Goal: Transaction & Acquisition: Purchase product/service

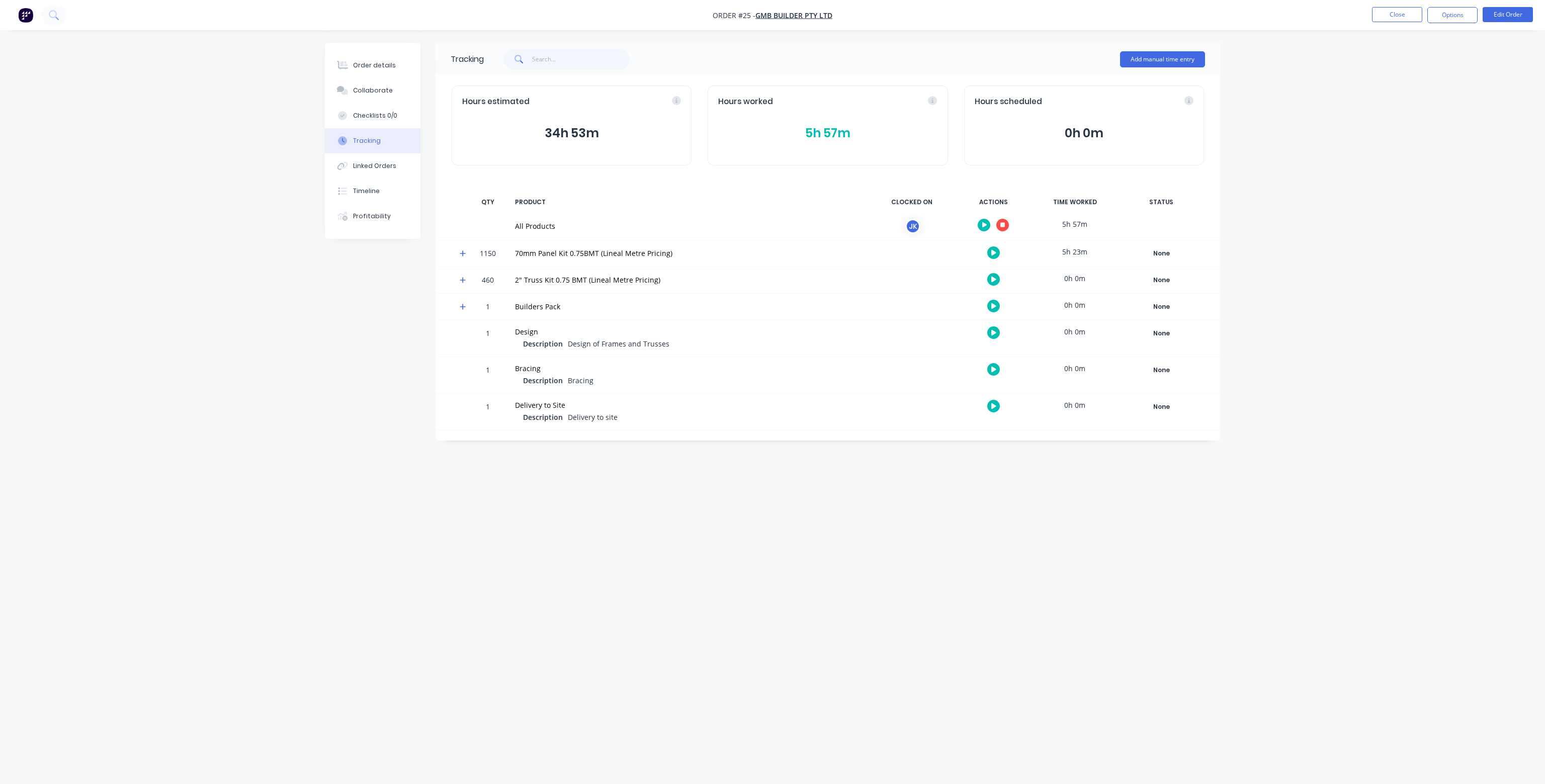
click at [461, 254] on icon at bounding box center [463, 254] width 7 height 7
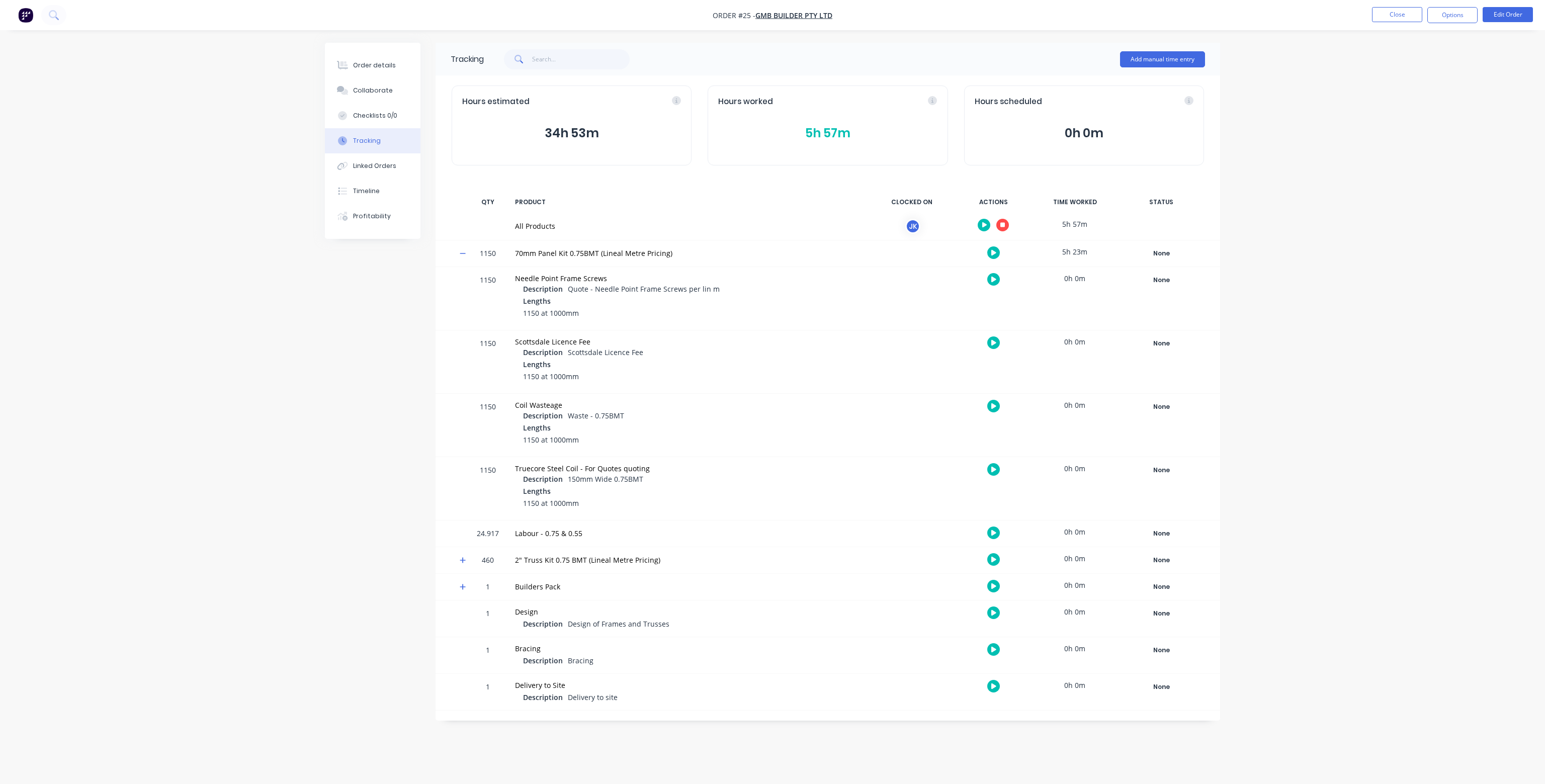
click at [461, 254] on icon at bounding box center [463, 254] width 7 height 7
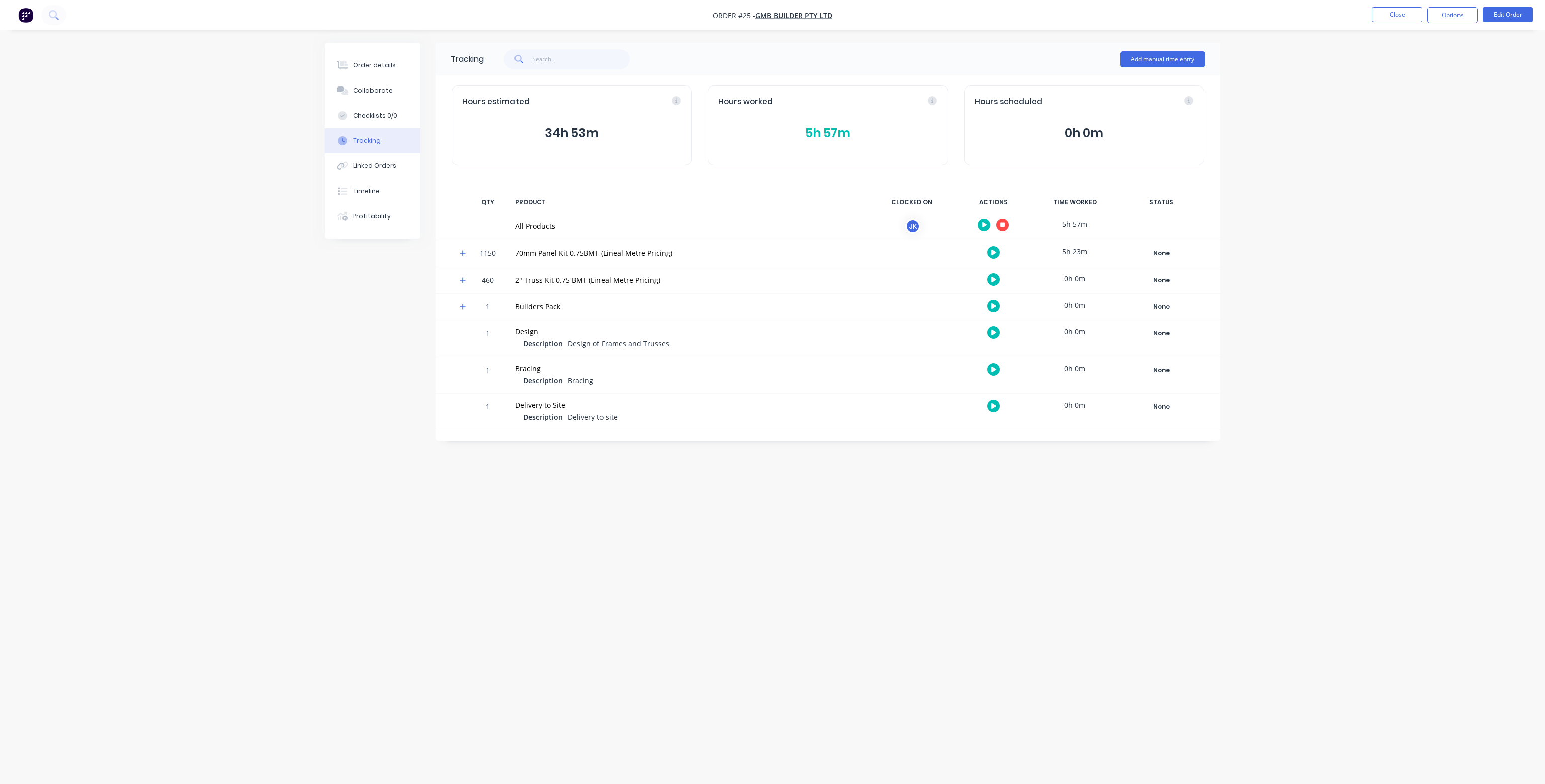
click at [1070, 251] on div "5h 23m" at bounding box center [1074, 251] width 75 height 23
click at [831, 133] on button "5h 57m" at bounding box center [828, 133] width 219 height 19
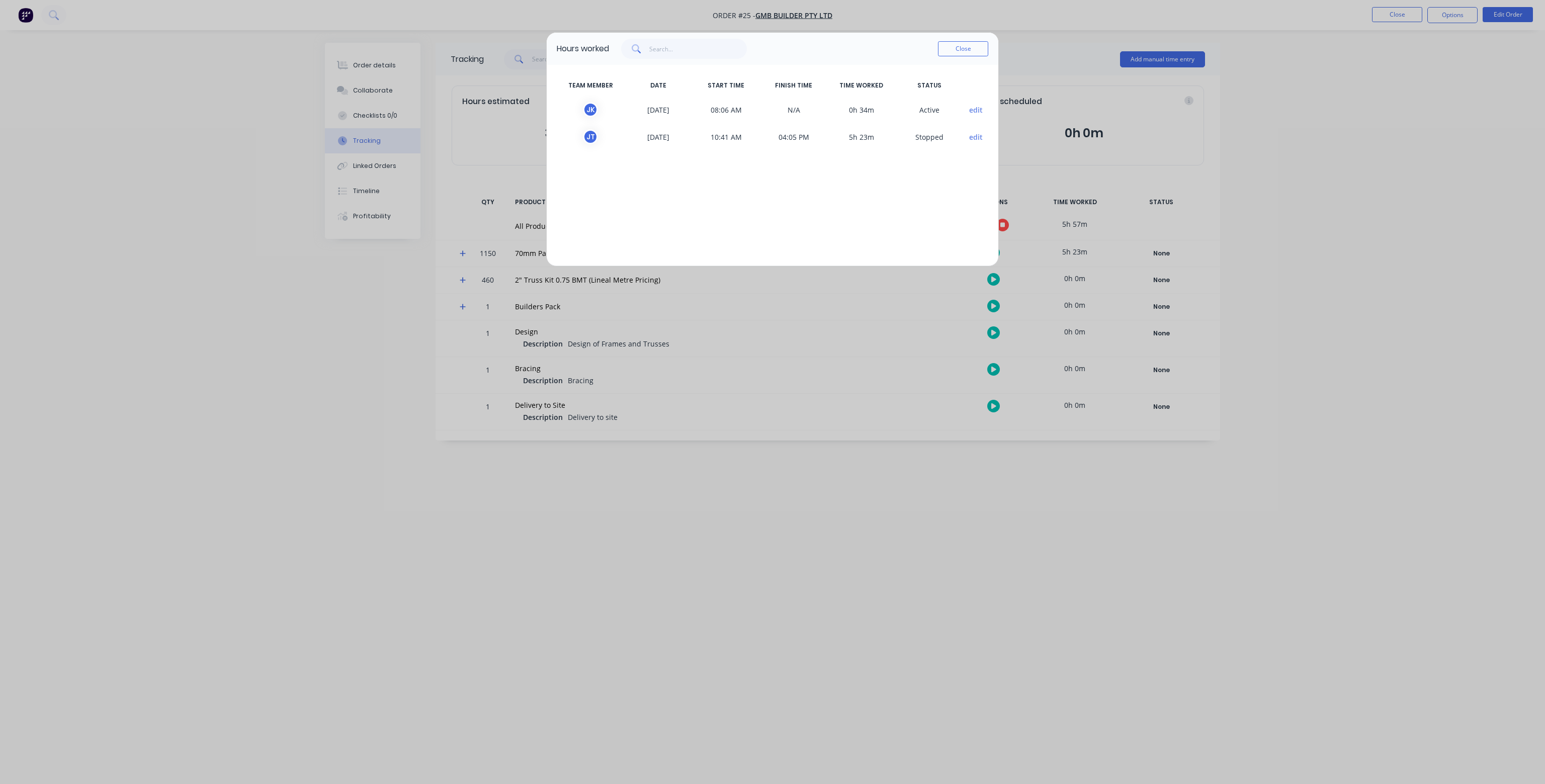
click at [975, 137] on button "edit" at bounding box center [976, 137] width 13 height 10
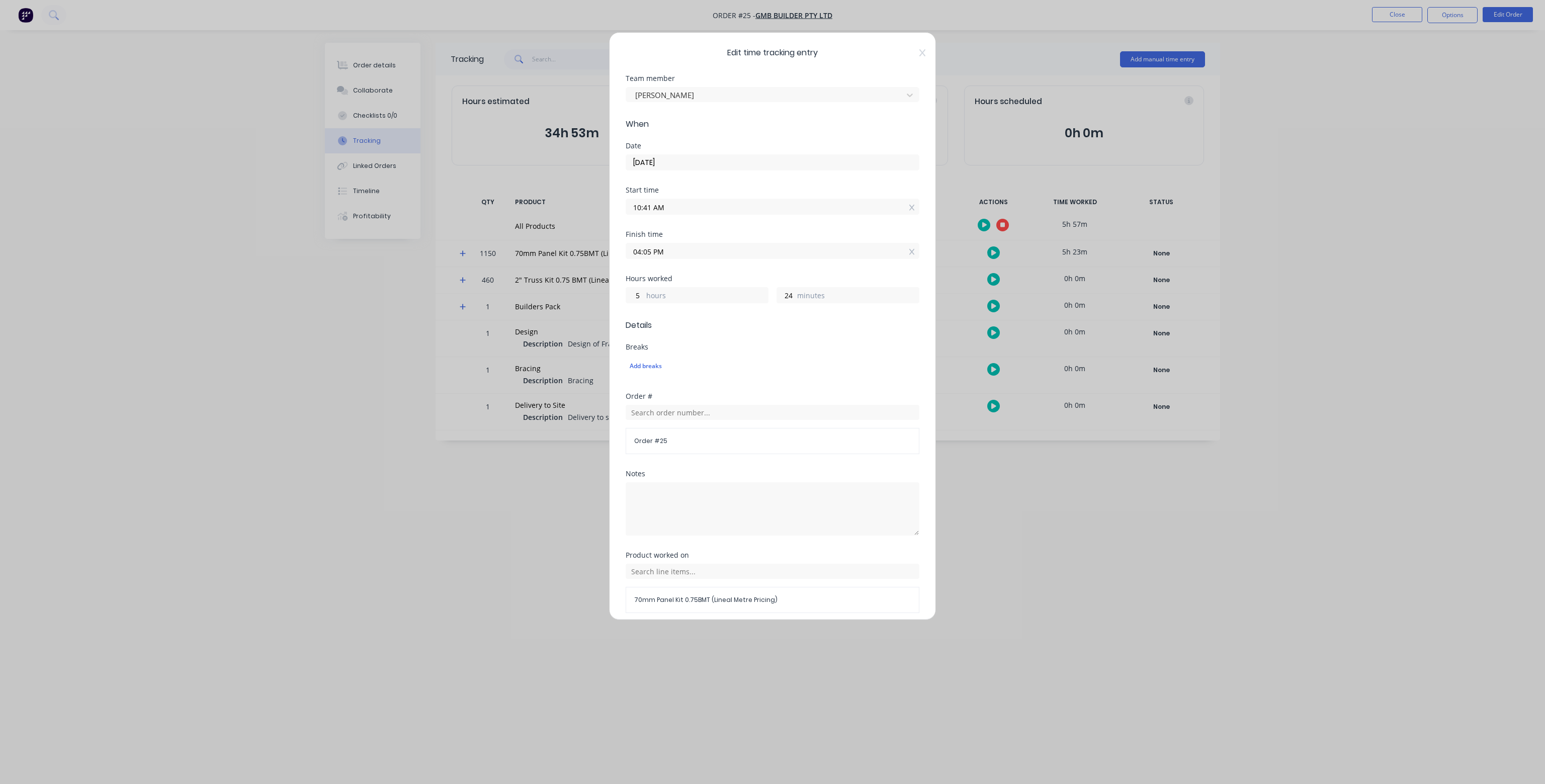
drag, startPoint x: 650, startPoint y: 205, endPoint x: 615, endPoint y: 205, distance: 35.0
click at [615, 205] on div "Edit time tracking entry Team member Jack Thompson When Date 13/10/2025 Start t…" at bounding box center [772, 326] width 327 height 588
type input "08:00 AM"
type input "8"
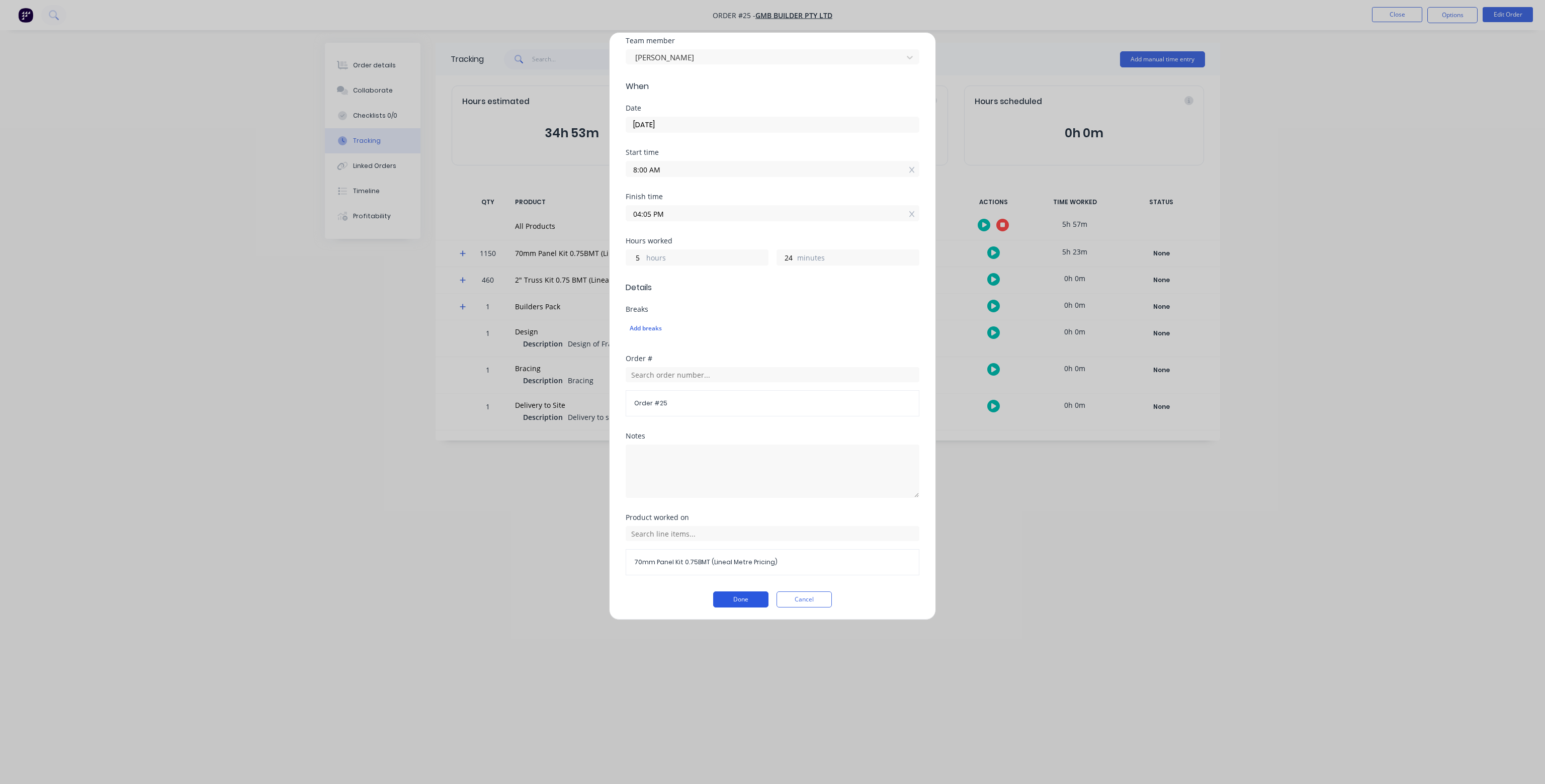
type input "5"
click at [739, 596] on button "Done" at bounding box center [741, 599] width 56 height 16
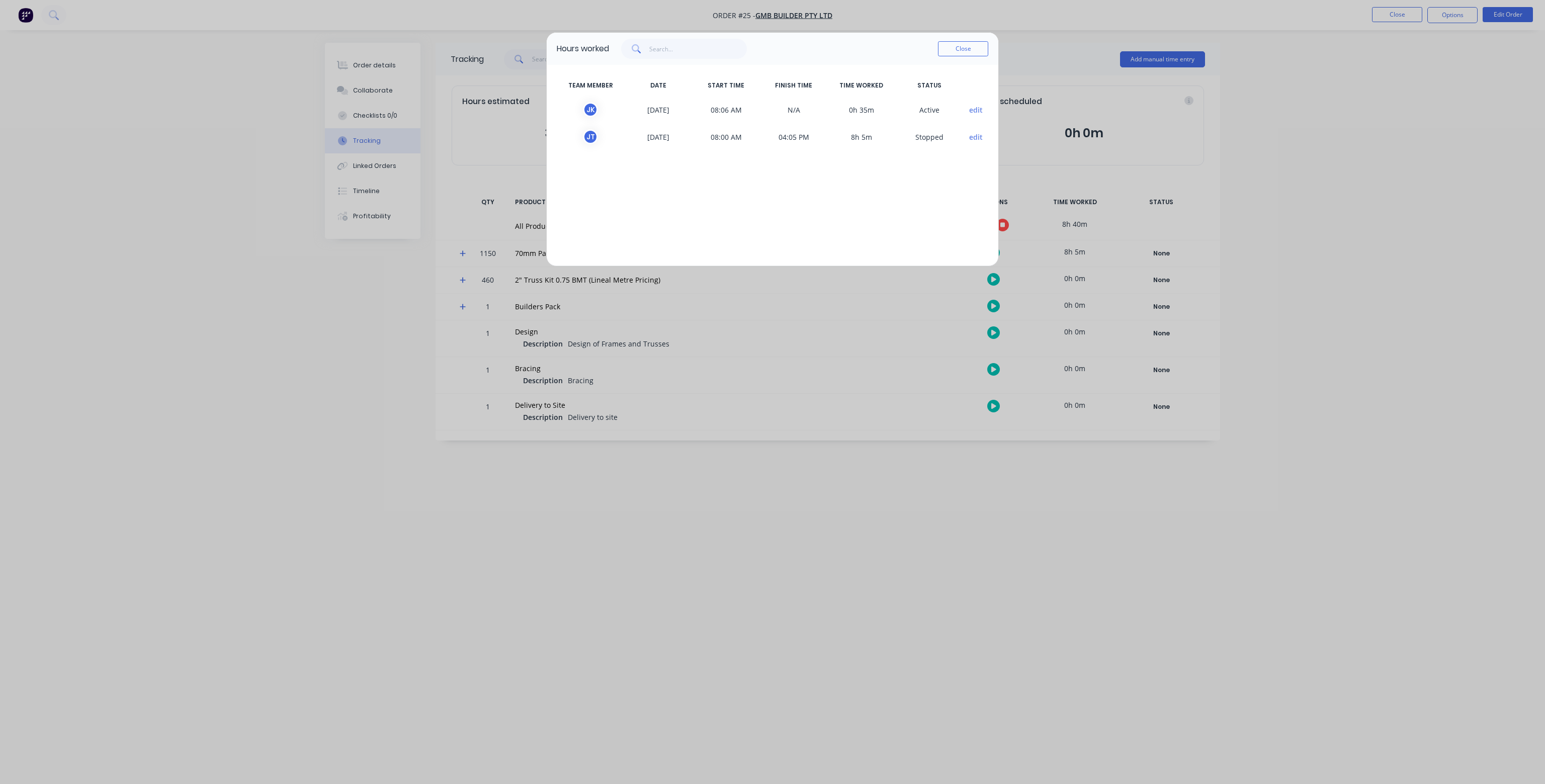
click at [976, 108] on button "edit" at bounding box center [976, 109] width 13 height 10
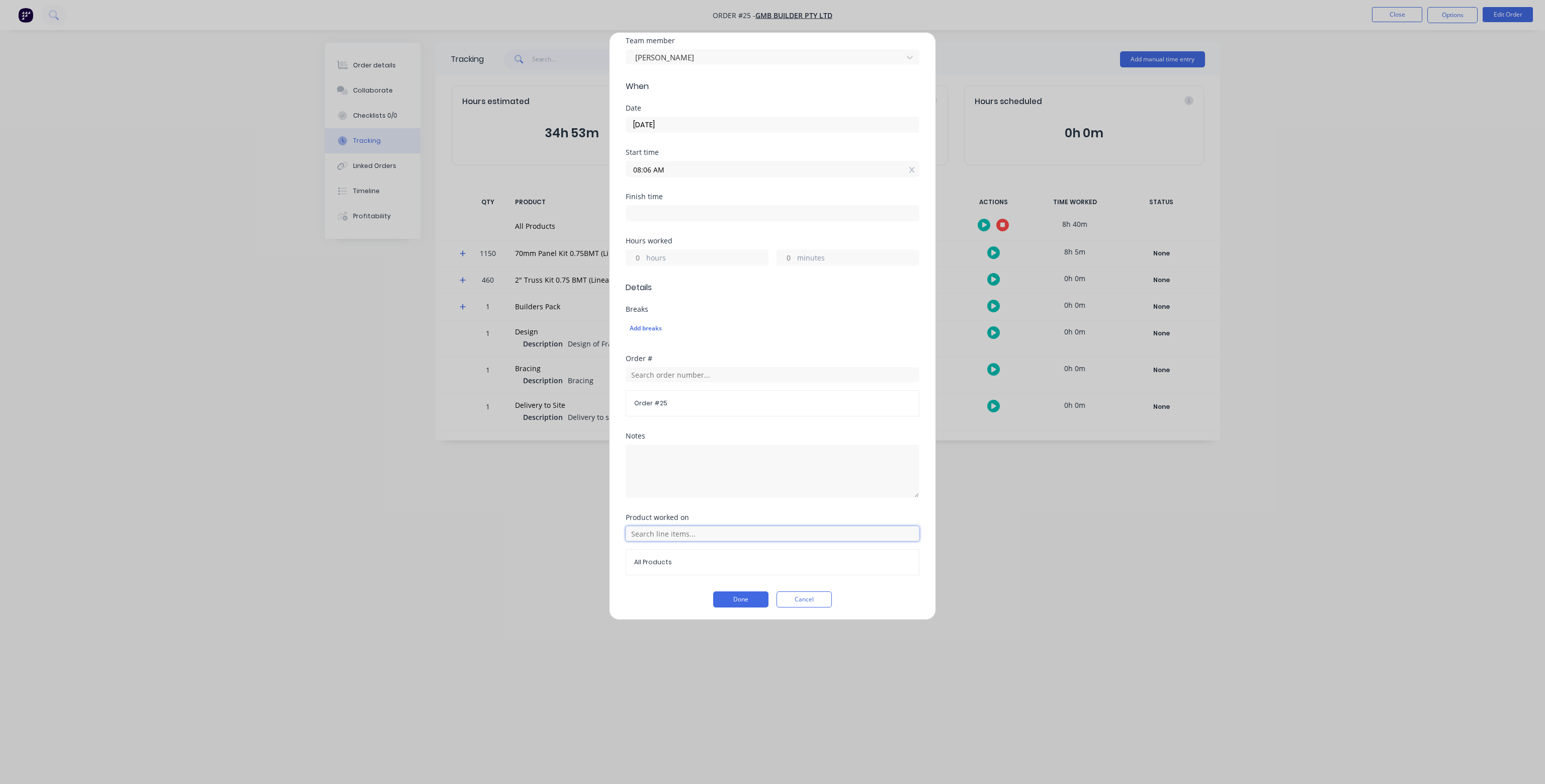
click at [790, 535] on input "text" at bounding box center [772, 533] width 294 height 15
click at [706, 351] on span "70mm Panel Kit 0.75BMT (Lineal Metre Pricing)" at bounding box center [780, 350] width 262 height 9
click at [745, 598] on button "Done" at bounding box center [741, 599] width 56 height 16
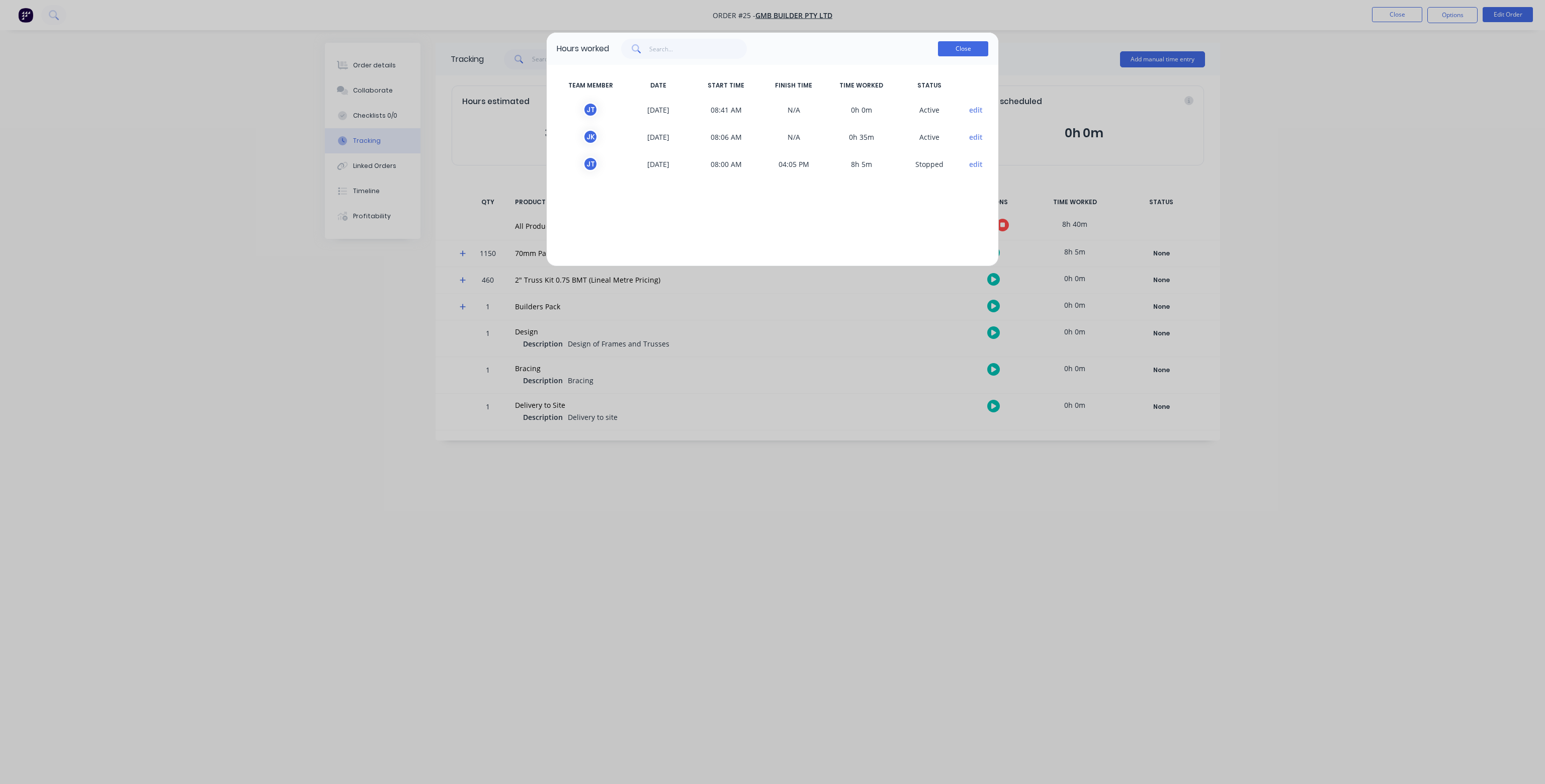
click at [974, 52] on button "Close" at bounding box center [963, 48] width 50 height 15
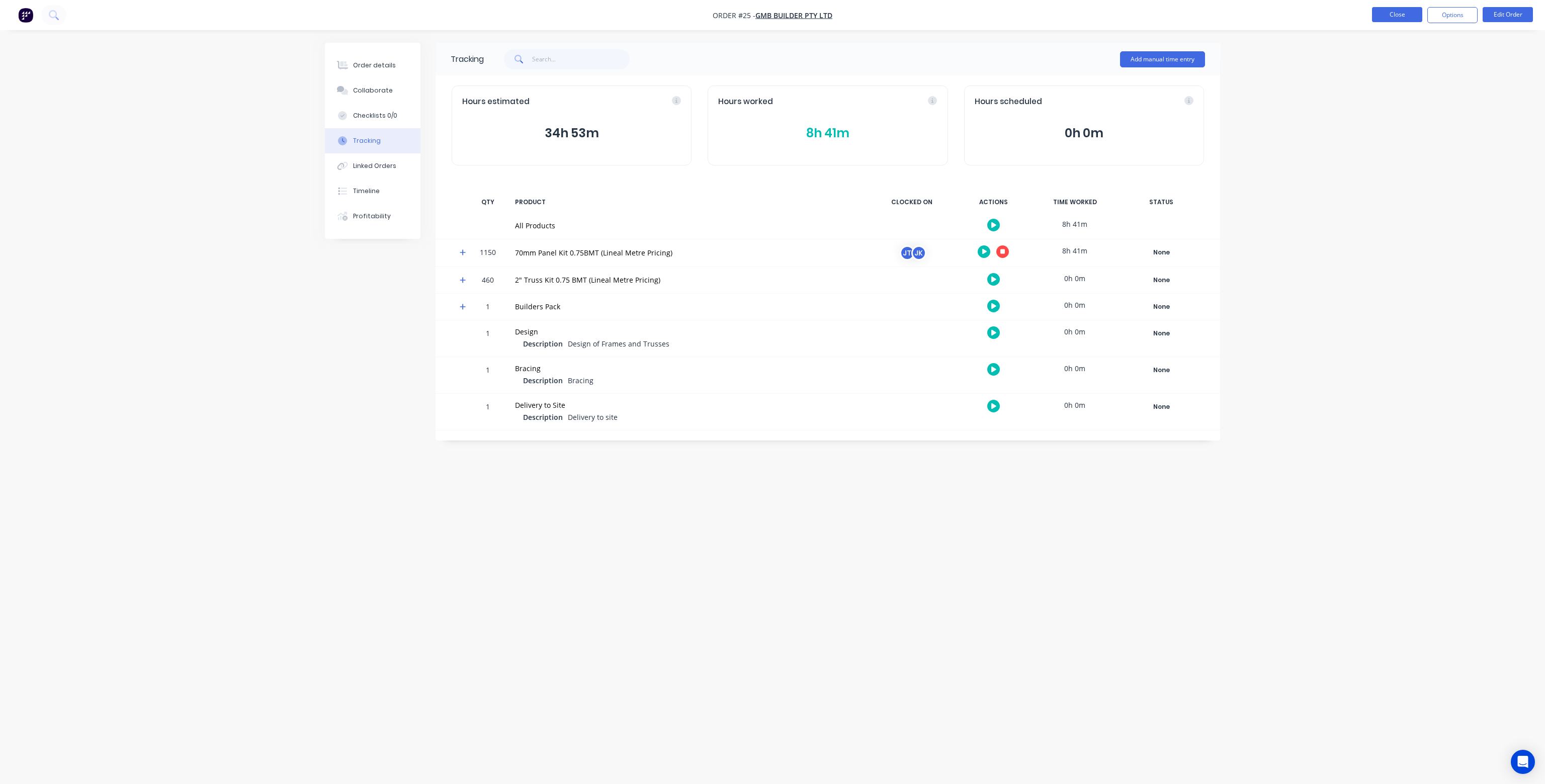
click at [1398, 13] on button "Close" at bounding box center [1397, 15] width 50 height 15
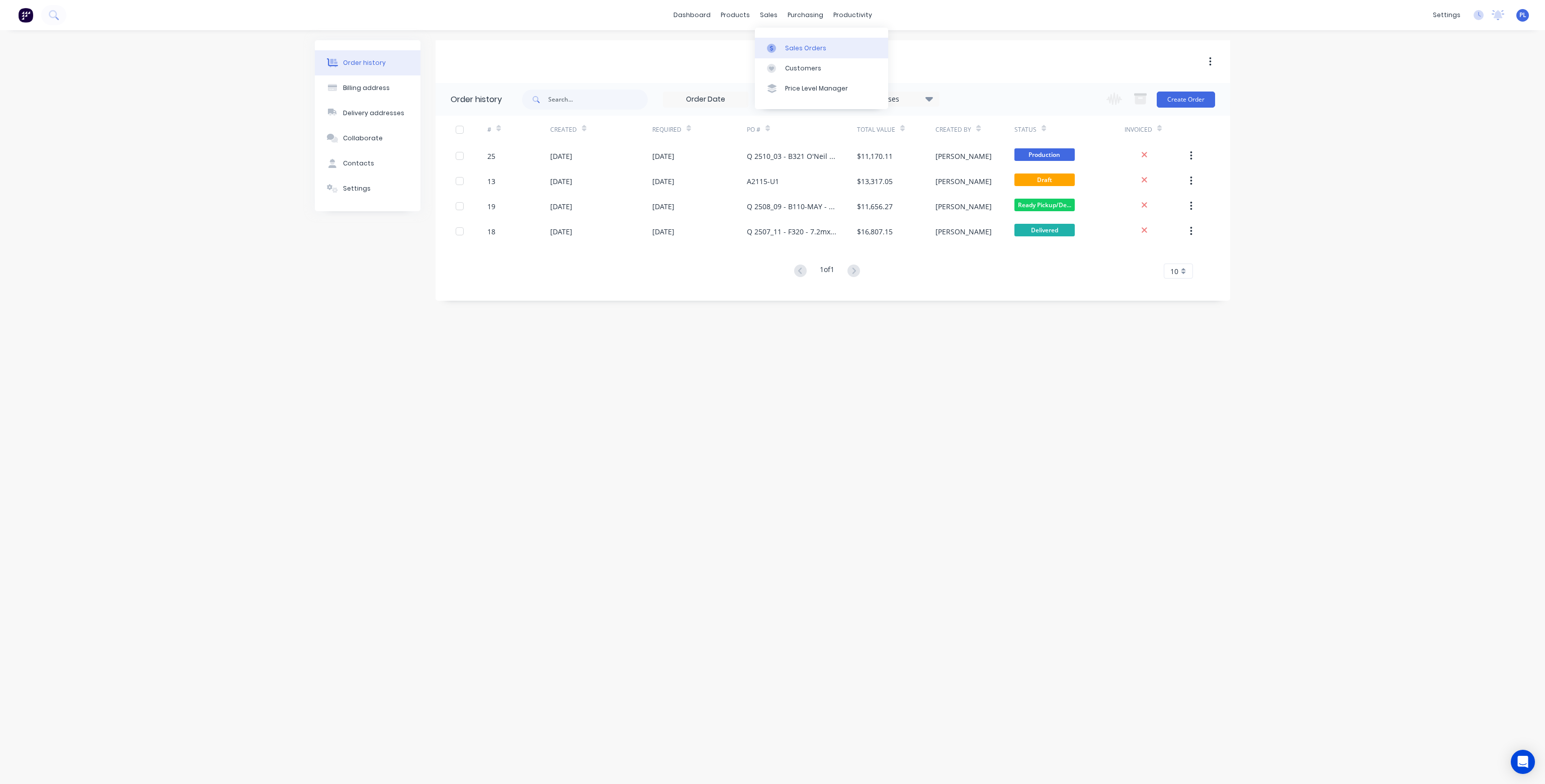
click at [792, 46] on div "Sales Orders" at bounding box center [806, 48] width 41 height 9
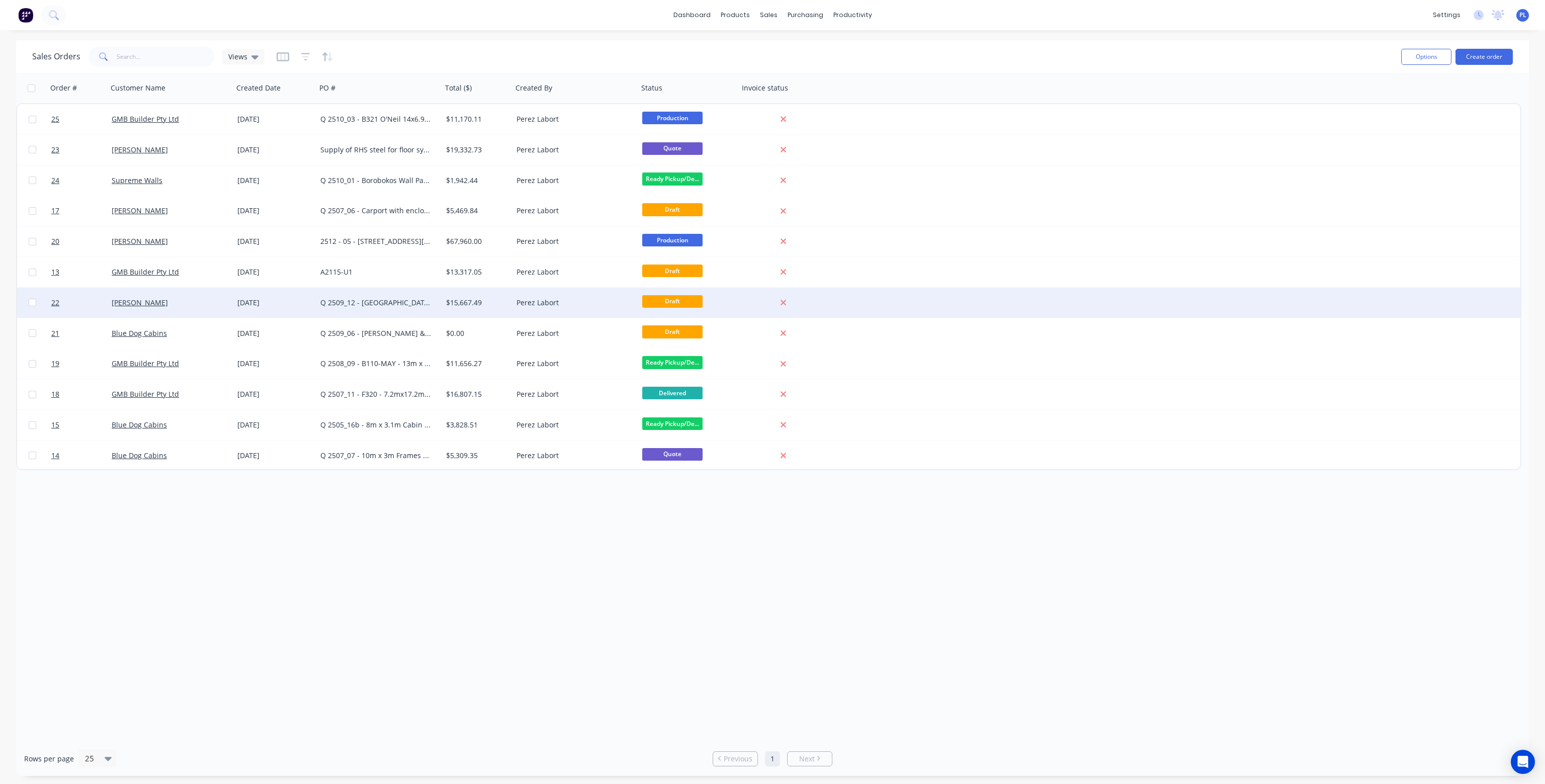
click at [408, 301] on div "Q 2509_12 - 1021b Long Gully Road, Drake - Main bedroom extension and patio roo…" at bounding box center [376, 302] width 112 height 10
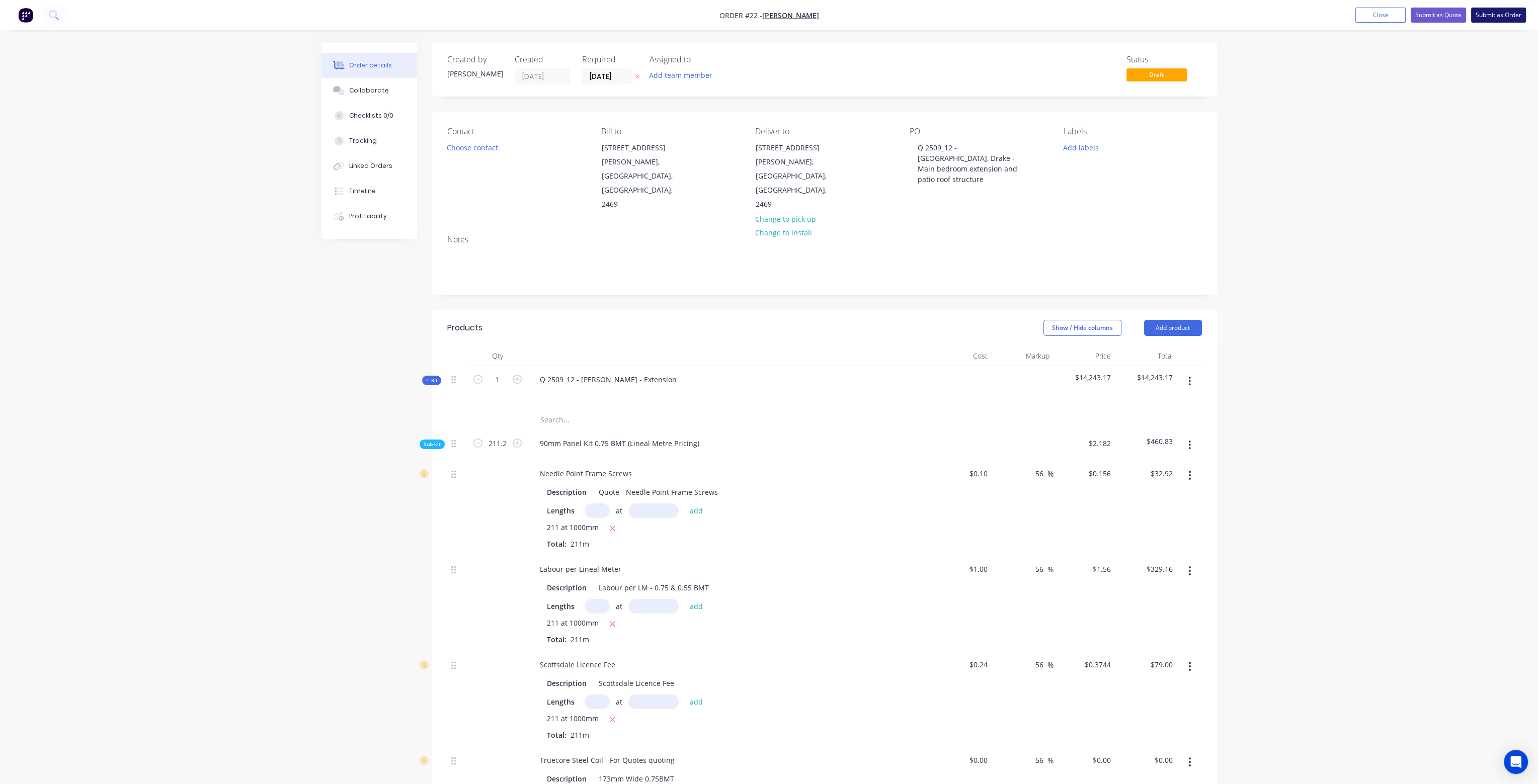
click at [1499, 17] on button "Submit as Order" at bounding box center [1498, 15] width 55 height 15
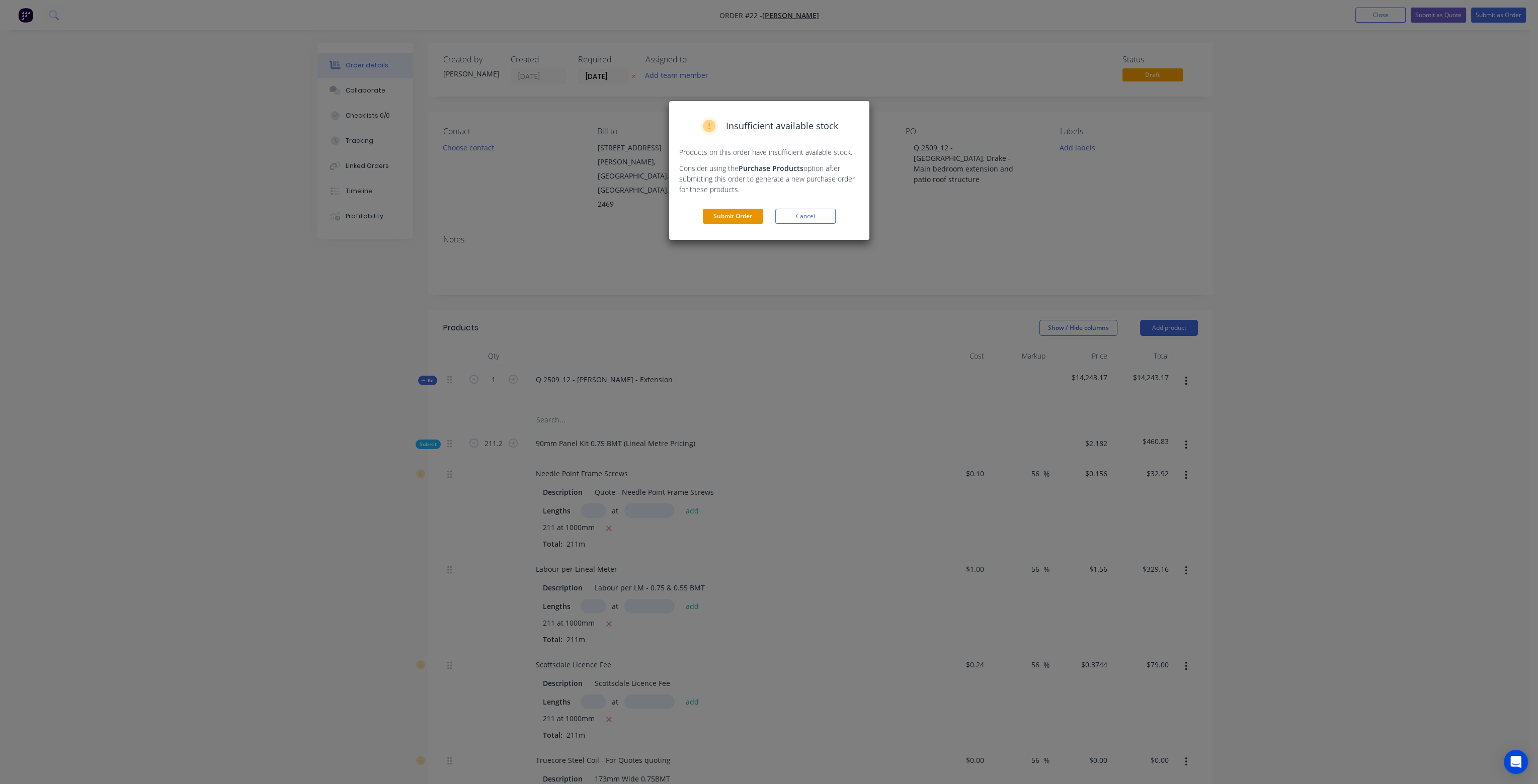
click at [741, 217] on button "Submit Order" at bounding box center [733, 216] width 61 height 15
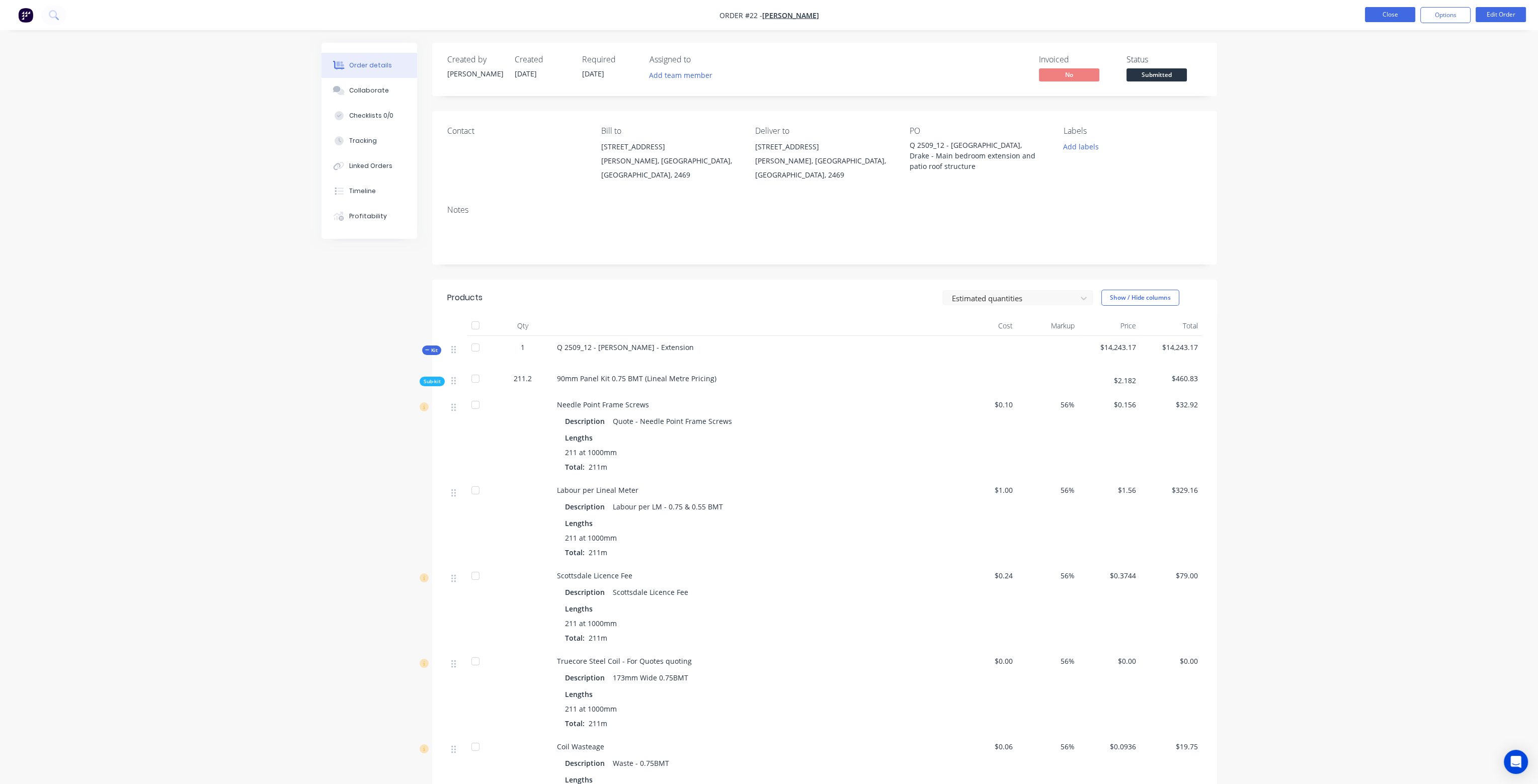
click at [1394, 16] on button "Close" at bounding box center [1389, 15] width 50 height 15
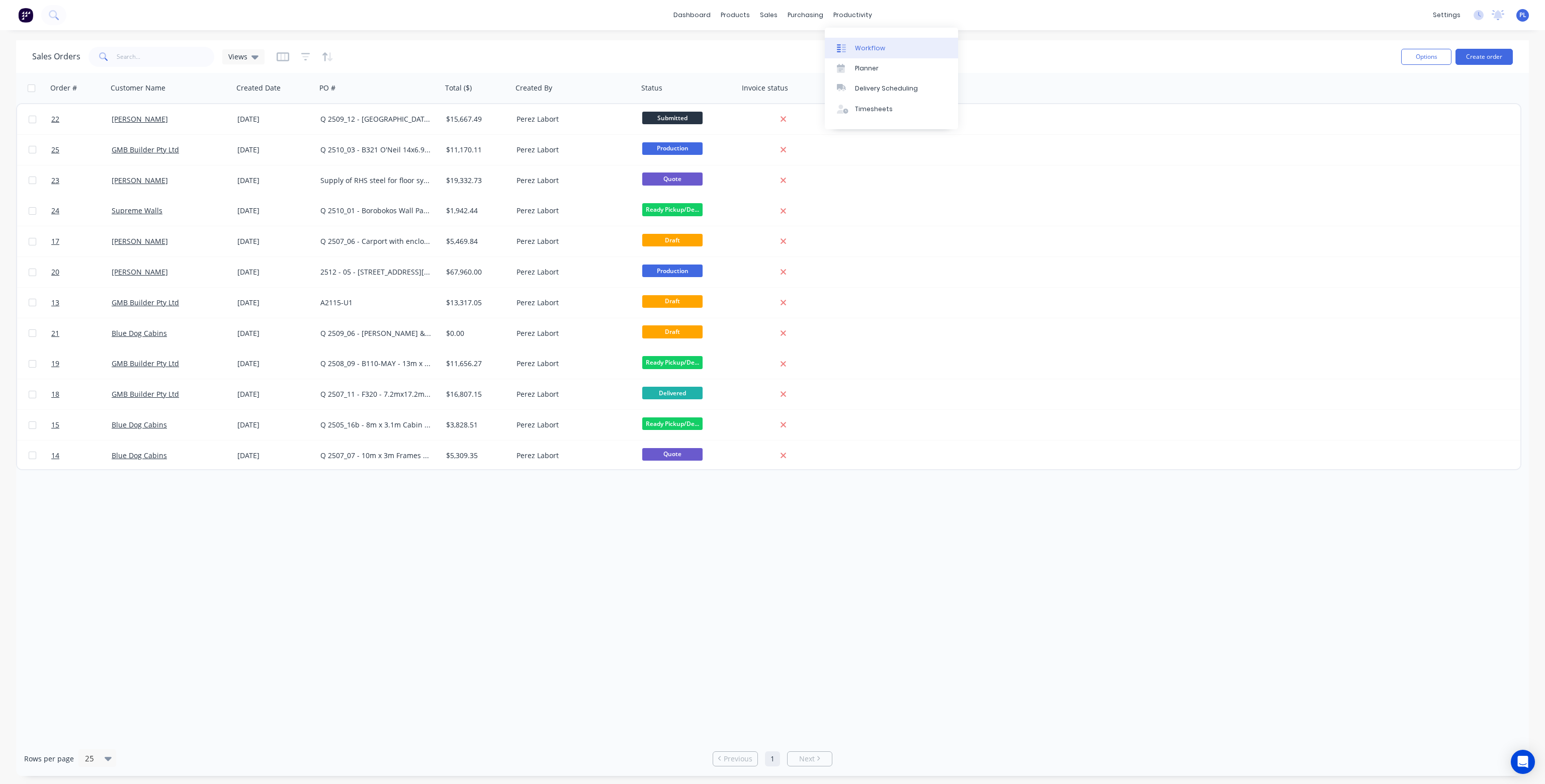
click at [873, 48] on div "Workflow" at bounding box center [870, 48] width 30 height 9
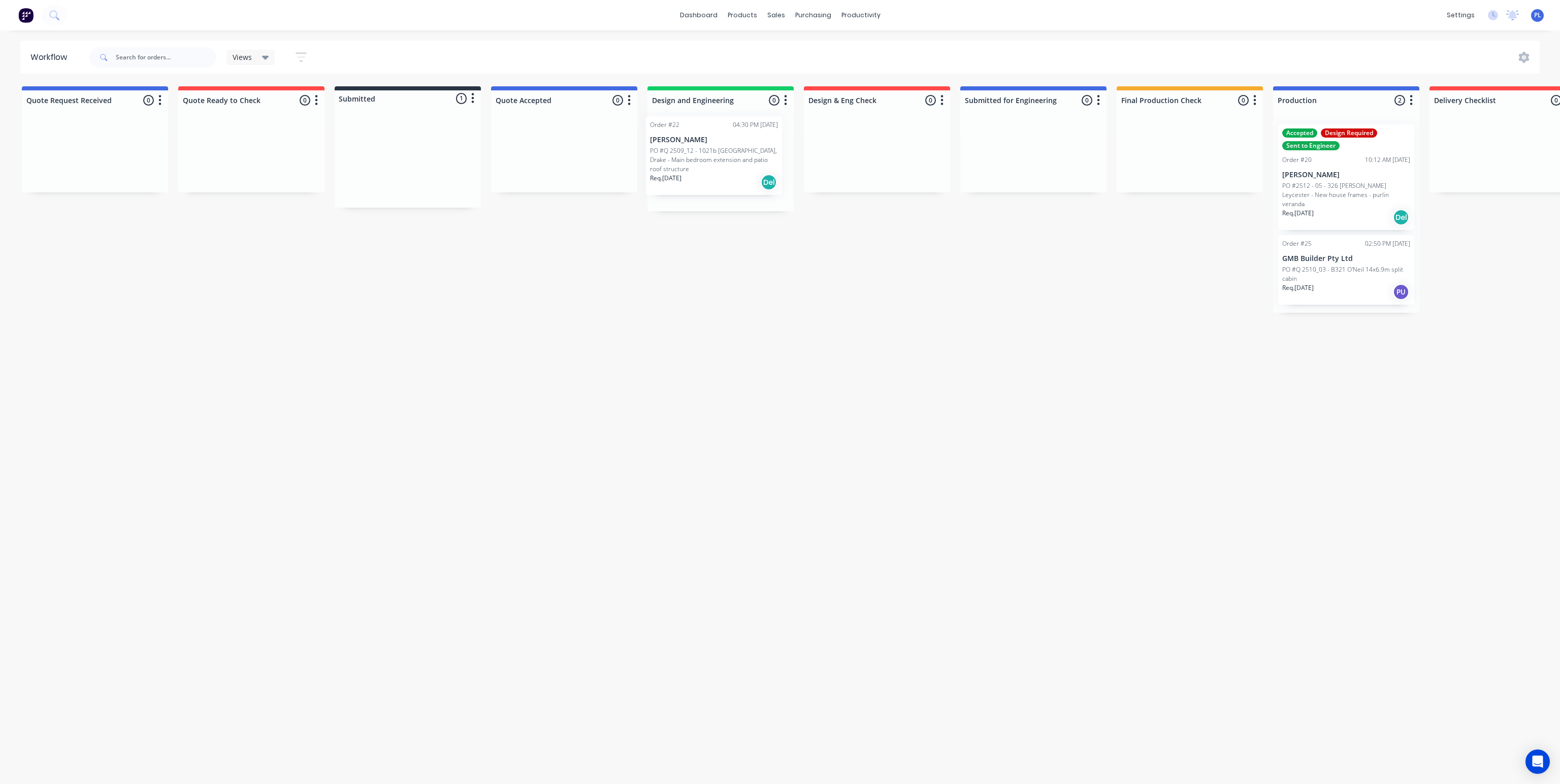
drag, startPoint x: 398, startPoint y: 165, endPoint x: 707, endPoint y: 159, distance: 309.1
click at [707, 159] on div "Quote Request Received 0 Status colour #4169E1 hex #4169E1 Save Cancel Notifica…" at bounding box center [987, 228] width 1988 height 283
click at [753, 160] on p "PO #Q 2509_12 - 1021b Long Gully Road, Drake - Main bedroom extension and patio…" at bounding box center [720, 168] width 128 height 27
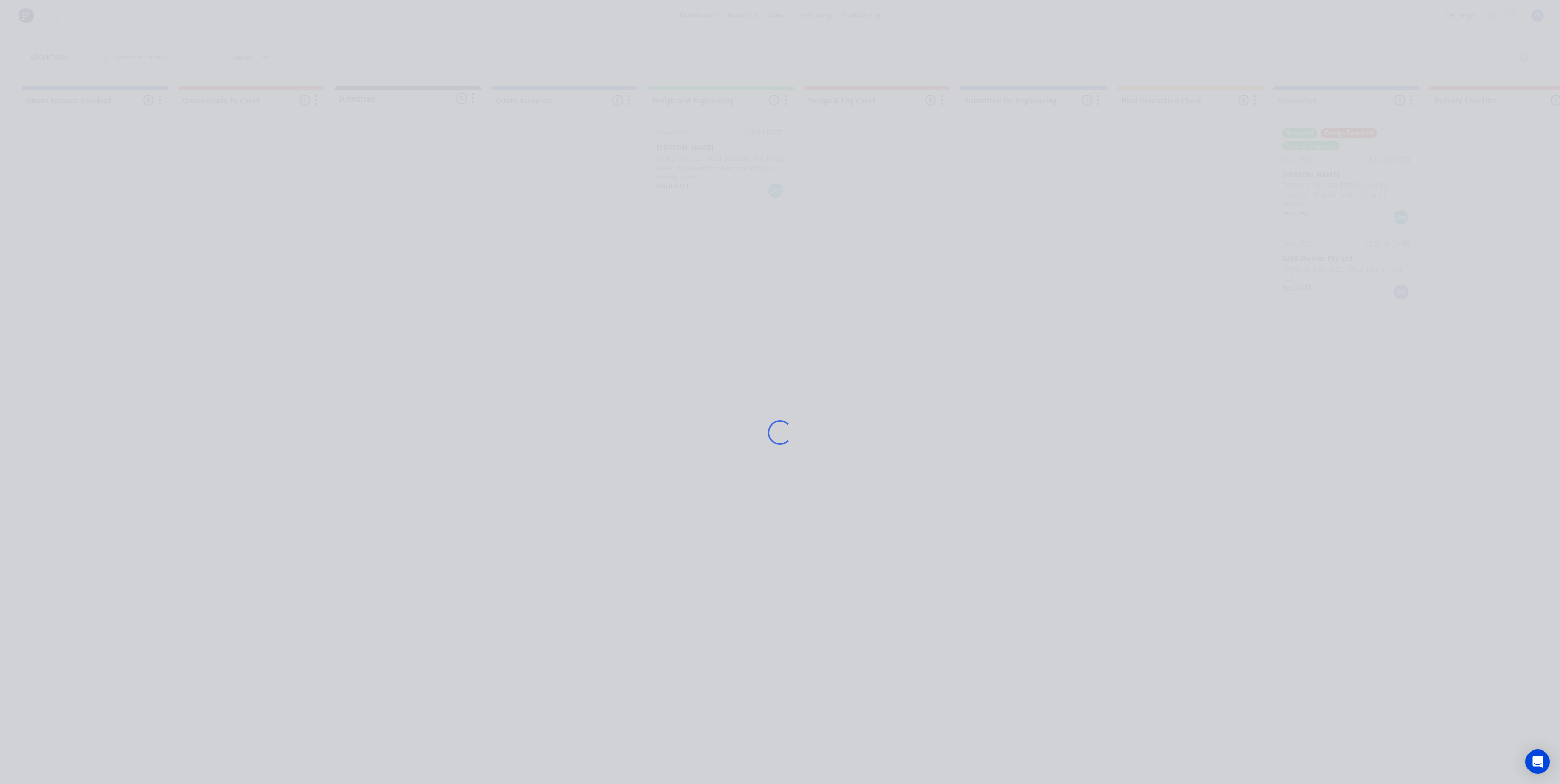
click at [753, 160] on div "Loading..." at bounding box center [780, 432] width 813 height 784
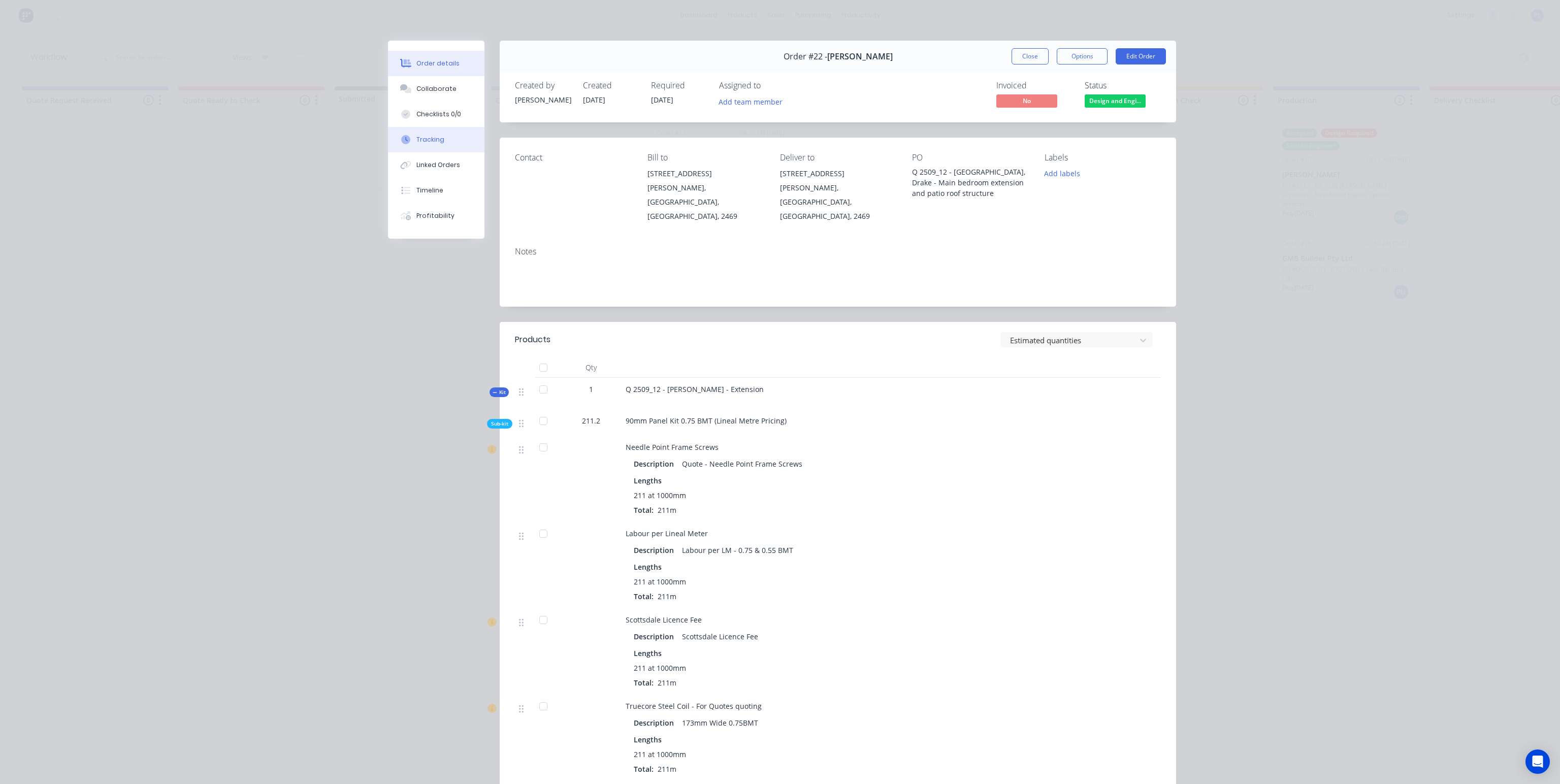
click at [438, 142] on button "Tracking" at bounding box center [436, 139] width 96 height 25
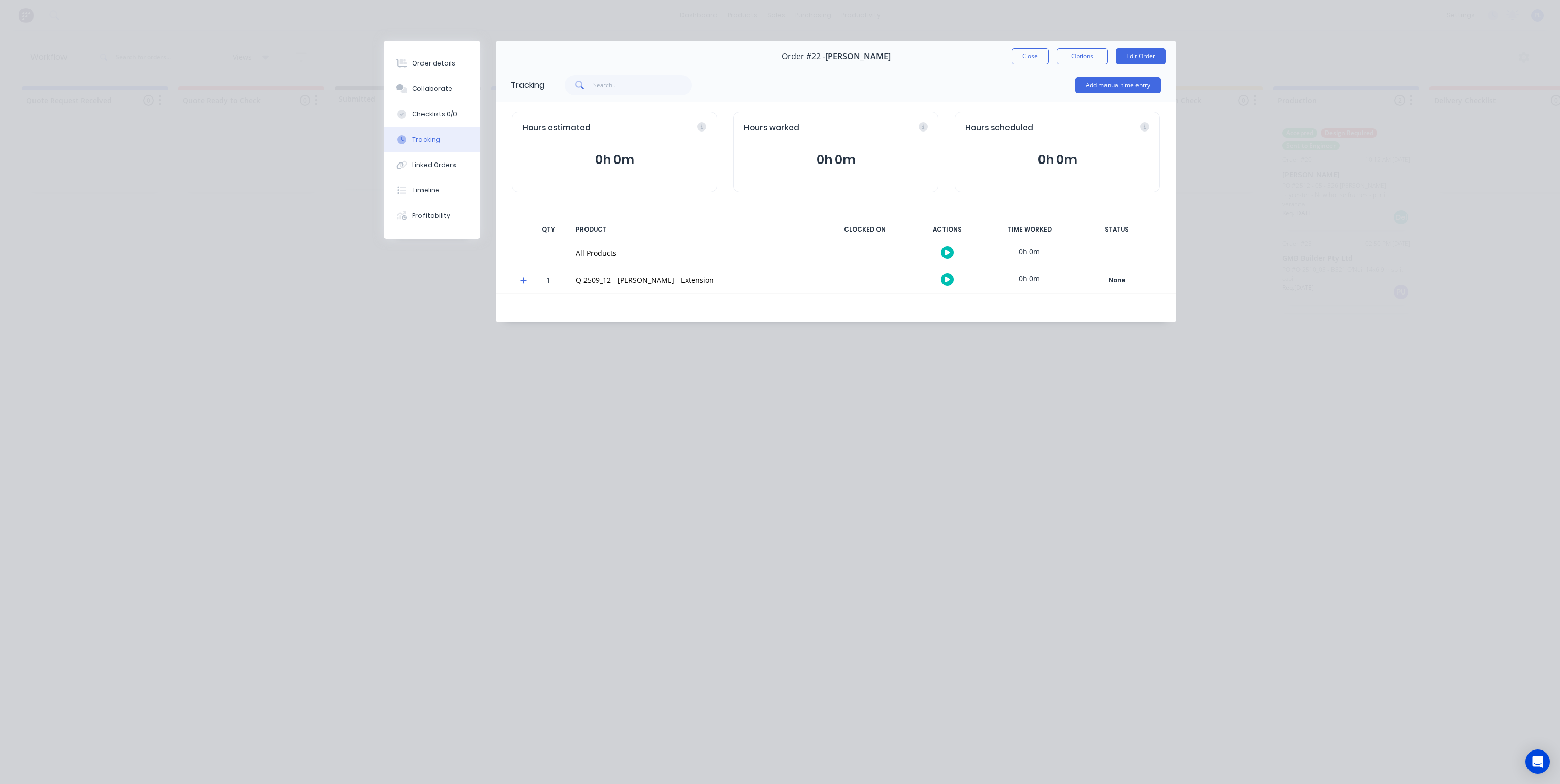
click at [523, 279] on icon at bounding box center [523, 281] width 6 height 6
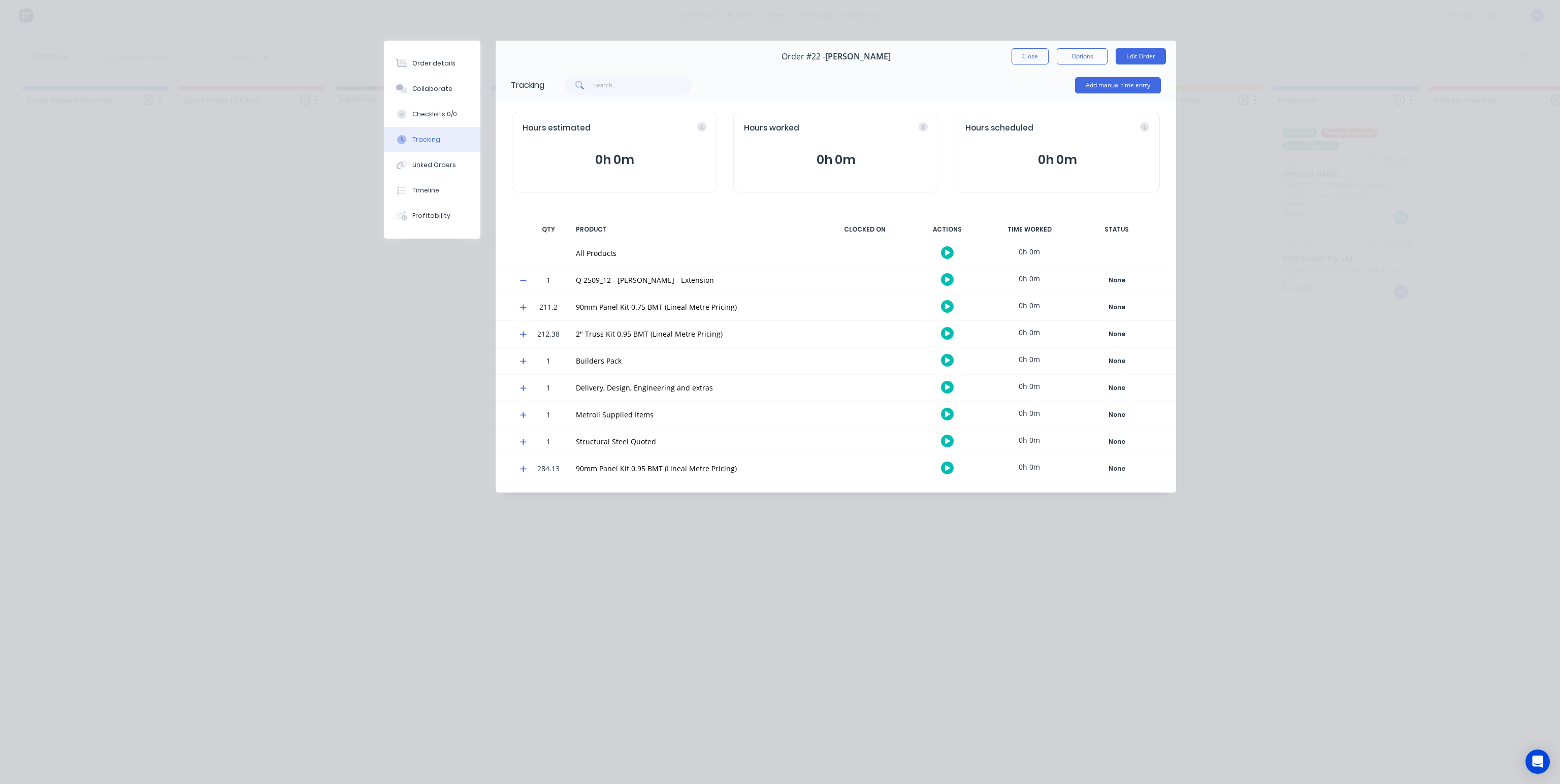
click at [526, 386] on icon at bounding box center [523, 388] width 7 height 7
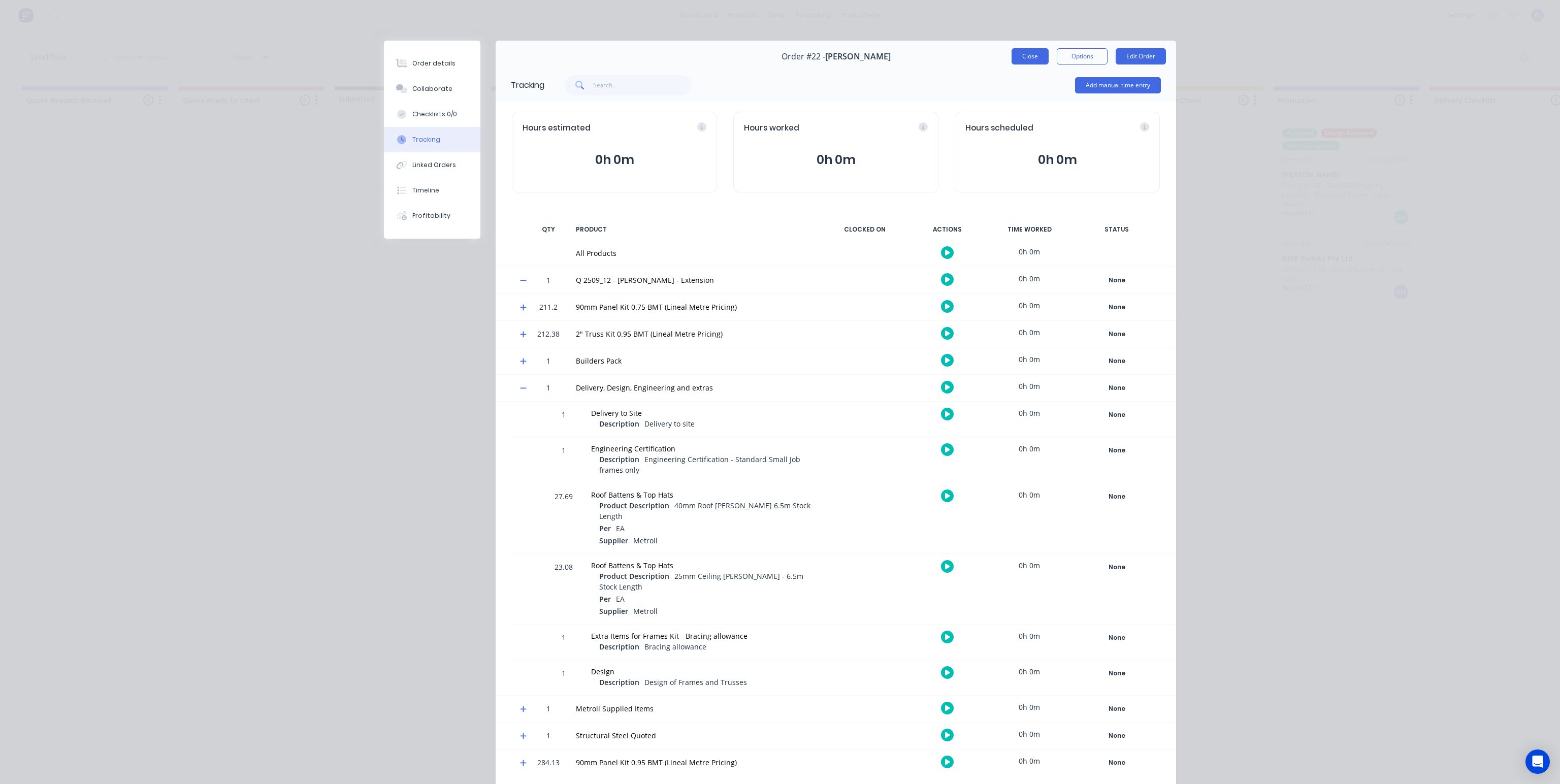
click at [1025, 54] on button "Close" at bounding box center [1030, 56] width 37 height 16
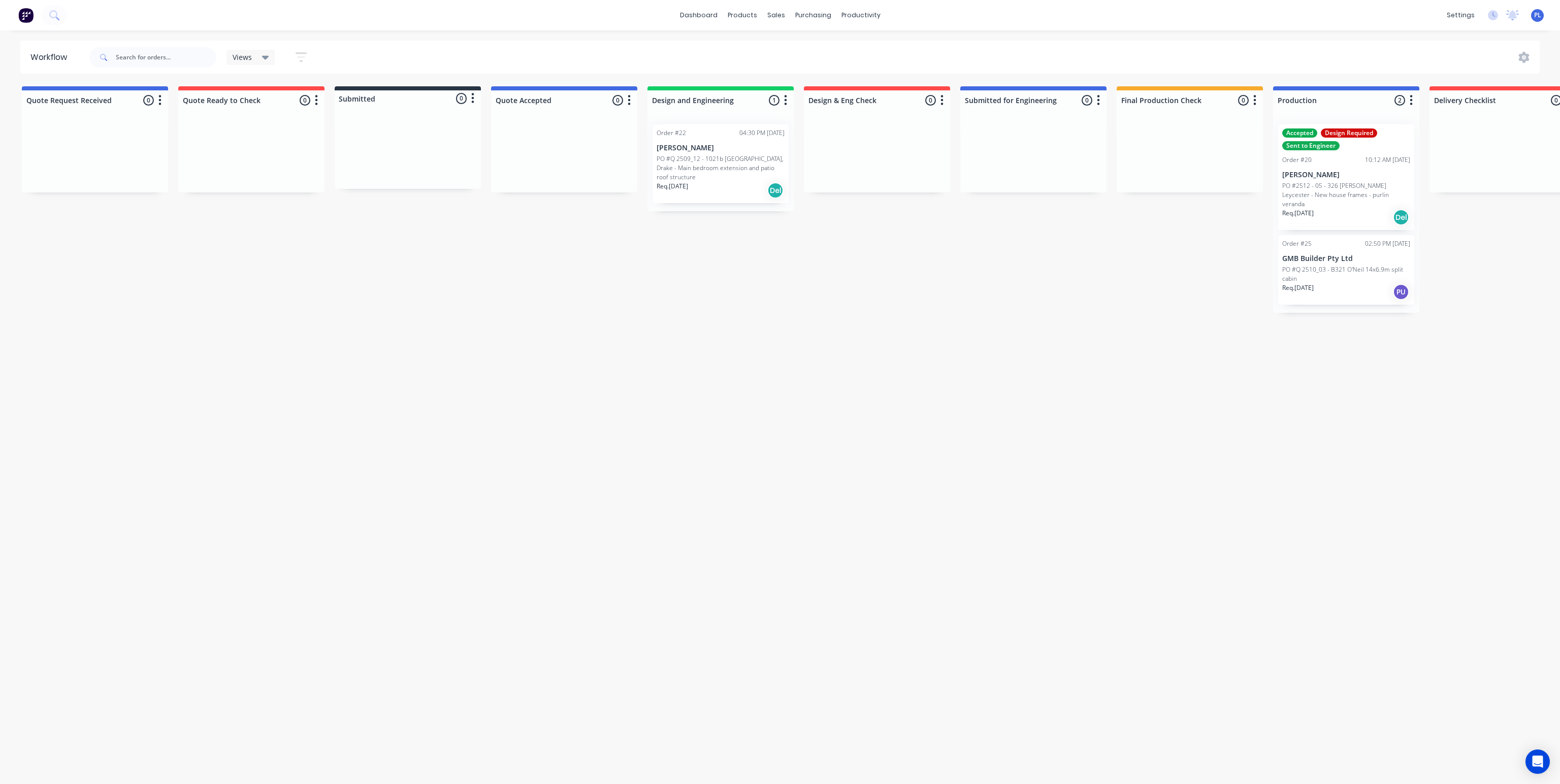
click at [744, 172] on p "PO #Q 2509_12 - 1021b Long Gully Road, Drake - Main bedroom extension and patio…" at bounding box center [720, 168] width 128 height 27
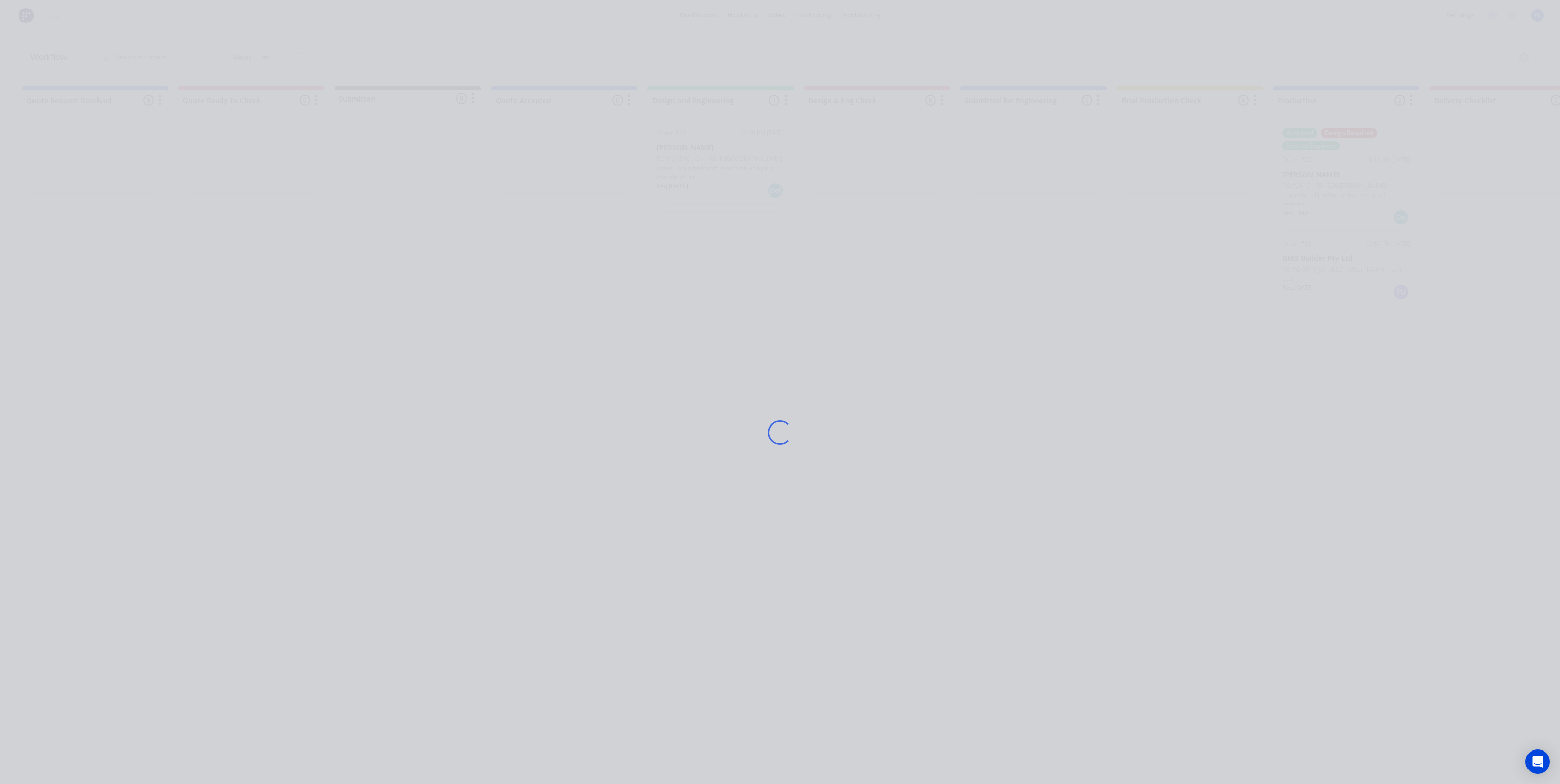
click at [744, 171] on div "Loading..." at bounding box center [780, 432] width 813 height 784
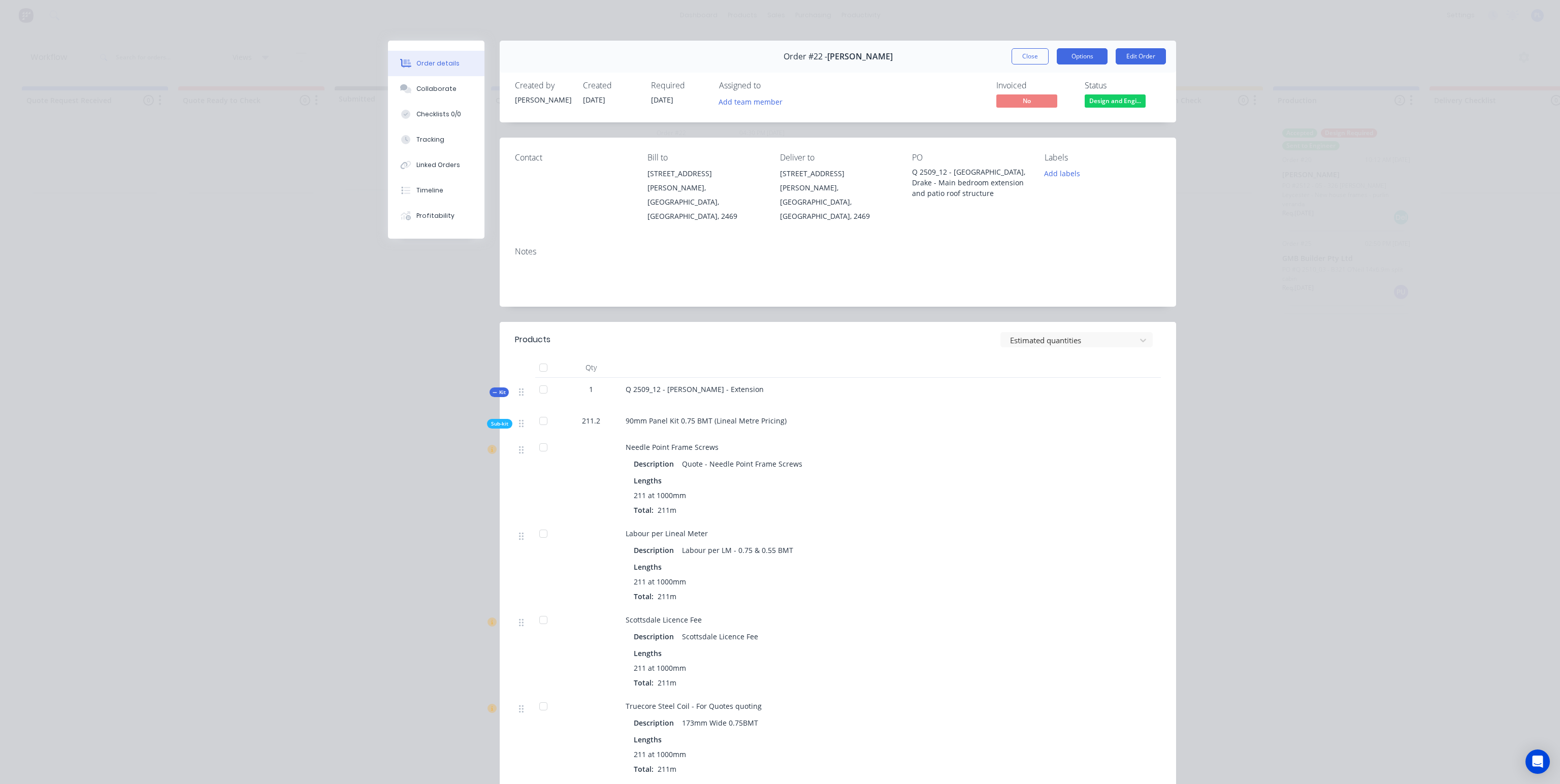
click at [1081, 56] on button "Options" at bounding box center [1082, 56] width 51 height 16
click at [1138, 335] on icon at bounding box center [1143, 340] width 10 height 10
click at [1129, 372] on div "Actual quantities" at bounding box center [1081, 381] width 160 height 19
click at [1138, 335] on icon at bounding box center [1143, 340] width 10 height 10
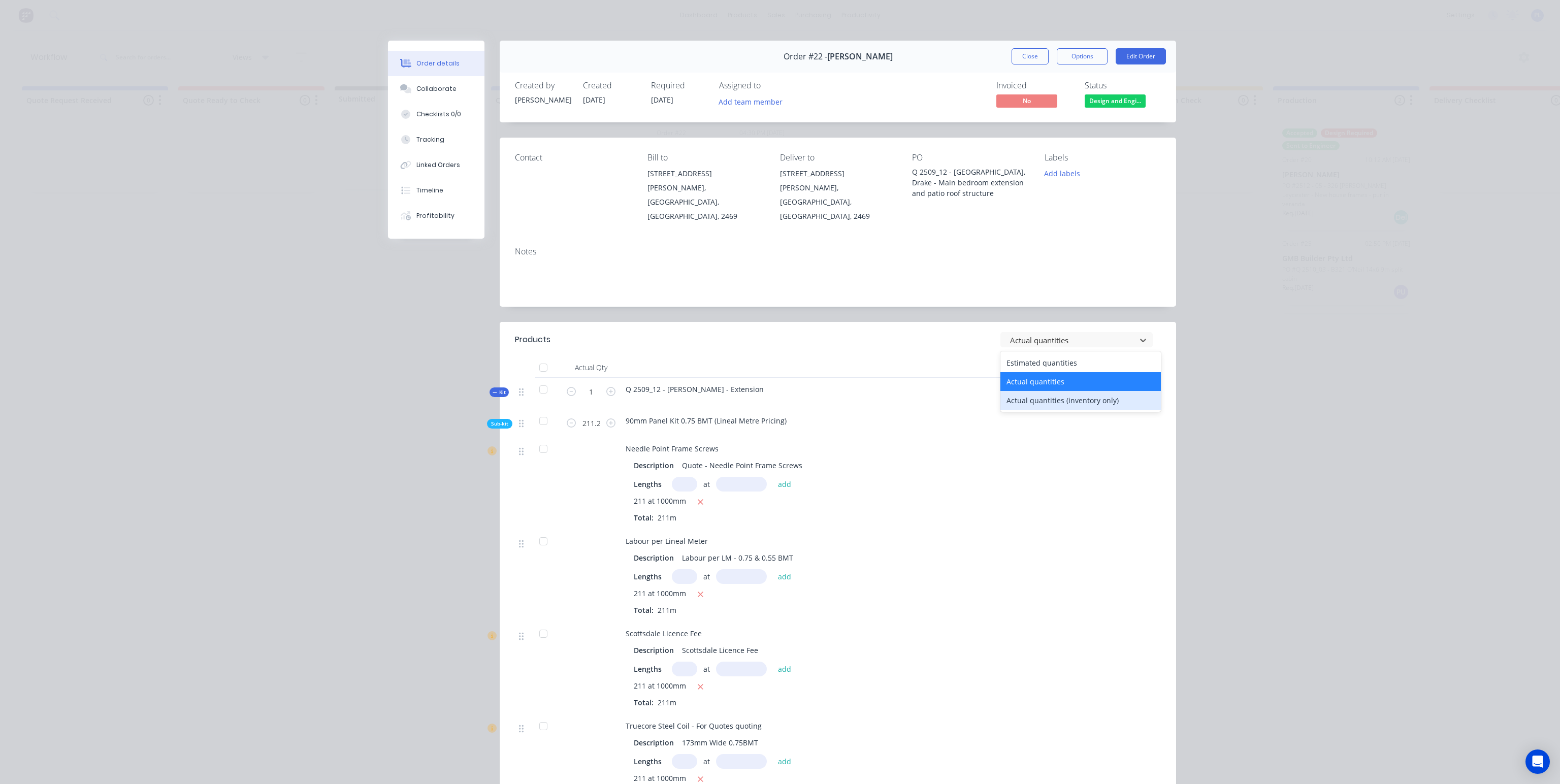
click at [1132, 391] on div "Actual quantities (inventory only)" at bounding box center [1081, 400] width 160 height 19
type input "0"
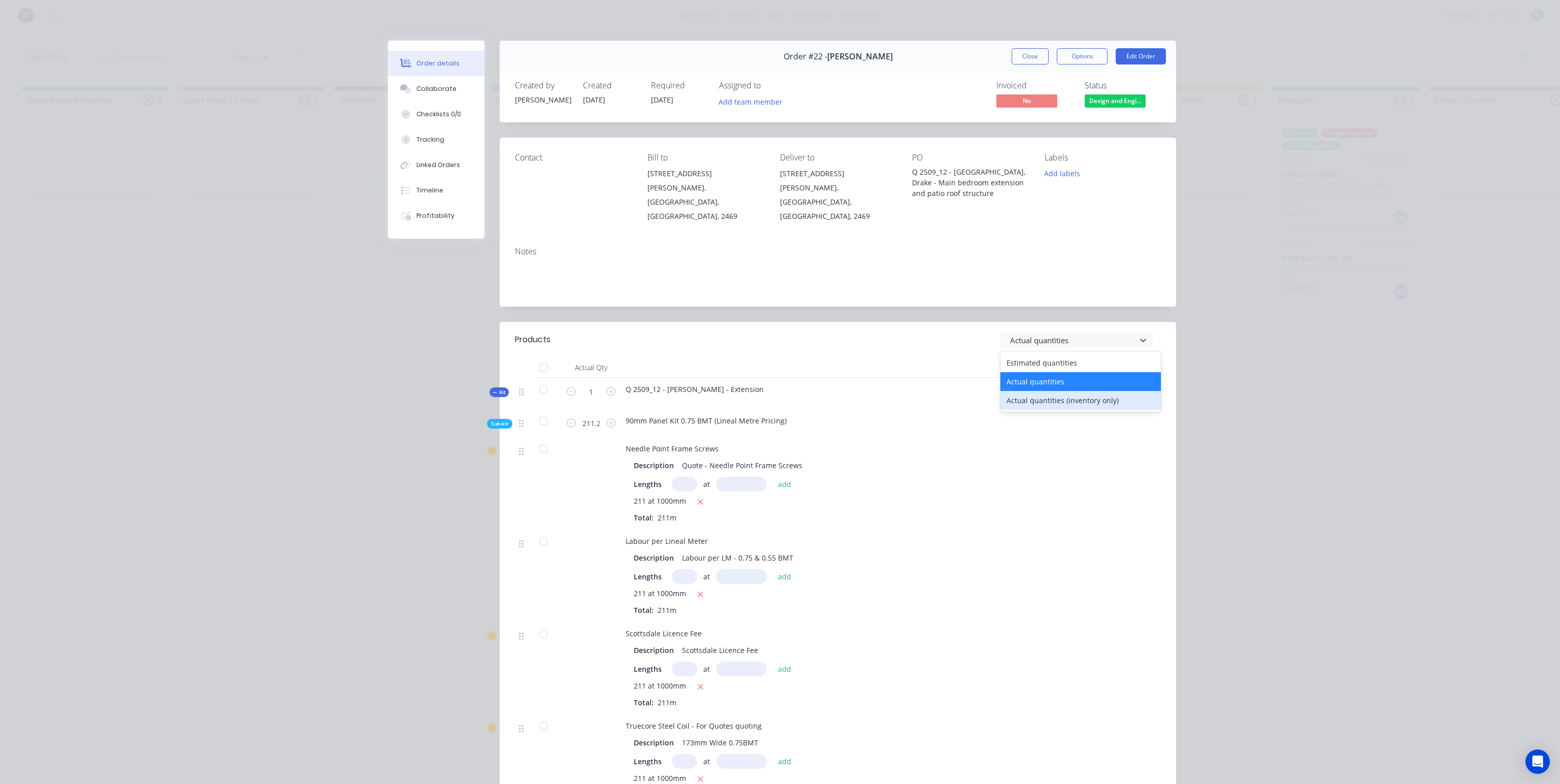
type input "0"
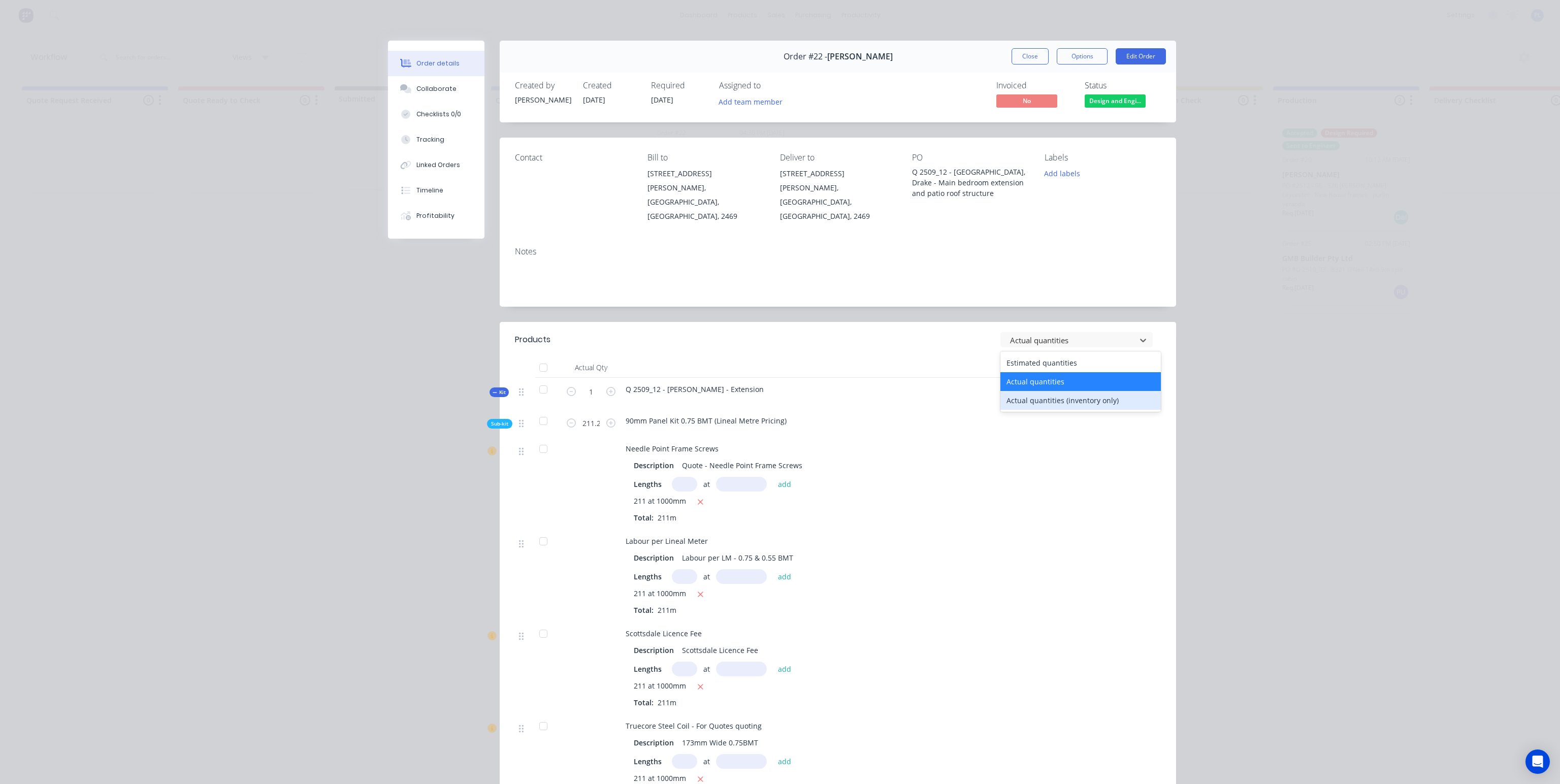
type input "0"
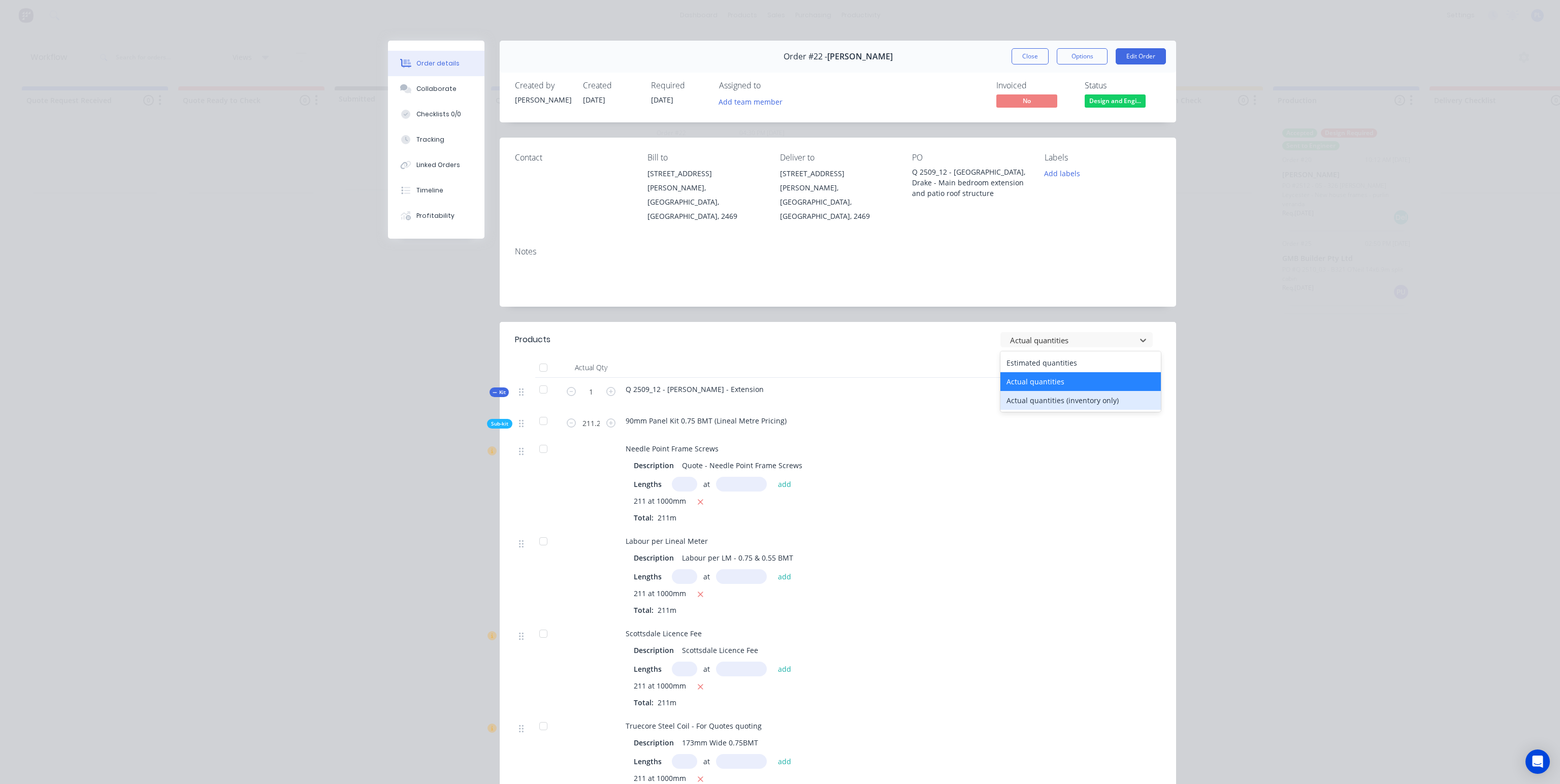
type input "0"
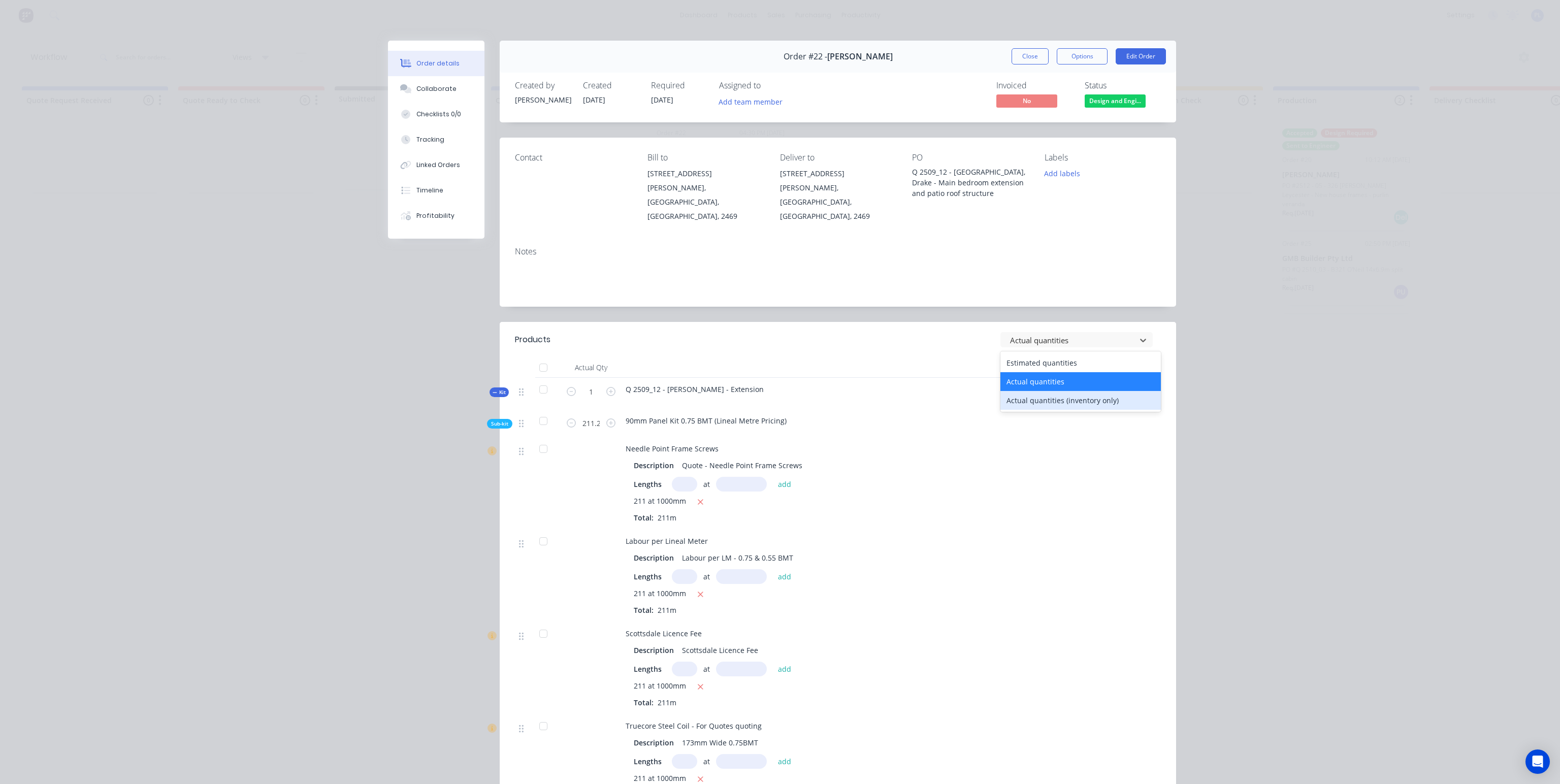
type input "0"
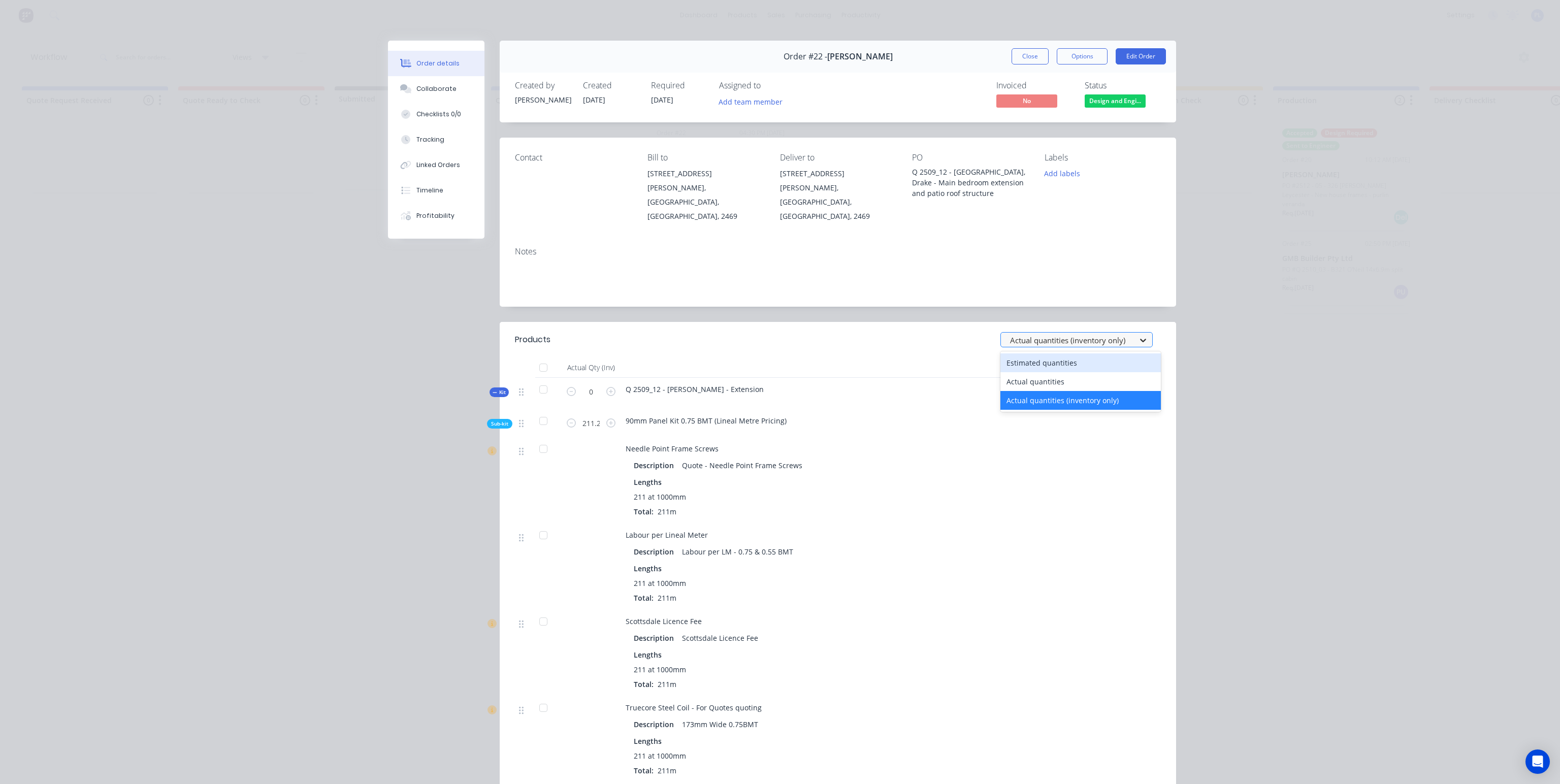
click at [1138, 335] on icon at bounding box center [1143, 340] width 10 height 10
click at [1127, 353] on div "Estimated quantities" at bounding box center [1081, 363] width 160 height 19
click at [1145, 57] on button "Edit Order" at bounding box center [1140, 56] width 50 height 16
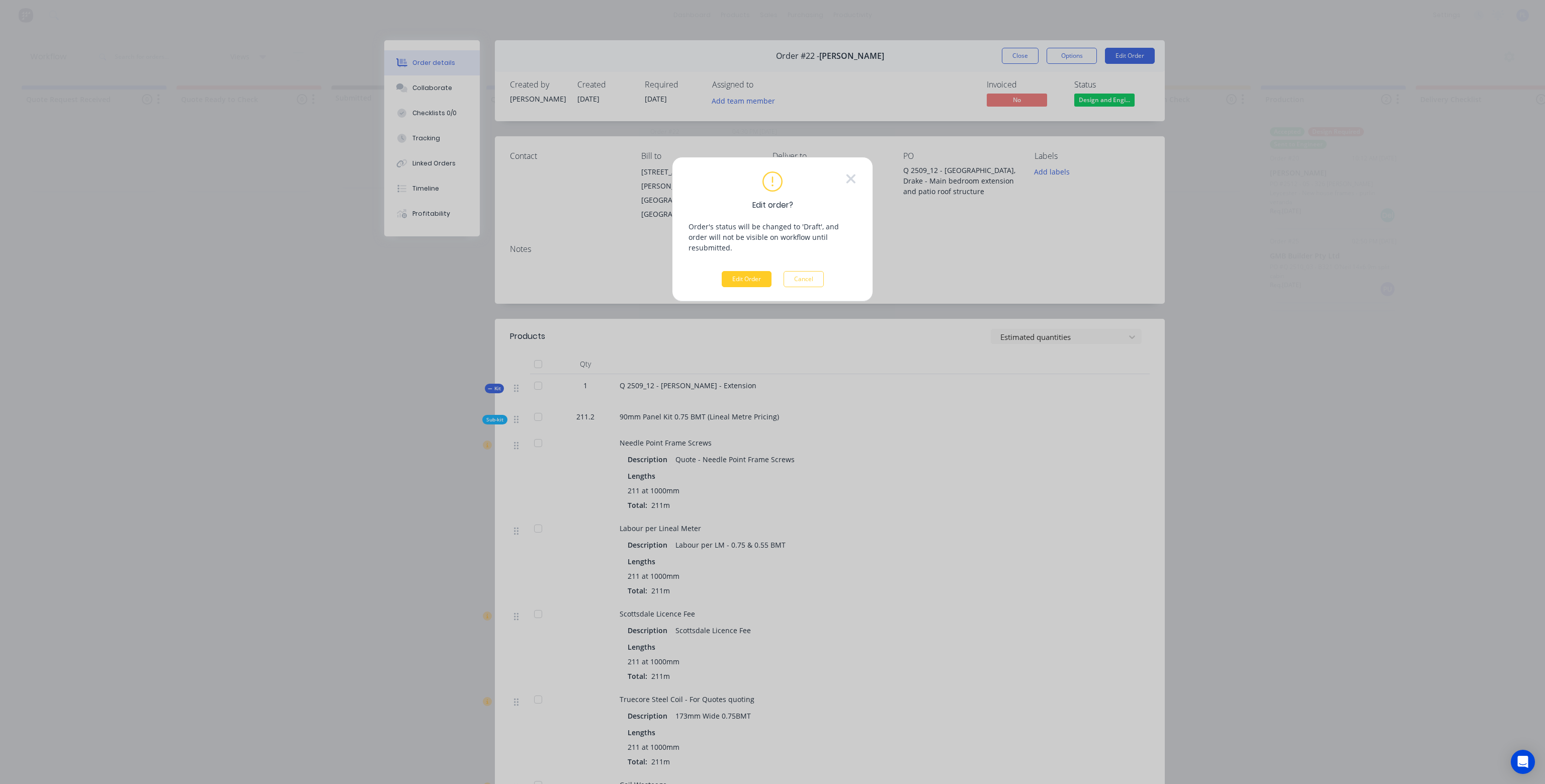
click at [752, 271] on button "Edit Order" at bounding box center [746, 279] width 50 height 16
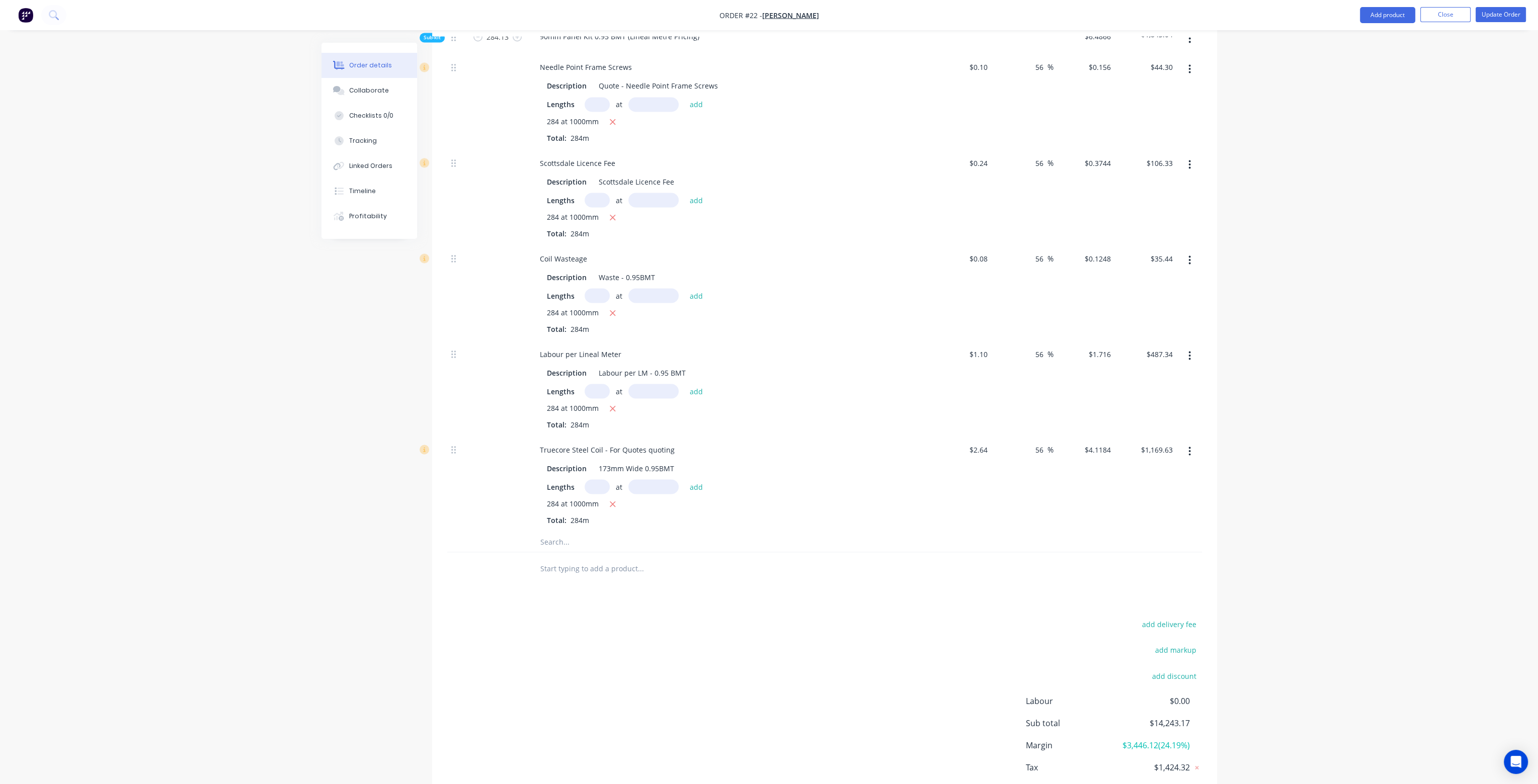
scroll to position [3745, 0]
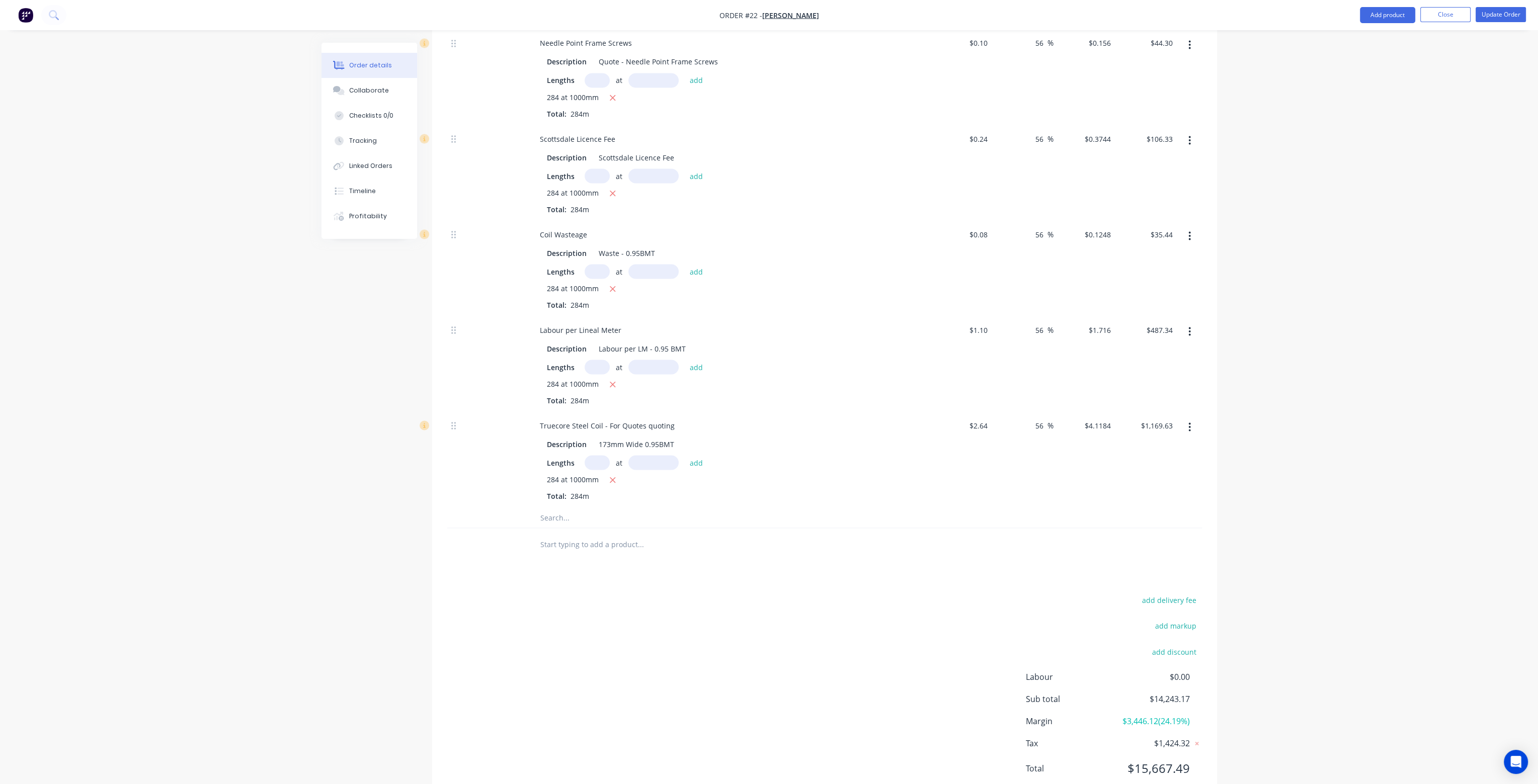
click at [653, 593] on div "add delivery fee add markup add discount Labour $0.00 Sub total $14,243.17 Marg…" at bounding box center [825, 690] width 754 height 194
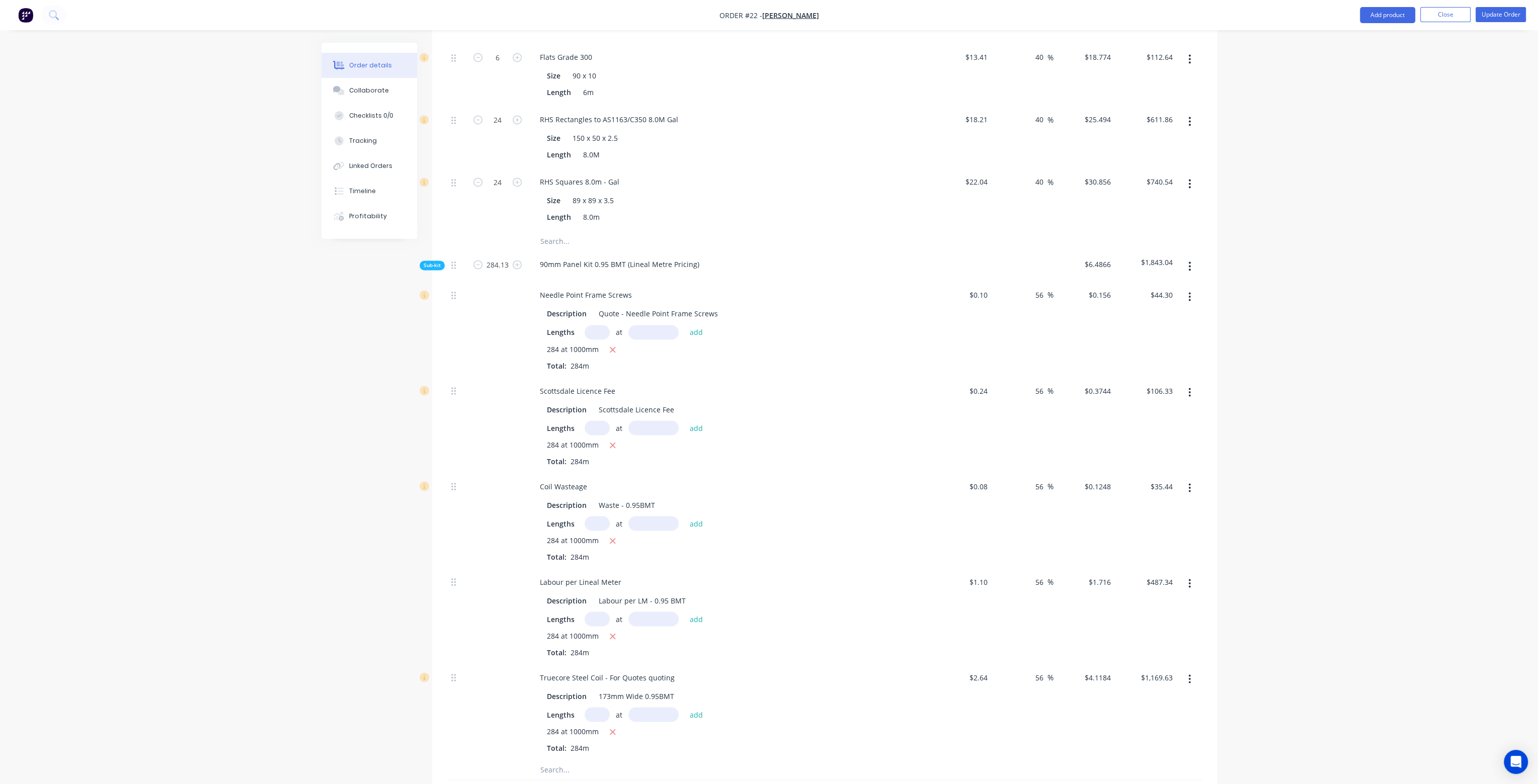
scroll to position [3493, 0]
click at [1191, 257] on button "button" at bounding box center [1189, 266] width 24 height 18
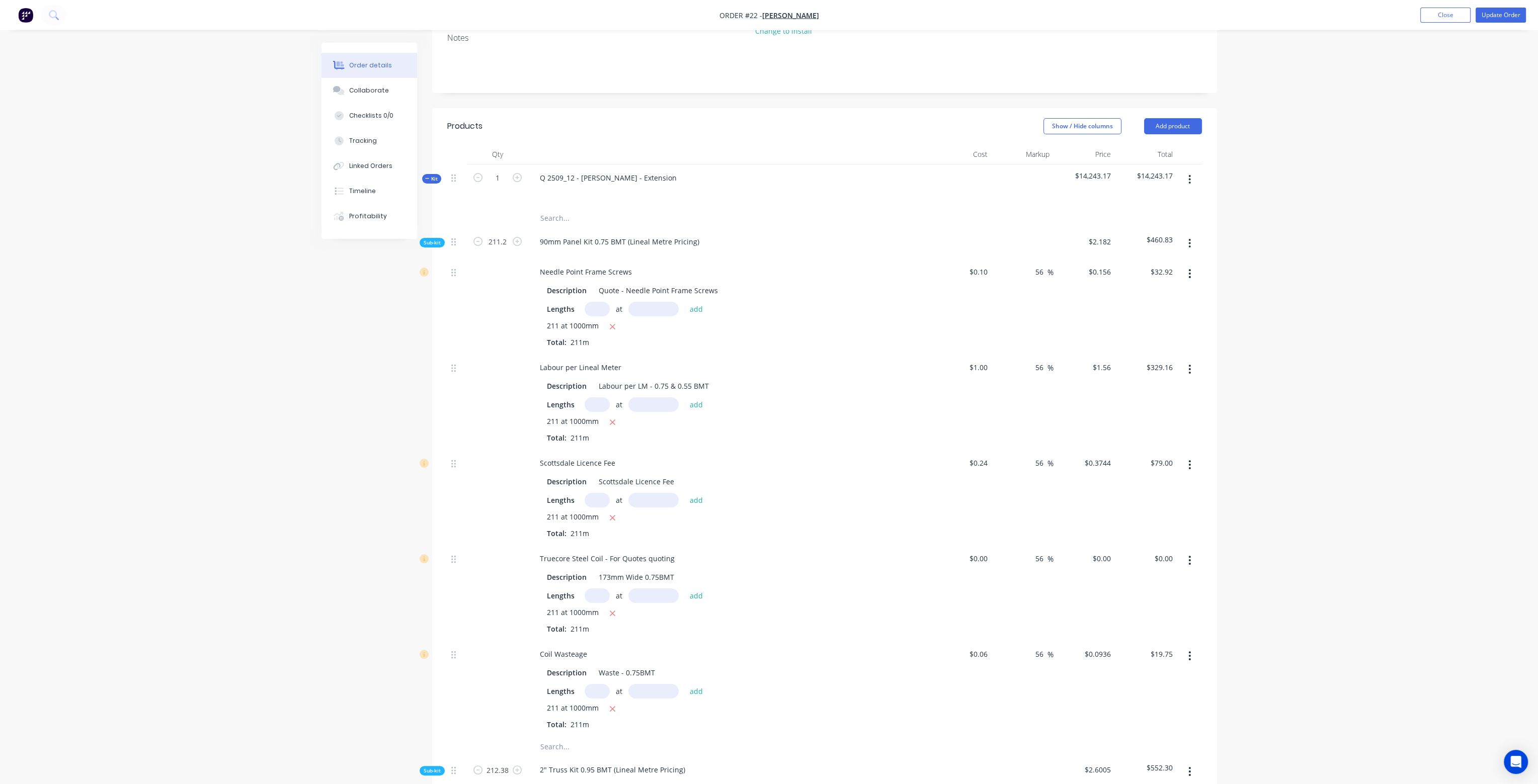
scroll to position [101, 0]
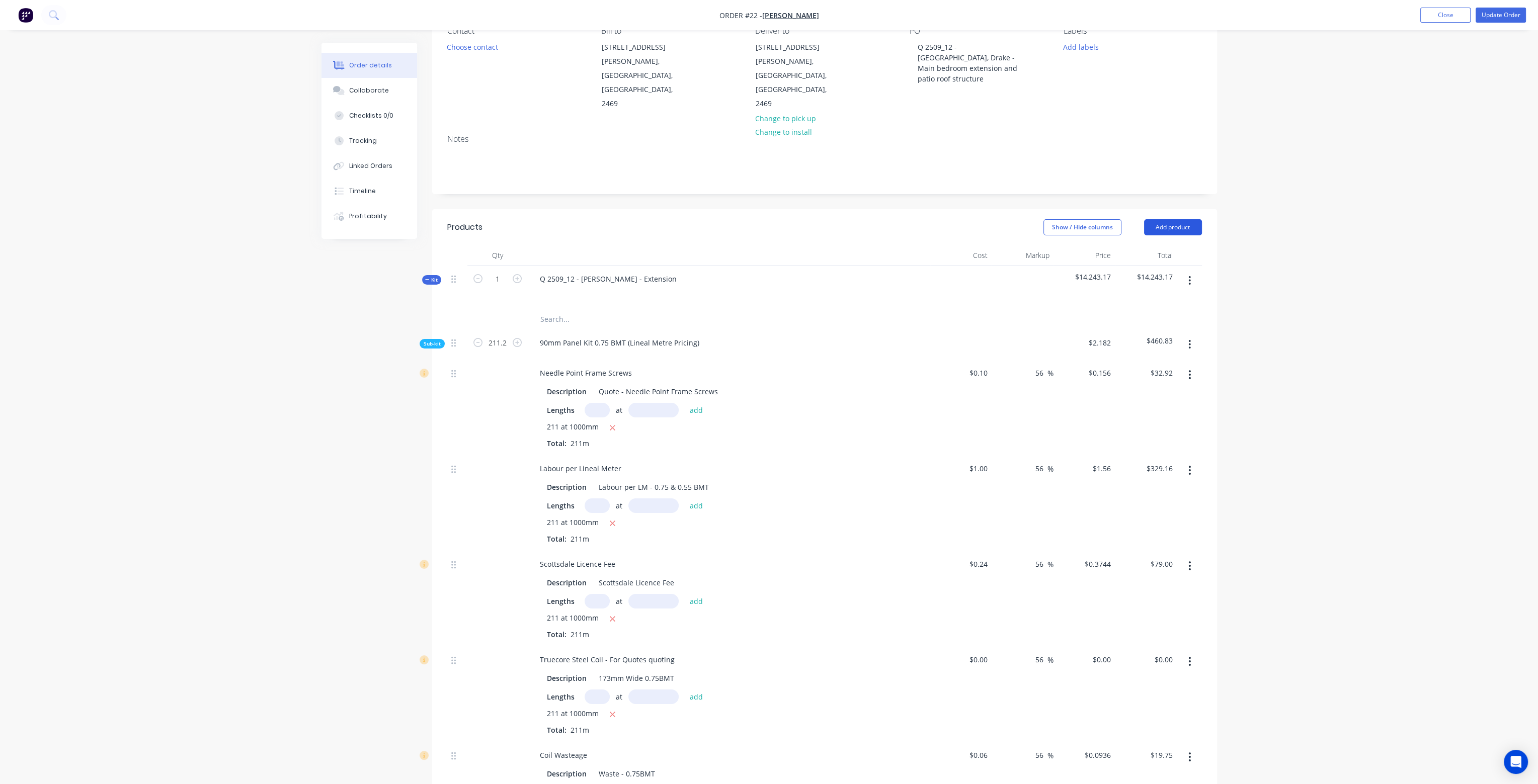
click at [1184, 219] on button "Add product" at bounding box center [1172, 227] width 58 height 16
click at [1159, 285] on div "Product Kit" at bounding box center [1154, 293] width 78 height 15
click at [1172, 219] on button "Add product" at bounding box center [1172, 227] width 58 height 16
click at [1174, 219] on button "Add product" at bounding box center [1172, 227] width 58 height 16
click at [1139, 306] on div "Back" at bounding box center [1154, 313] width 78 height 15
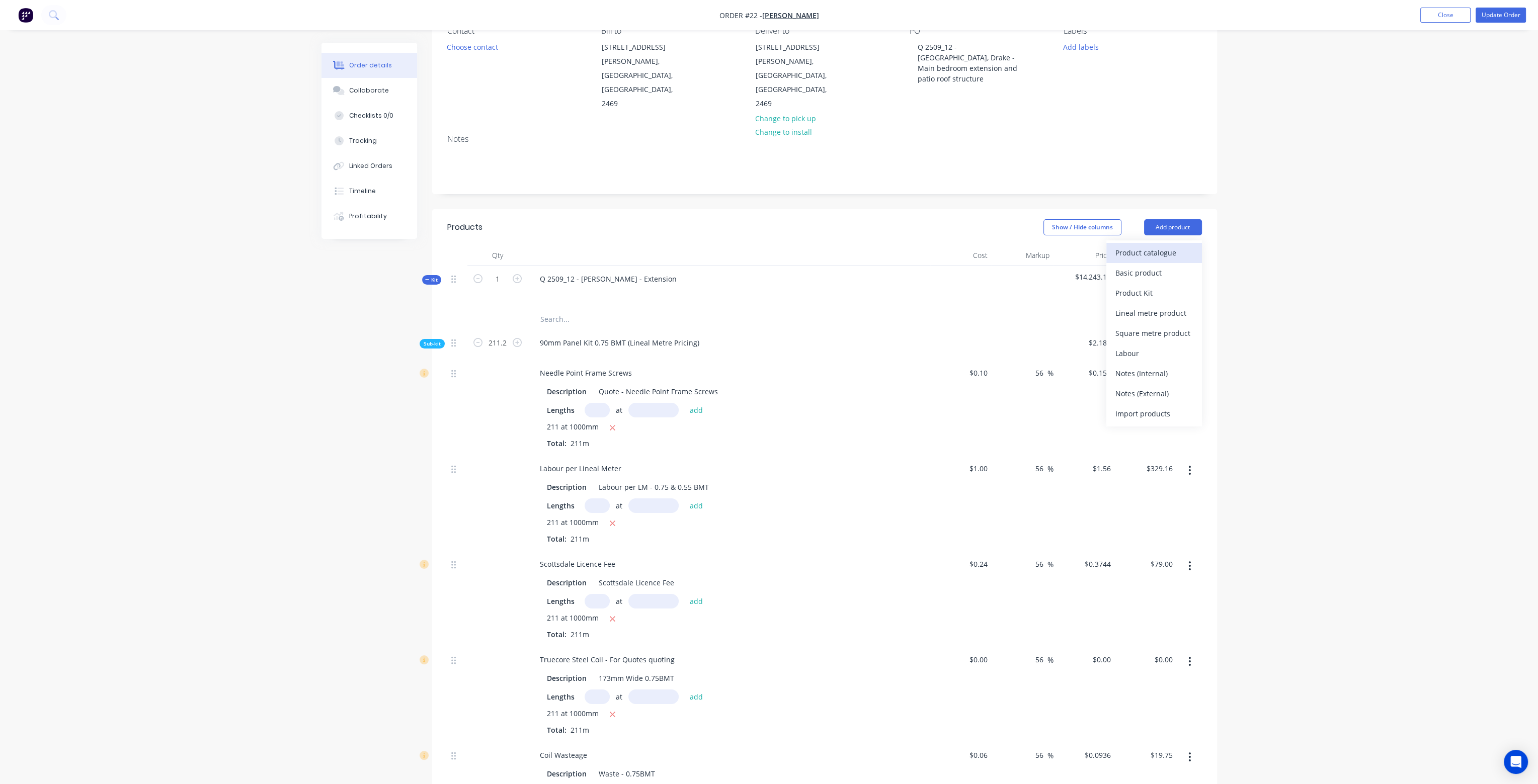
click at [1149, 246] on div "Product catalogue" at bounding box center [1154, 253] width 78 height 15
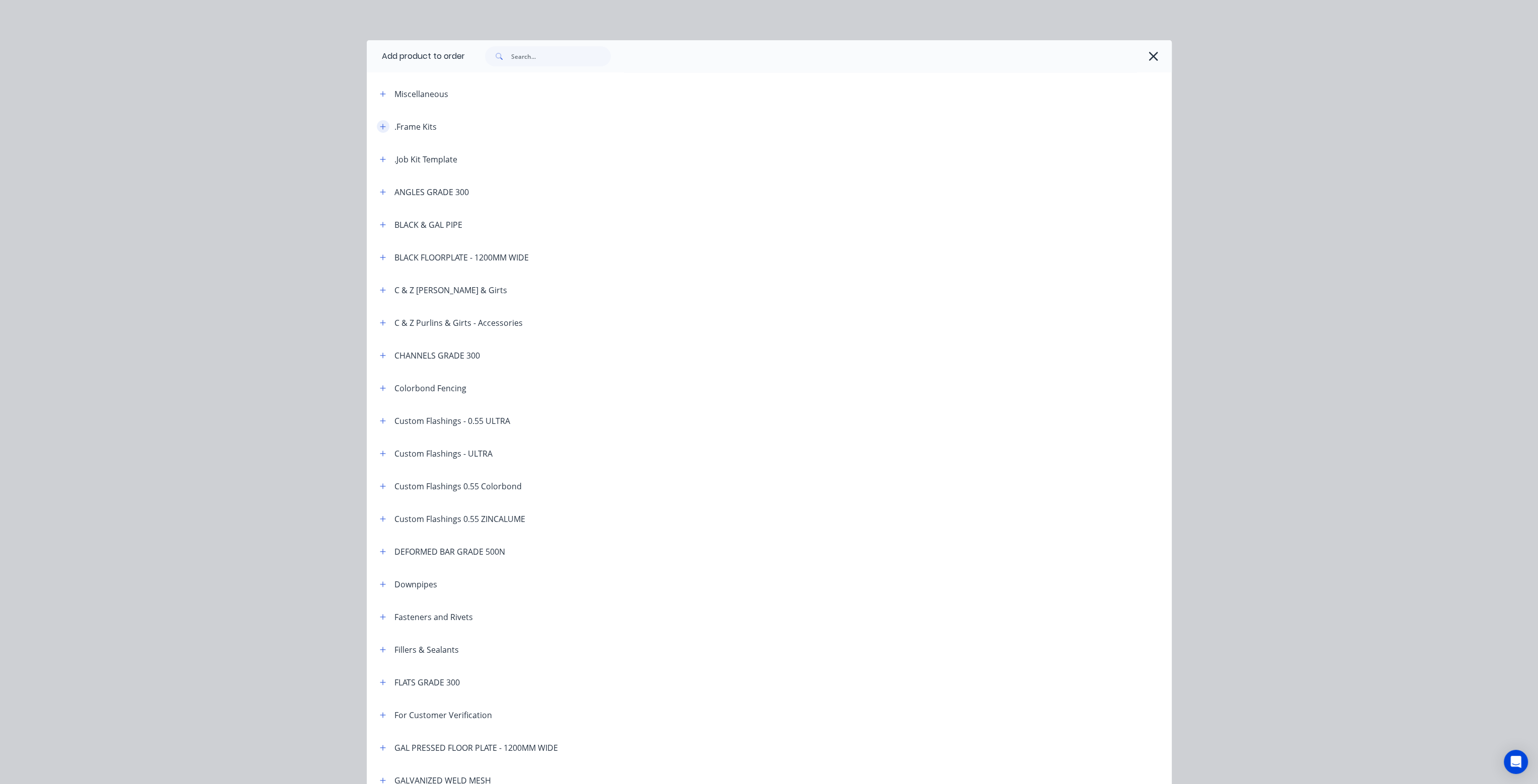
click at [378, 122] on button "button" at bounding box center [383, 126] width 13 height 13
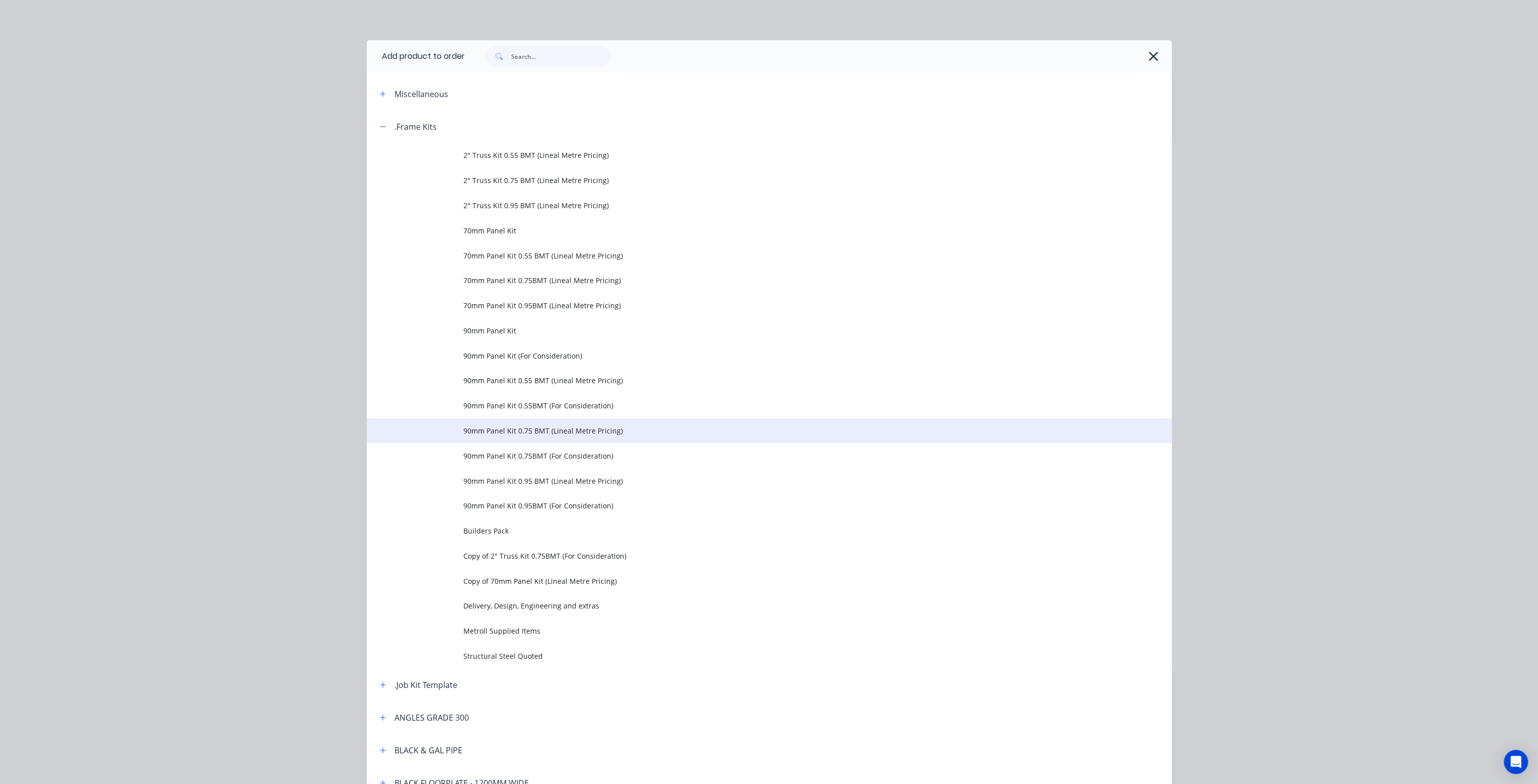
click at [519, 428] on span "90mm Panel Kit 0.75 BMT (Lineal Metre Pricing)" at bounding box center [746, 430] width 567 height 10
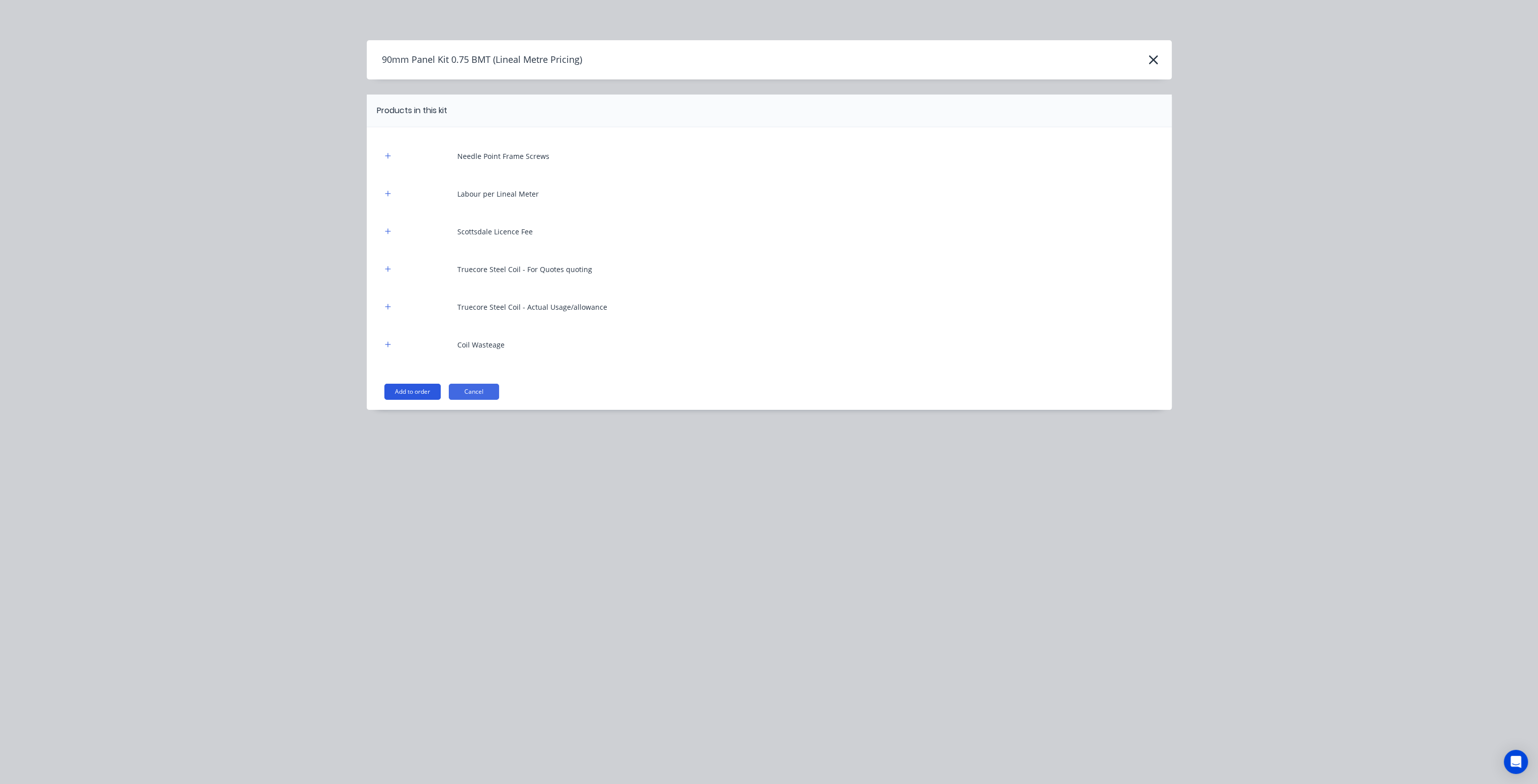
click at [411, 390] on button "Add to order" at bounding box center [413, 392] width 56 height 16
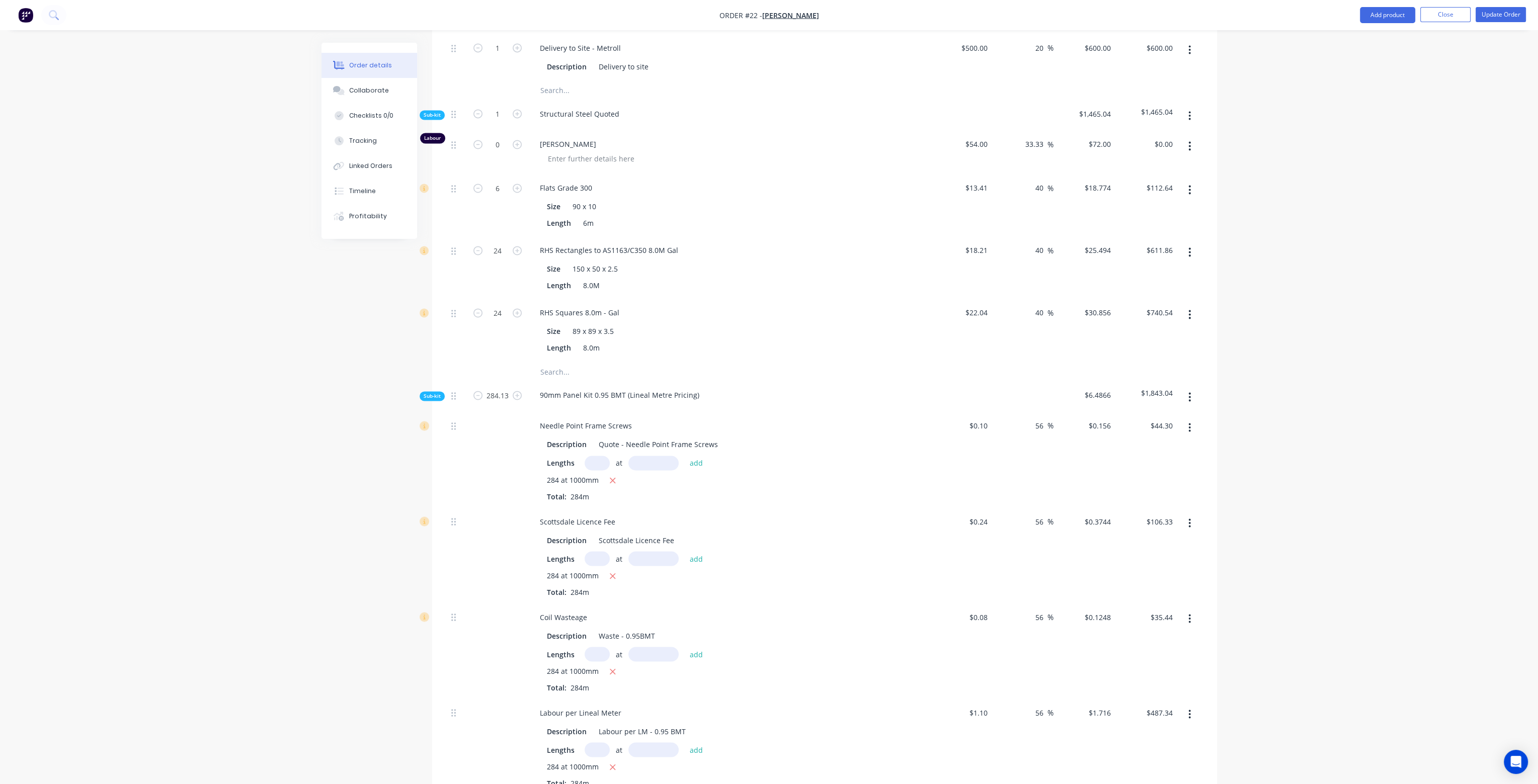
scroll to position [3470, 0]
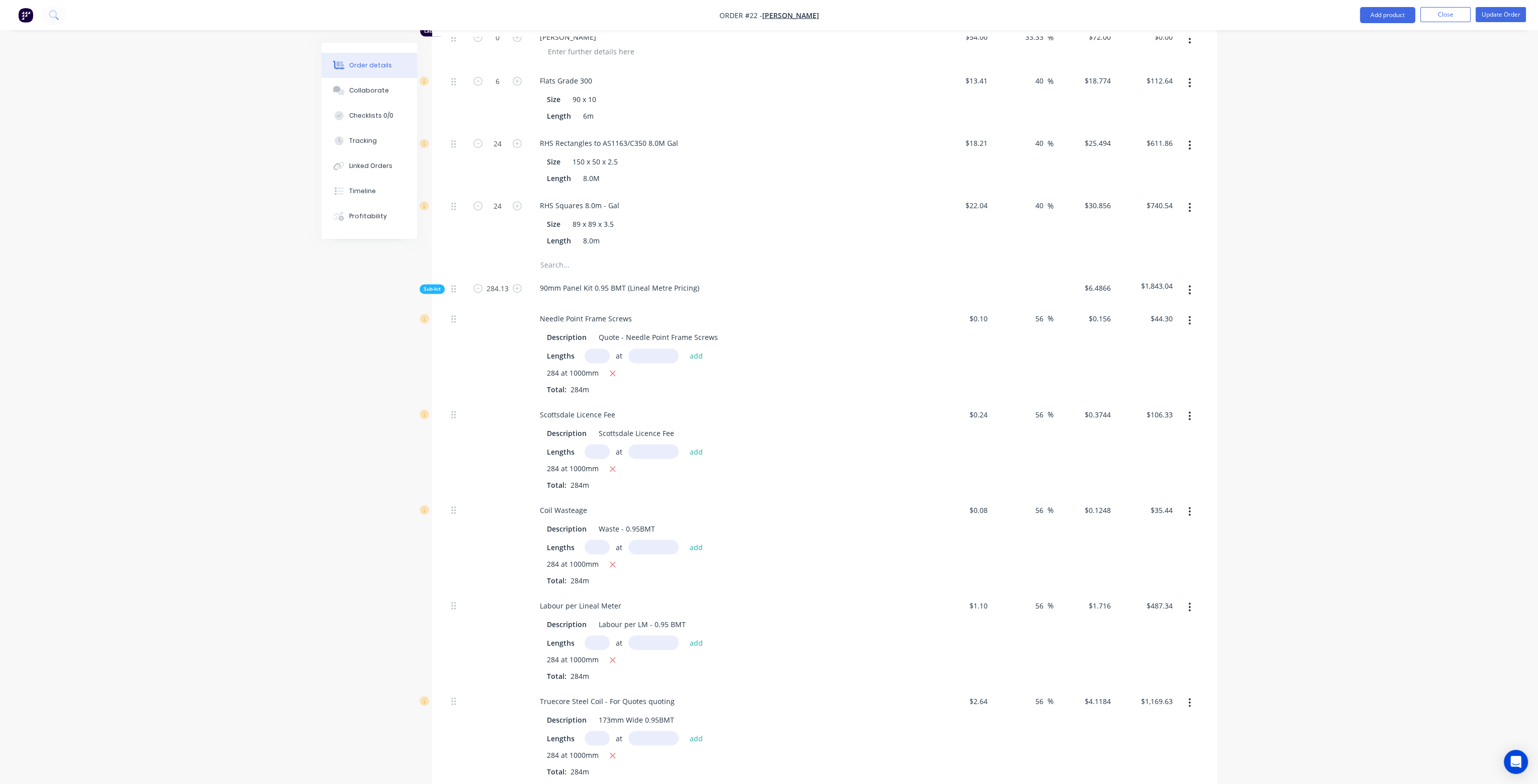
click at [1191, 280] on button "button" at bounding box center [1189, 290] width 24 height 18
click at [1160, 329] on div "Delete" at bounding box center [1154, 336] width 78 height 15
click at [499, 281] on input "1" at bounding box center [497, 288] width 26 height 15
type input "211.2"
click at [839, 286] on div "90mm Panel Kit 0.75 BMT (Lineal Metre Pricing)" at bounding box center [729, 297] width 402 height 44
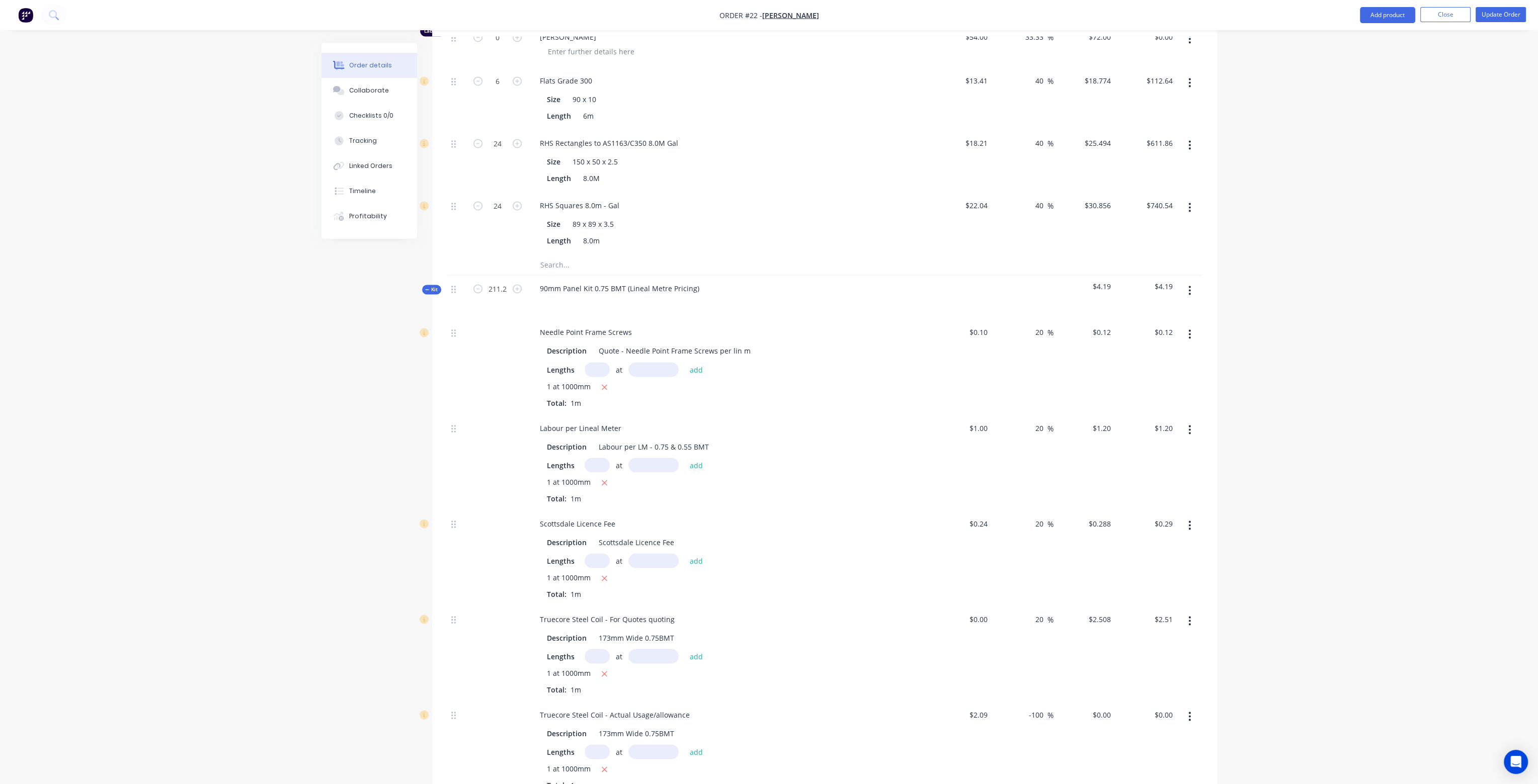
type input "$25.32"
type input "$253.20"
type input "$60.77"
type input "$529.19"
type input "$15.19"
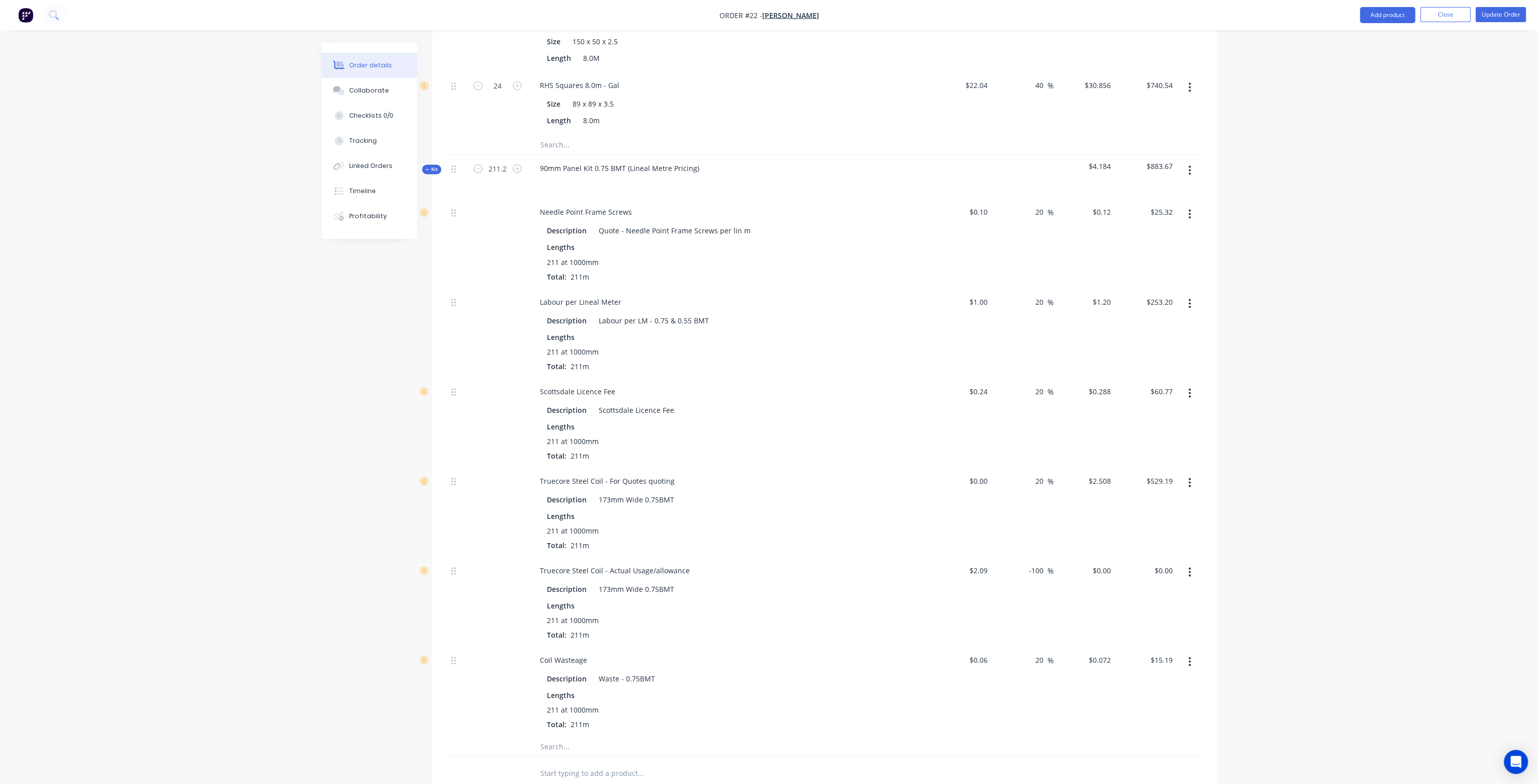
scroll to position [3567, 0]
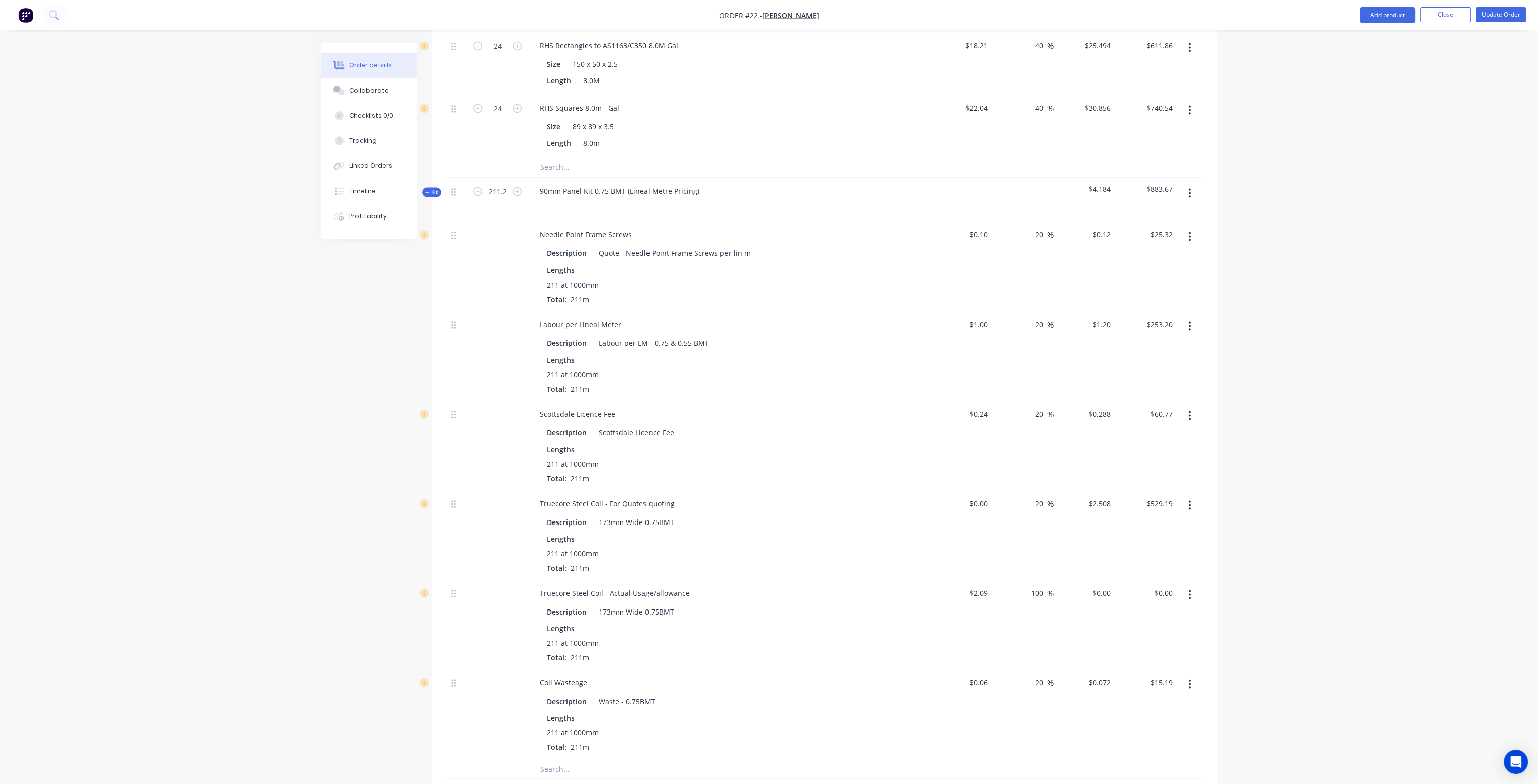
click at [1189, 589] on icon "button" at bounding box center [1190, 595] width 2 height 11
click at [1128, 654] on div "Delete" at bounding box center [1154, 661] width 78 height 15
click at [980, 496] on input at bounding box center [980, 503] width 23 height 15
click at [984, 512] on div "2.0898 2.0898" at bounding box center [961, 534] width 62 height 89
type input "$2.0898"
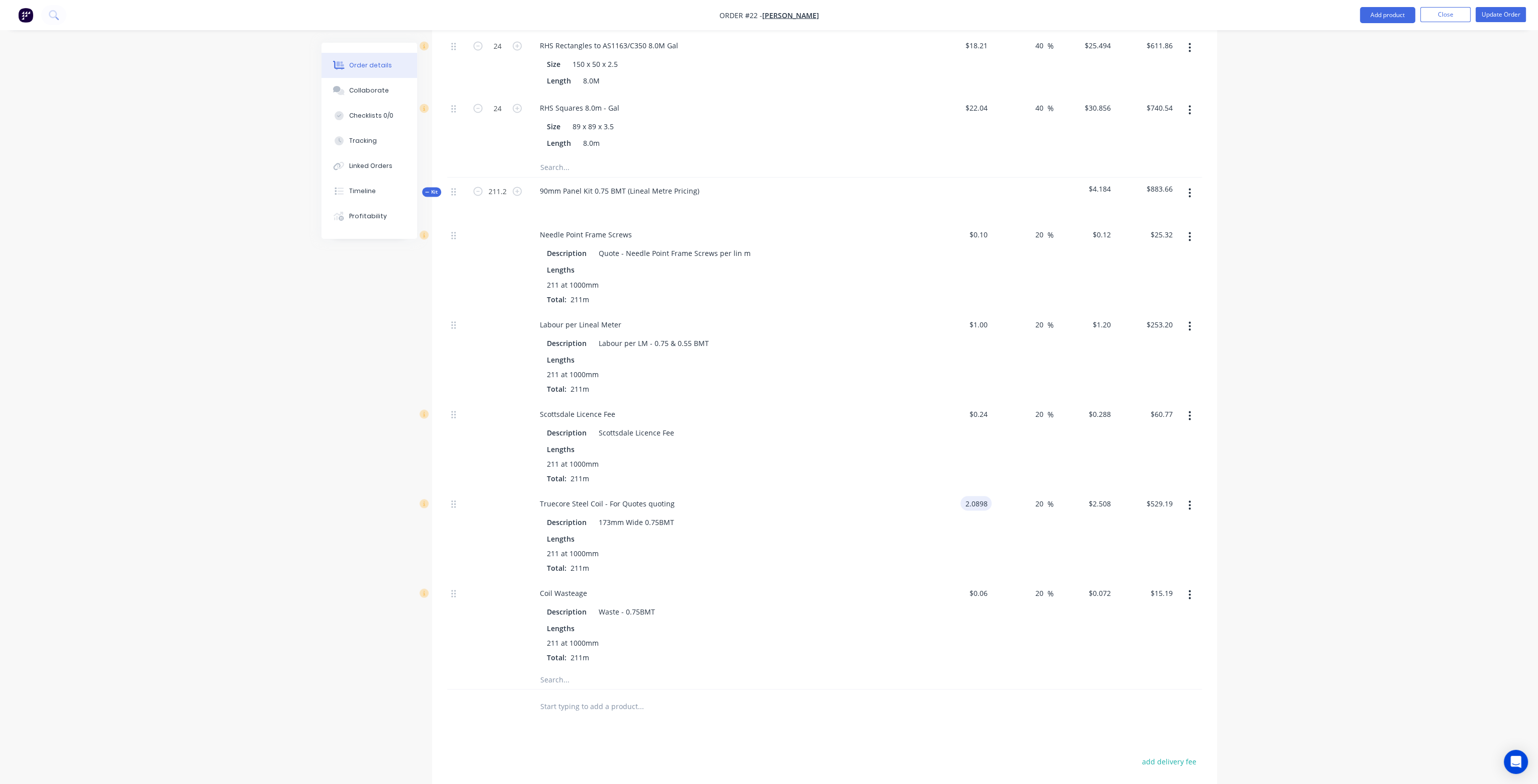
type input "$2.5078"
type input "$529.15"
click at [982, 496] on input "2.0898" at bounding box center [977, 503] width 27 height 15
click at [984, 496] on input "2.0898" at bounding box center [977, 503] width 27 height 15
click at [987, 496] on input "2.0898" at bounding box center [977, 503] width 27 height 15
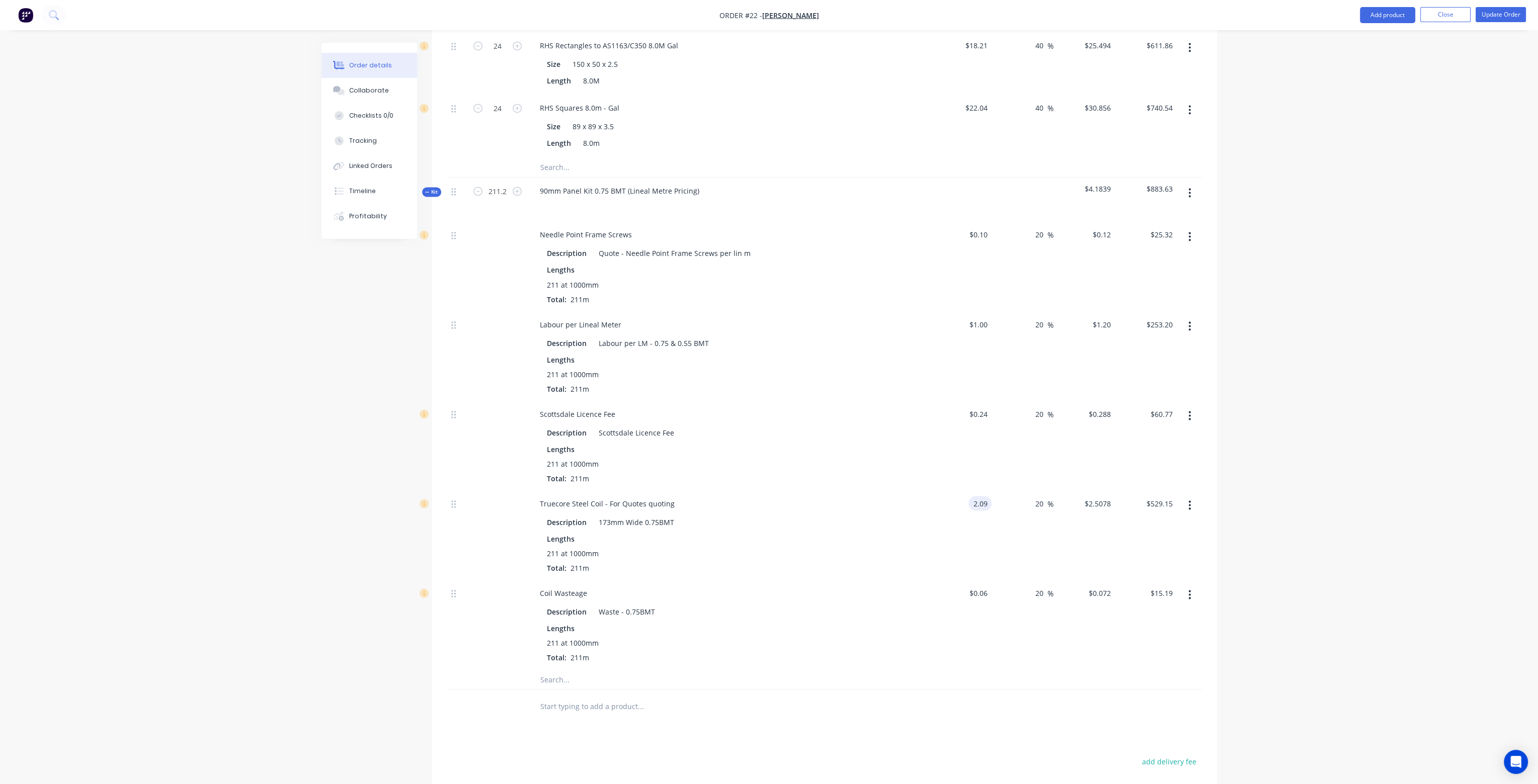
type input "$2.09"
type input "$2.508"
type input "$529.19"
click at [1018, 525] on div "20 20 %" at bounding box center [1022, 534] width 62 height 89
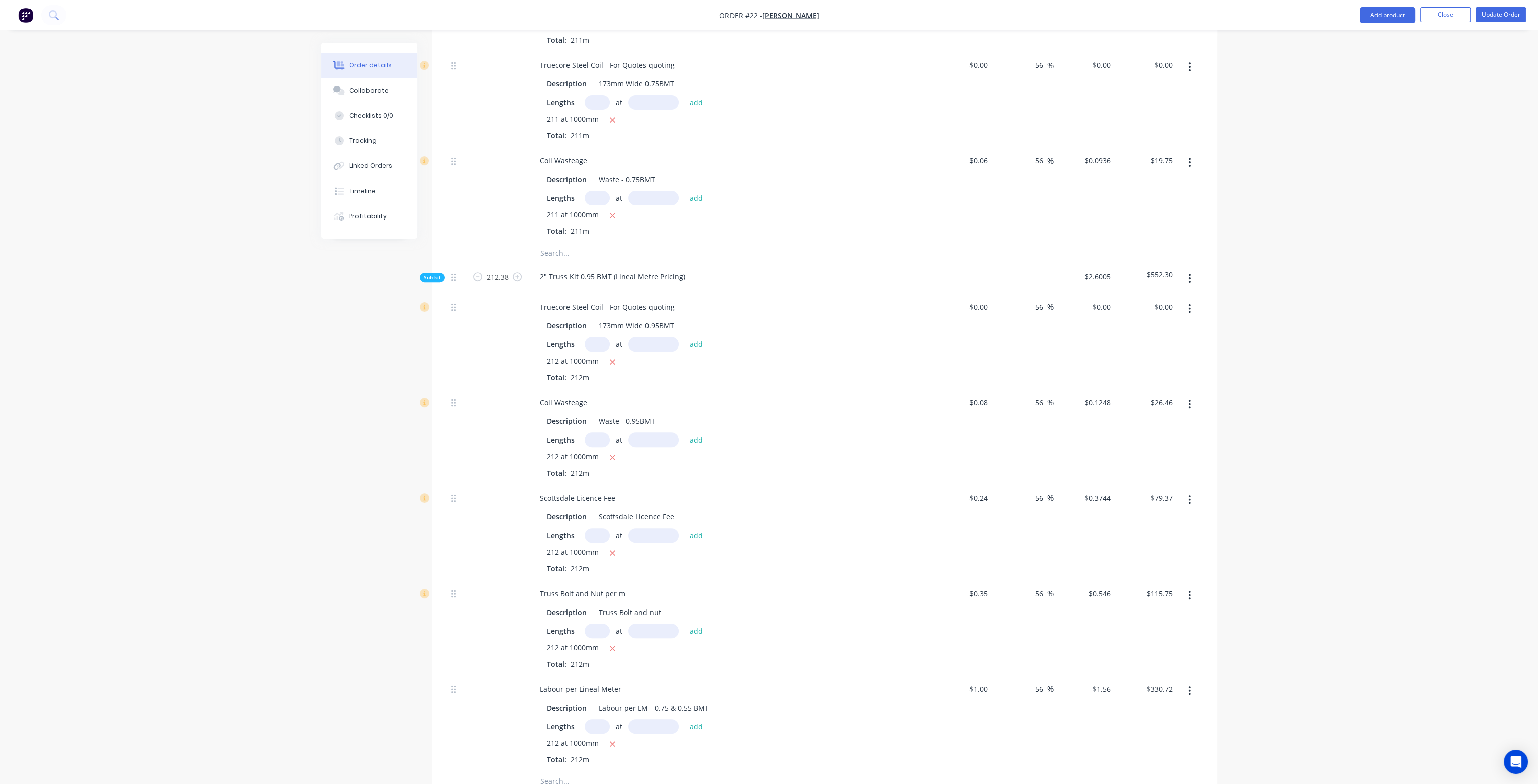
scroll to position [712, 0]
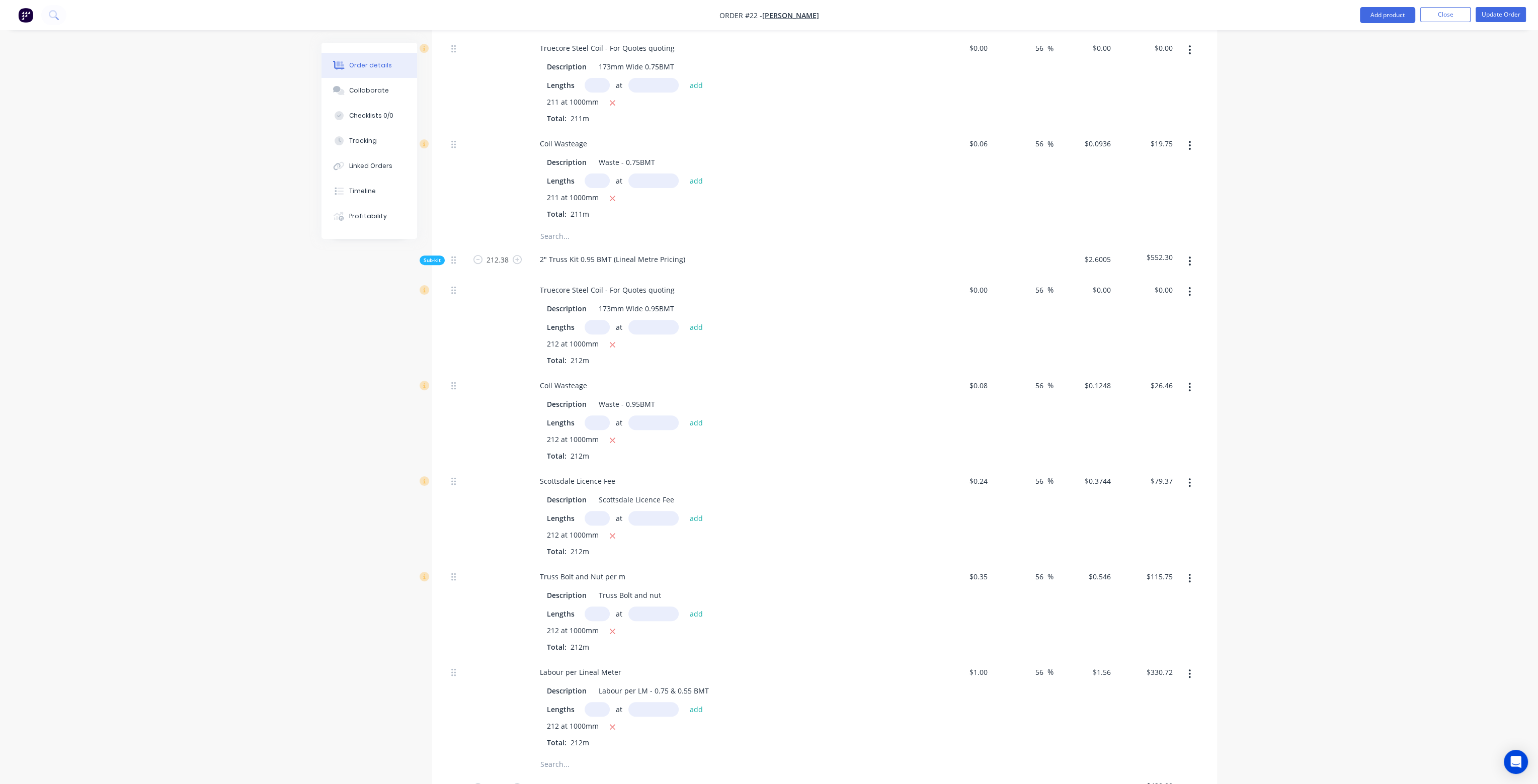
click at [978, 277] on div "$0.00 $0.00" at bounding box center [961, 324] width 62 height 95
click at [940, 326] on div "2.64 2.64" at bounding box center [961, 324] width 62 height 95
type input "$2.64"
type input "$4.1184"
type input "$873.10"
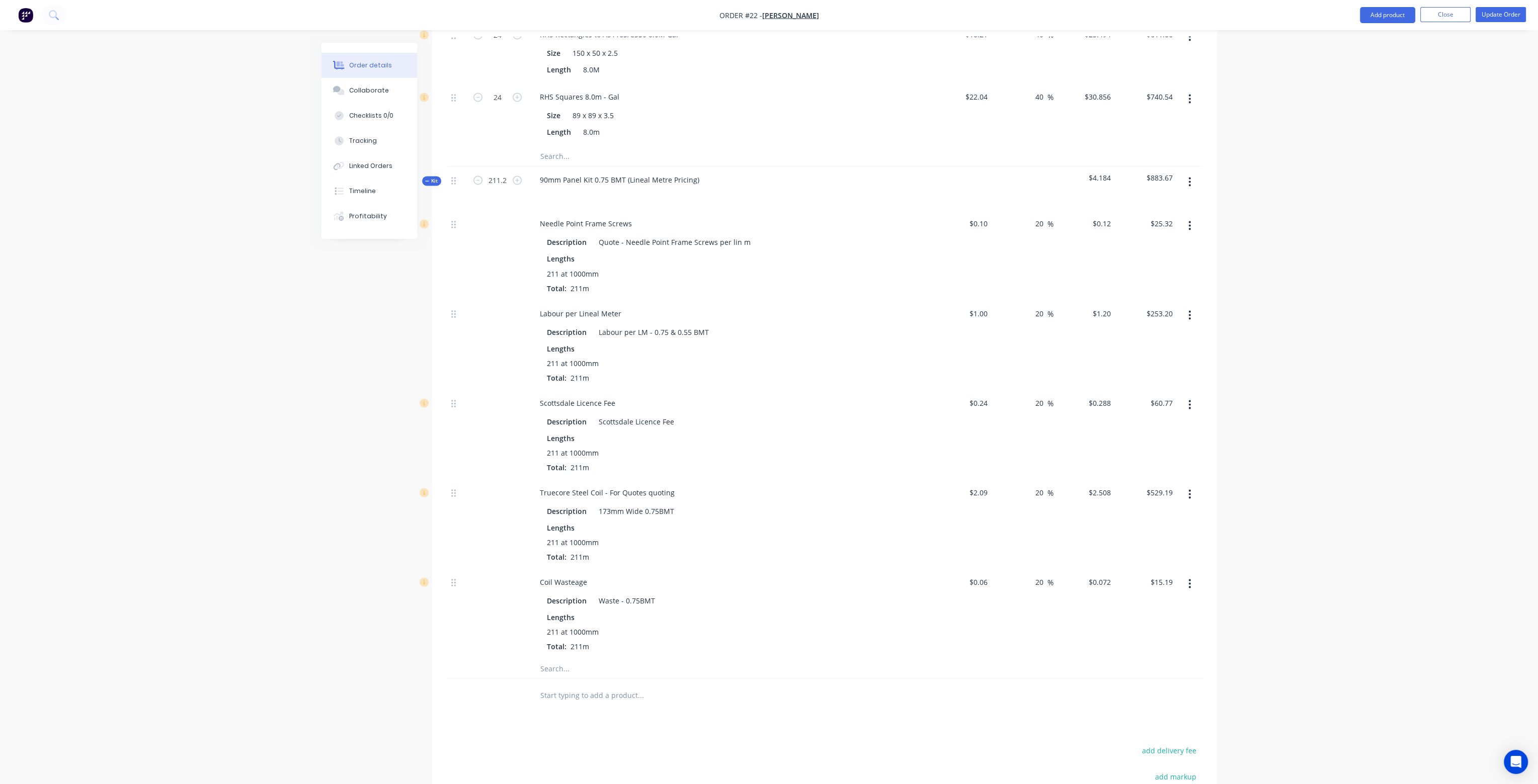
scroll to position [3578, 0]
click at [1190, 176] on icon "button" at bounding box center [1190, 181] width 2 height 11
click at [1146, 261] on div "Delete" at bounding box center [1154, 268] width 78 height 15
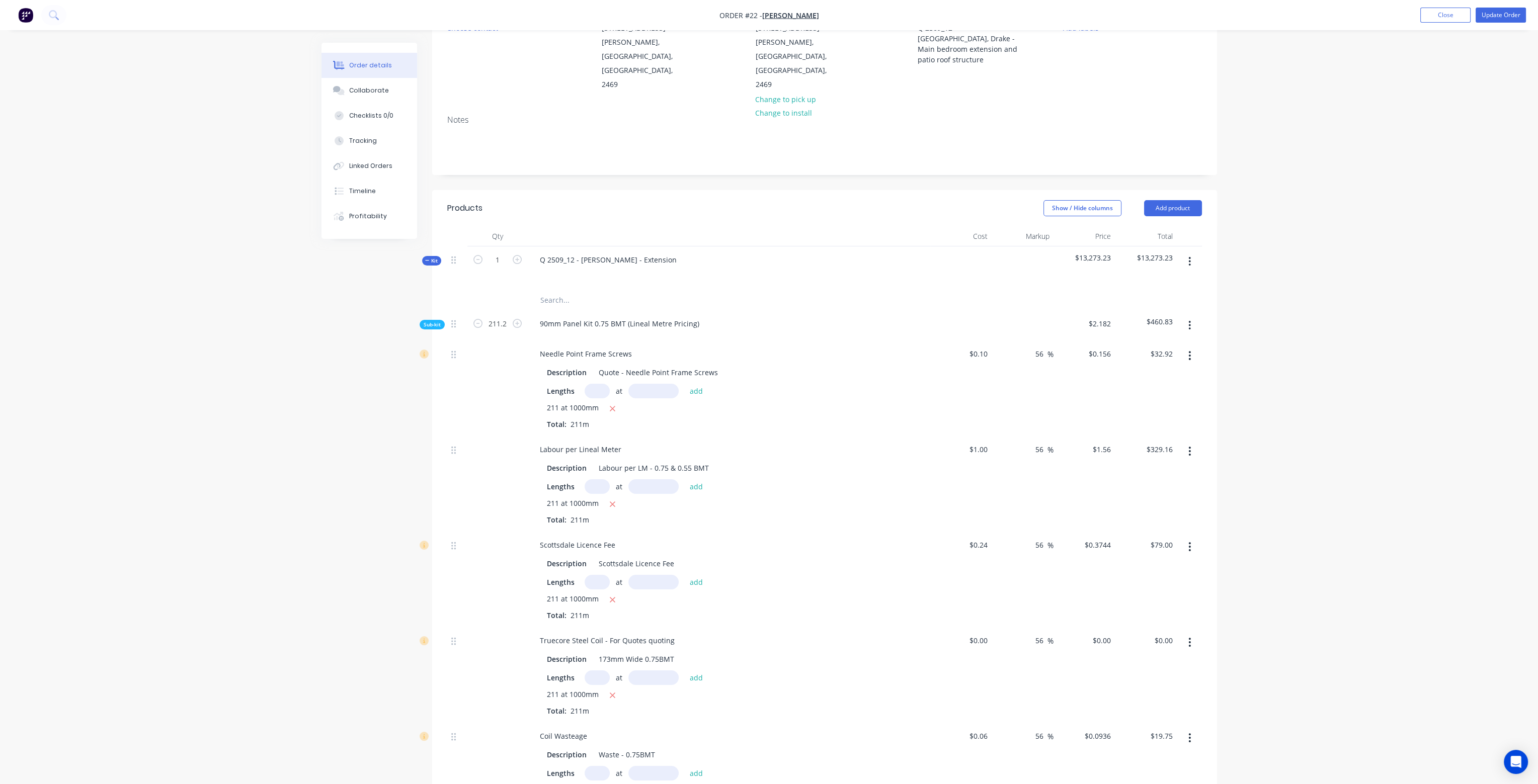
scroll to position [151, 0]
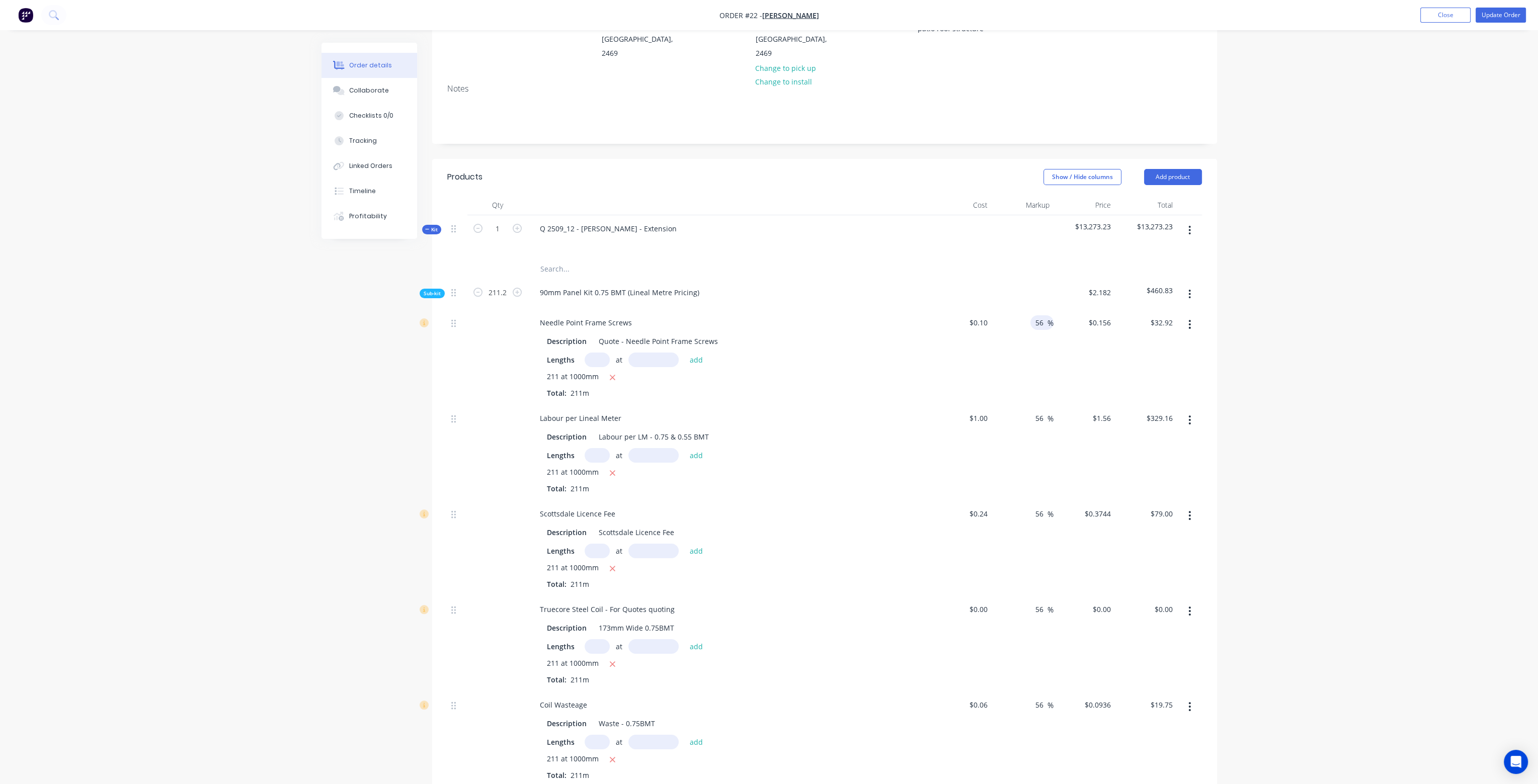
click at [1036, 315] on input "56" at bounding box center [1040, 323] width 13 height 15
drag, startPoint x: 1036, startPoint y: 293, endPoint x: 1043, endPoint y: 299, distance: 9.2
click at [1043, 315] on input "56" at bounding box center [1040, 323] width 13 height 15
type input "20"
type input "$0.12"
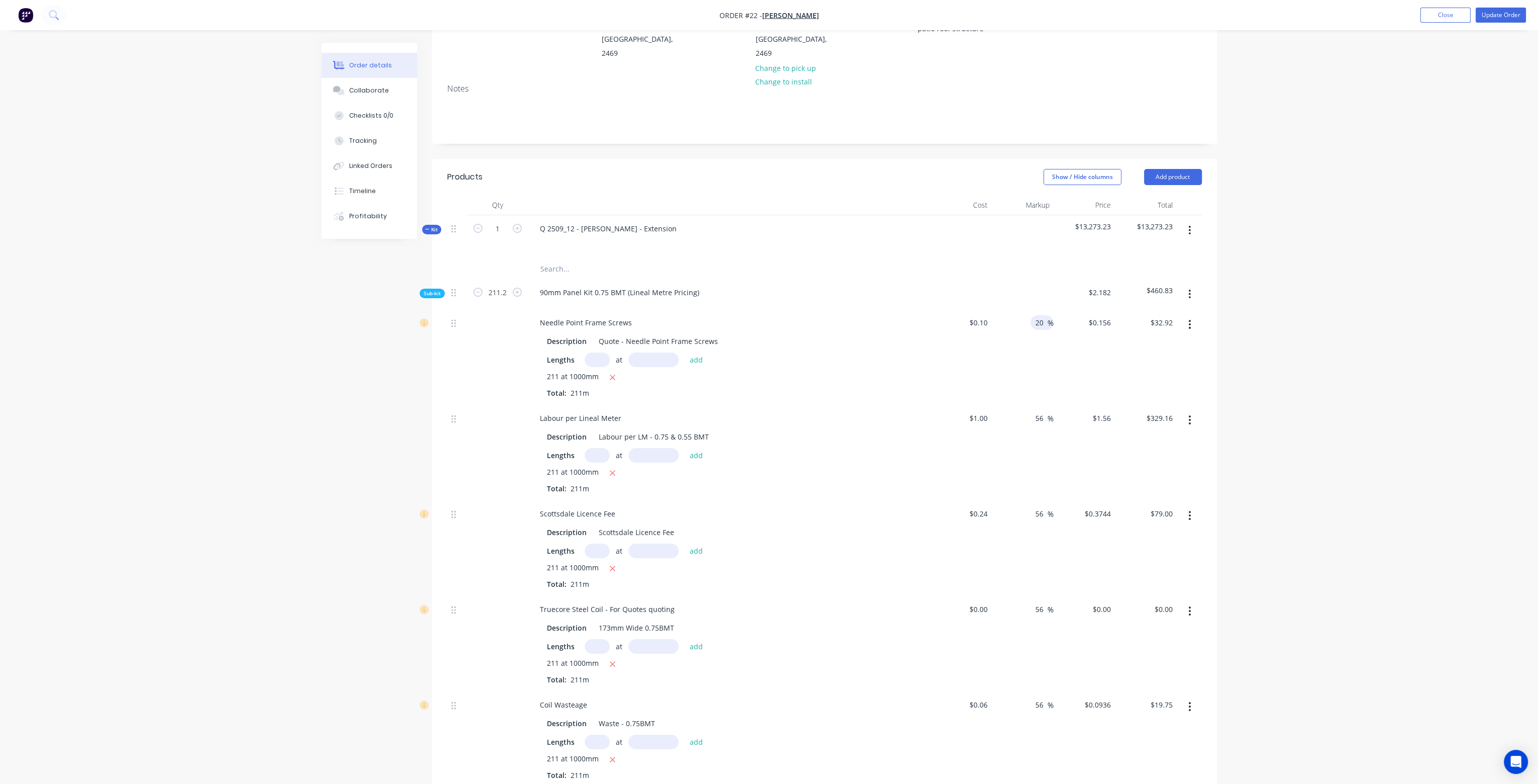
type input "$25.32"
click at [1021, 359] on div "20 20 %" at bounding box center [1022, 357] width 62 height 95
drag, startPoint x: 1035, startPoint y: 393, endPoint x: 1047, endPoint y: 396, distance: 12.4
click at [1047, 411] on div "56 56 %" at bounding box center [1042, 418] width 23 height 15
type input "20"
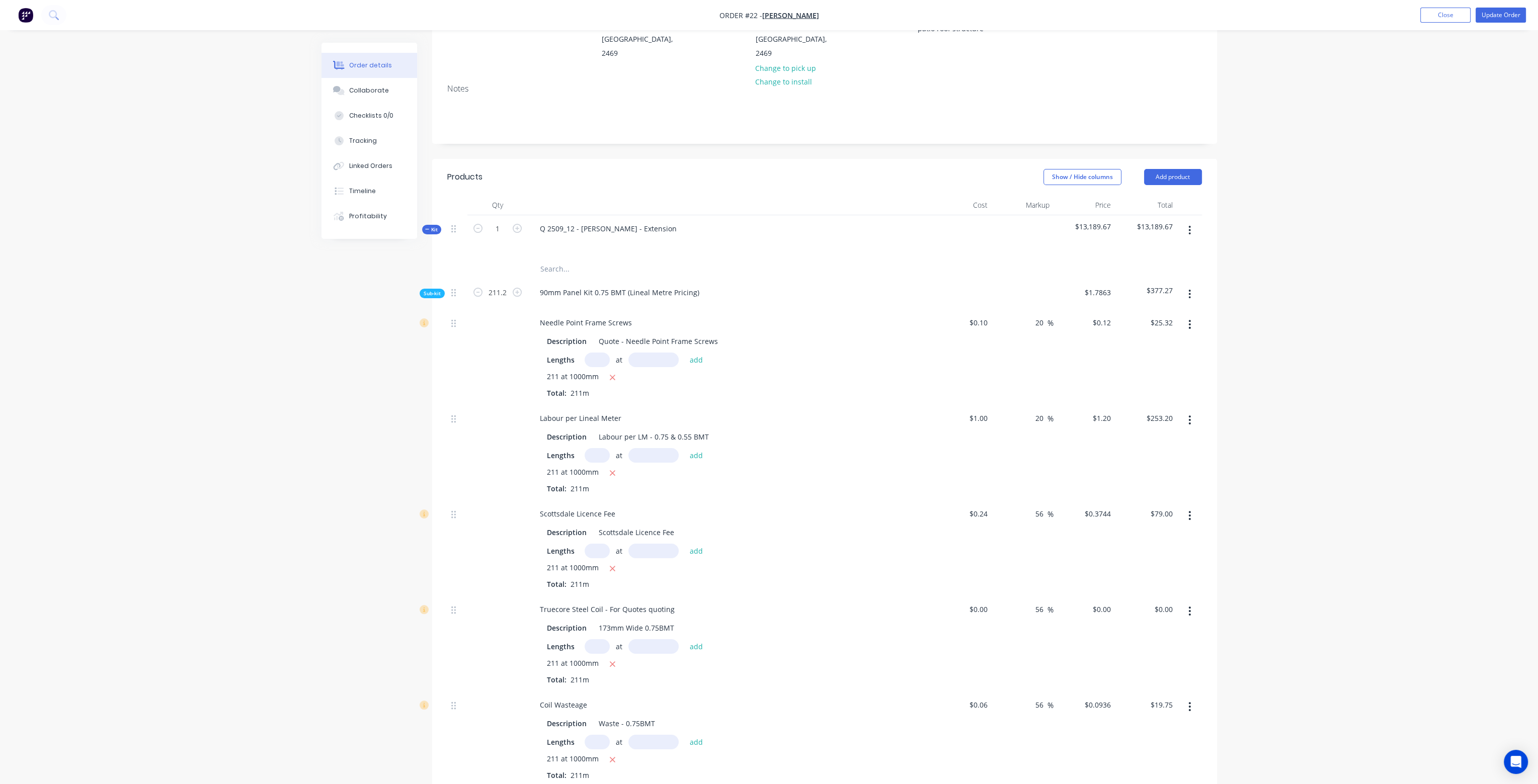
type input "$1.20"
type input "$253.20"
click at [1029, 458] on div "20 20 %" at bounding box center [1022, 452] width 62 height 95
drag, startPoint x: 1036, startPoint y: 489, endPoint x: 1044, endPoint y: 488, distance: 8.1
click at [1045, 507] on input "56" at bounding box center [1040, 514] width 13 height 15
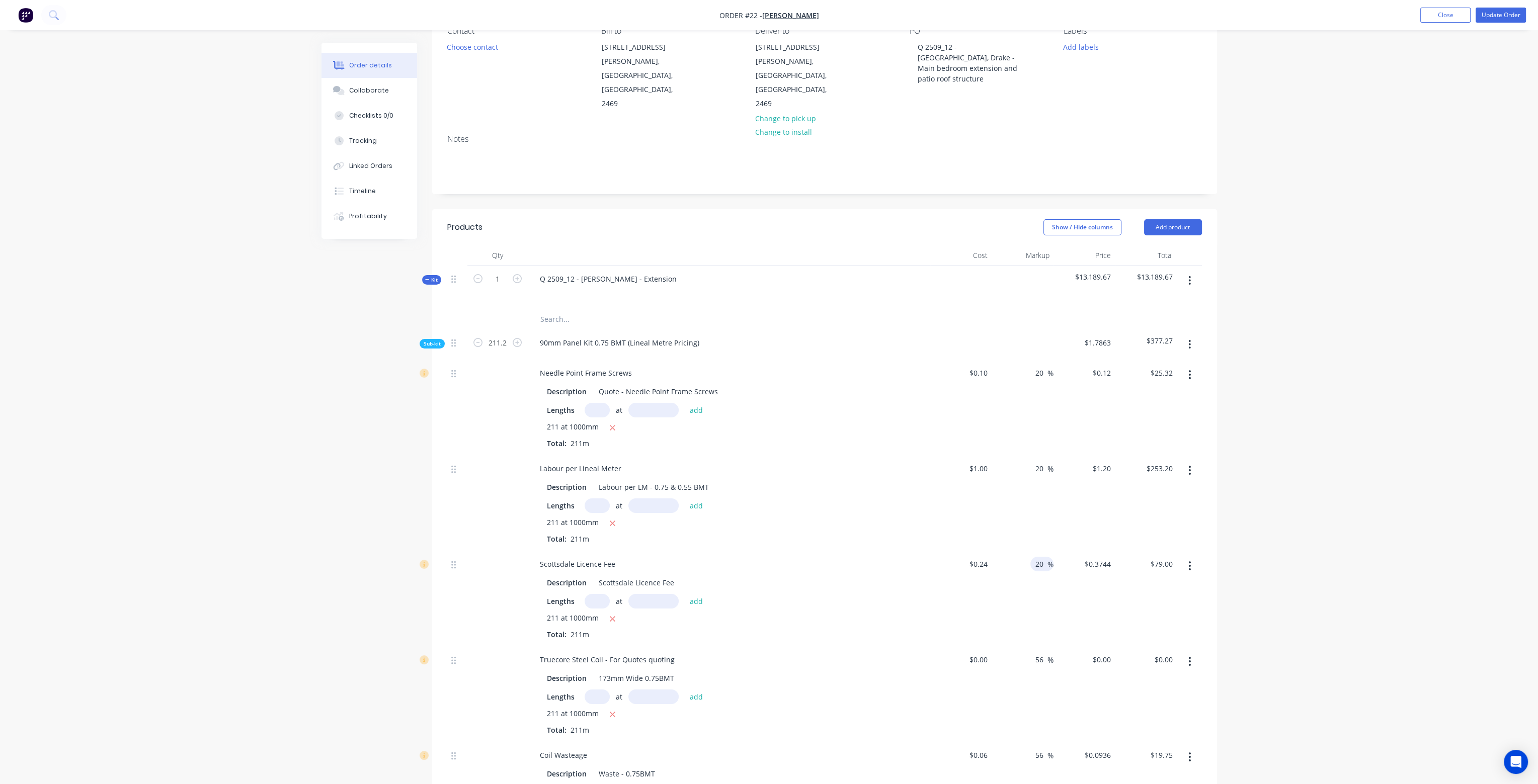
type input "20"
type input "$0.288"
type input "$60.77"
click at [1029, 603] on div "20 20 %" at bounding box center [1022, 598] width 62 height 95
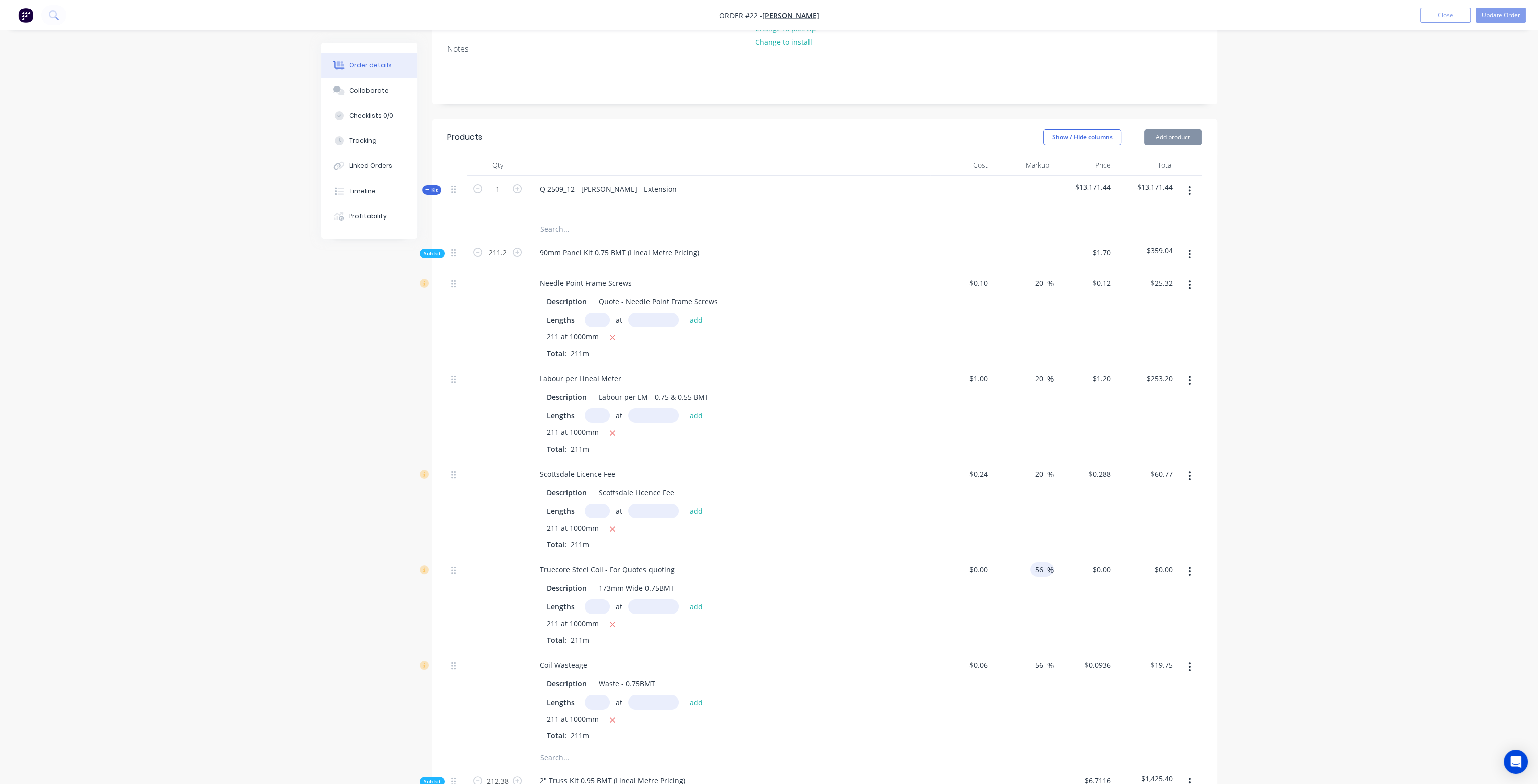
scroll to position [201, 0]
drag, startPoint x: 1036, startPoint y: 533, endPoint x: 1054, endPoint y: 538, distance: 18.7
click at [1054, 546] on div "Truecore Steel Coil - For Quotes quoting Description 173mm Wide 0.75BMT Lengths…" at bounding box center [825, 593] width 754 height 95
type input "20"
click at [1047, 568] on div "20 20 %" at bounding box center [1022, 593] width 62 height 95
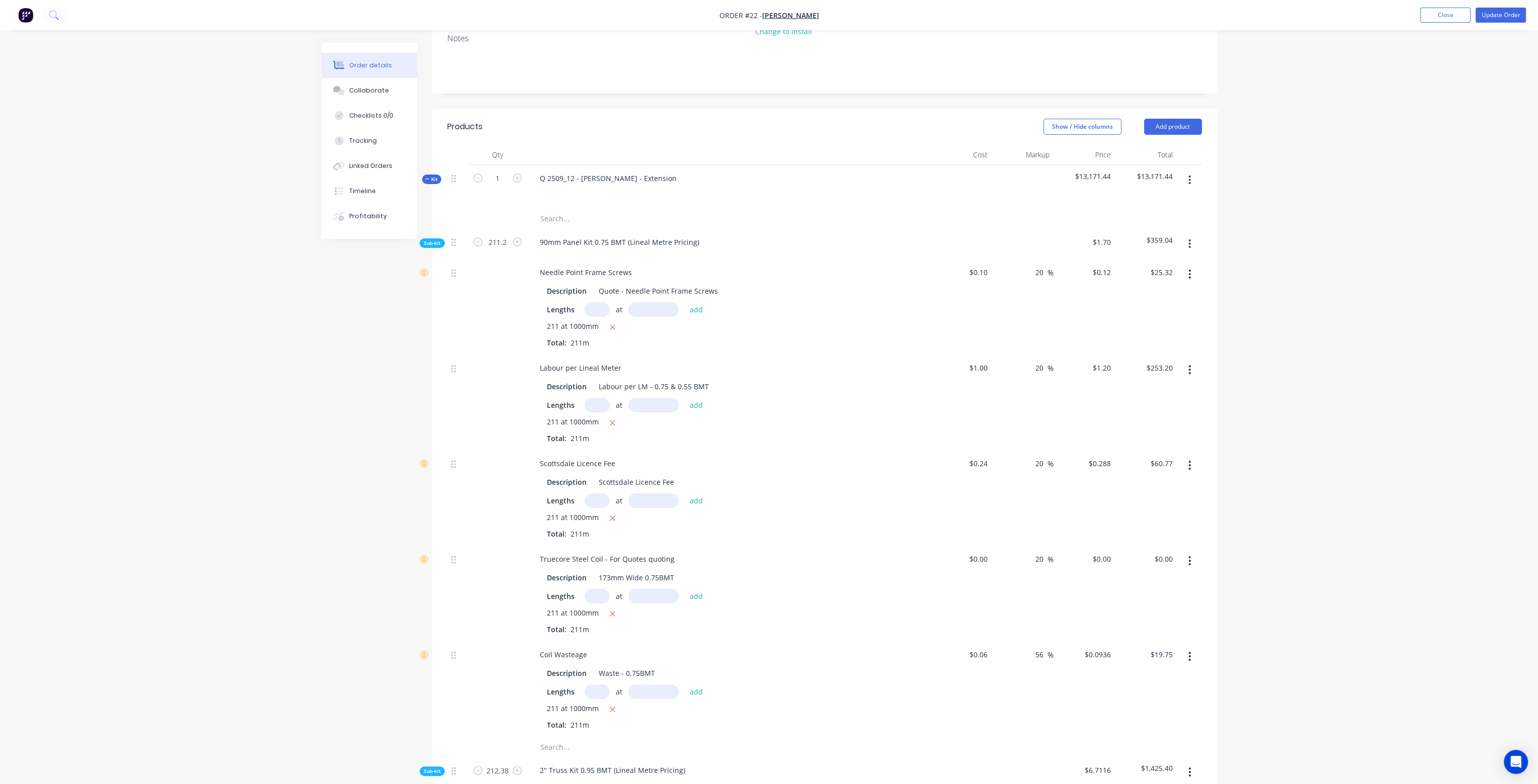
drag, startPoint x: 1034, startPoint y: 629, endPoint x: 1052, endPoint y: 631, distance: 18.1
click at [1052, 641] on div "Coil Wasteage Description Waste - 0.75BMT Lengths at add 211 at 1000mm Total: 2…" at bounding box center [825, 689] width 754 height 95
type input "20"
click at [1029, 584] on div "20 20 %" at bounding box center [1022, 593] width 62 height 95
type input "$0.072"
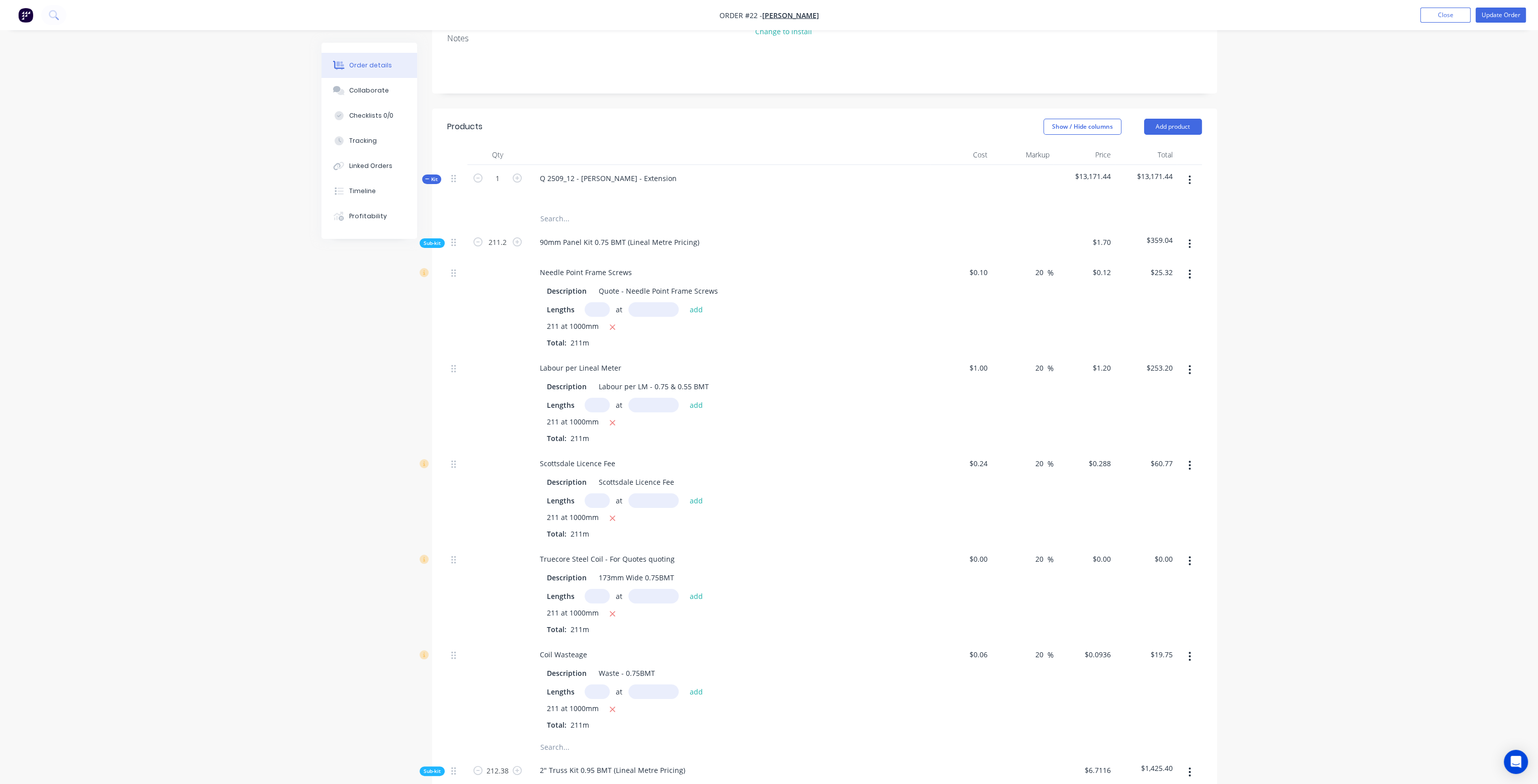
type input "$15.19"
click at [987, 552] on input "0" at bounding box center [980, 559] width 23 height 15
type input "$2.09"
type input "$2.508"
type input "$529.19"
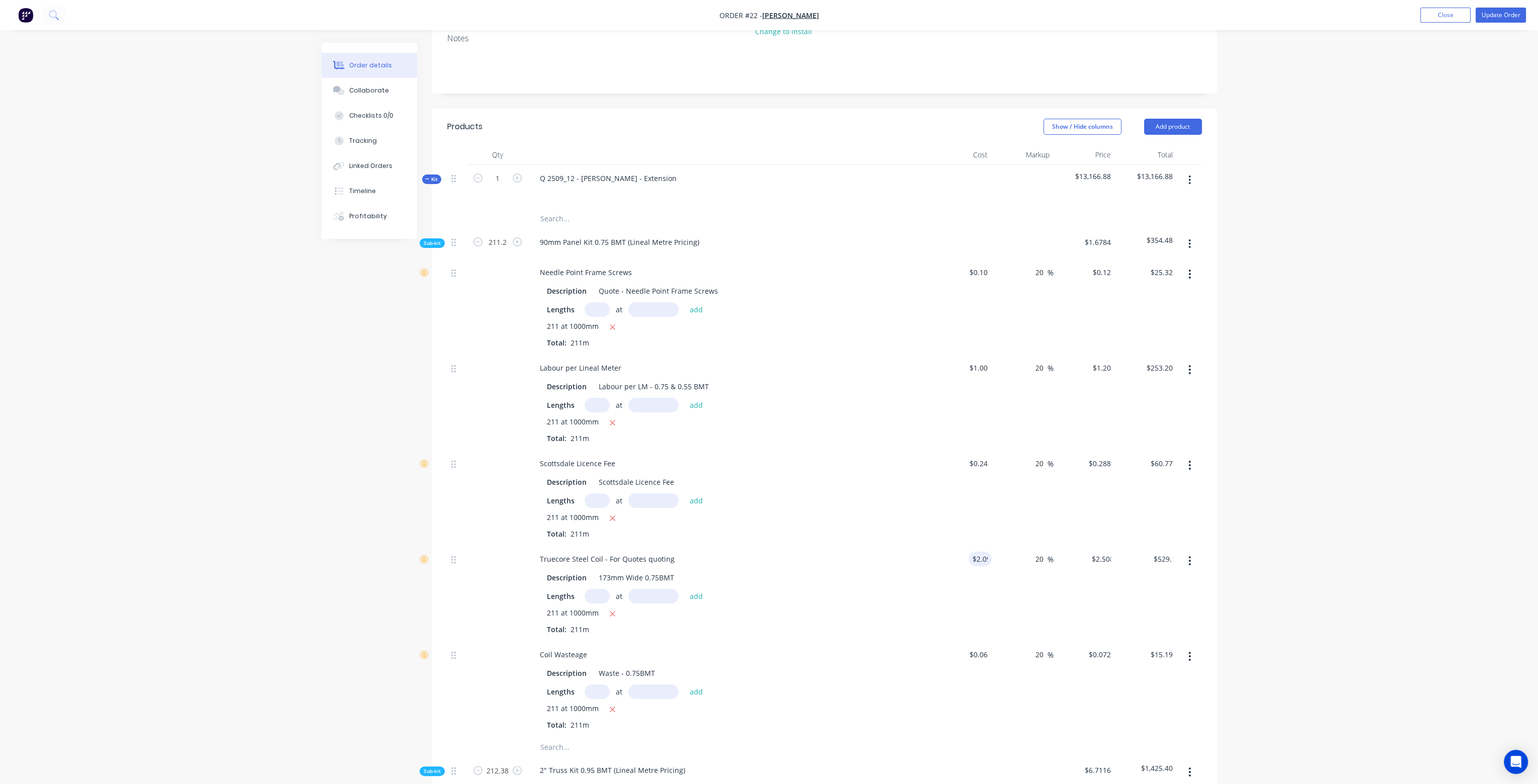
click at [988, 570] on div "$2.09 2.09" at bounding box center [961, 593] width 62 height 95
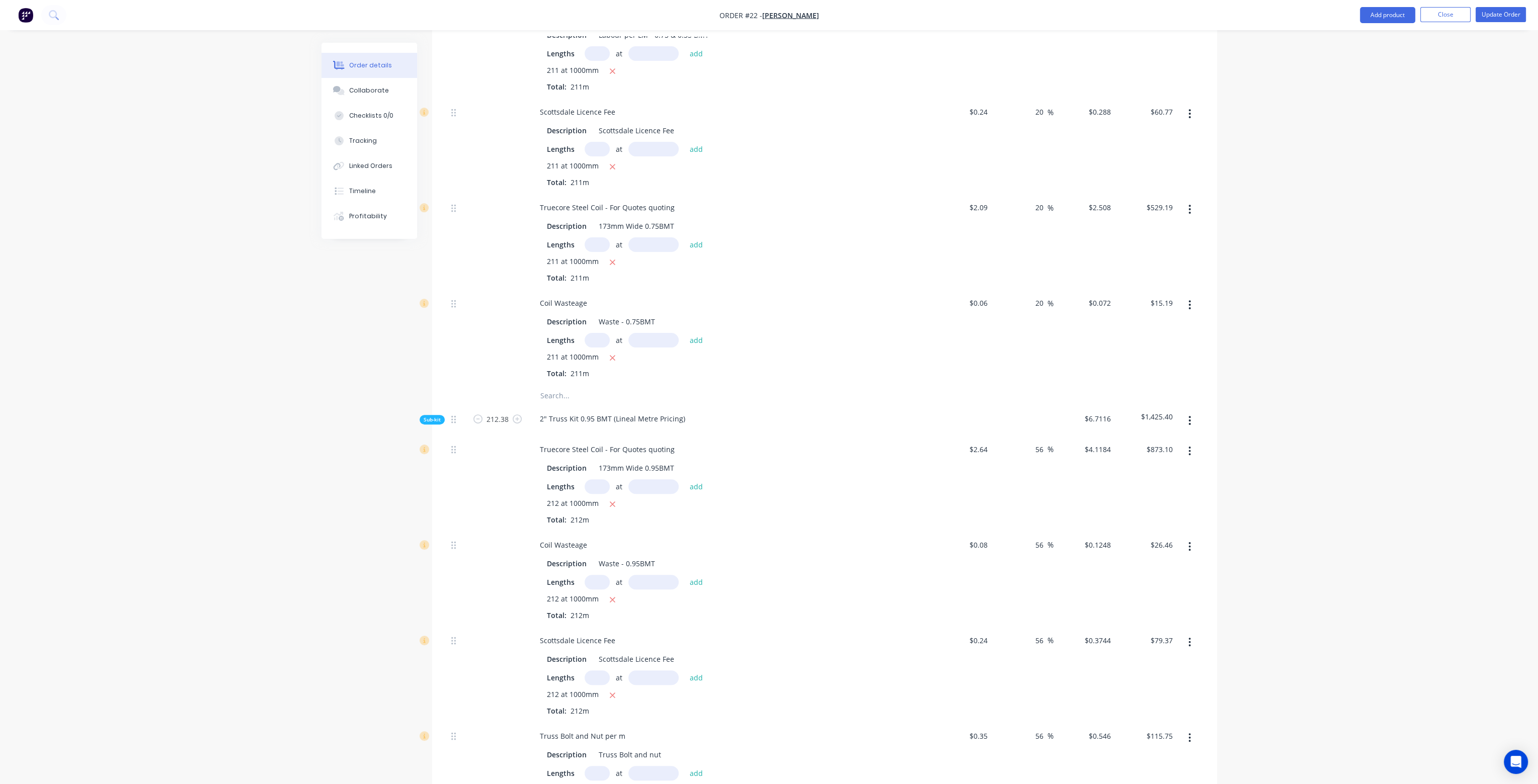
scroll to position [553, 0]
click at [1031, 441] on div "56 56 %" at bounding box center [1042, 449] width 23 height 15
click at [1039, 441] on input "56" at bounding box center [1040, 449] width 13 height 15
drag, startPoint x: 1044, startPoint y: 422, endPoint x: 1032, endPoint y: 425, distance: 12.4
click at [1032, 441] on div "56 56 %" at bounding box center [1042, 449] width 23 height 15
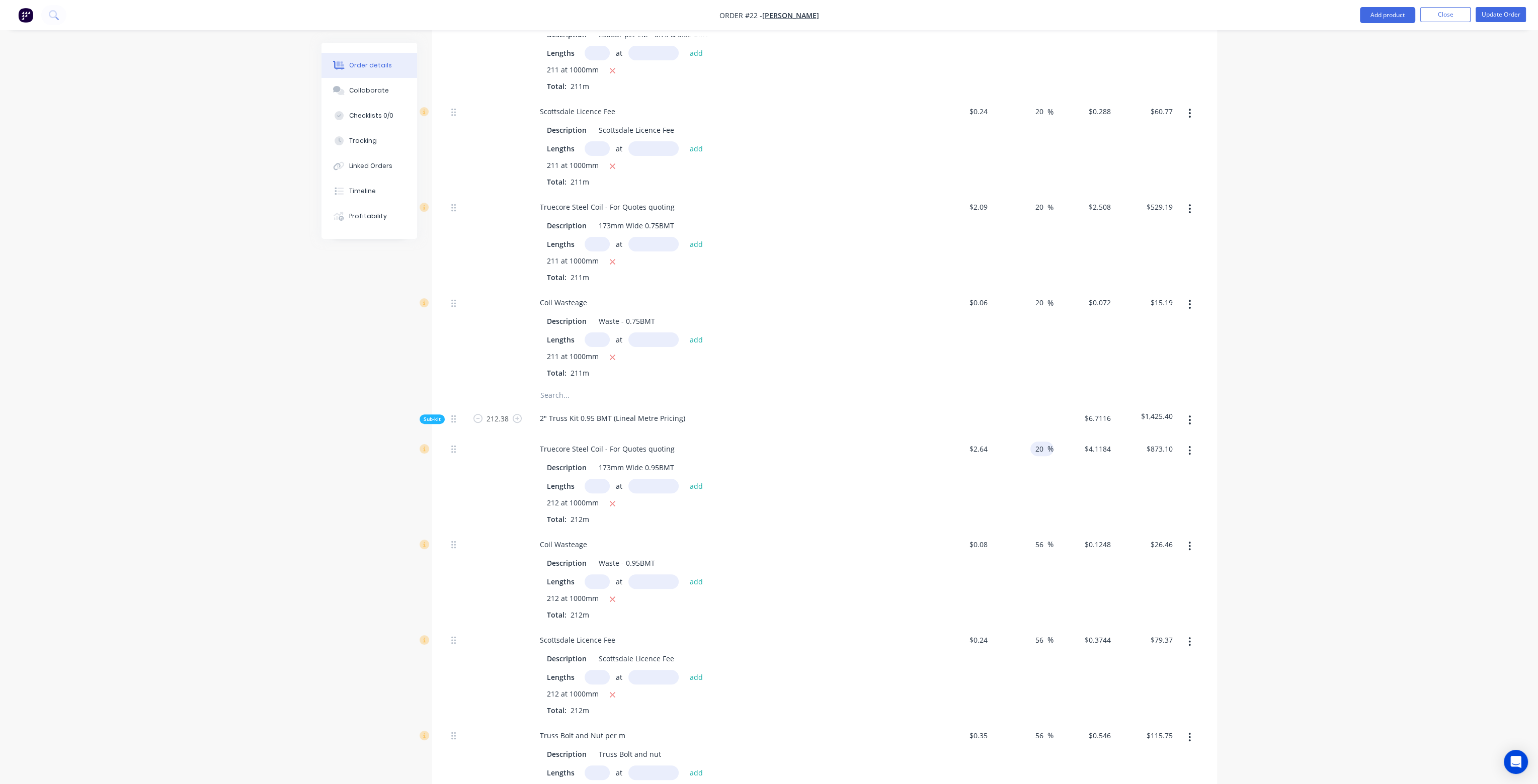
type input "20"
type input "$3.168"
type input "$671.62"
click at [1045, 473] on div "20 20 %" at bounding box center [1022, 483] width 62 height 95
drag, startPoint x: 1043, startPoint y: 521, endPoint x: 1020, endPoint y: 521, distance: 23.0
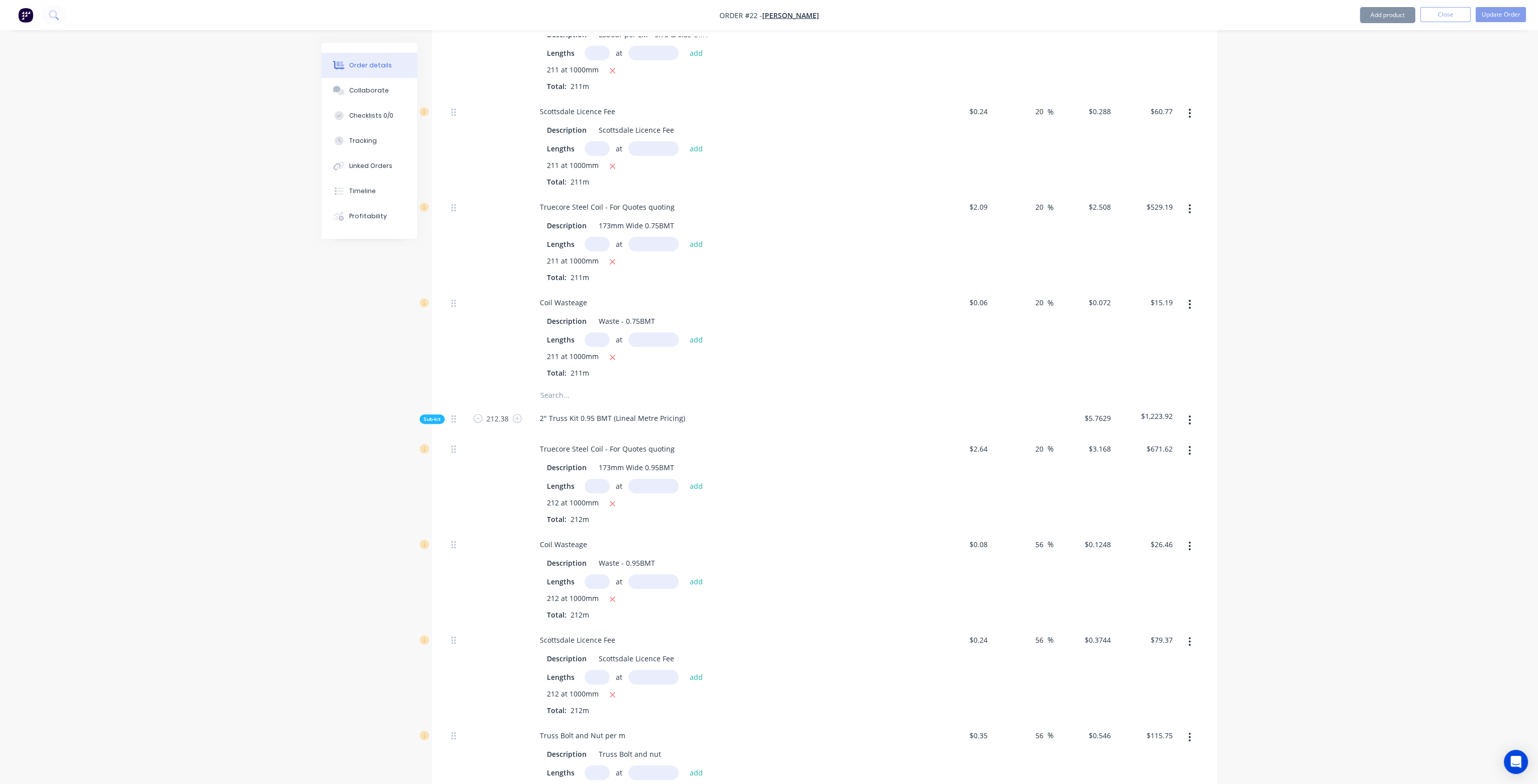
click at [1020, 531] on div "56 56 %" at bounding box center [1022, 579] width 62 height 95
type input "20"
type input "$0.096"
type input "$20.35"
click at [1036, 574] on div "20 20 %" at bounding box center [1022, 579] width 62 height 95
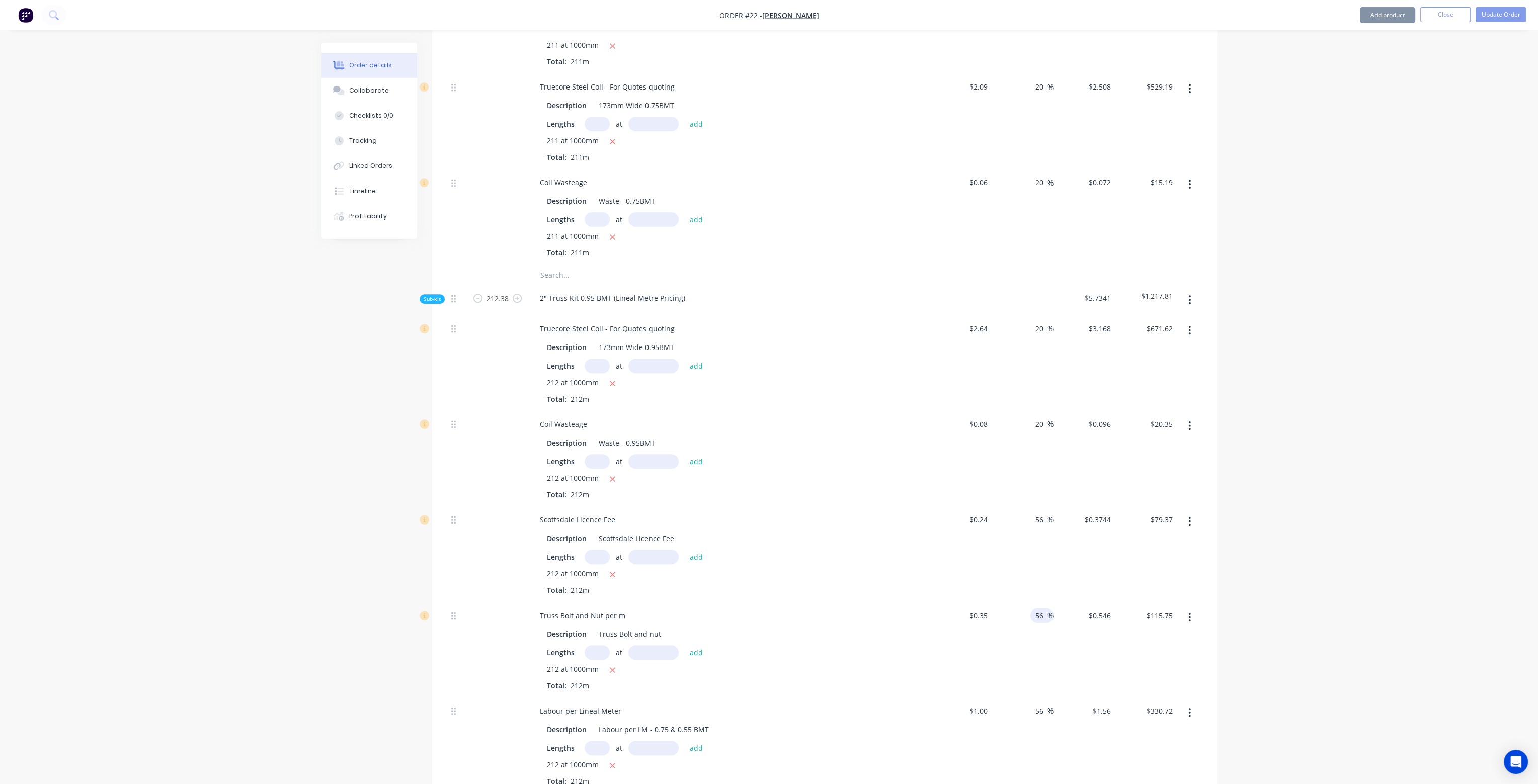
scroll to position [704, 0]
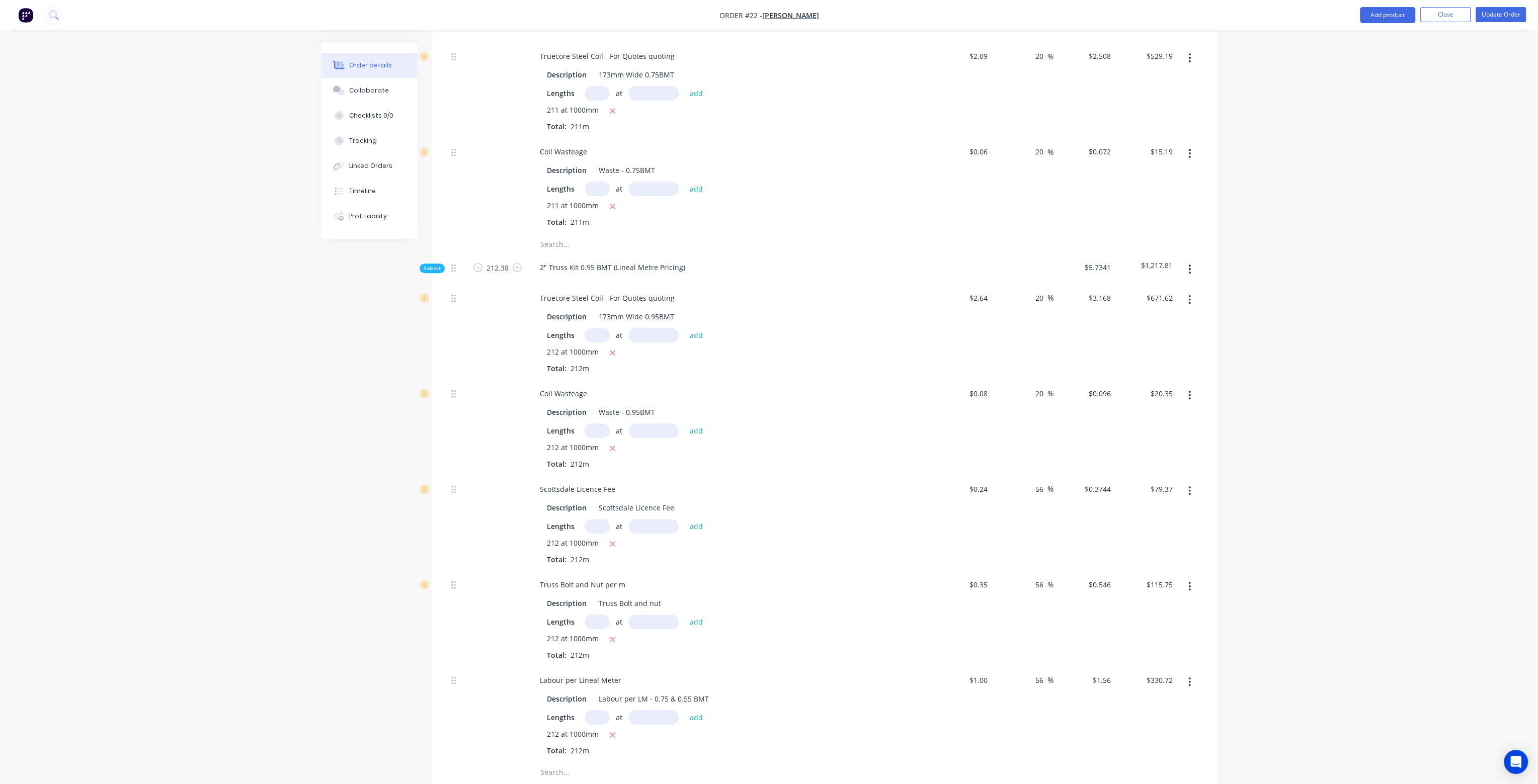
drag, startPoint x: 1042, startPoint y: 462, endPoint x: 1026, endPoint y: 467, distance: 16.8
click at [1027, 475] on div "56 56 %" at bounding box center [1022, 523] width 62 height 95
type input "20"
type input "$0.288"
type input "$61.06"
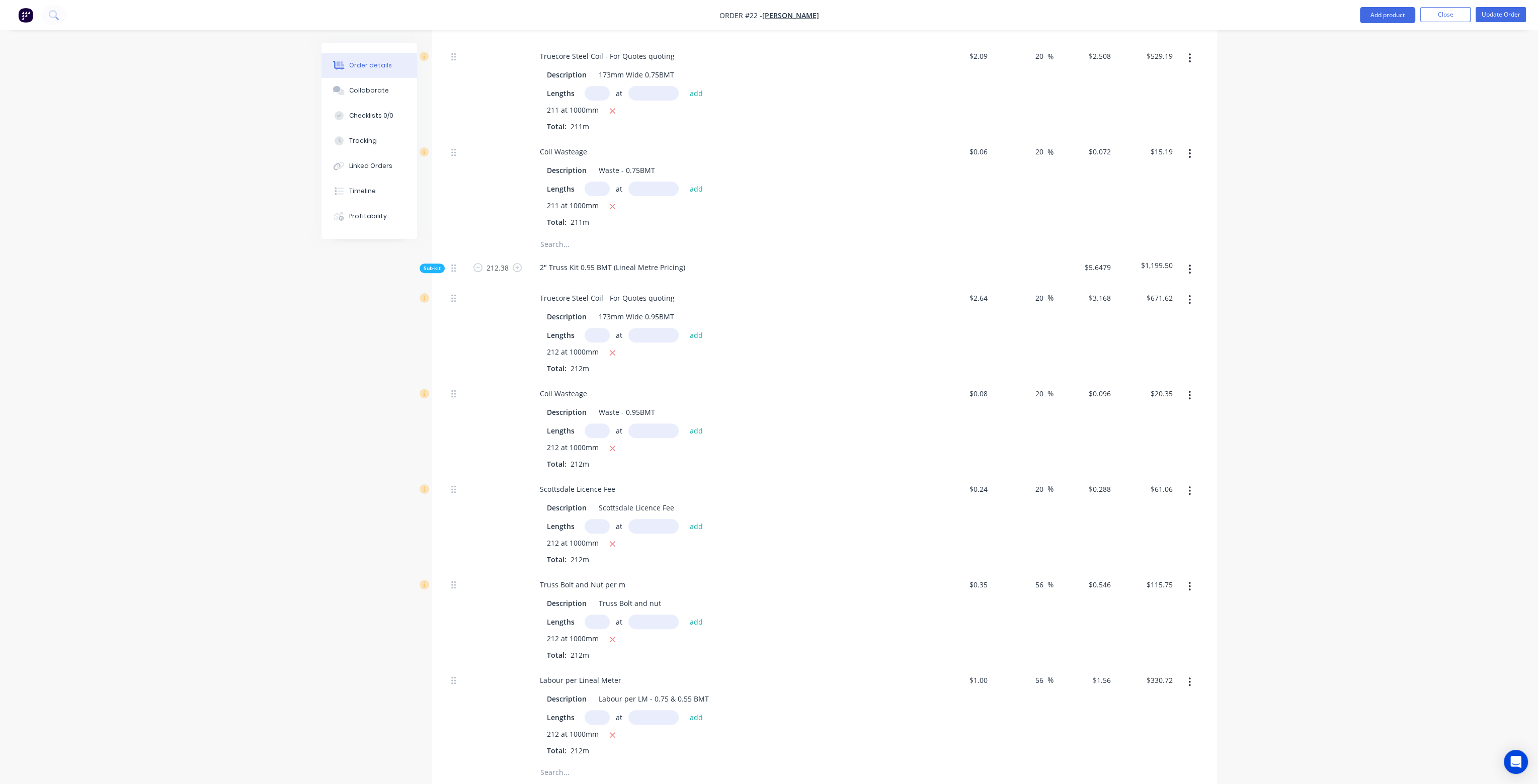
click at [1043, 513] on div "20 20 %" at bounding box center [1022, 523] width 62 height 95
drag, startPoint x: 1043, startPoint y: 558, endPoint x: 1014, endPoint y: 558, distance: 29.0
click at [1014, 571] on div "56 56 %" at bounding box center [1022, 619] width 62 height 95
type input "20"
type input "$0.42"
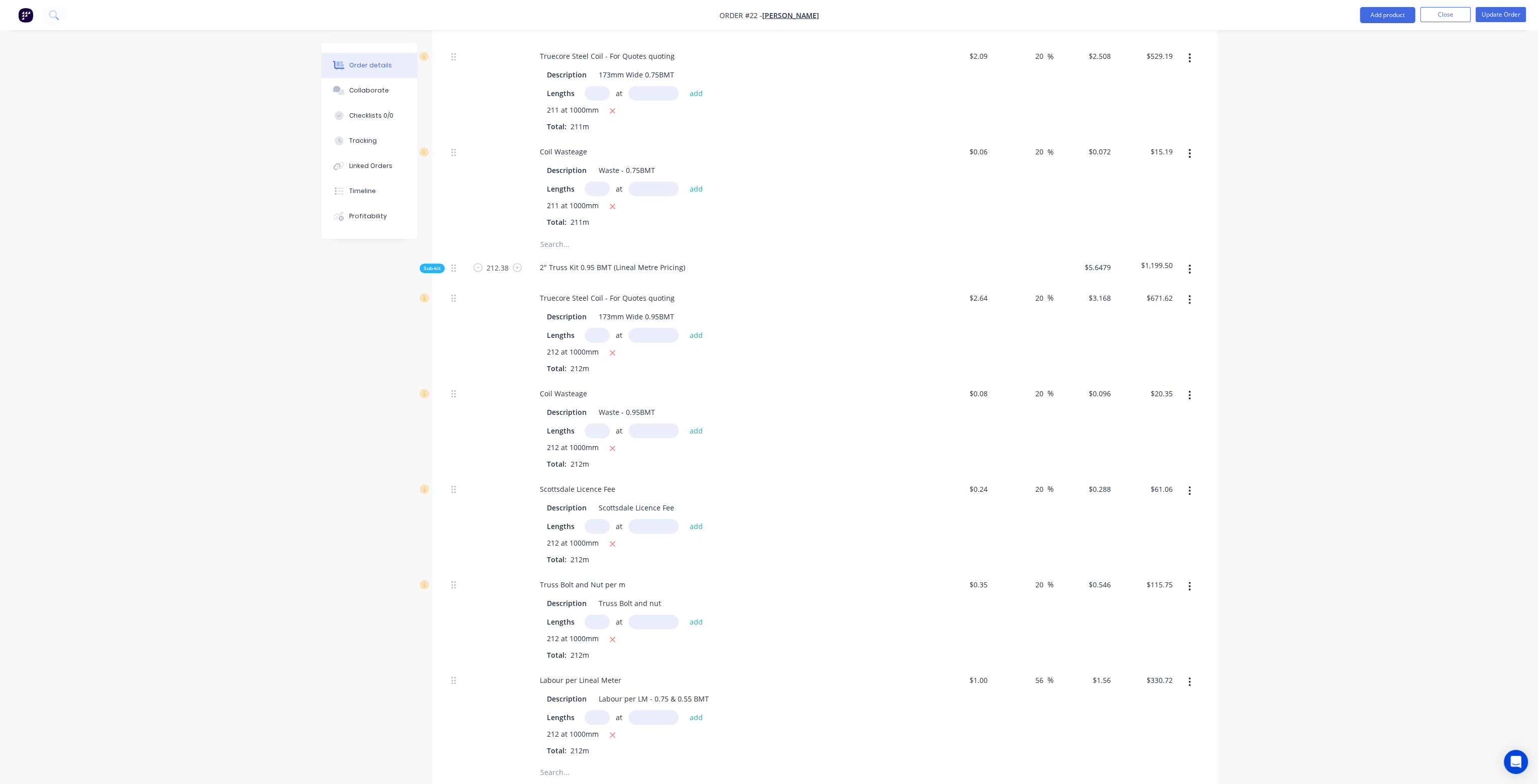
type input "$89.04"
click at [1021, 606] on div "20 20 %" at bounding box center [1022, 619] width 62 height 95
drag, startPoint x: 1043, startPoint y: 651, endPoint x: 1020, endPoint y: 651, distance: 23.0
click at [1020, 667] on div "56 56 %" at bounding box center [1022, 714] width 62 height 95
type input "20"
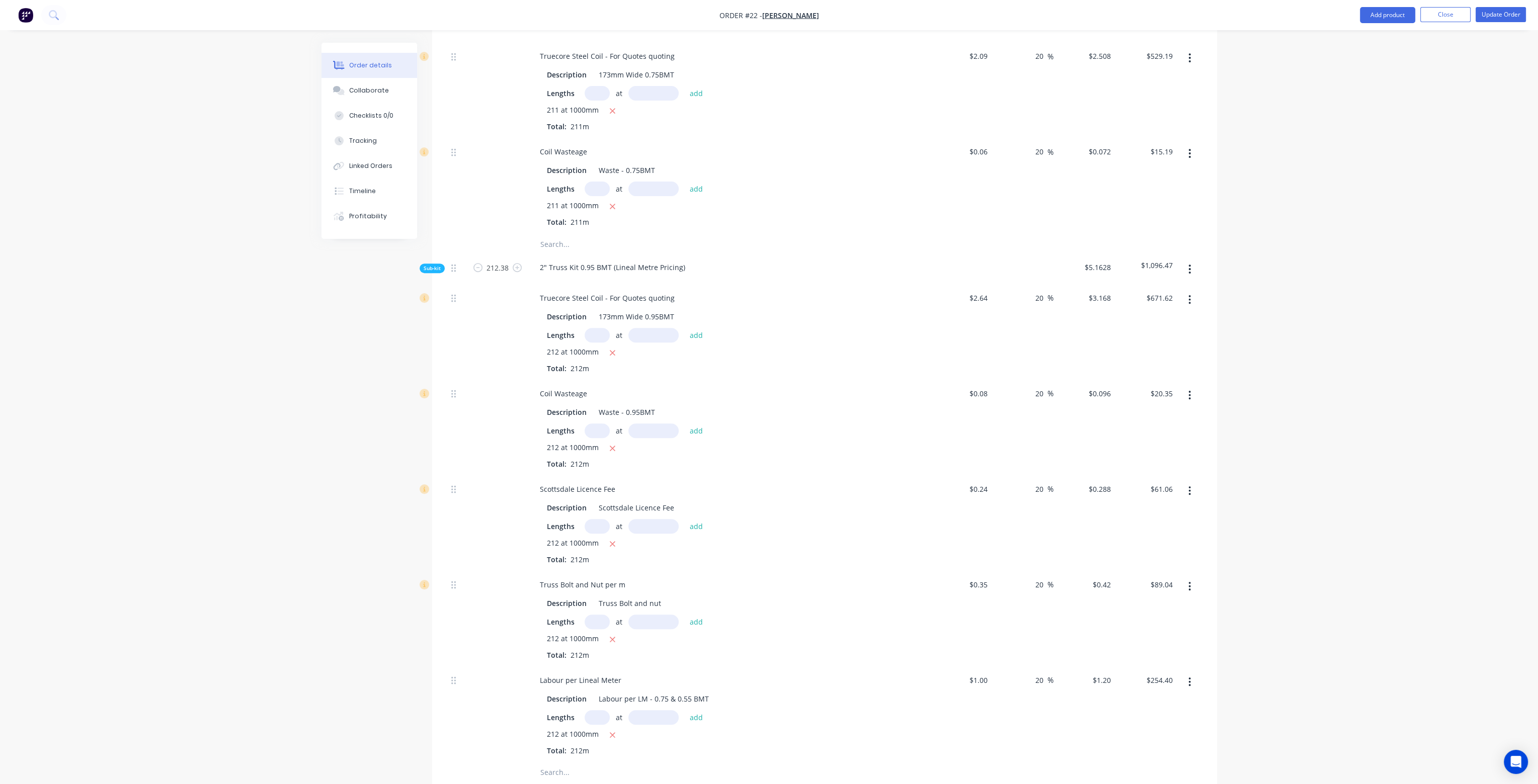
type input "$1.20"
type input "$254.40"
click at [1007, 615] on div "20 20 %" at bounding box center [1022, 619] width 62 height 95
click at [1059, 612] on div "$0.42 $0.42" at bounding box center [1084, 619] width 62 height 95
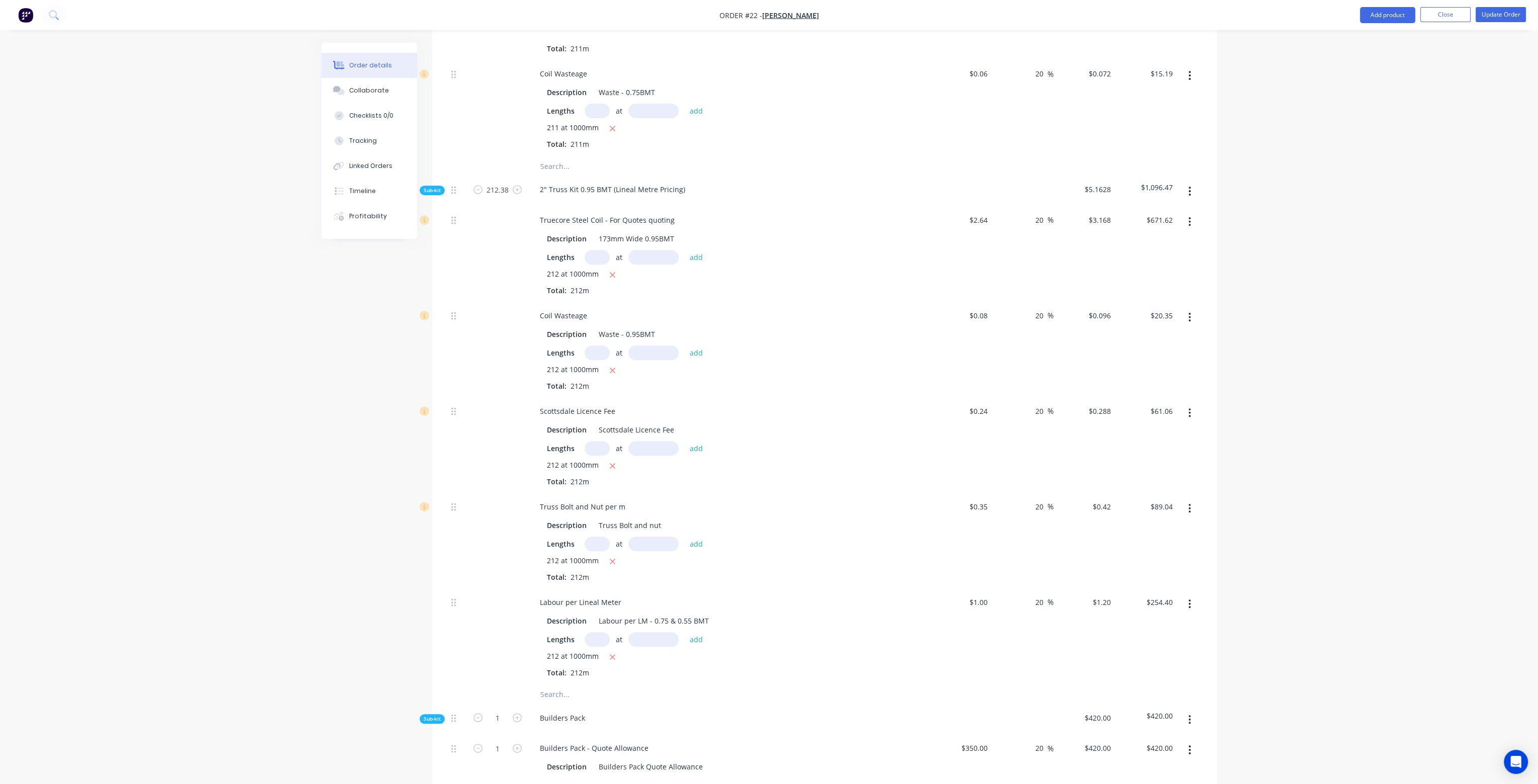
scroll to position [805, 0]
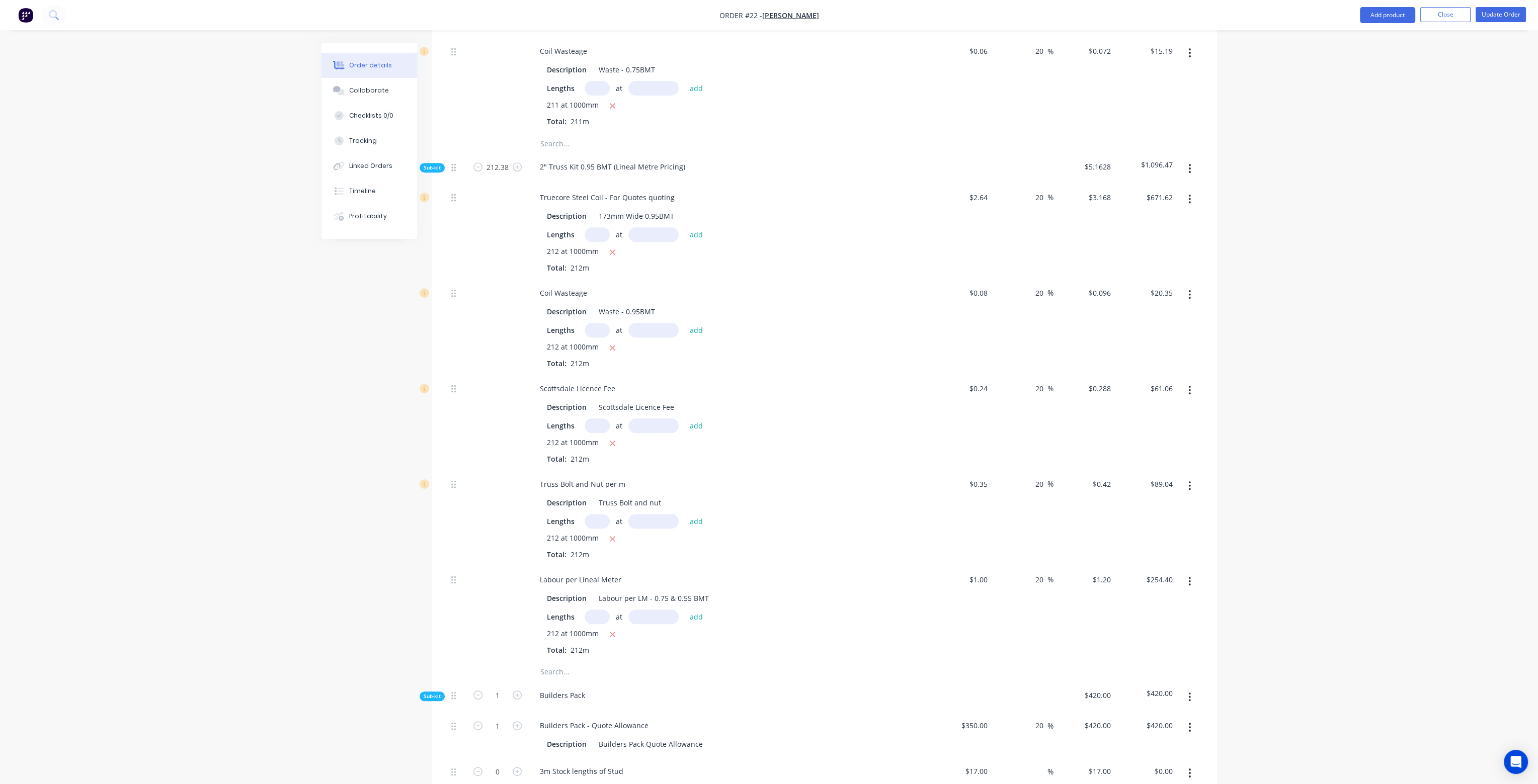
click at [1190, 576] on icon "button" at bounding box center [1190, 581] width 2 height 11
click at [1197, 513] on div at bounding box center [1189, 518] width 25 height 95
click at [1190, 163] on icon "button" at bounding box center [1190, 169] width 2 height 11
click at [1190, 188] on div "Add product to kit" at bounding box center [1154, 195] width 78 height 15
click at [1167, 228] on div "Product catalogue" at bounding box center [1154, 235] width 78 height 15
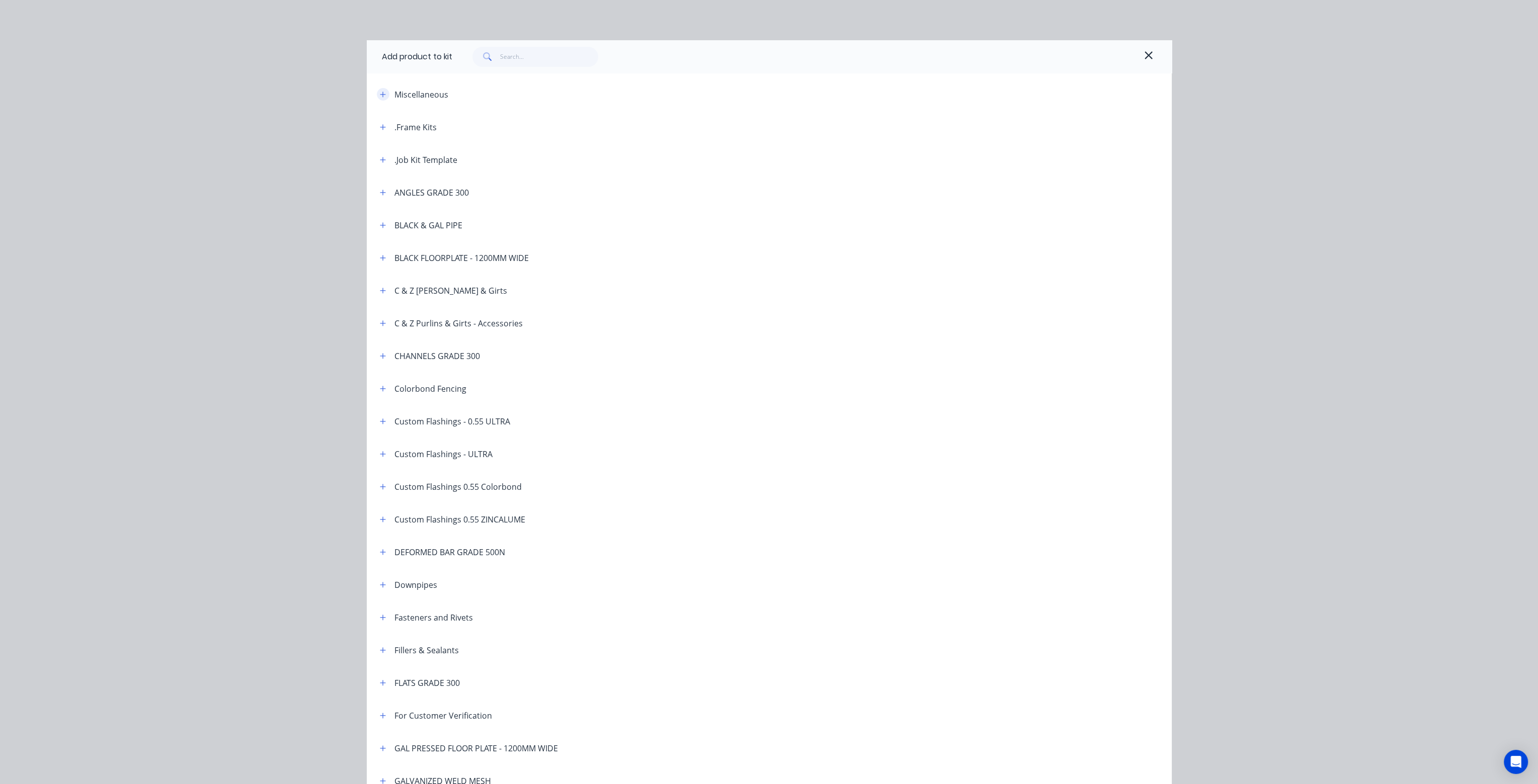
click at [380, 94] on icon "button" at bounding box center [382, 94] width 6 height 5
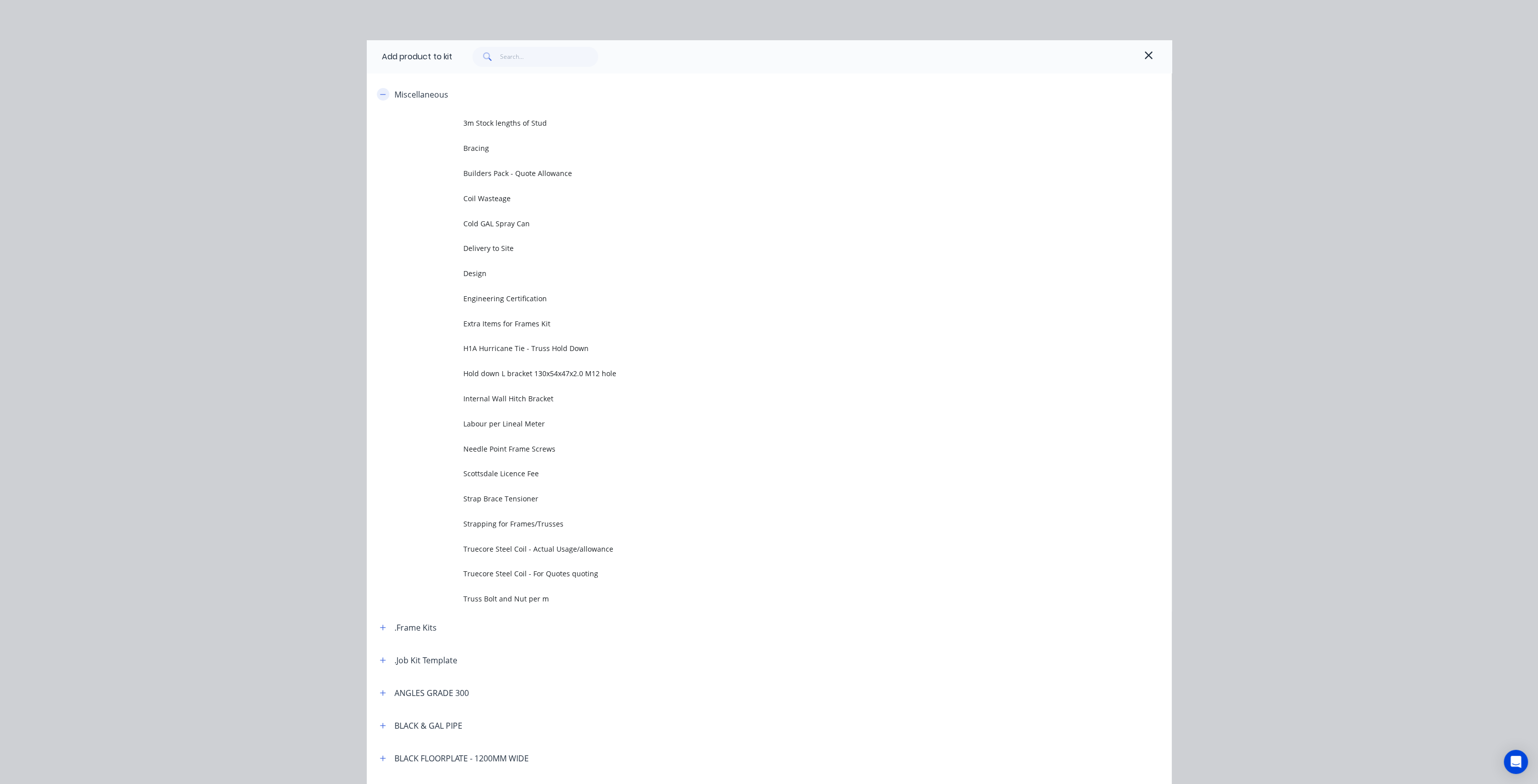
click at [380, 94] on icon "button" at bounding box center [382, 94] width 6 height 1
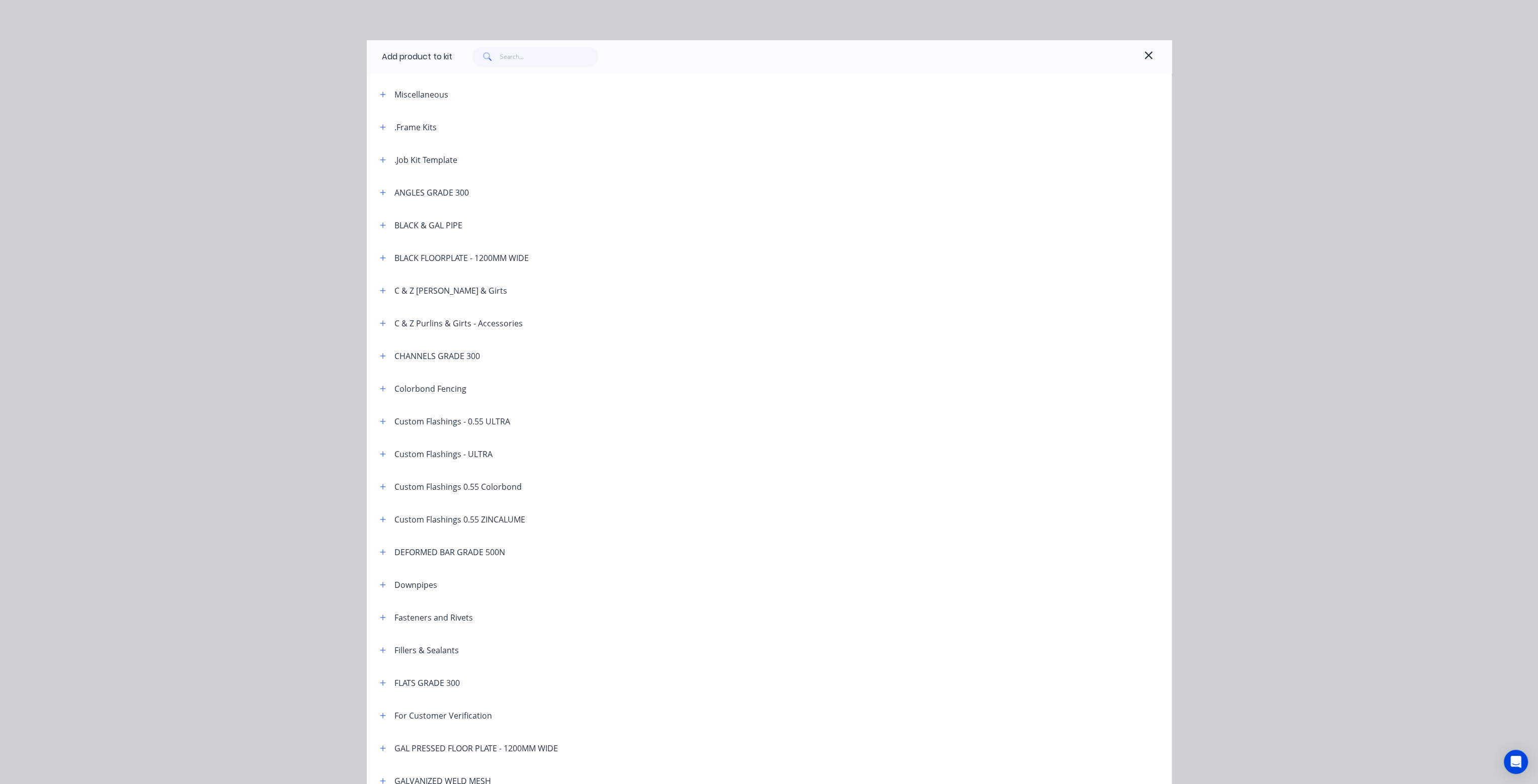
click at [378, 87] on header "Miscellaneous" at bounding box center [769, 94] width 805 height 32
click at [380, 93] on icon "button" at bounding box center [383, 95] width 6 height 7
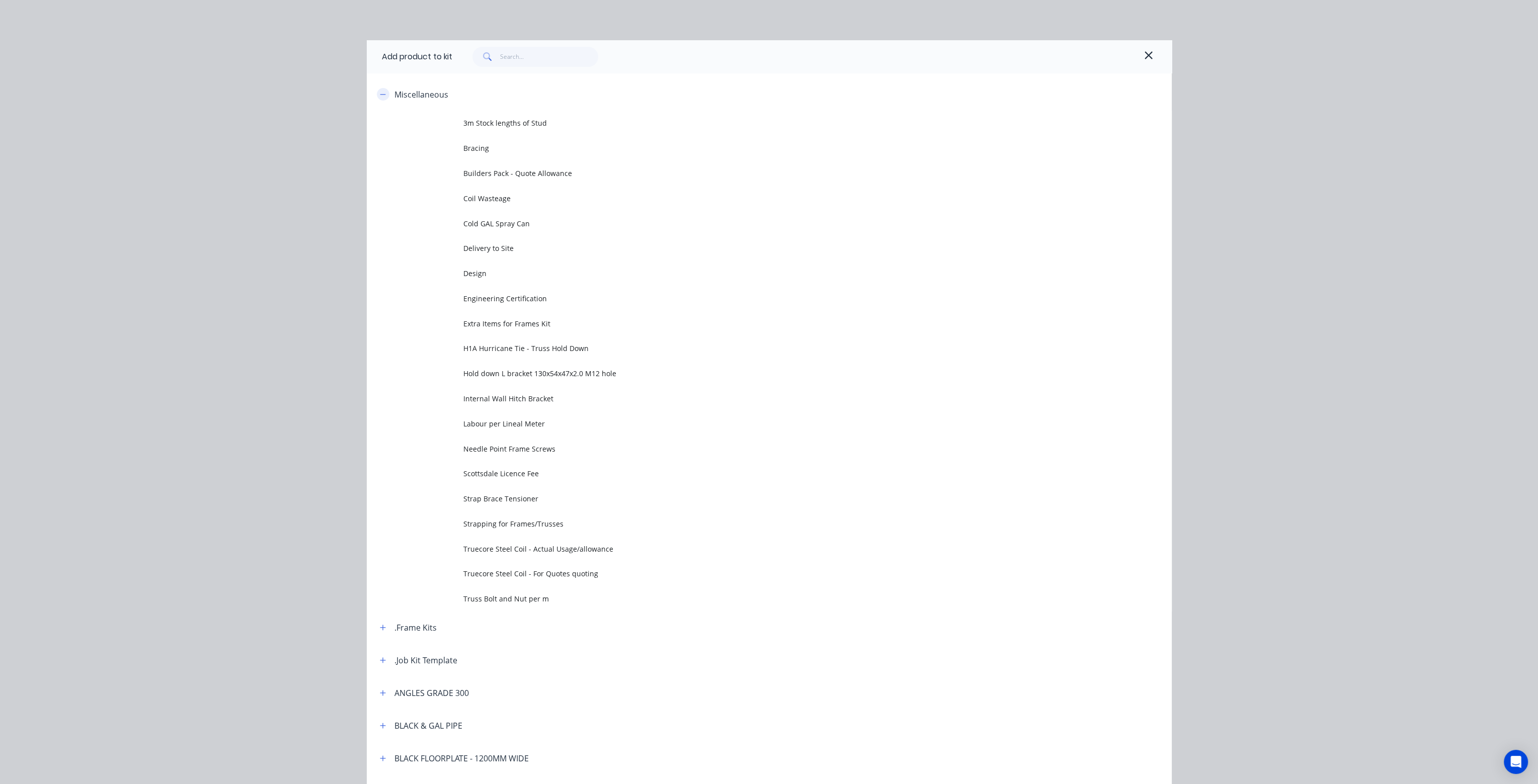
click at [380, 93] on icon "button" at bounding box center [383, 95] width 6 height 7
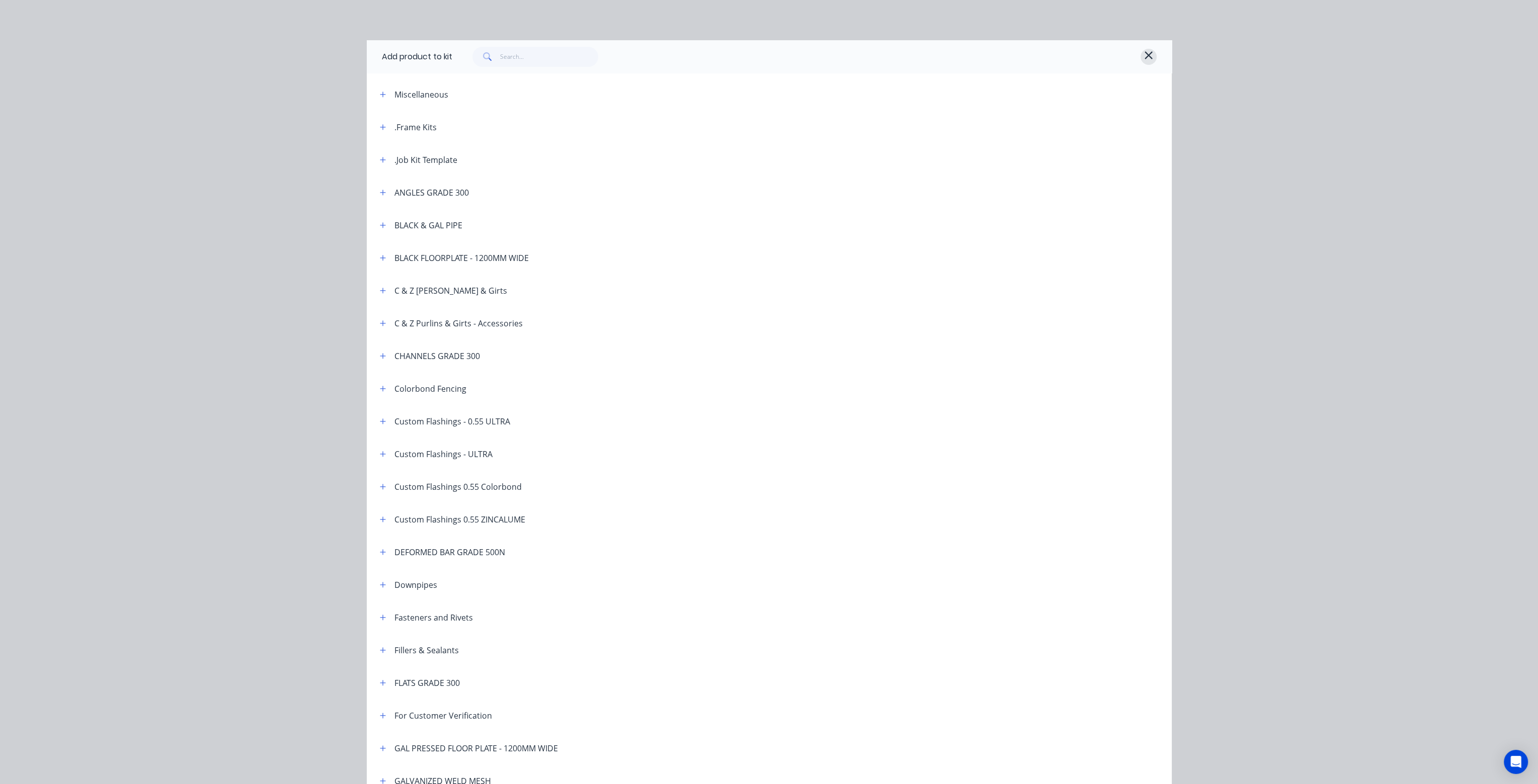
click at [1144, 51] on icon "button" at bounding box center [1148, 56] width 9 height 12
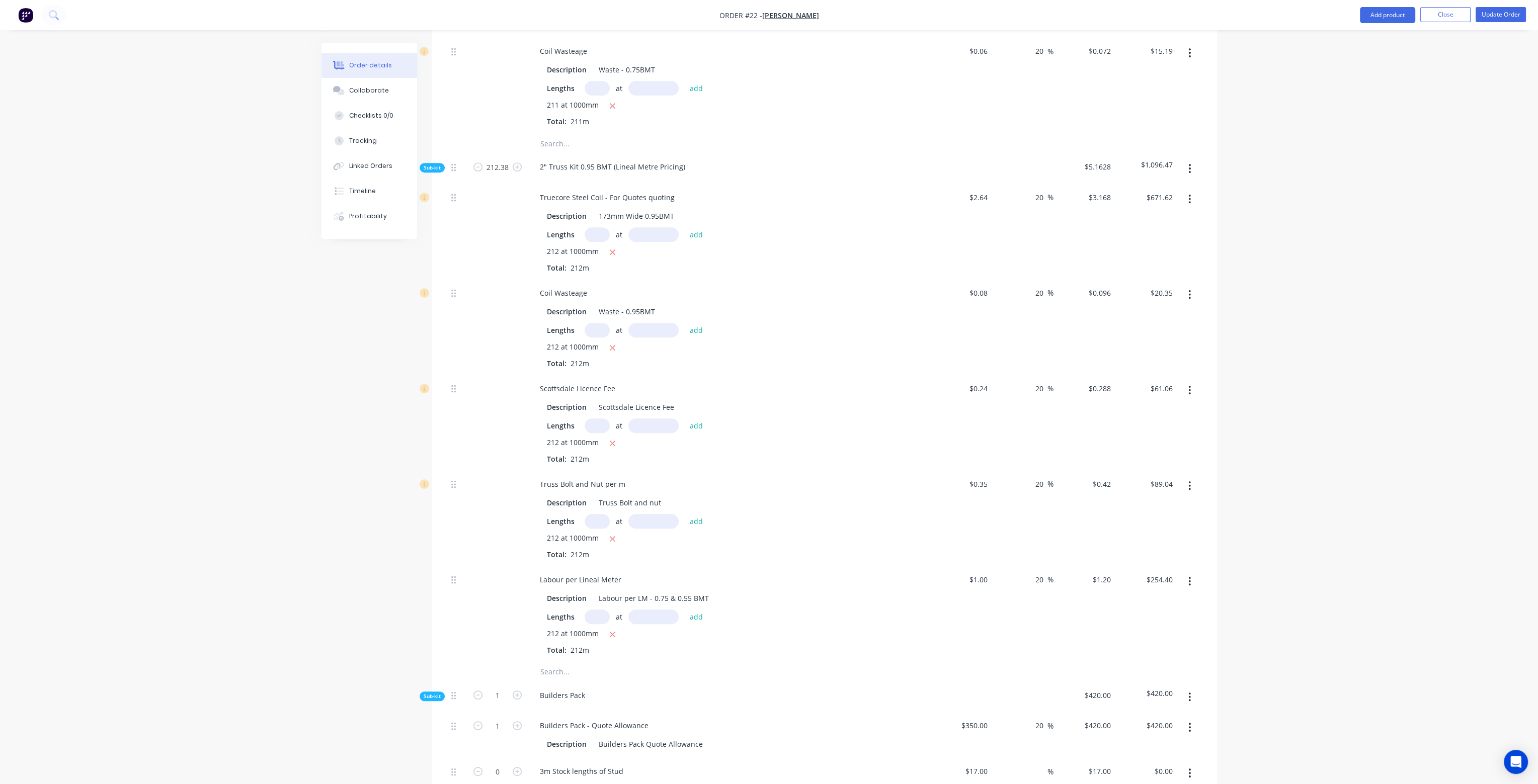
click at [1187, 159] on button "button" at bounding box center [1189, 169] width 24 height 18
click at [1161, 188] on div "Add product to kit" at bounding box center [1154, 195] width 78 height 15
click at [1141, 308] on div "Labour" at bounding box center [1154, 315] width 78 height 15
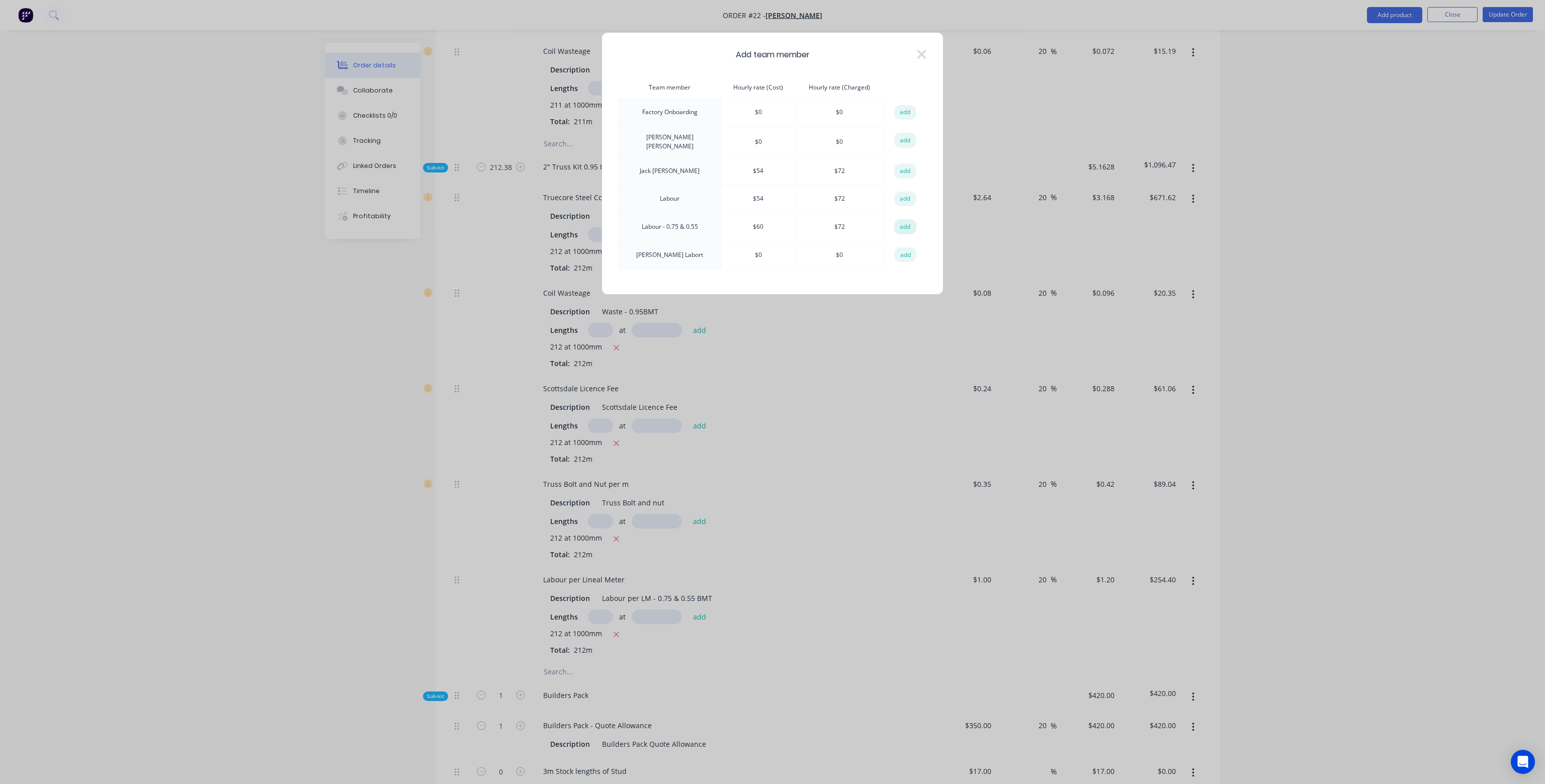
click at [908, 224] on button "add" at bounding box center [905, 227] width 22 height 15
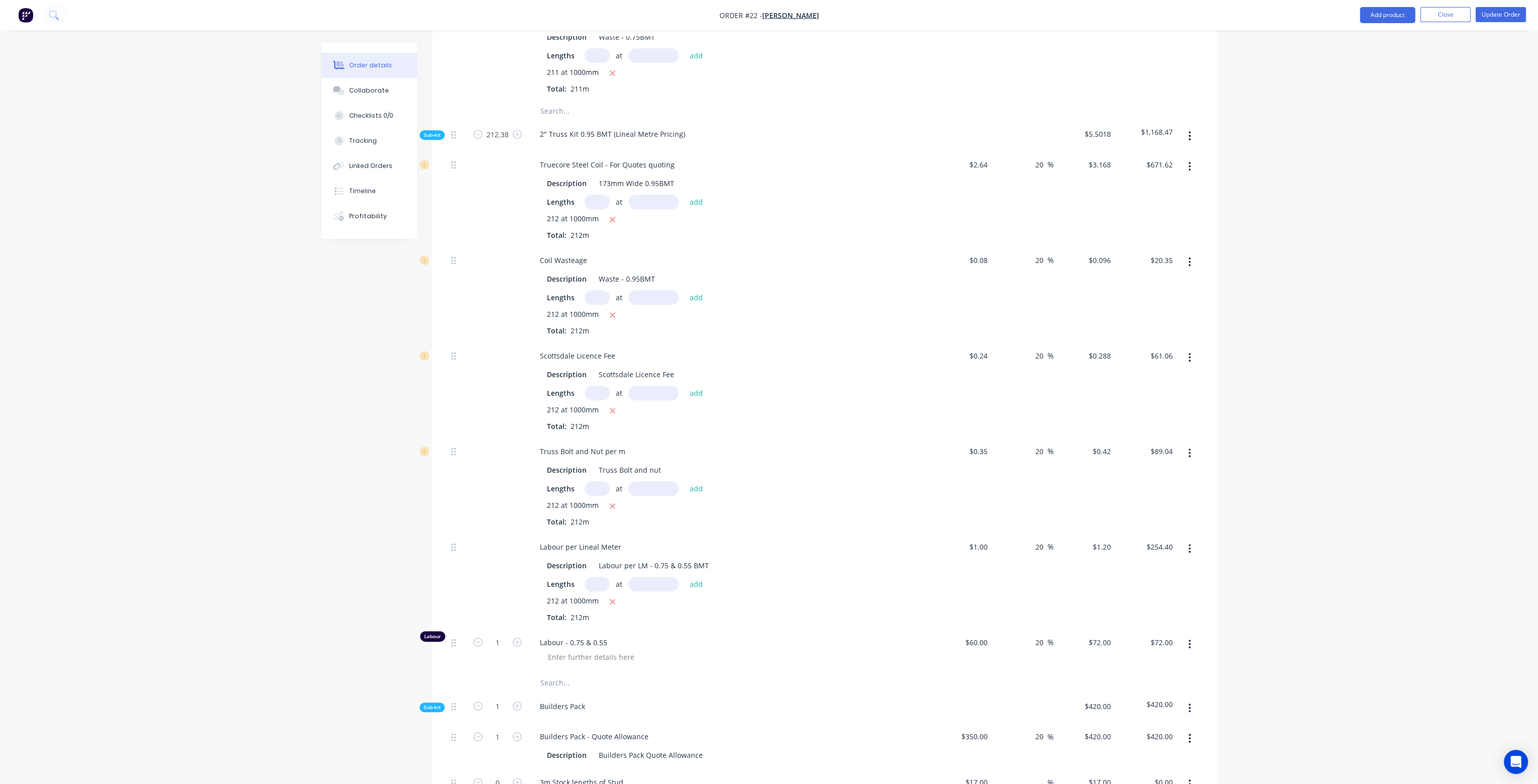
scroll to position [855, 0]
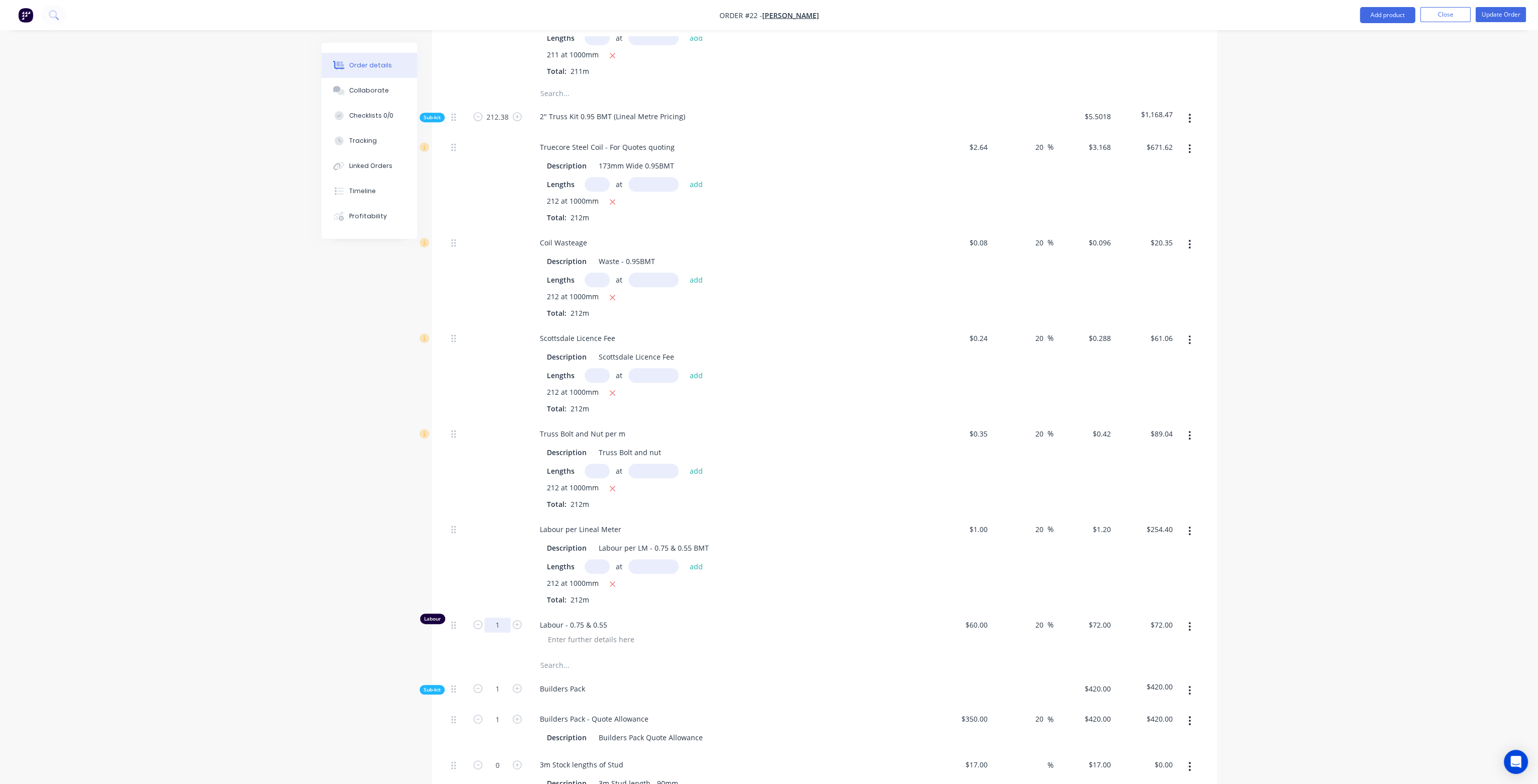
click at [499, 618] on input "1" at bounding box center [497, 625] width 26 height 15
type input "3.5333"
type input "$254.40"
click at [868, 538] on div "Description Labour per LM - 0.75 & 0.55 BMT Lengths at add 212 at 1000mm Total:…" at bounding box center [729, 571] width 394 height 67
click at [1190, 526] on icon "button" at bounding box center [1190, 531] width 2 height 11
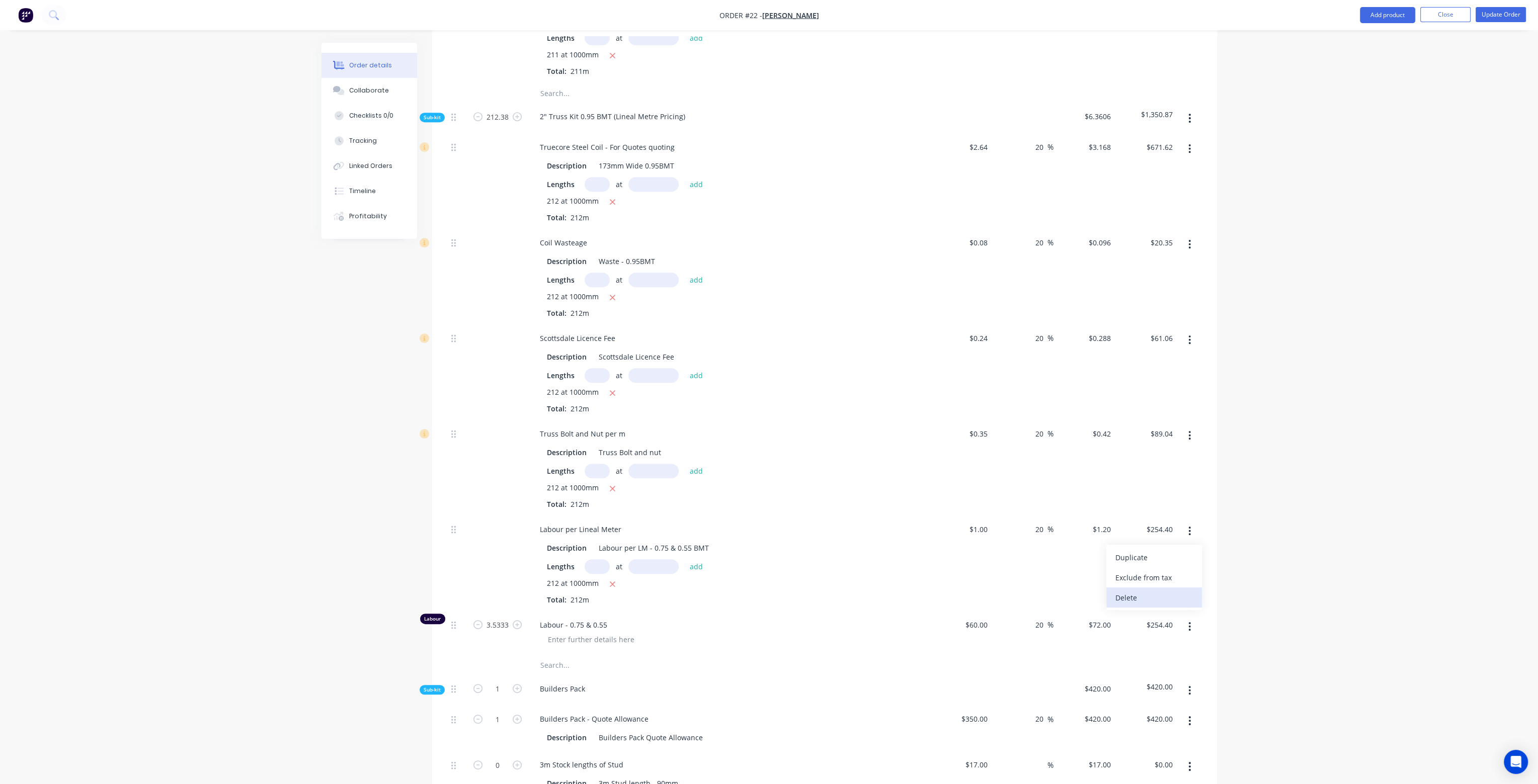
click at [1134, 590] on div "Delete" at bounding box center [1154, 598] width 78 height 15
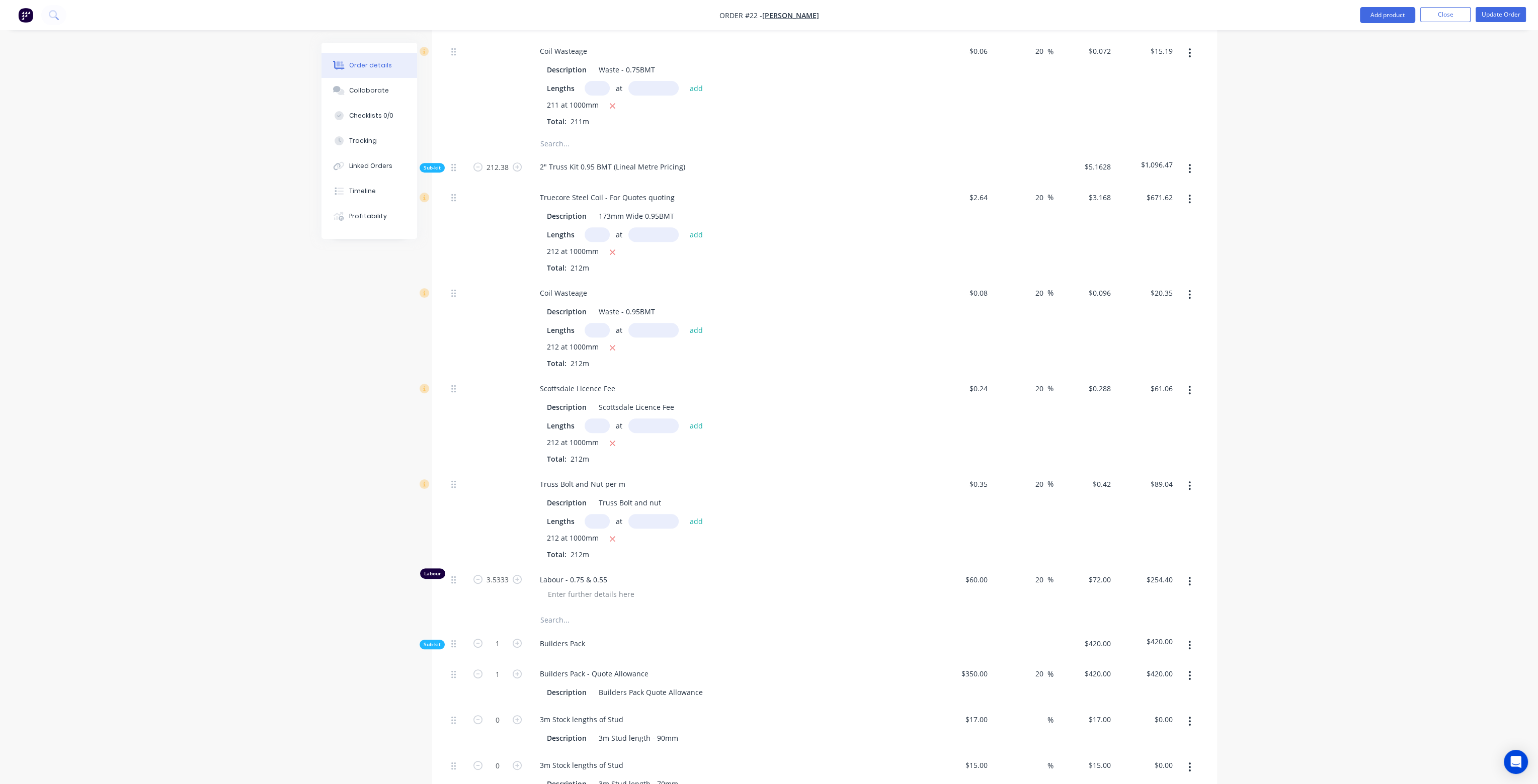
scroll to position [805, 0]
click at [851, 514] on div "Lengths at add" at bounding box center [729, 521] width 364 height 15
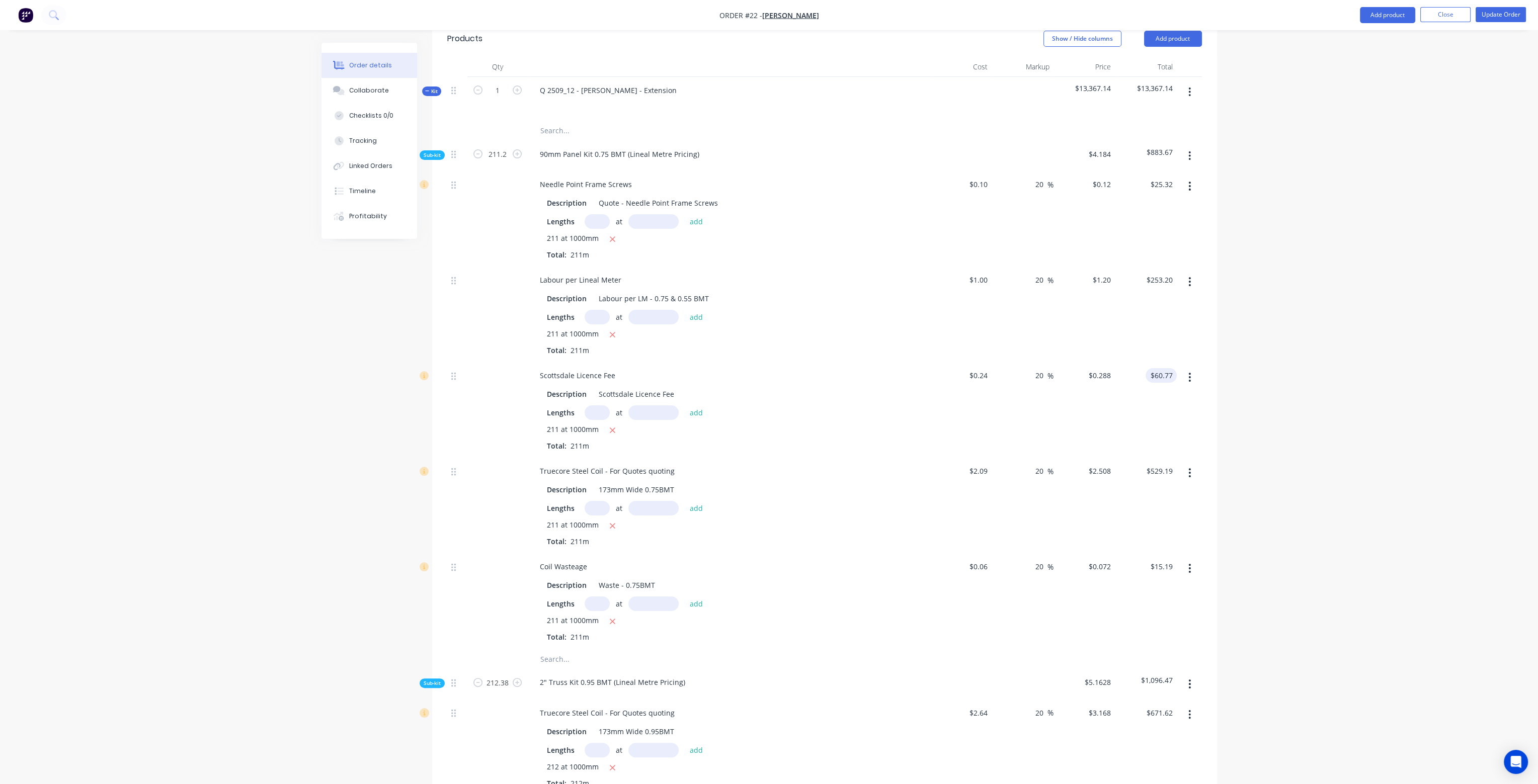
scroll to position [251, 0]
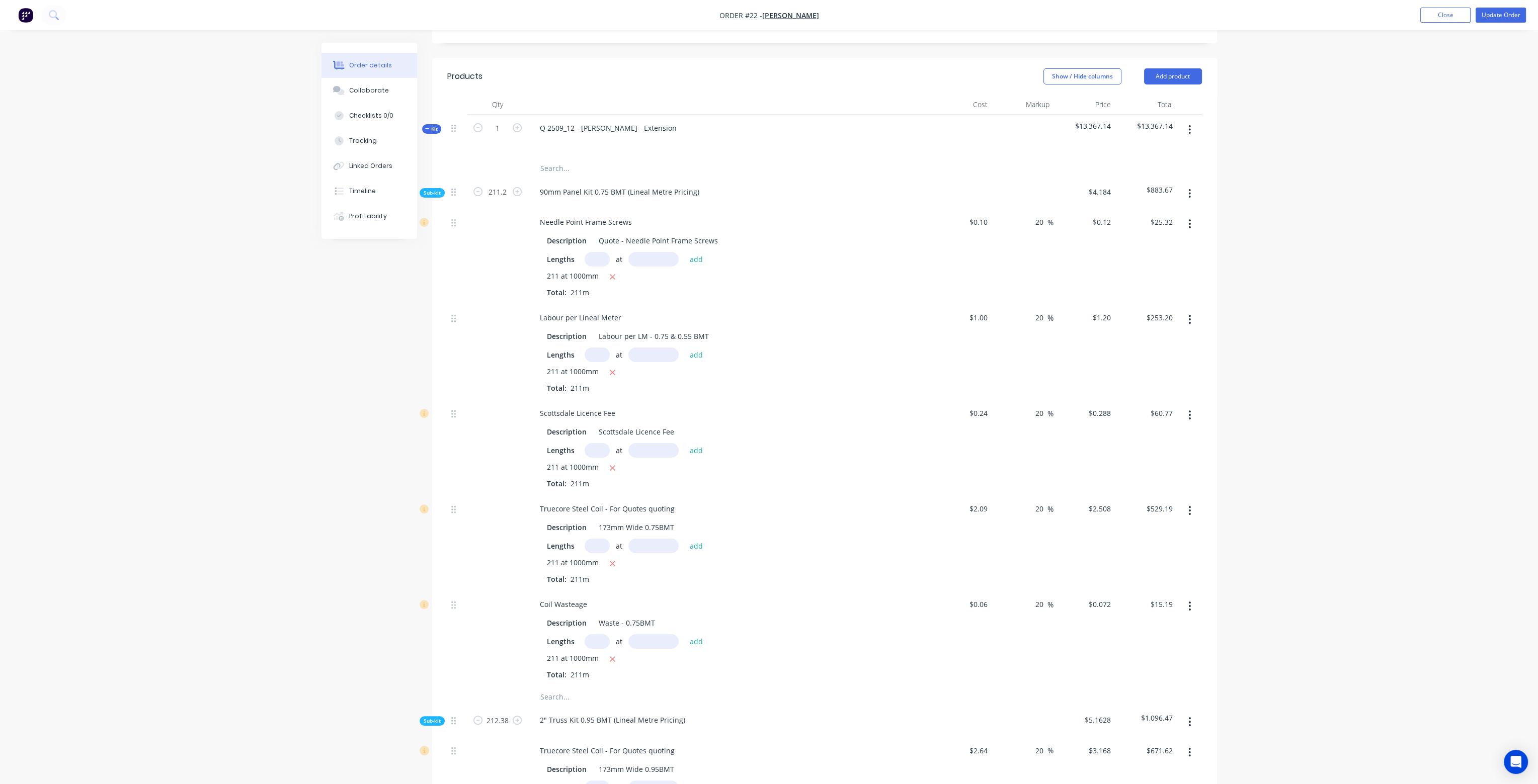
click at [1187, 185] on button "button" at bounding box center [1189, 194] width 24 height 18
click at [1168, 213] on div "Add product to kit" at bounding box center [1154, 220] width 78 height 15
click at [1130, 334] on div "Labour" at bounding box center [1154, 341] width 78 height 15
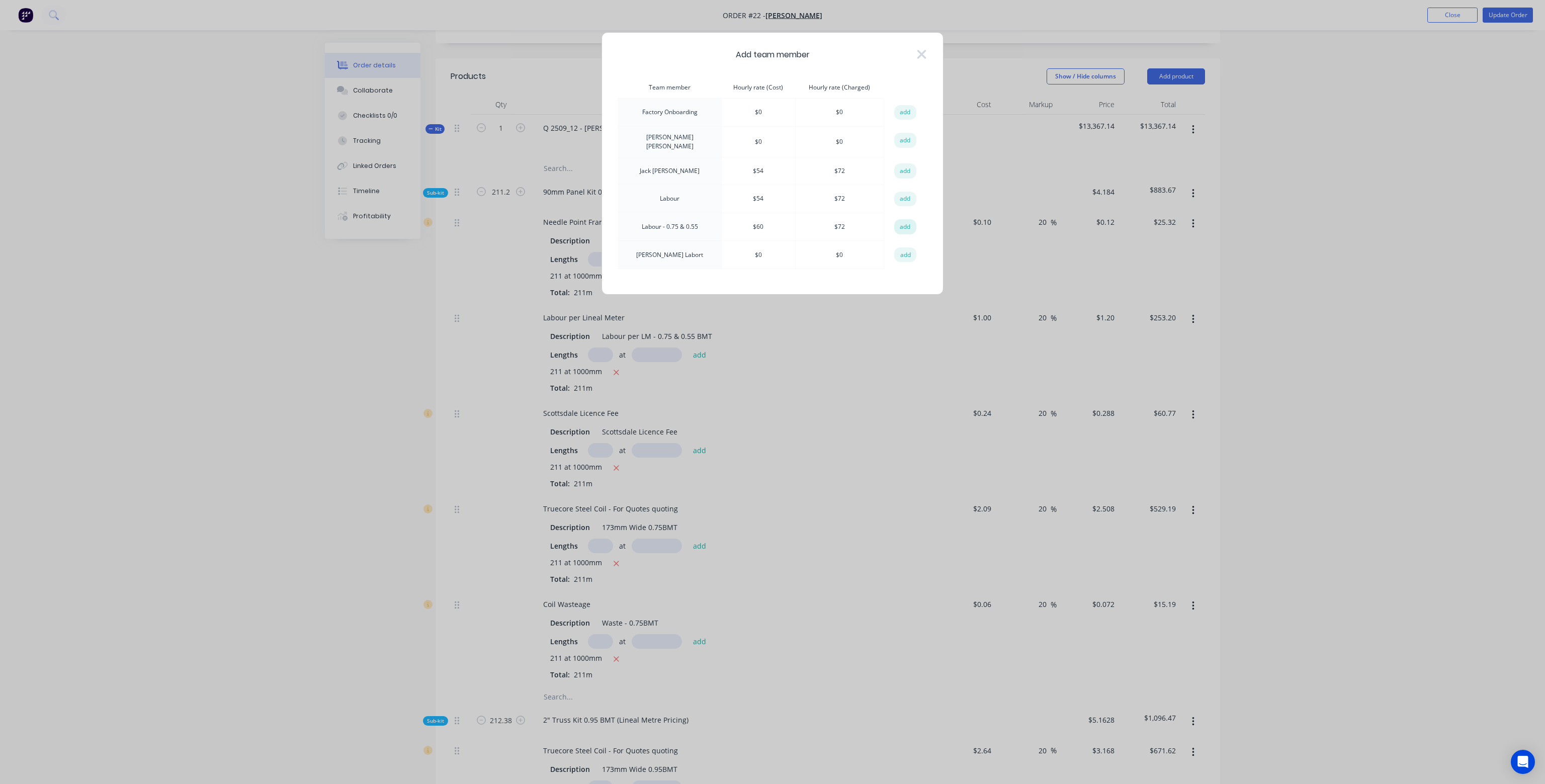
click at [905, 221] on button "add" at bounding box center [905, 227] width 22 height 15
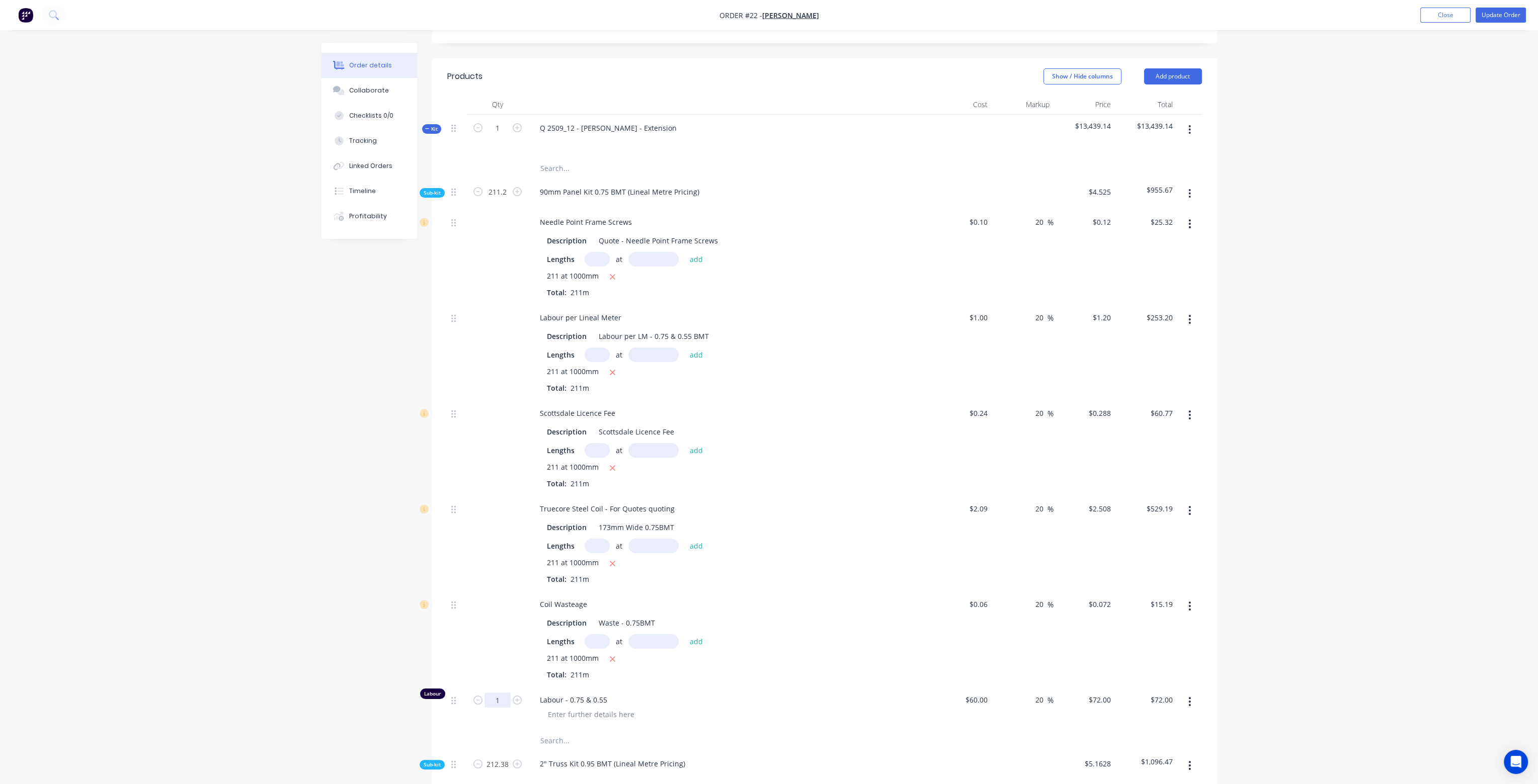
click at [503, 692] on input "1" at bounding box center [497, 700] width 26 height 15
click at [845, 634] on div "Lengths at add" at bounding box center [729, 642] width 364 height 15
type input "3.5167"
type input "$253.20"
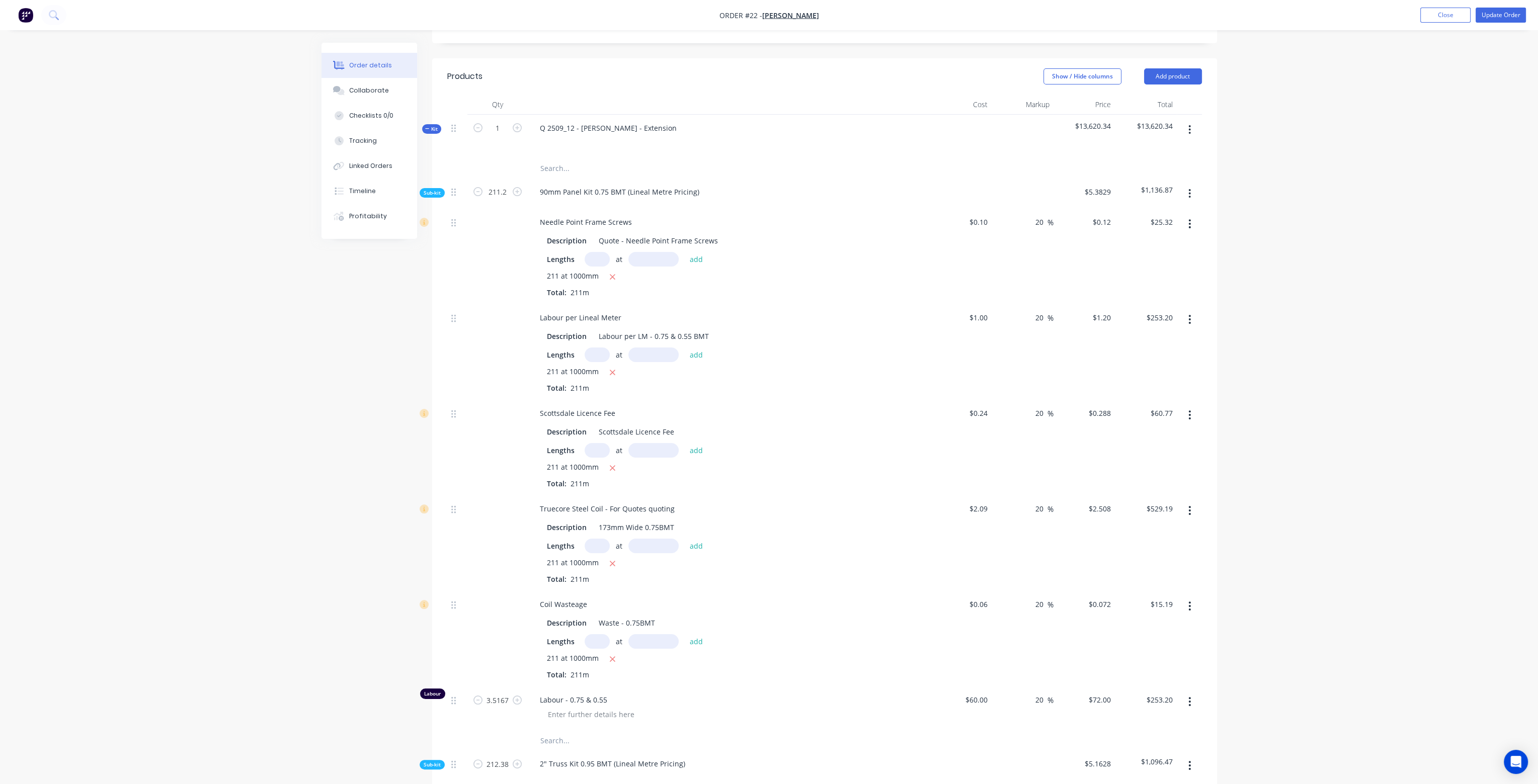
scroll to position [0, 0]
click at [1188, 313] on icon "button" at bounding box center [1190, 319] width 2 height 11
click at [1128, 379] on div "Delete" at bounding box center [1154, 386] width 78 height 15
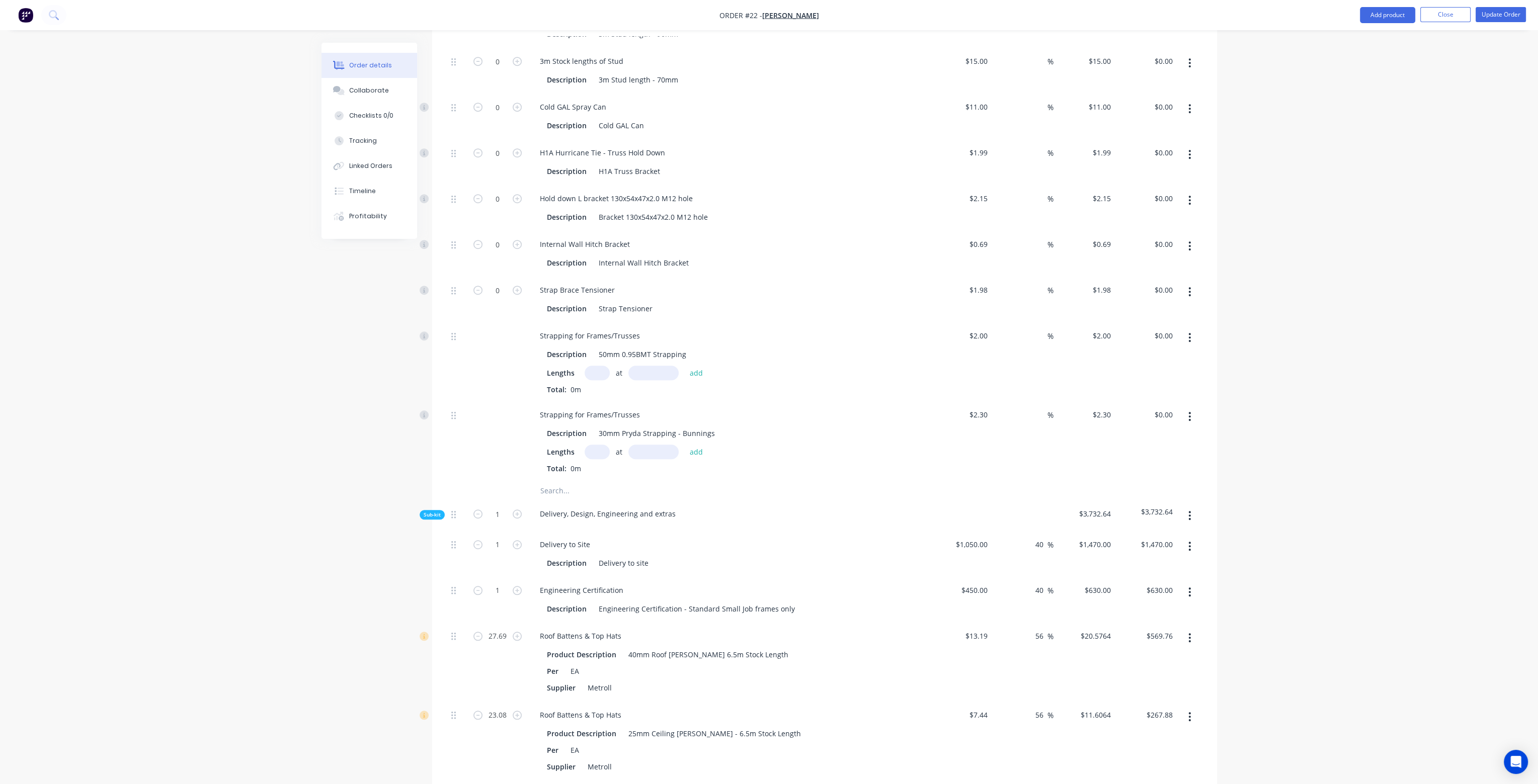
scroll to position [1458, 0]
drag, startPoint x: 1035, startPoint y: 606, endPoint x: 1045, endPoint y: 607, distance: 10.0
click at [1045, 627] on input "56" at bounding box center [1040, 634] width 13 height 15
type input "20"
click at [1043, 647] on div "20 20 %" at bounding box center [1022, 660] width 62 height 79
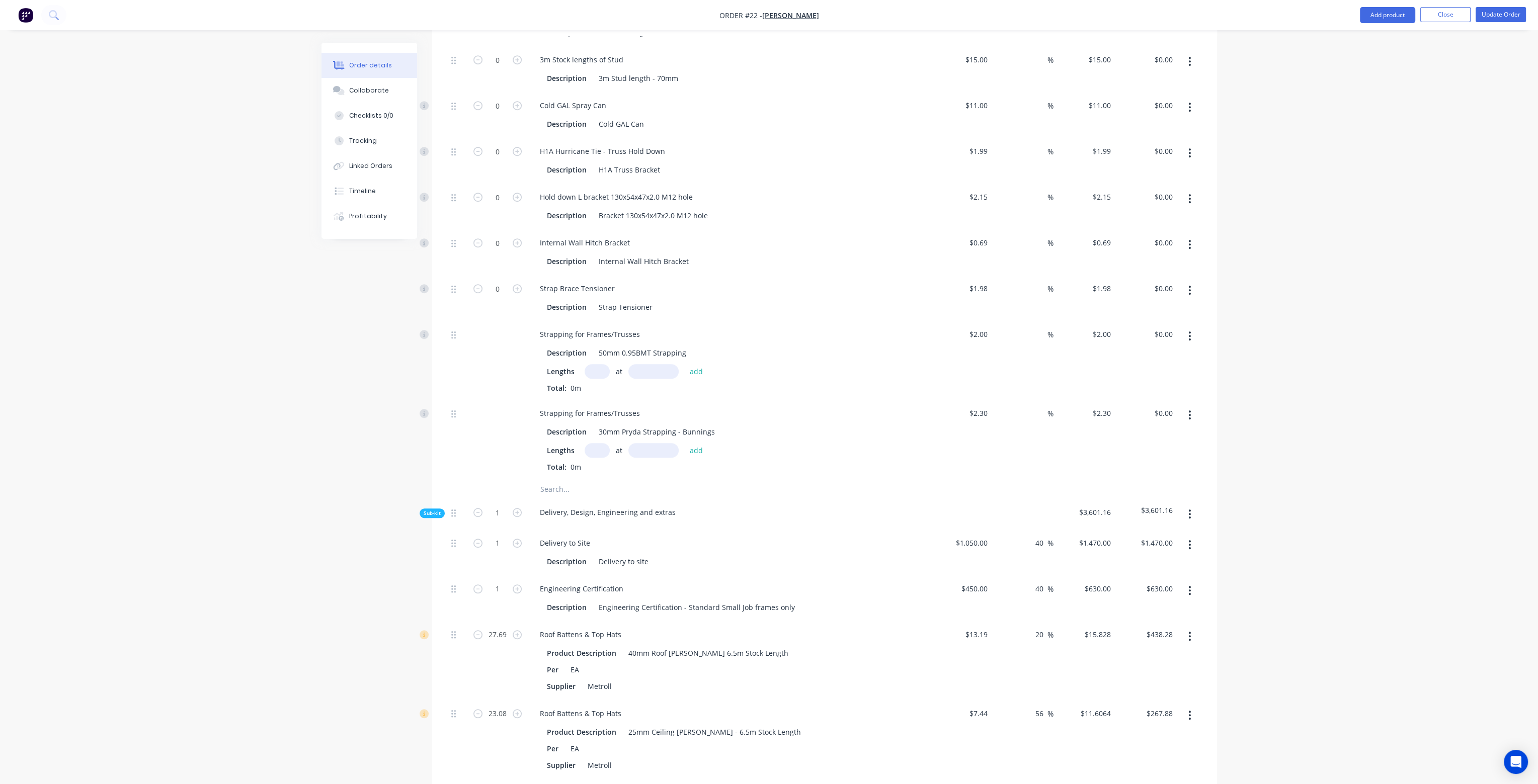
type input "$15.828"
type input "$438.28"
drag, startPoint x: 1036, startPoint y: 683, endPoint x: 1054, endPoint y: 686, distance: 18.2
click at [1054, 700] on div "23.08 Roof Battens & Top Hats Product Description 25mm Ceiling Batten - 6.5m St…" at bounding box center [825, 739] width 754 height 79
type input "20"
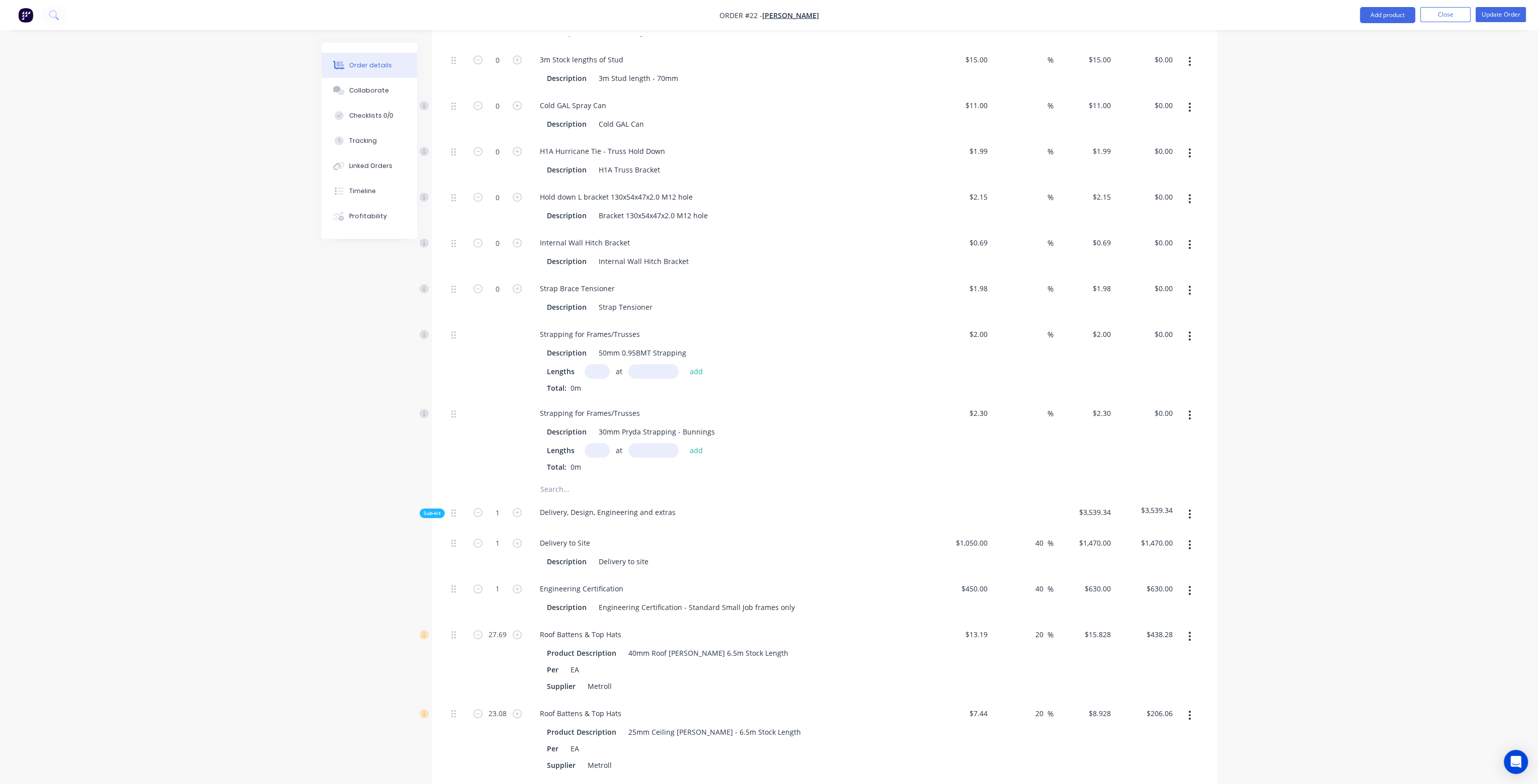
type input "$8.928"
type input "$206.06"
click at [1054, 643] on div "$15.828 $15.828" at bounding box center [1084, 660] width 62 height 79
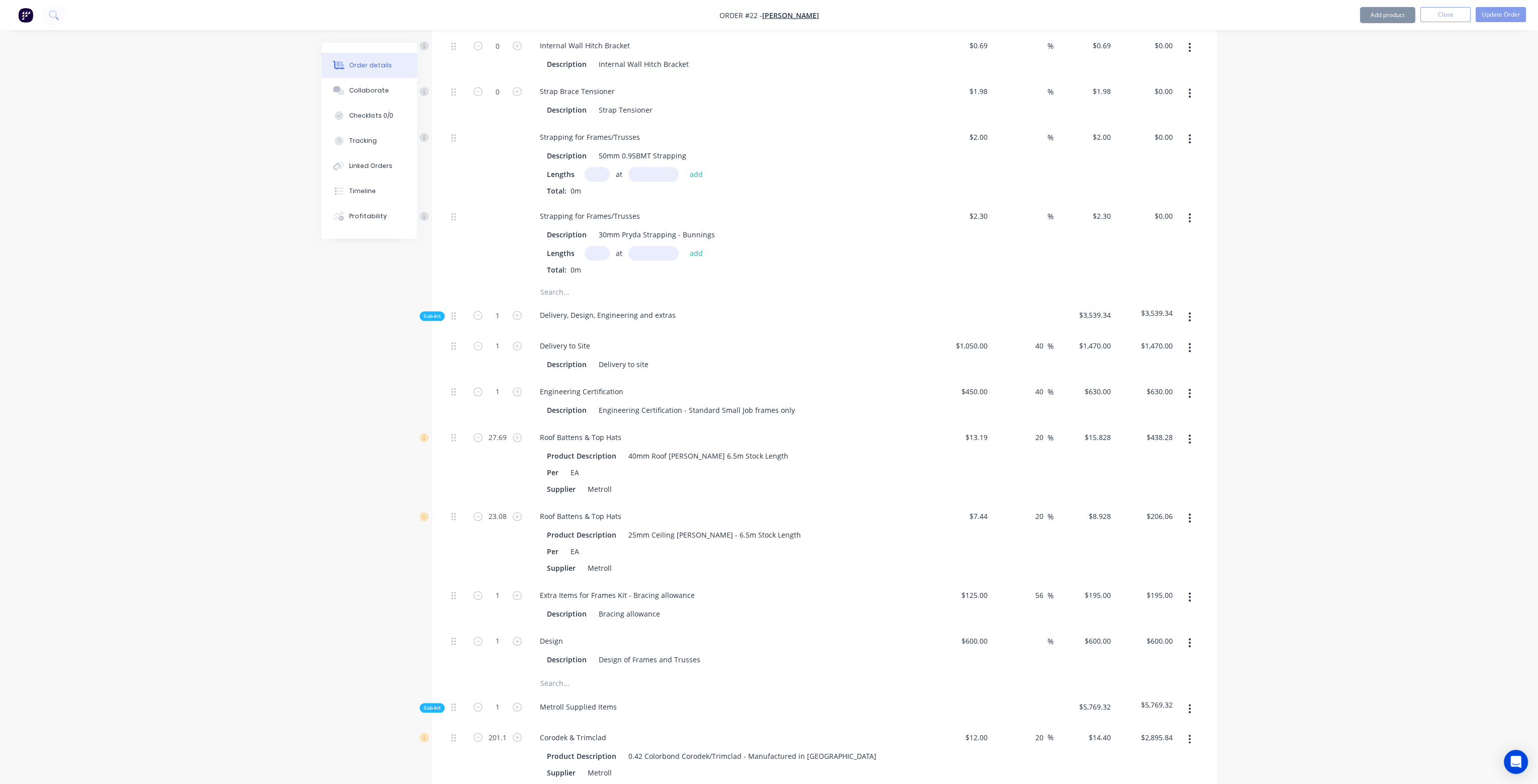
scroll to position [1660, 0]
drag, startPoint x: 1042, startPoint y: 561, endPoint x: 1028, endPoint y: 561, distance: 14.0
click at [1028, 577] on div "56 56 %" at bounding box center [1022, 600] width 62 height 46
type input "20"
type input "$150.00"
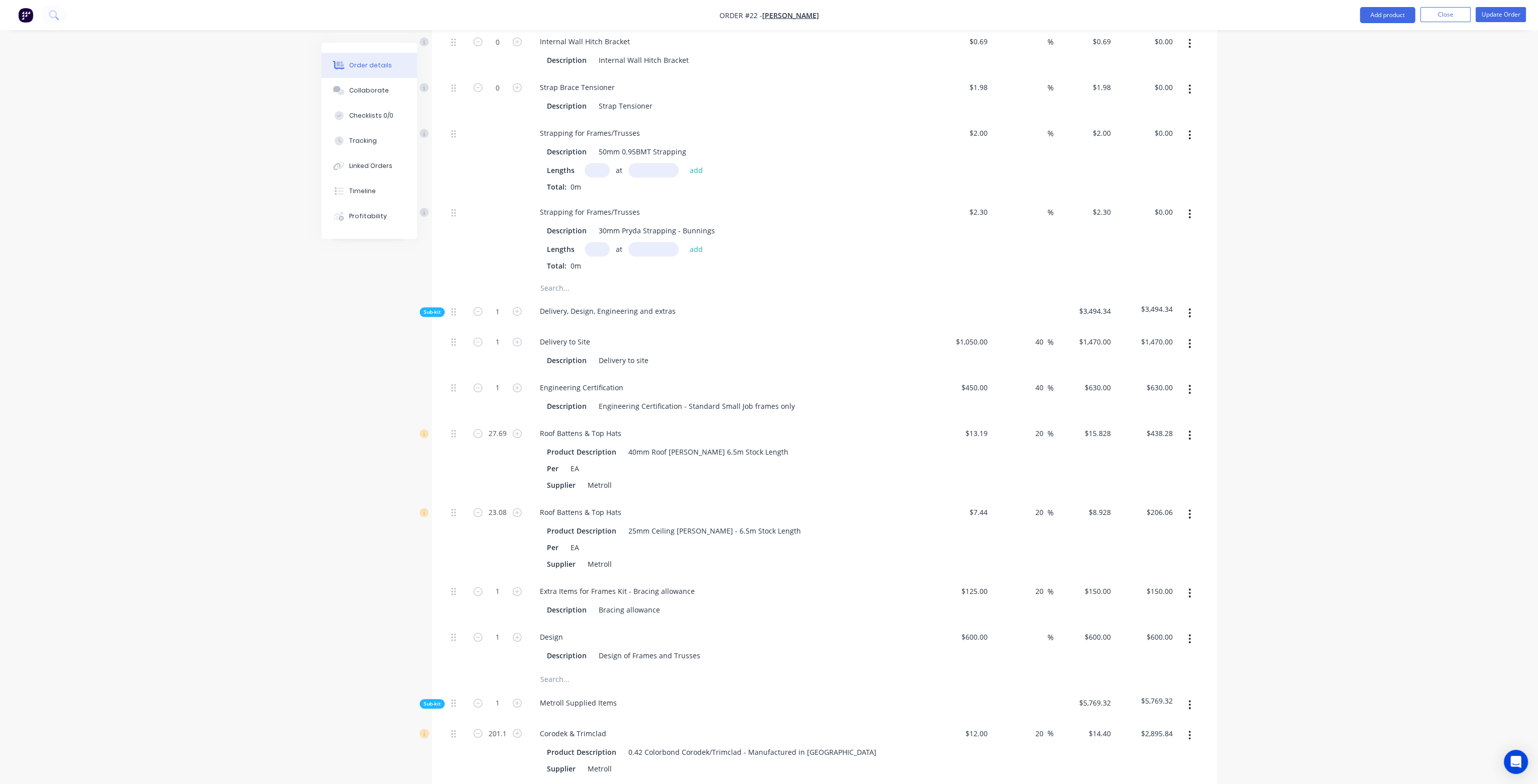
type input "$150.00"
click at [1028, 505] on div "20 20 %" at bounding box center [1022, 538] width 62 height 79
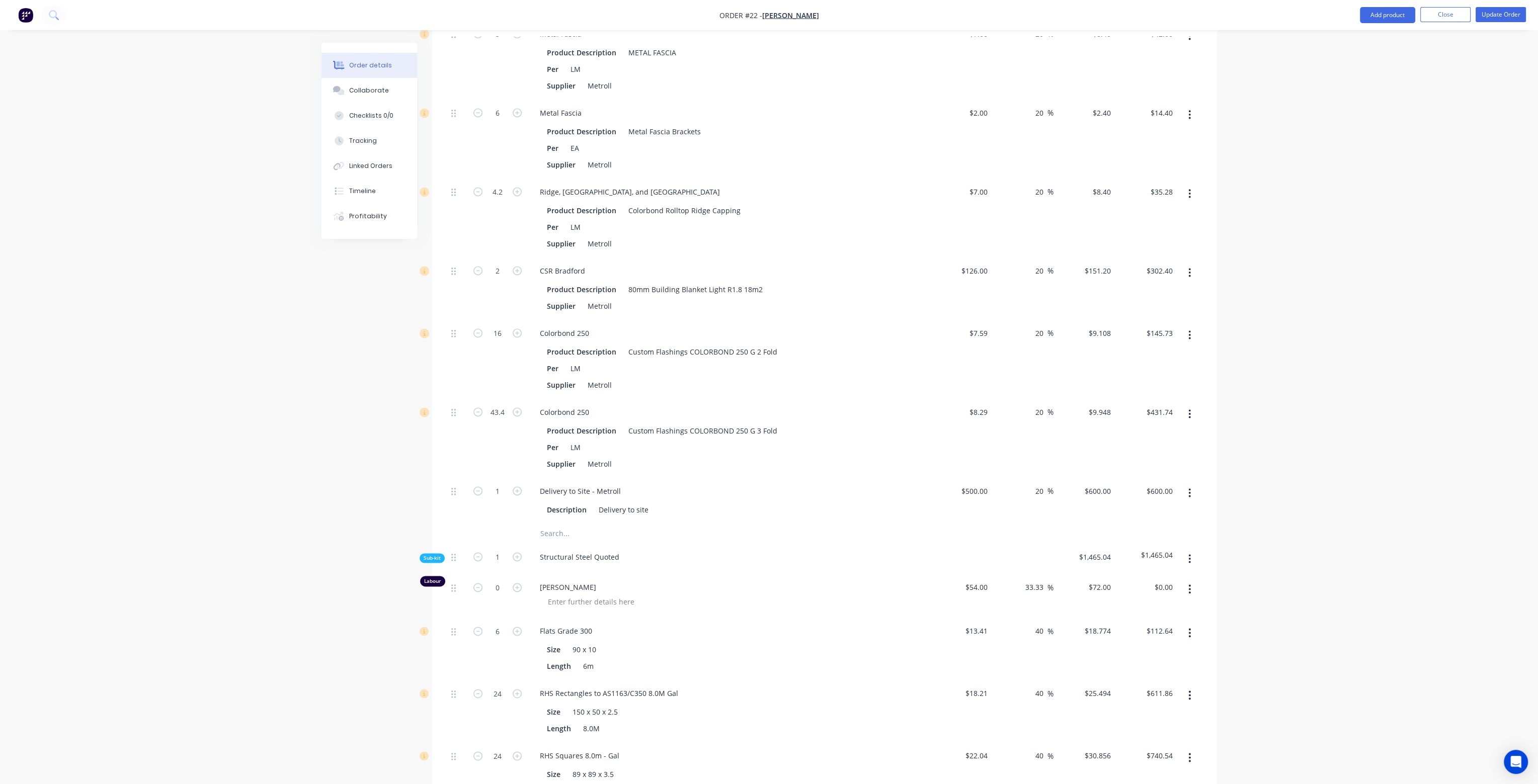
scroll to position [3115, 0]
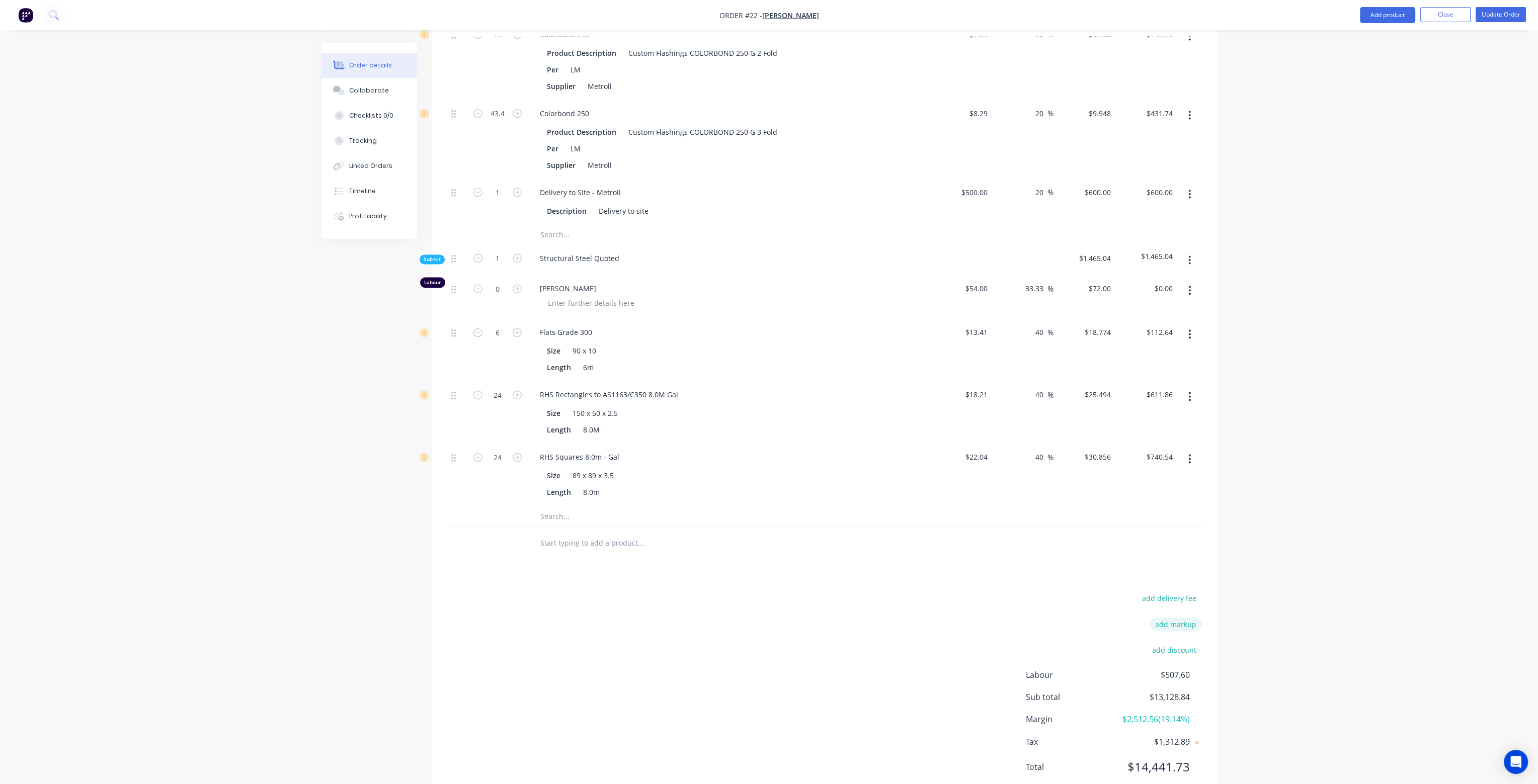
click at [1172, 618] on button "add markup" at bounding box center [1176, 625] width 52 height 13
click at [1163, 620] on input at bounding box center [1163, 628] width 45 height 15
type input "40"
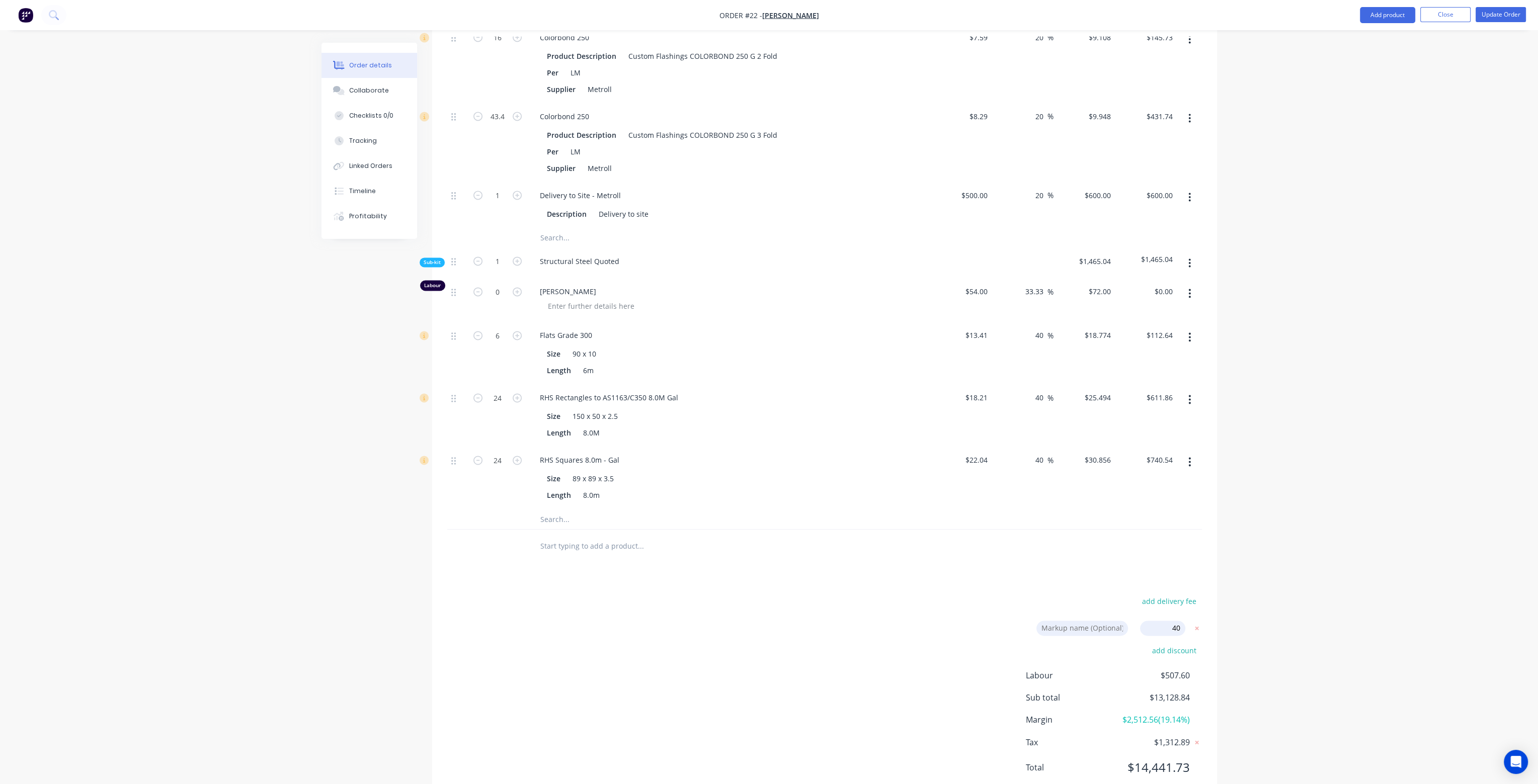
click at [1098, 620] on input at bounding box center [1082, 628] width 92 height 15
type input "MU"
type input "68"
type input "$0.168"
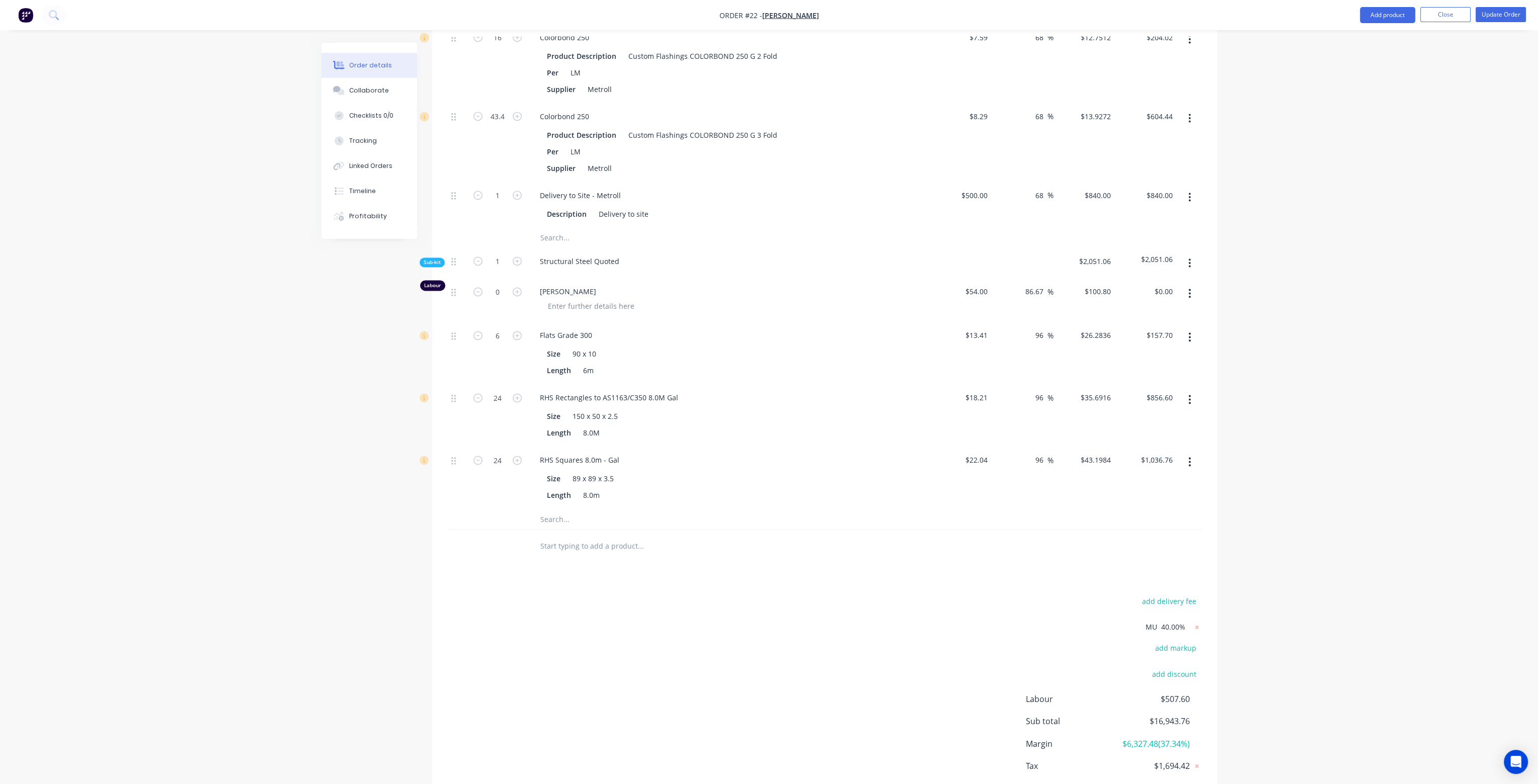
type input "$35.45"
type input "-80.71"
type input "$0.4032"
type input "$85.08"
type input "5752"
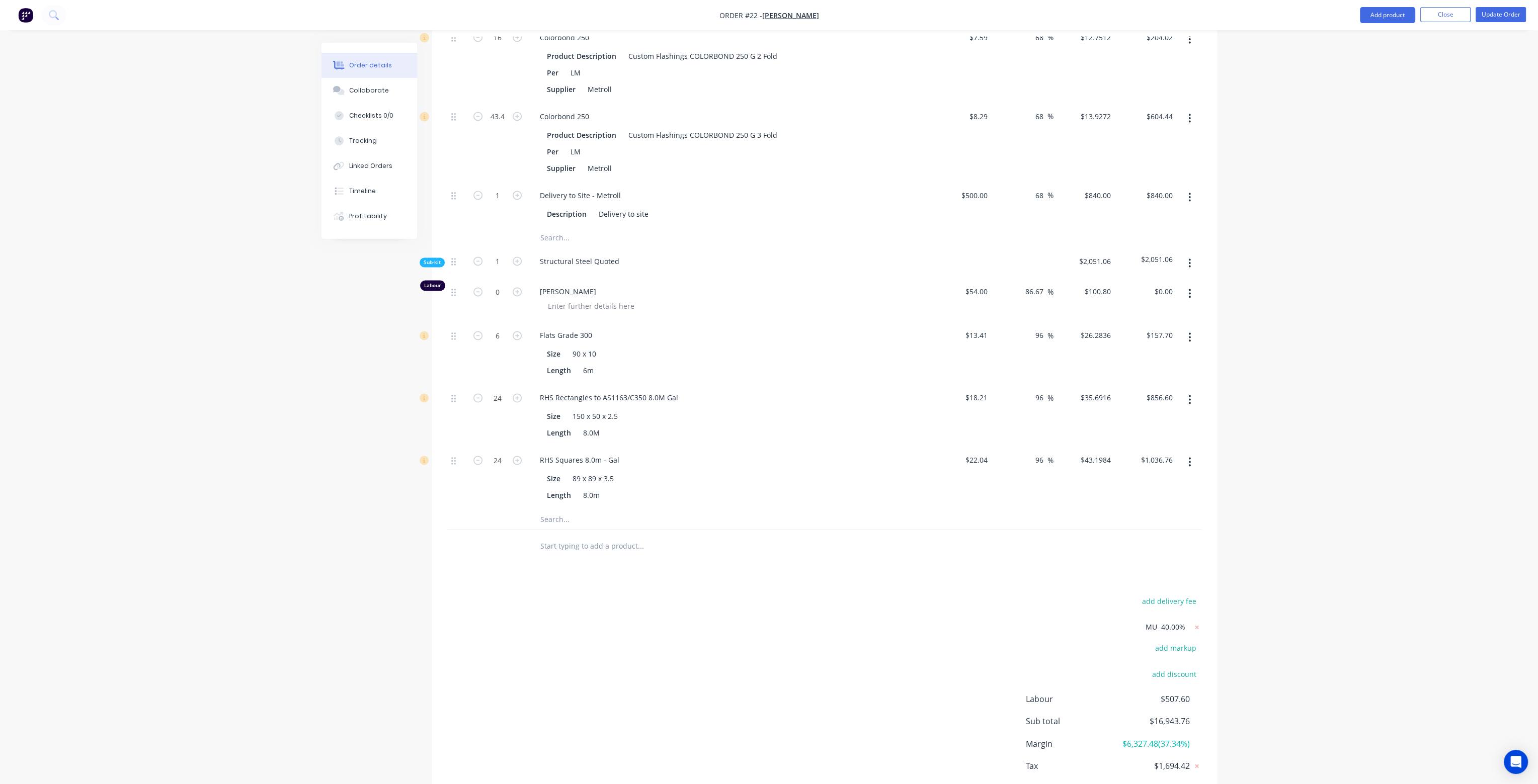
type input "$3.5112"
type input "$740.86"
type input "68"
type input "$4.4352"
type input "$940.26"
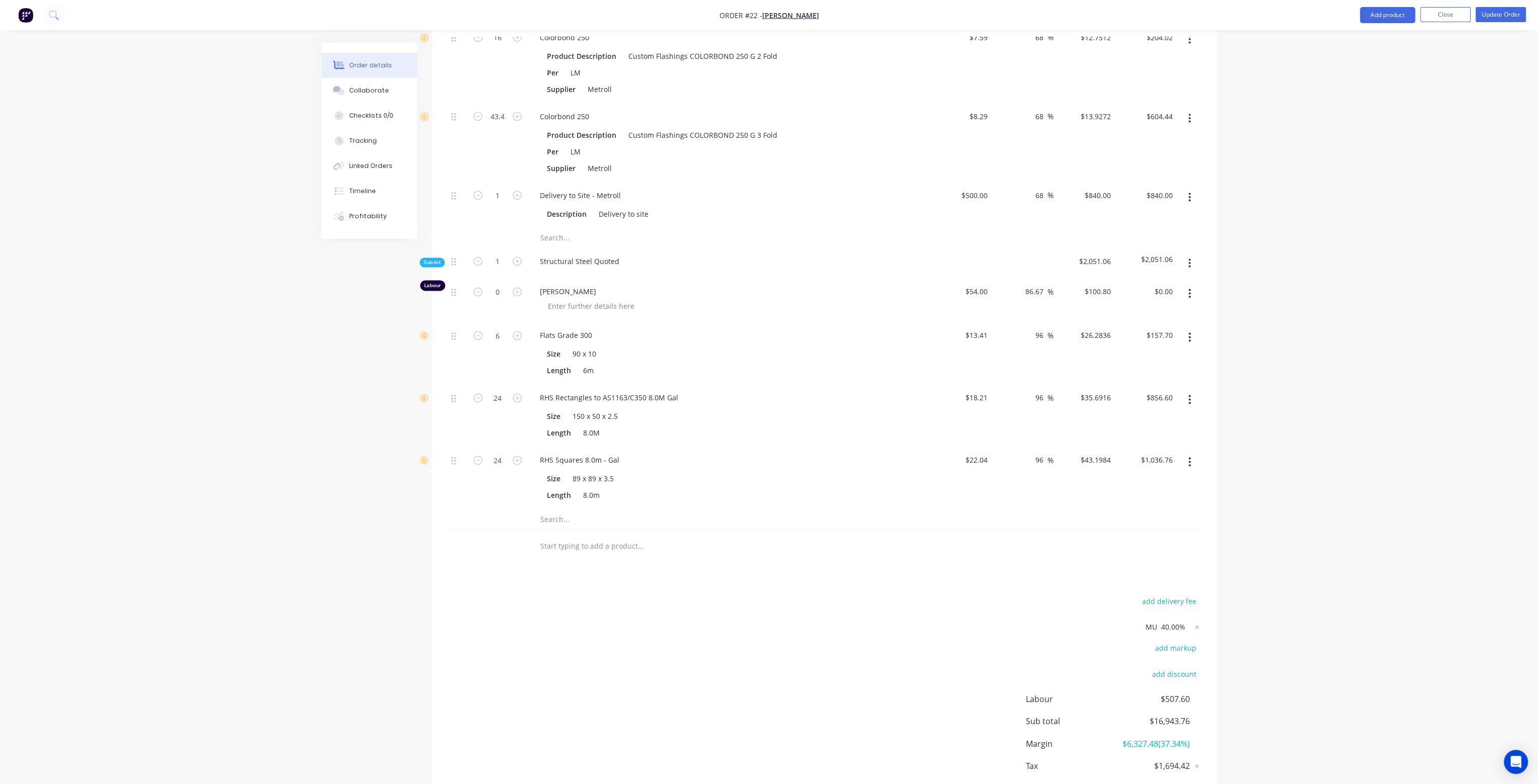
type input "68"
type input "$0.1344"
type input "$28.49"
type input "68"
type input "$0.4032"
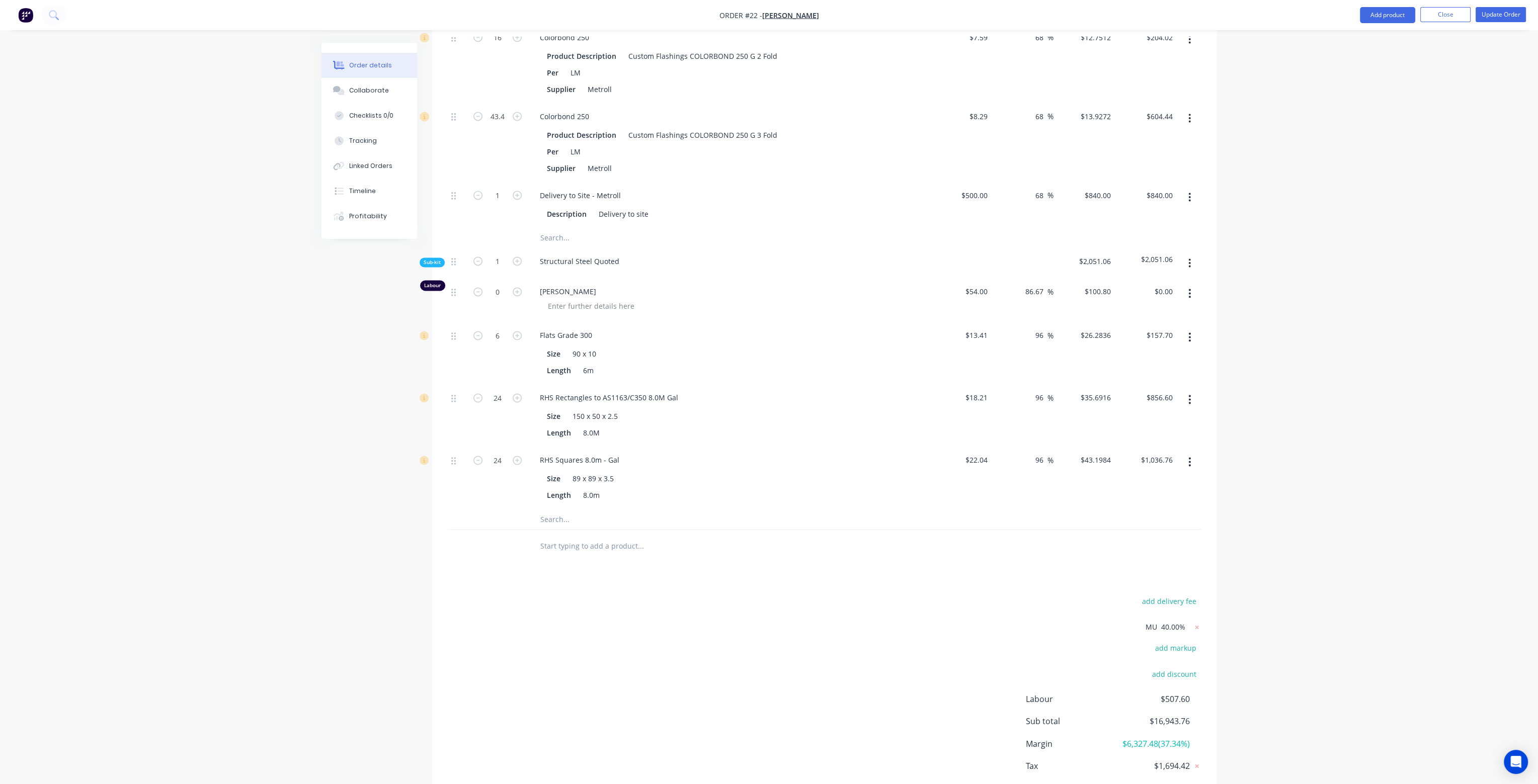
type input "$85.48"
type input "68"
type input "$0.588"
type input "$124.66"
type input "68"
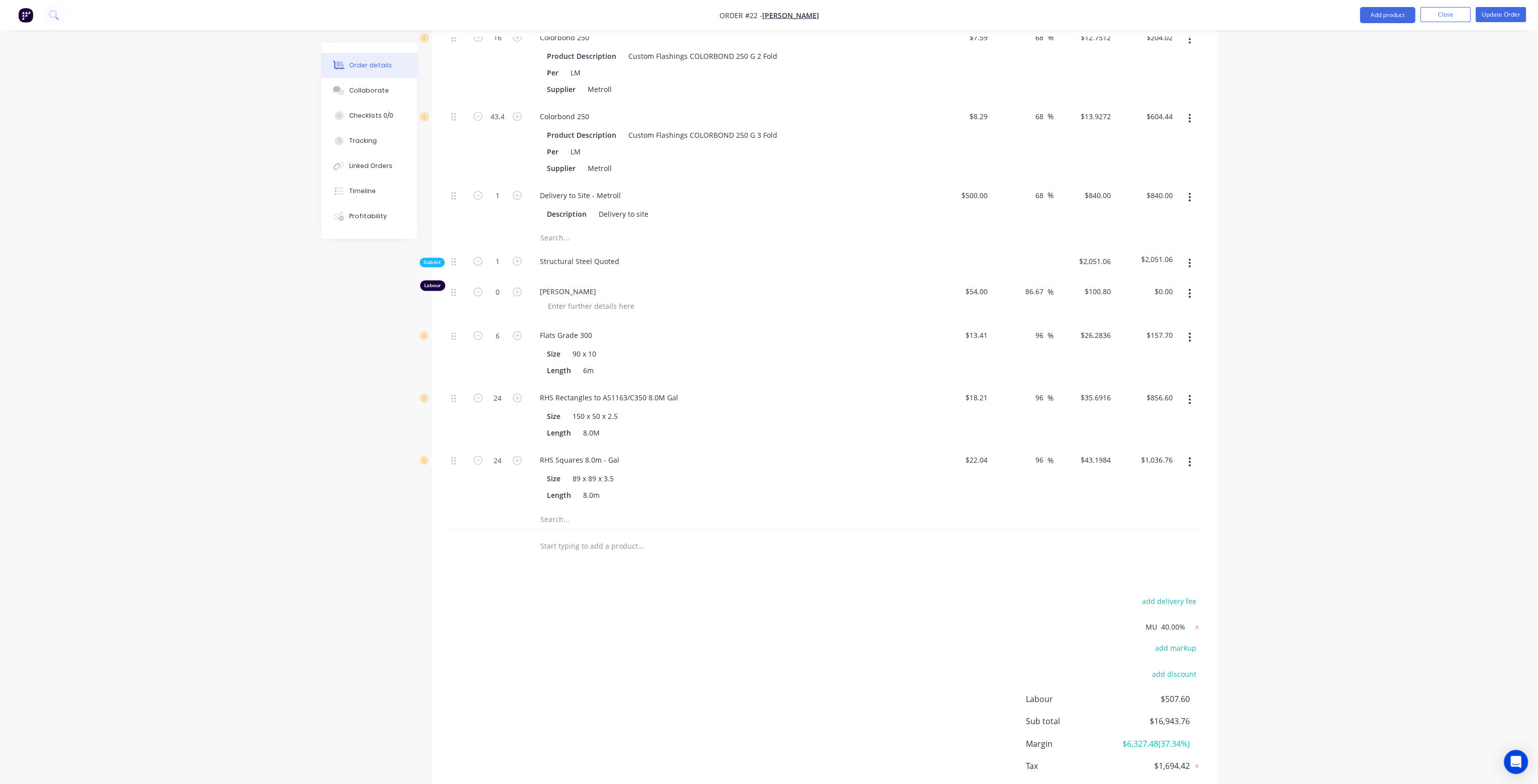
type input "$588.00"
type input "40"
type input "$23.80"
type input "40"
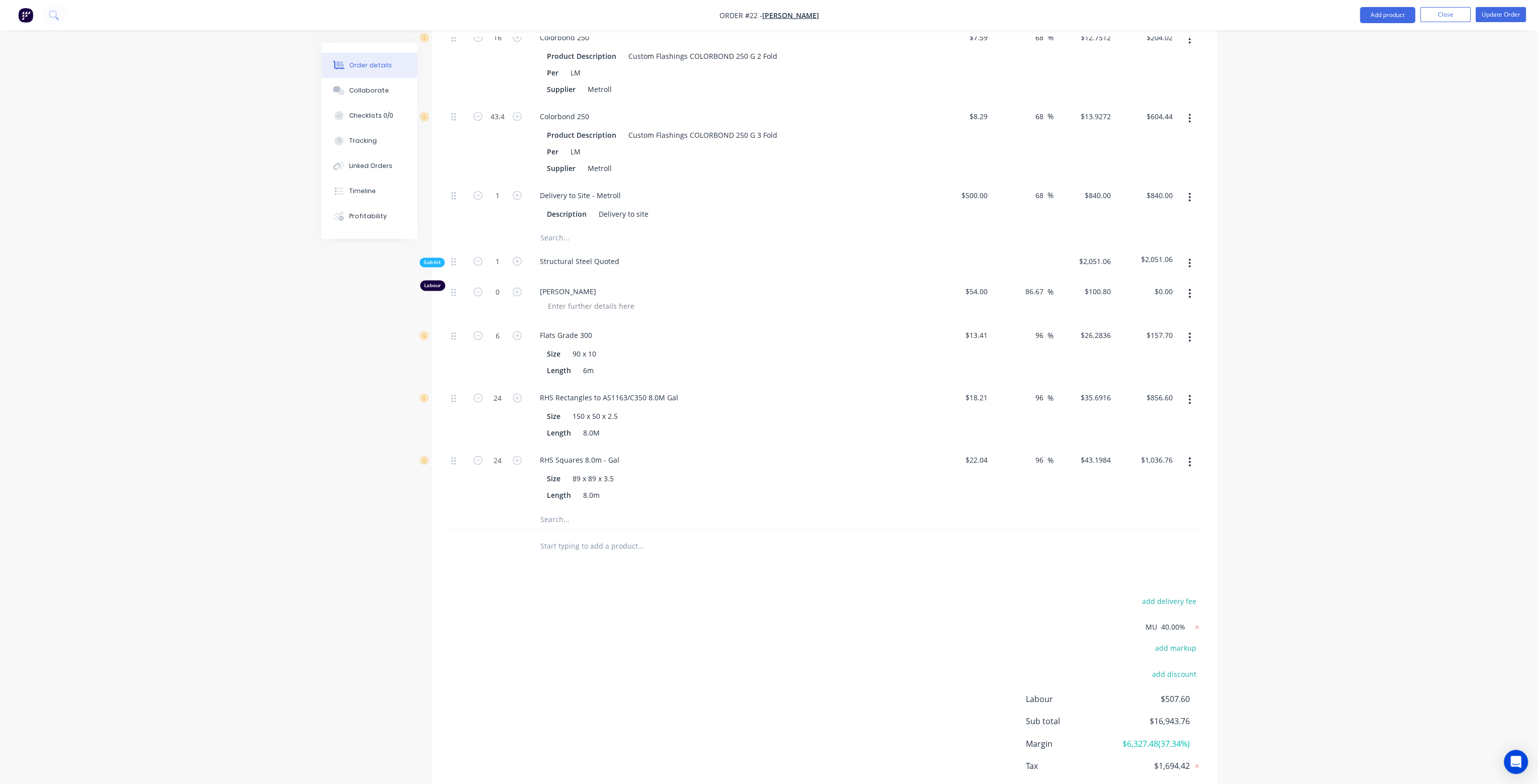
type input "$21.00"
type input "40"
type input "$15.40"
type input "40"
type input "$2.786"
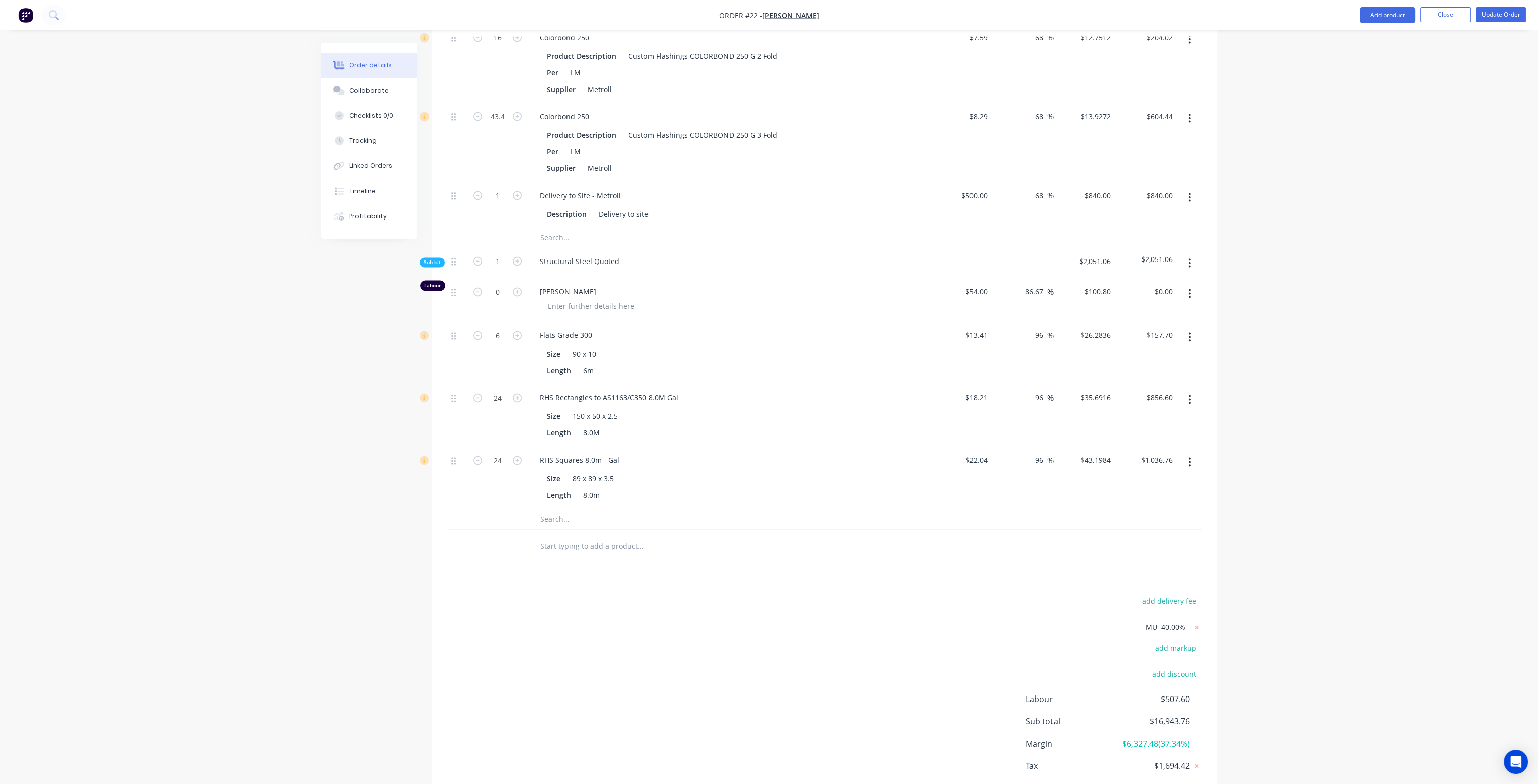
type input "40"
type input "$3.01"
type input "40"
type input "$0.966"
type input "40"
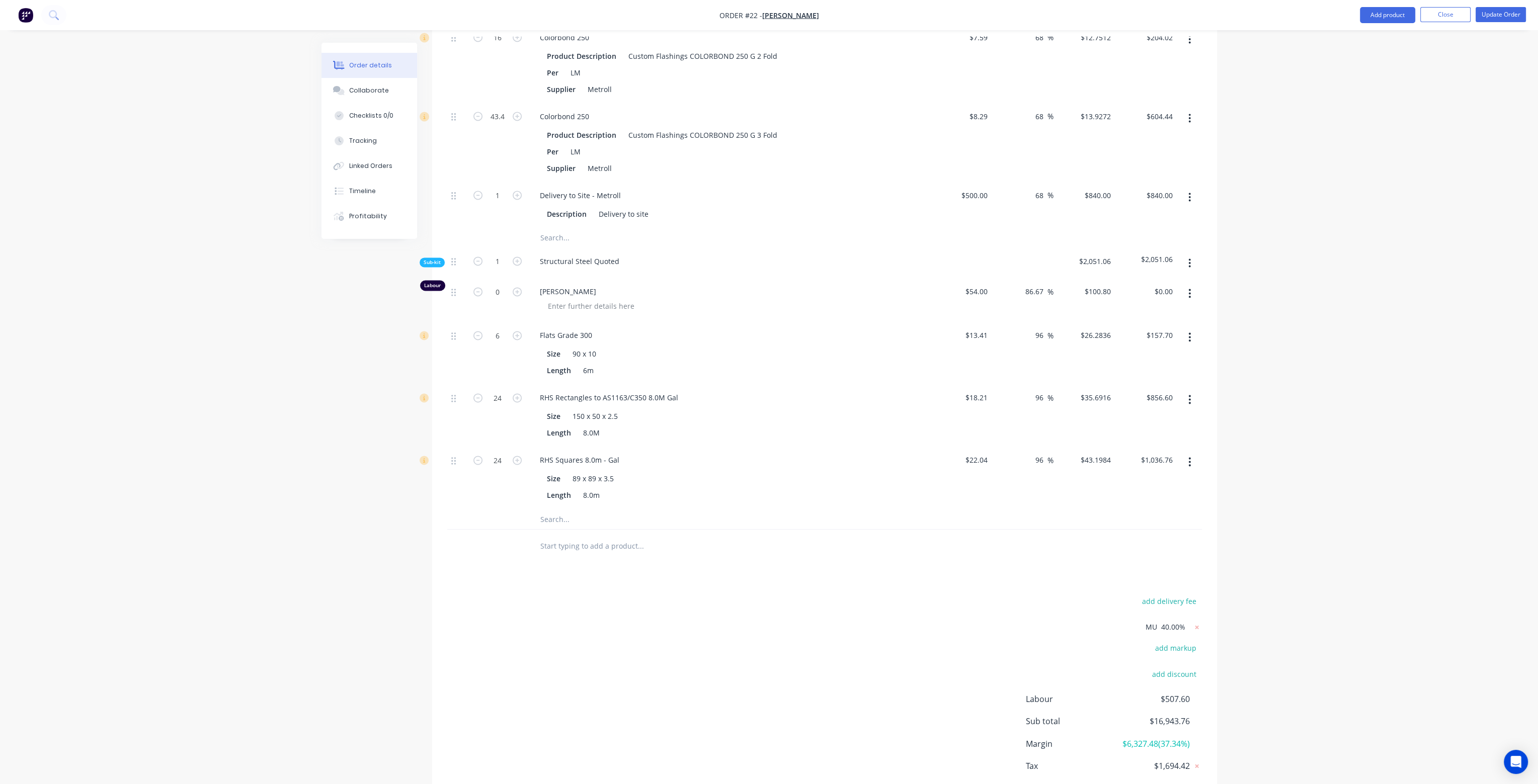
type input "$2.772"
type input "40"
type input "$2.80"
type input "40"
type input "$3.22"
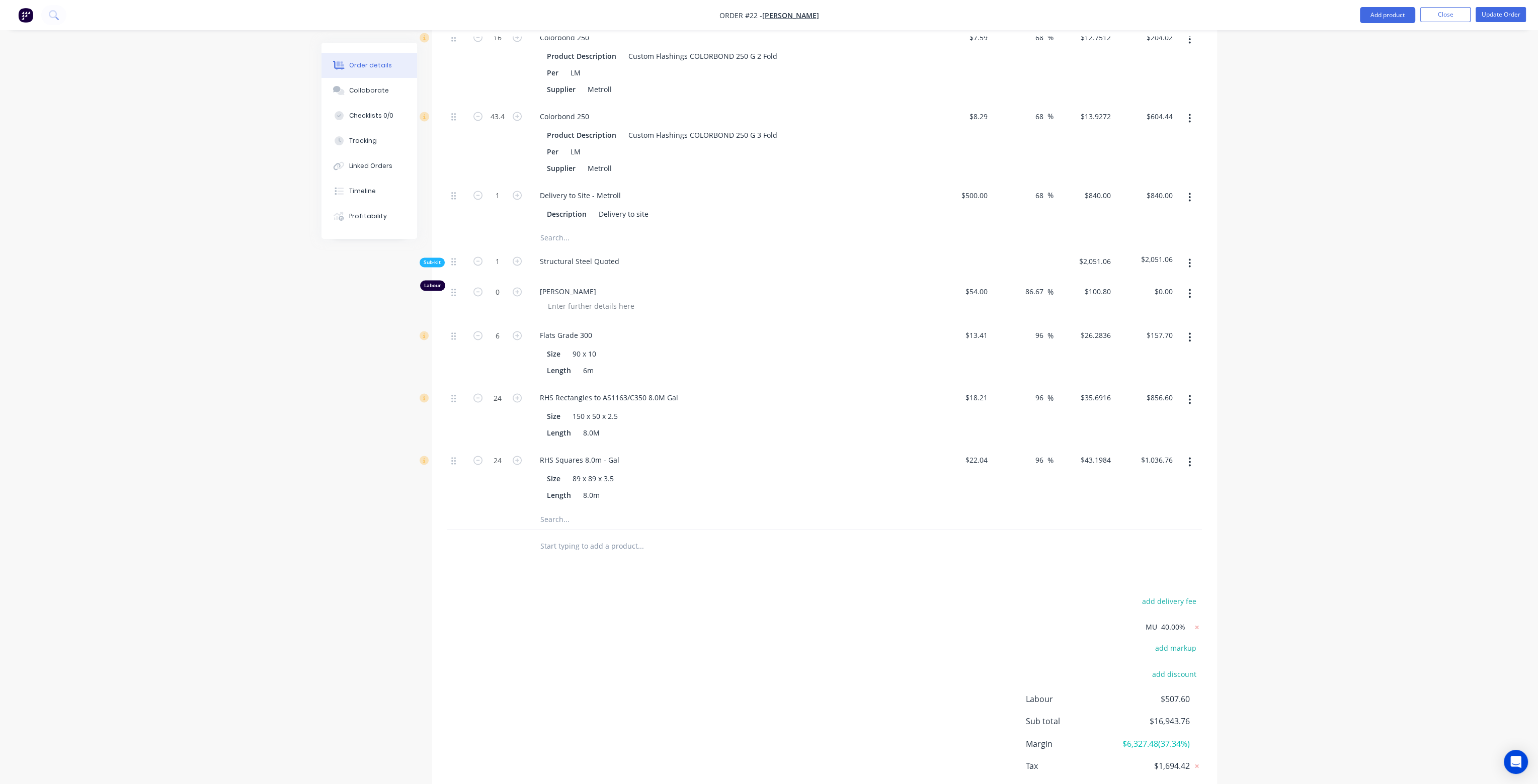
type input "96"
type input "$2,058.00"
type input "96"
type input "$882.00"
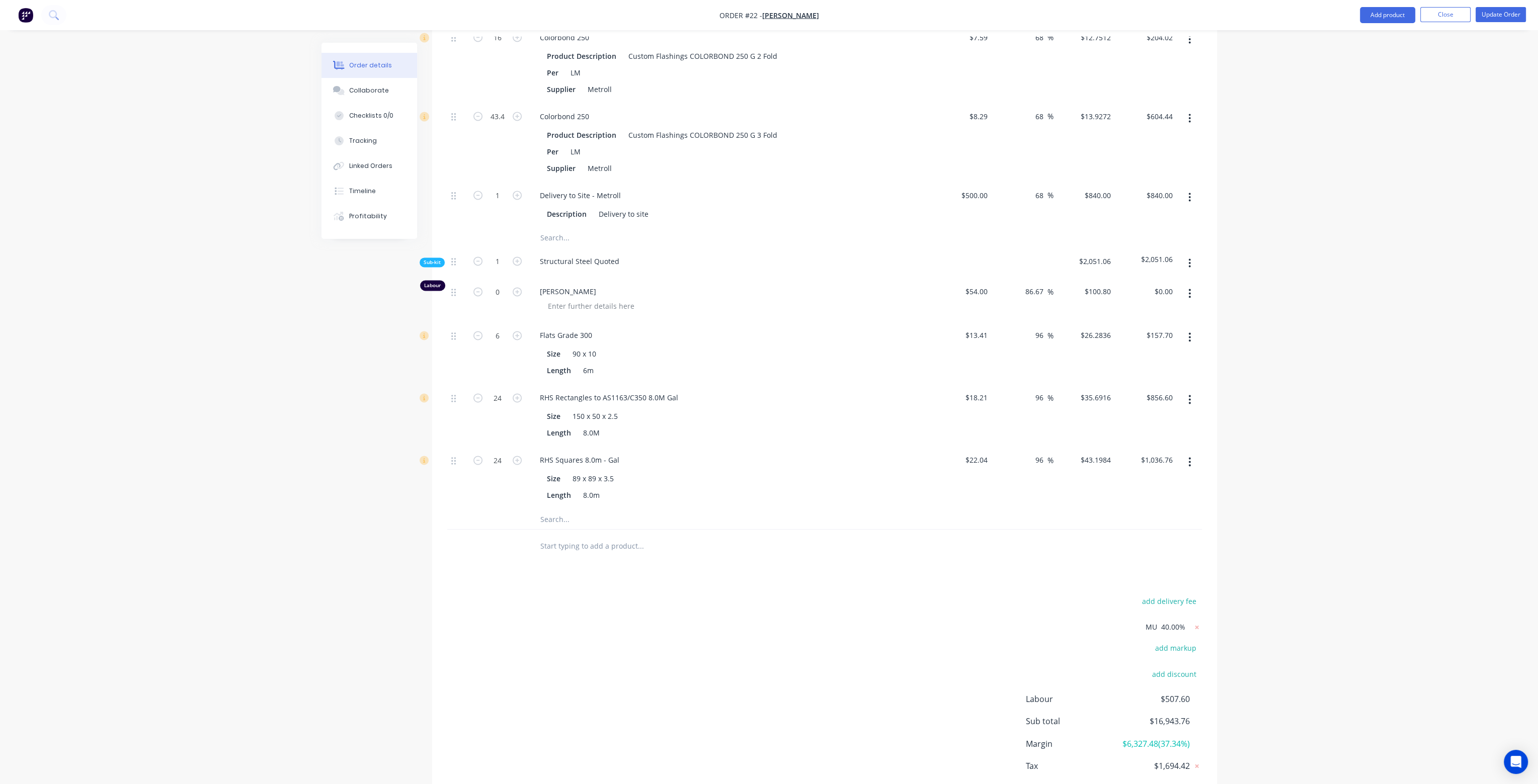
type input "$882.00"
type input "-82.27"
type input "$22.1592"
type input "$22.16"
type input "-97.92"
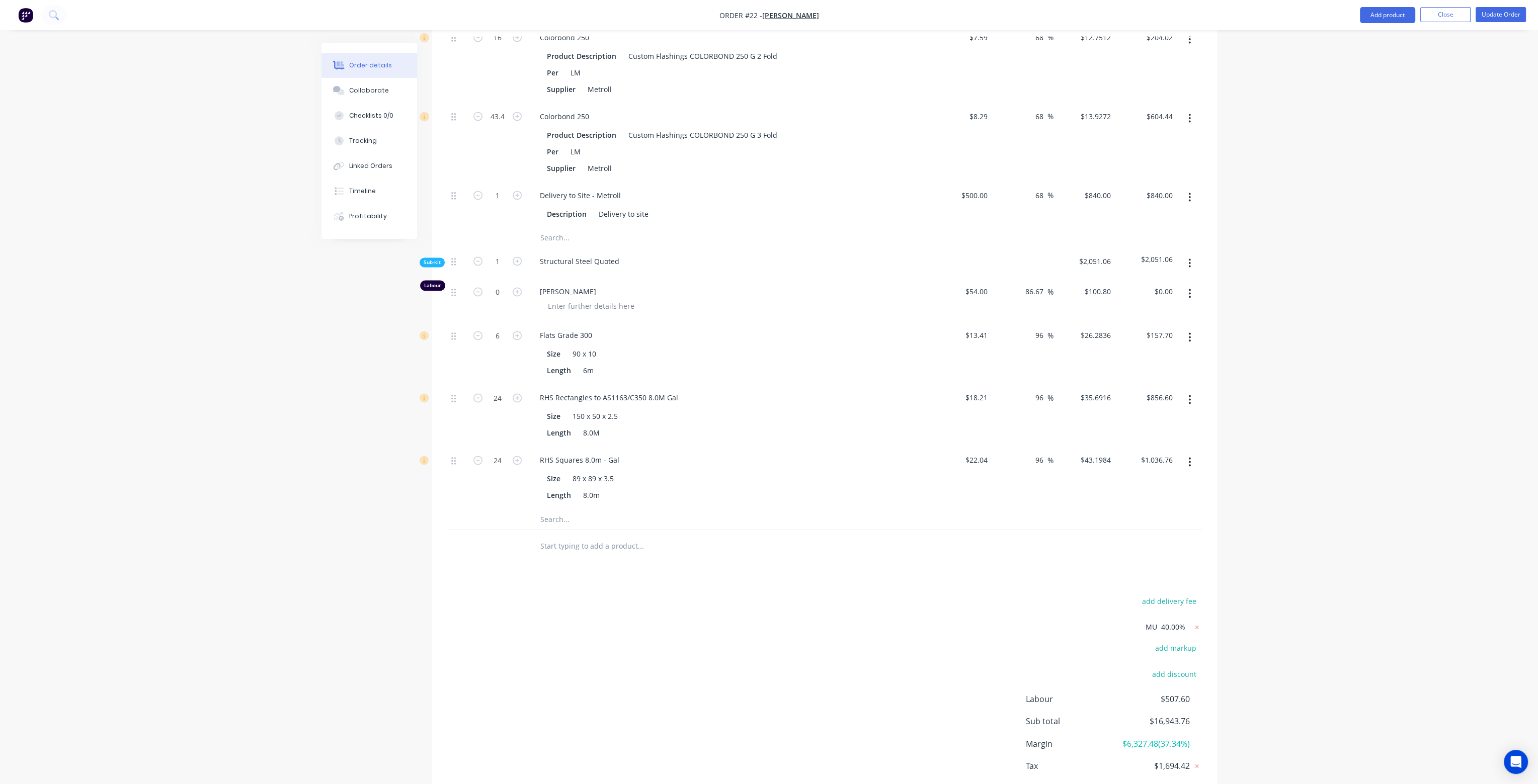
type input "$12.4992"
type input "$12.50"
type input "68"
type input "$20.16"
type input "$4,054.18"
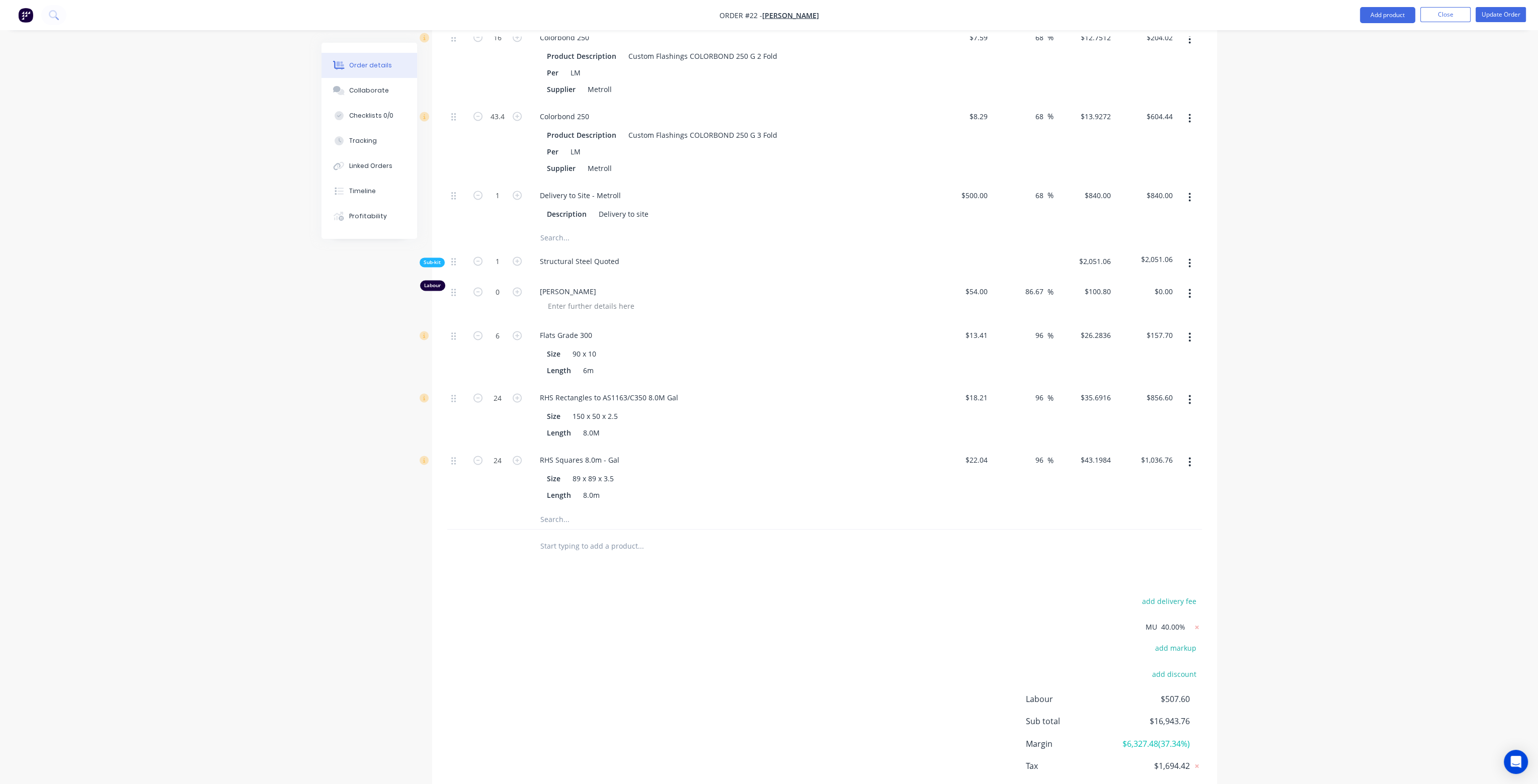
type input "68"
type input "$302.40"
type input "$604.80"
type input "68"
type input "$5.3424"
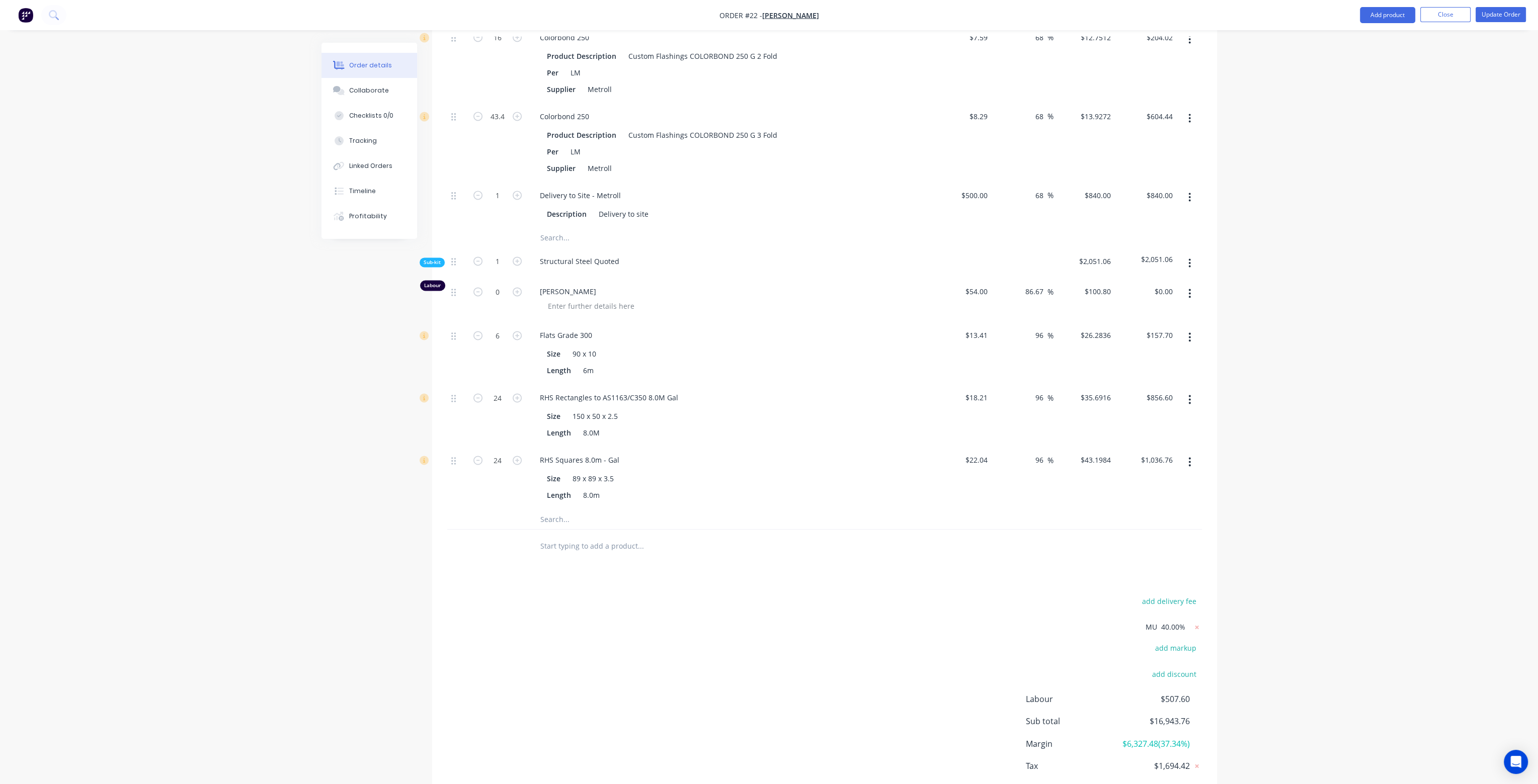
type input "$16.03"
type input "68"
type input "$16.80"
type input "$428.40"
type input "68"
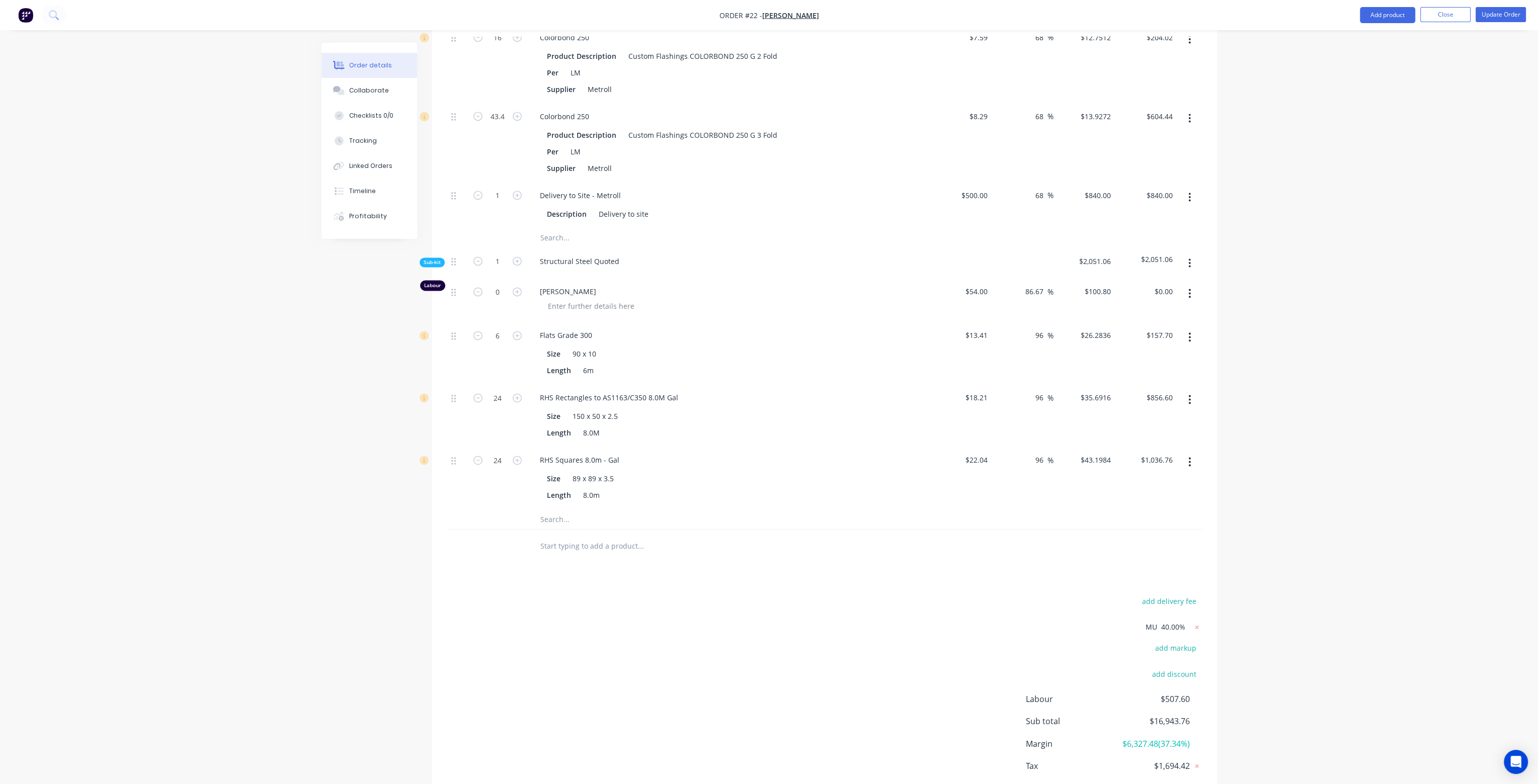
type input "$3.36"
type input "$94.08"
type input "68"
type input "$20.16"
type input "$679.39"
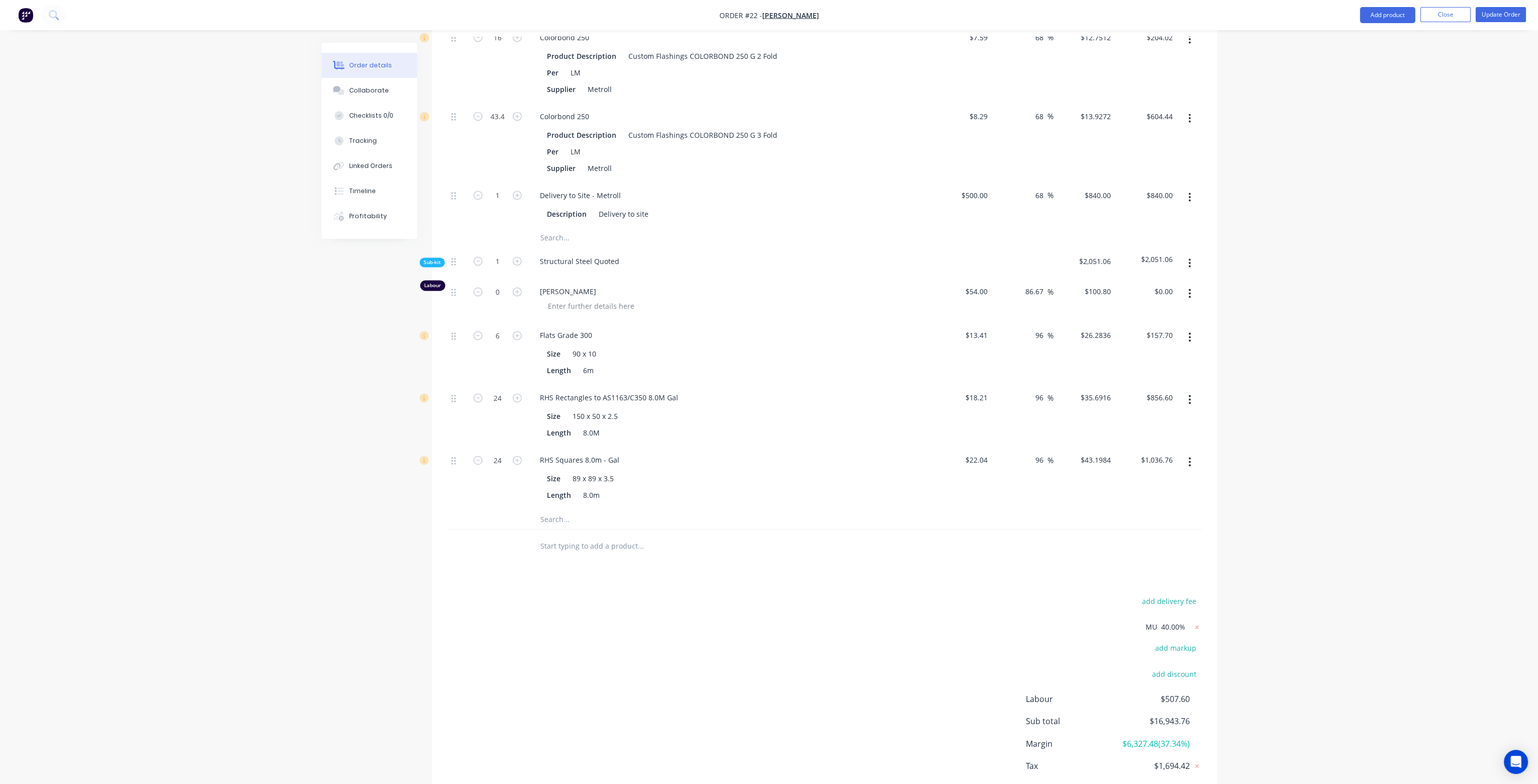
type input "68"
type input "$11.76"
type input "$58.80"
type input "68"
type input "$3.36"
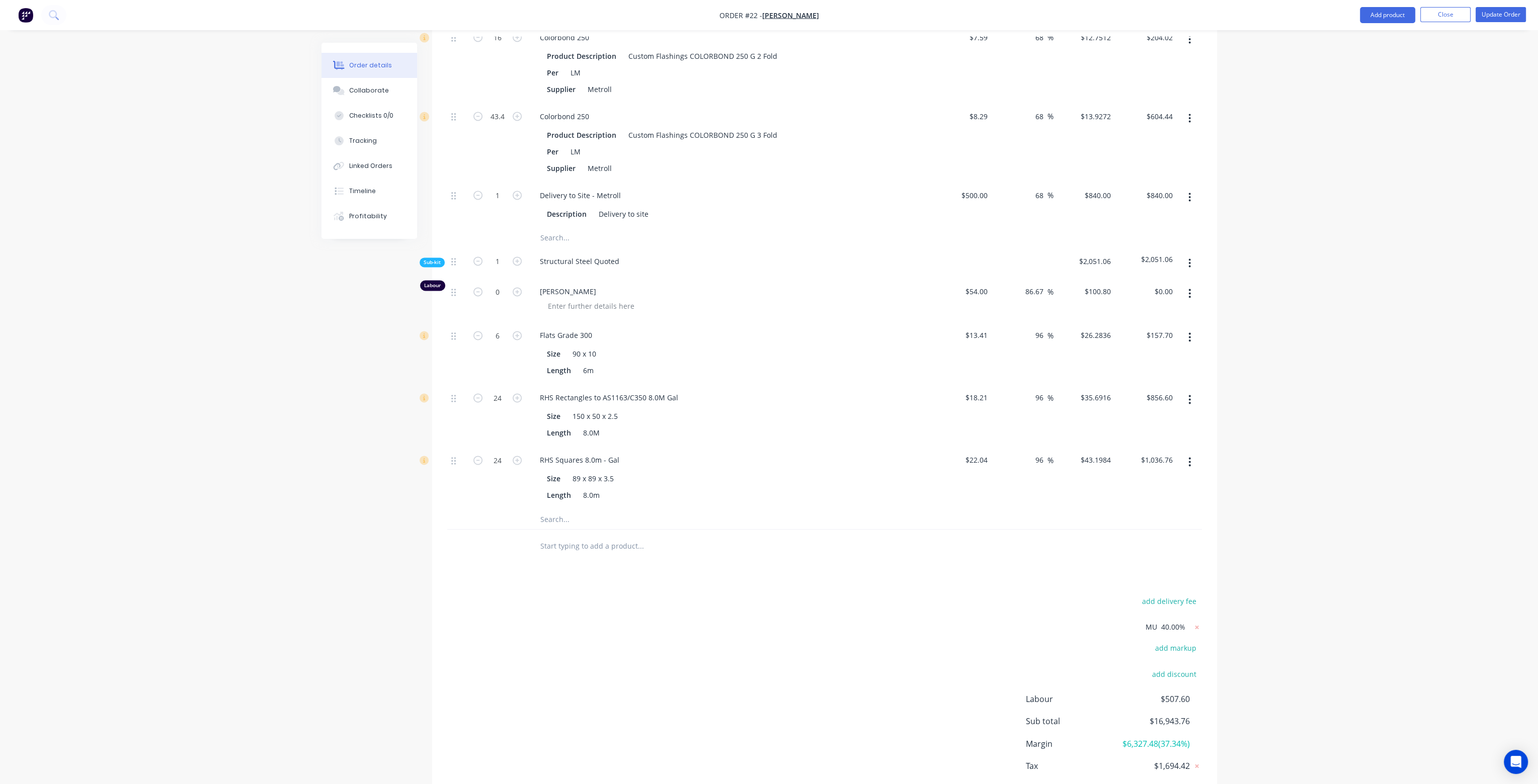
type input "$20.16"
type input "68"
type input "$11.76"
type input "$49.39"
type input "68"
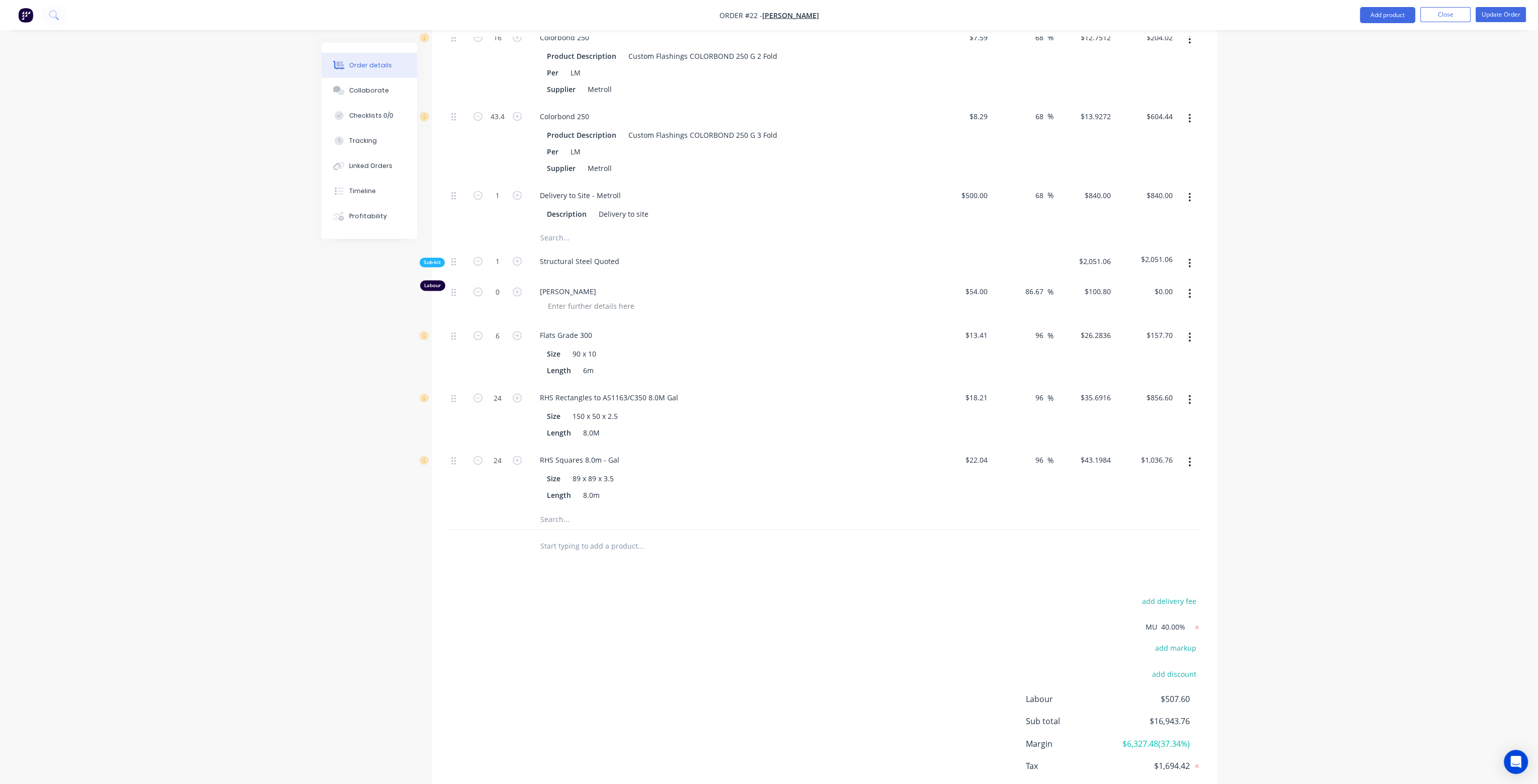
type input "$211.68"
type input "$423.36"
type input "68"
type input "$12.7512"
type input "$204.02"
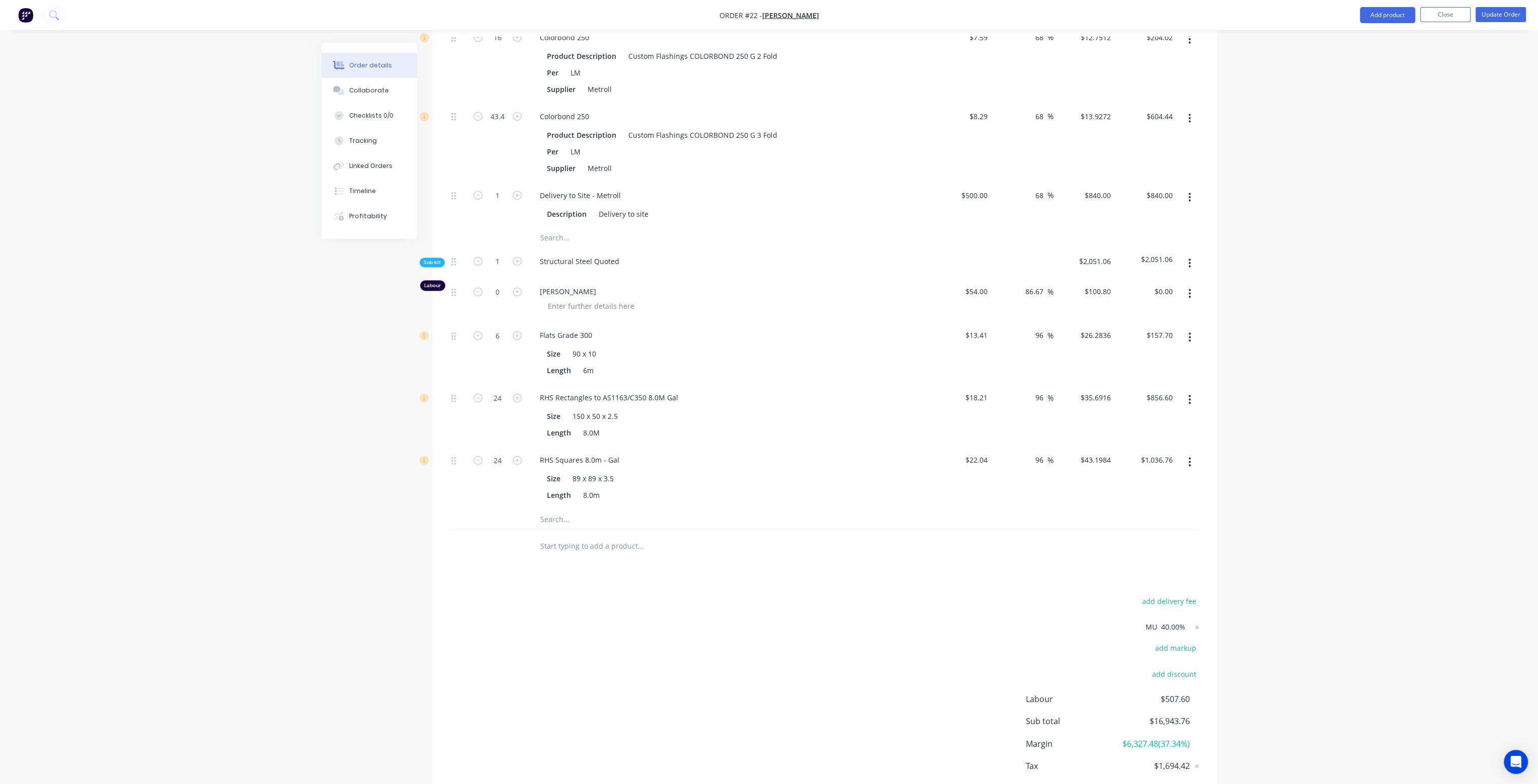
type input "68"
type input "$13.9272"
type input "$604.44"
type input "68"
type input "$840.00"
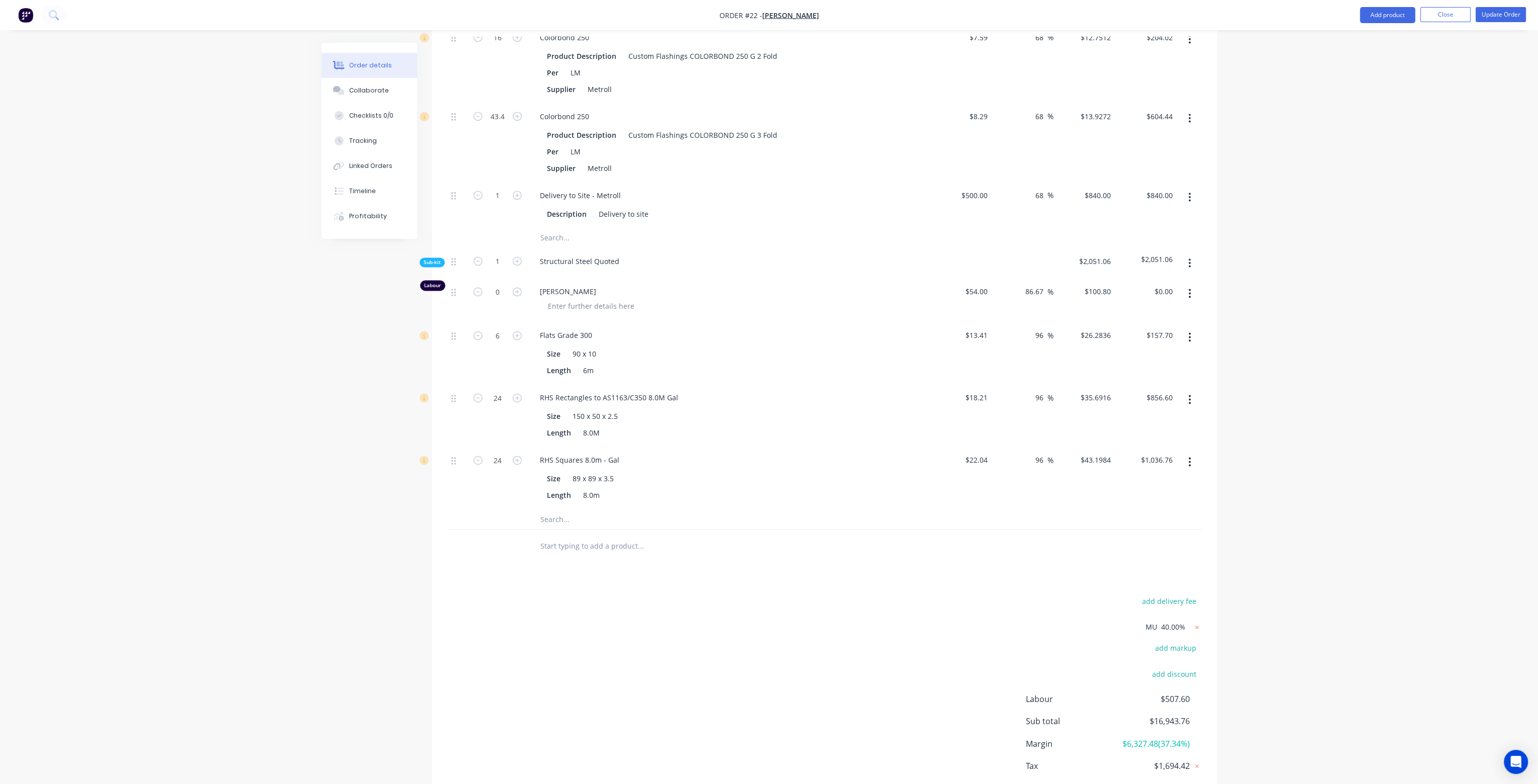
type input "$840.00"
type input "86.67"
type input "$100.80"
type input "96"
type input "$26.2836"
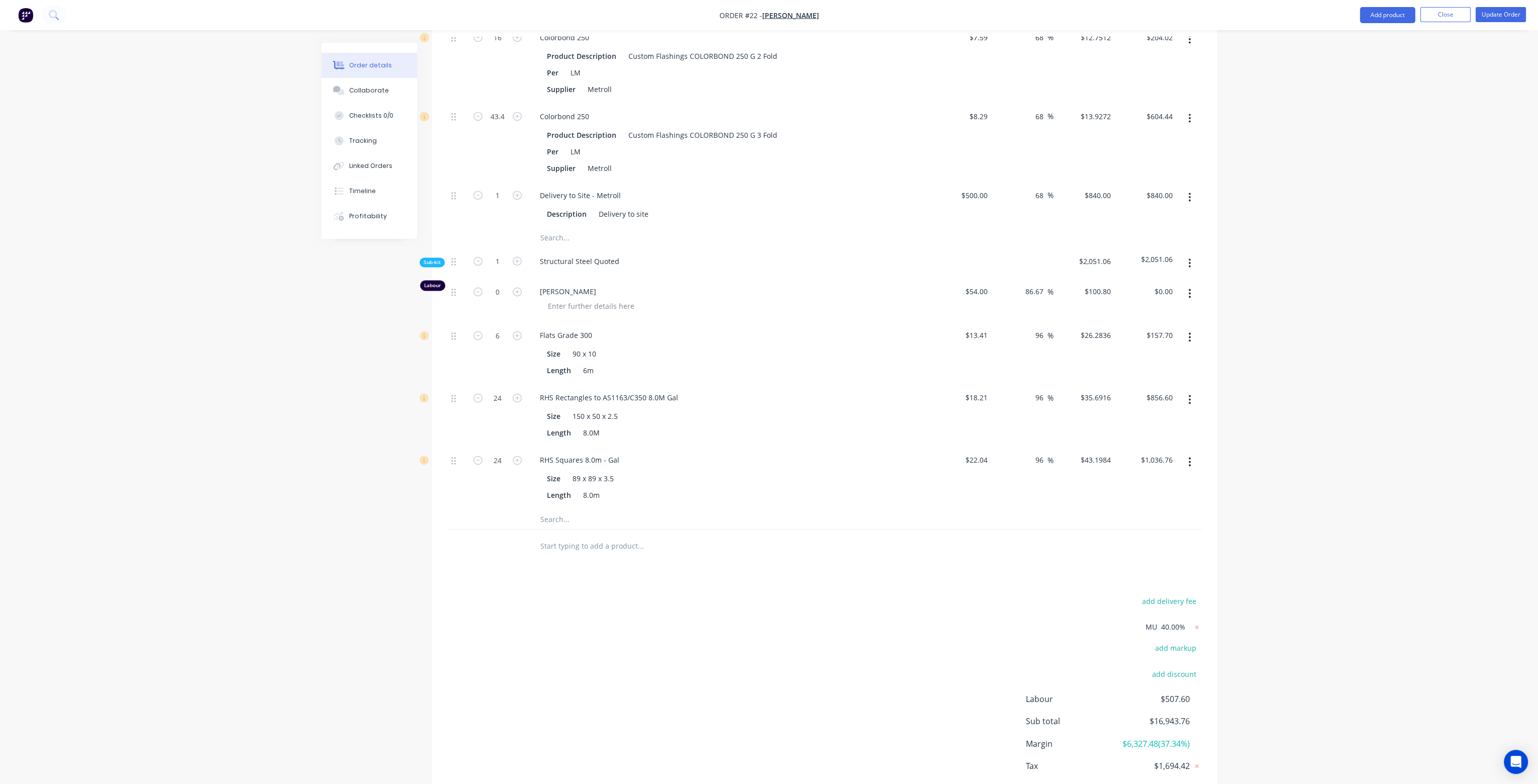
type input "$157.70"
type input "96"
type input "$35.6916"
type input "$856.60"
type input "96"
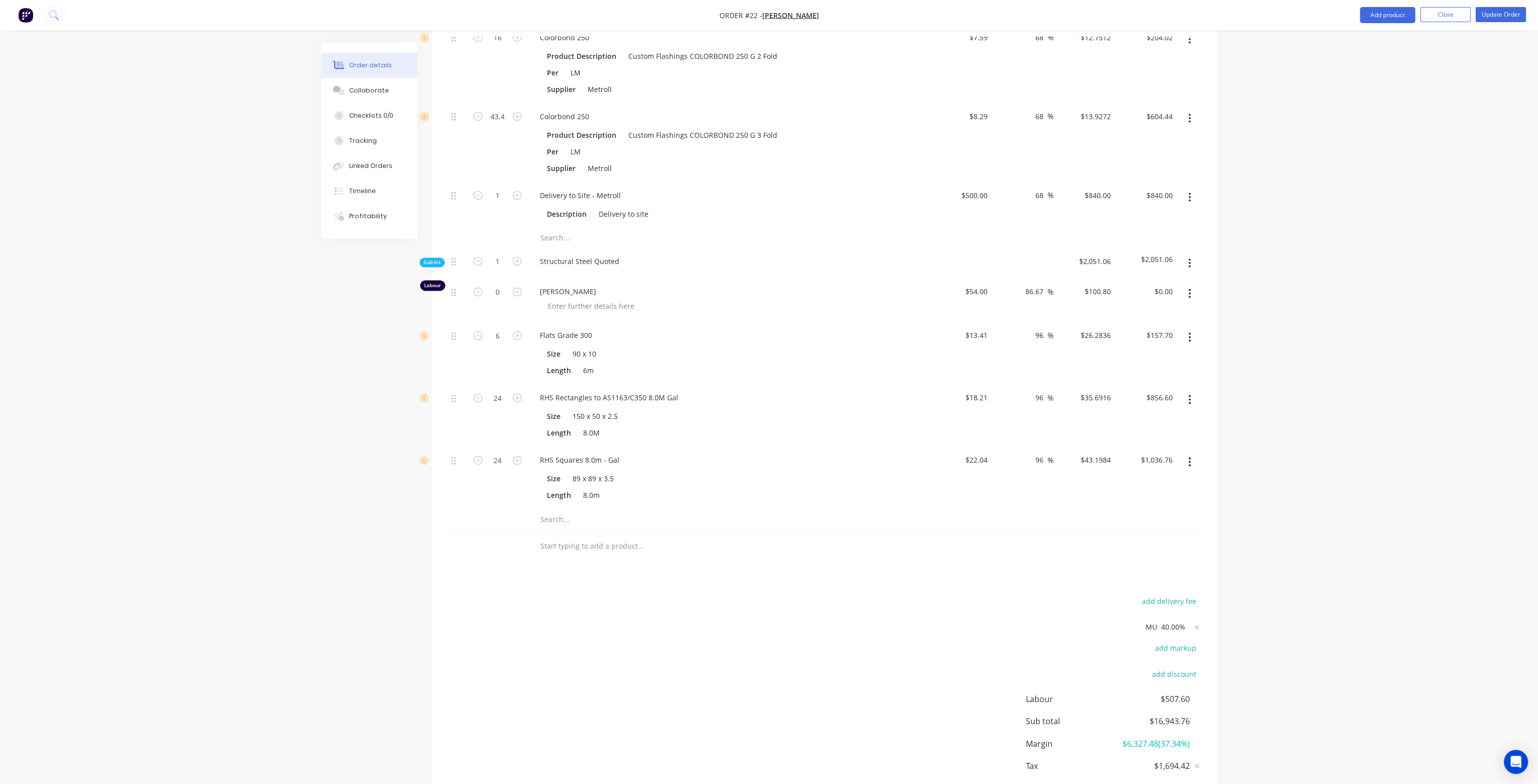
type input "$43.1984"
type input "$1,036.76"
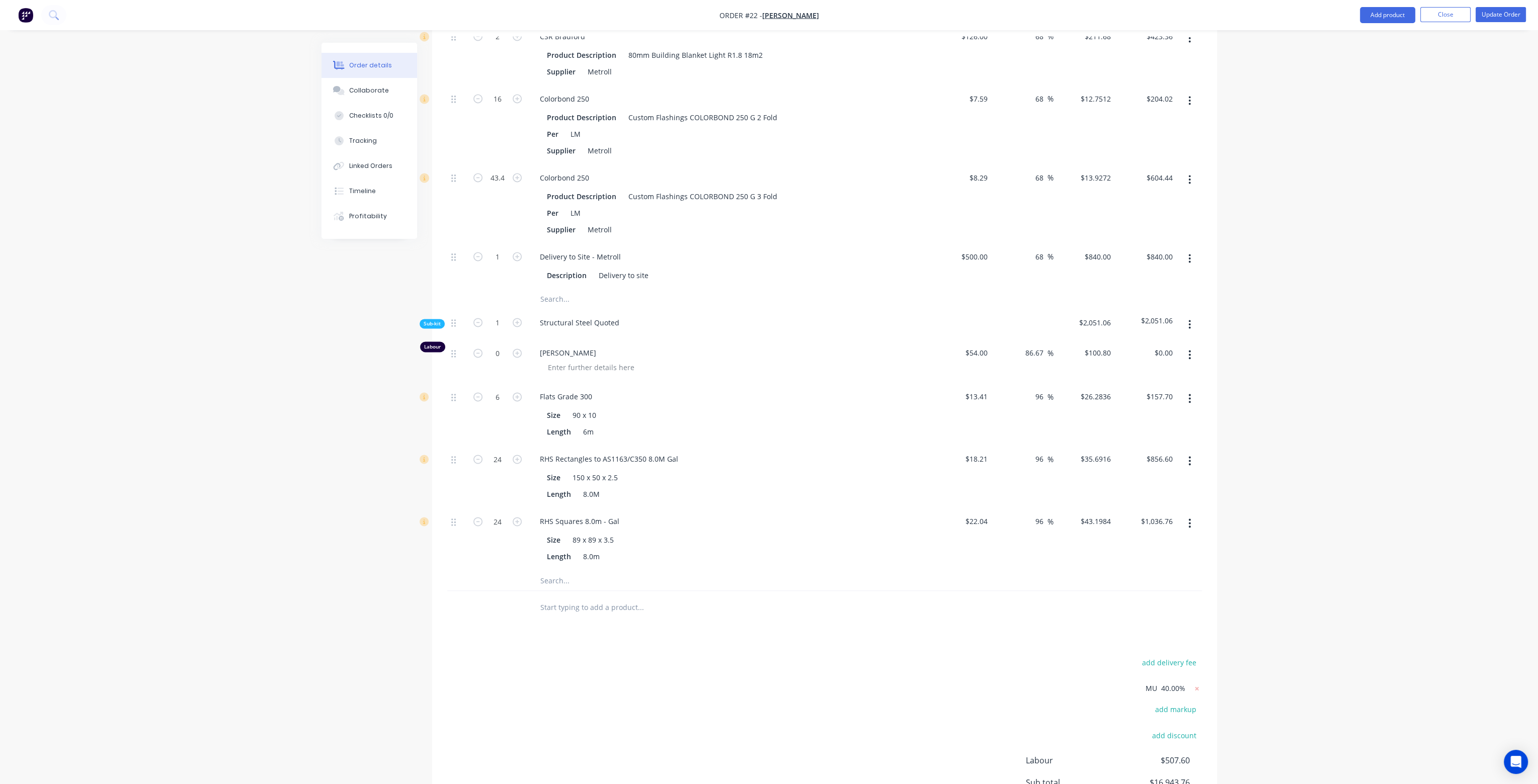
scroll to position [3135, 0]
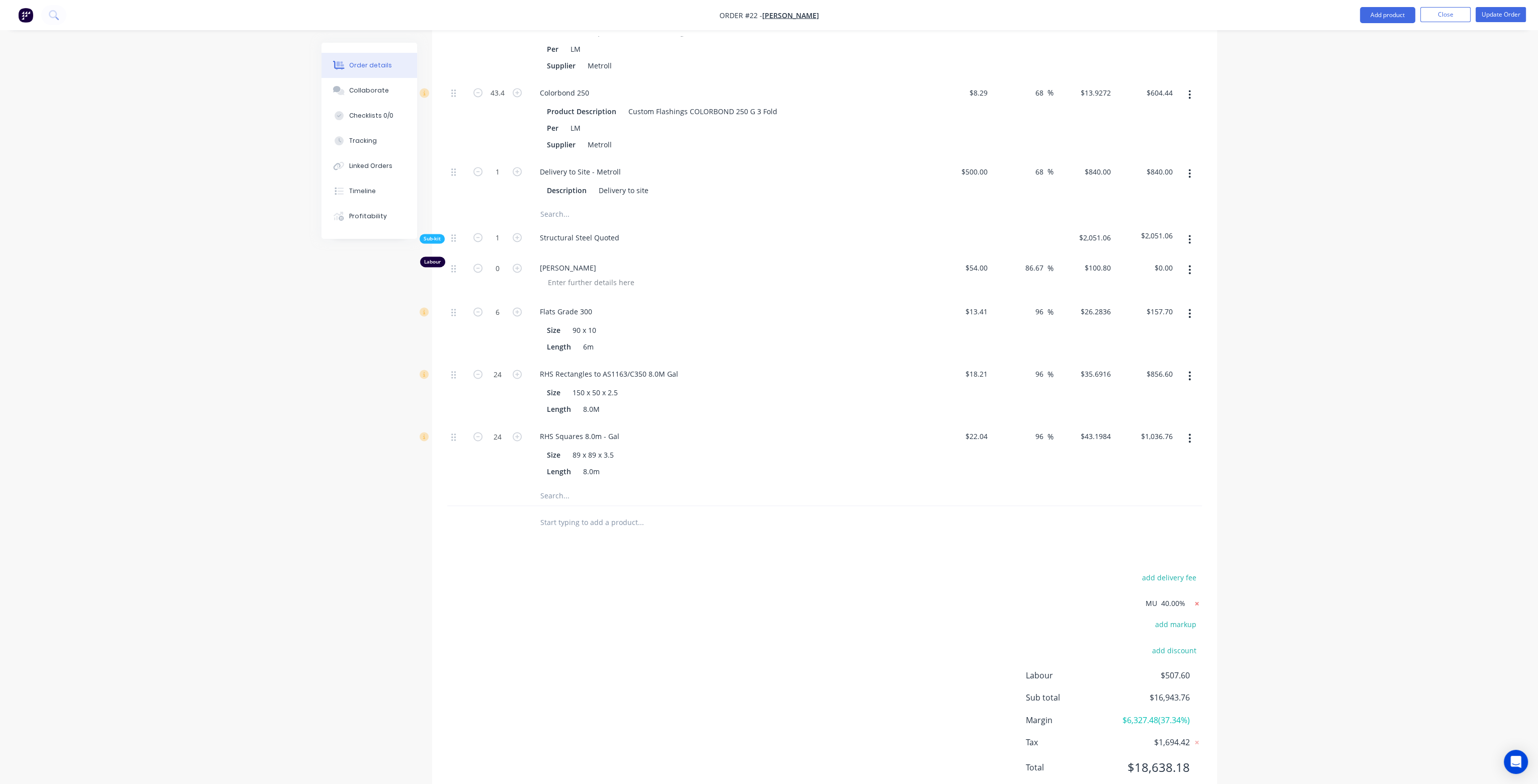
click at [1197, 601] on icon at bounding box center [1196, 603] width 4 height 4
type input "20"
type input "$0.12"
type input "$25.32"
type input "-90.16"
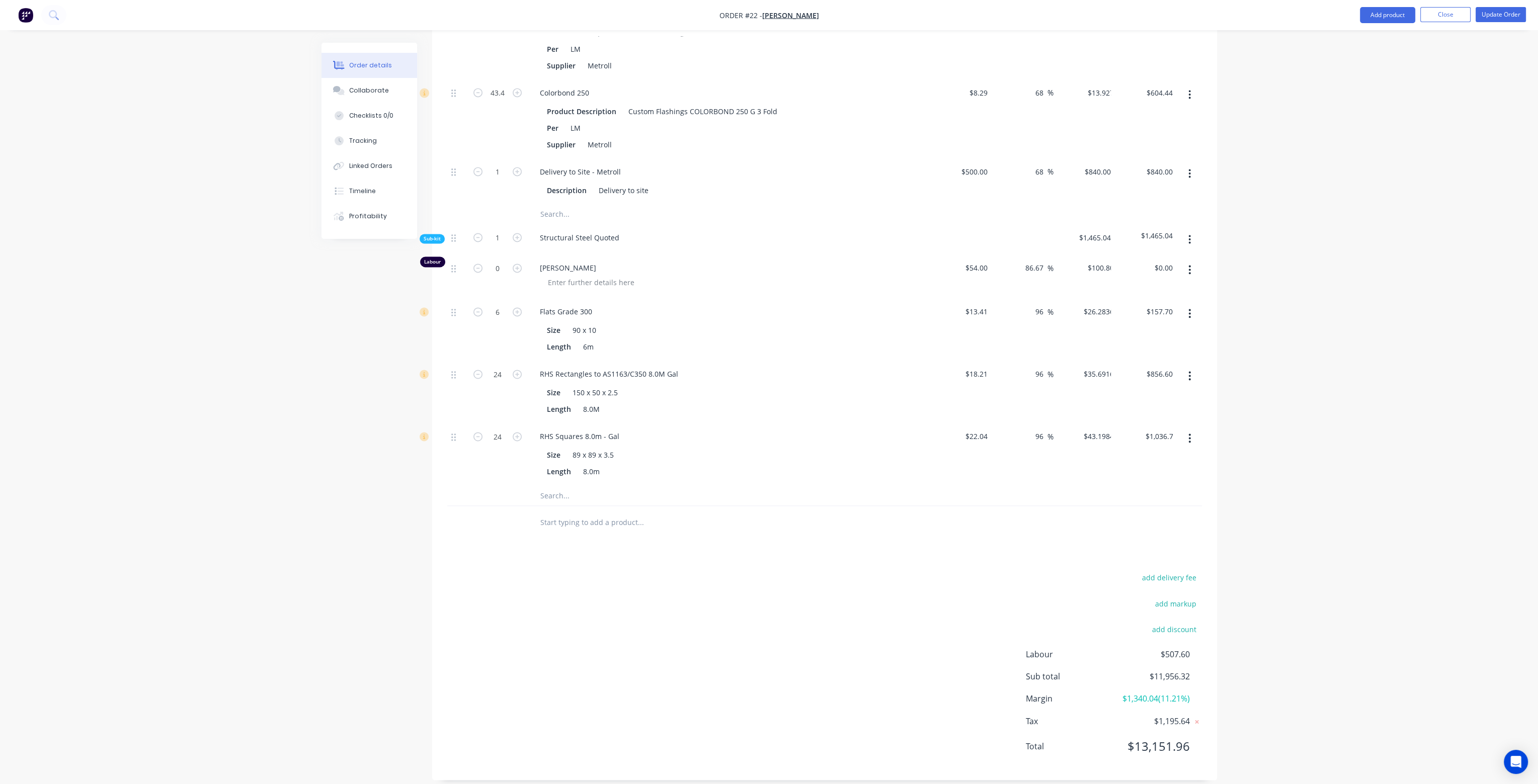
type input "$0.2057"
type input "$43.40"
type input "380"
type input "$0.288"
type input "$60.77"
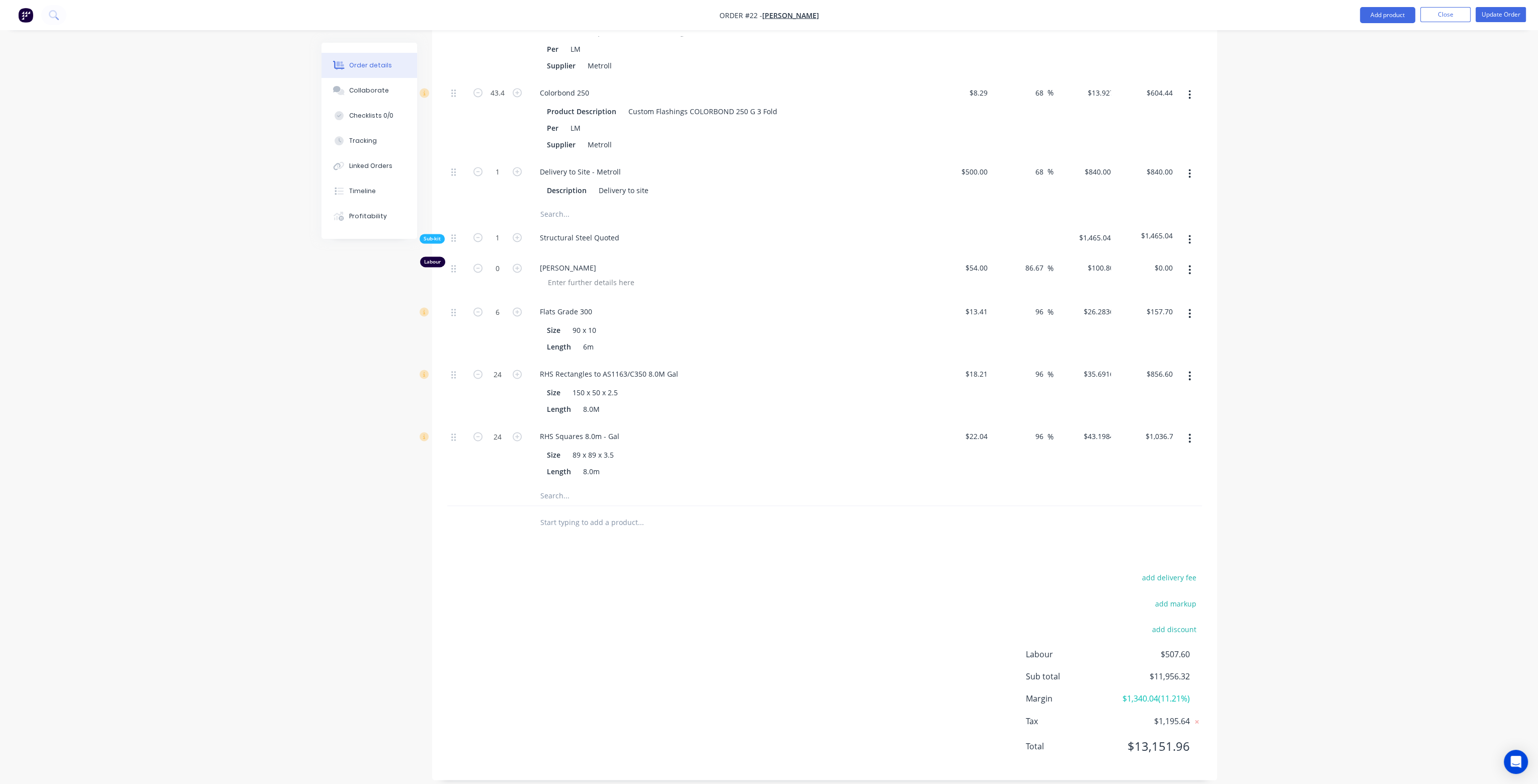
type input "20"
type input "$3.168"
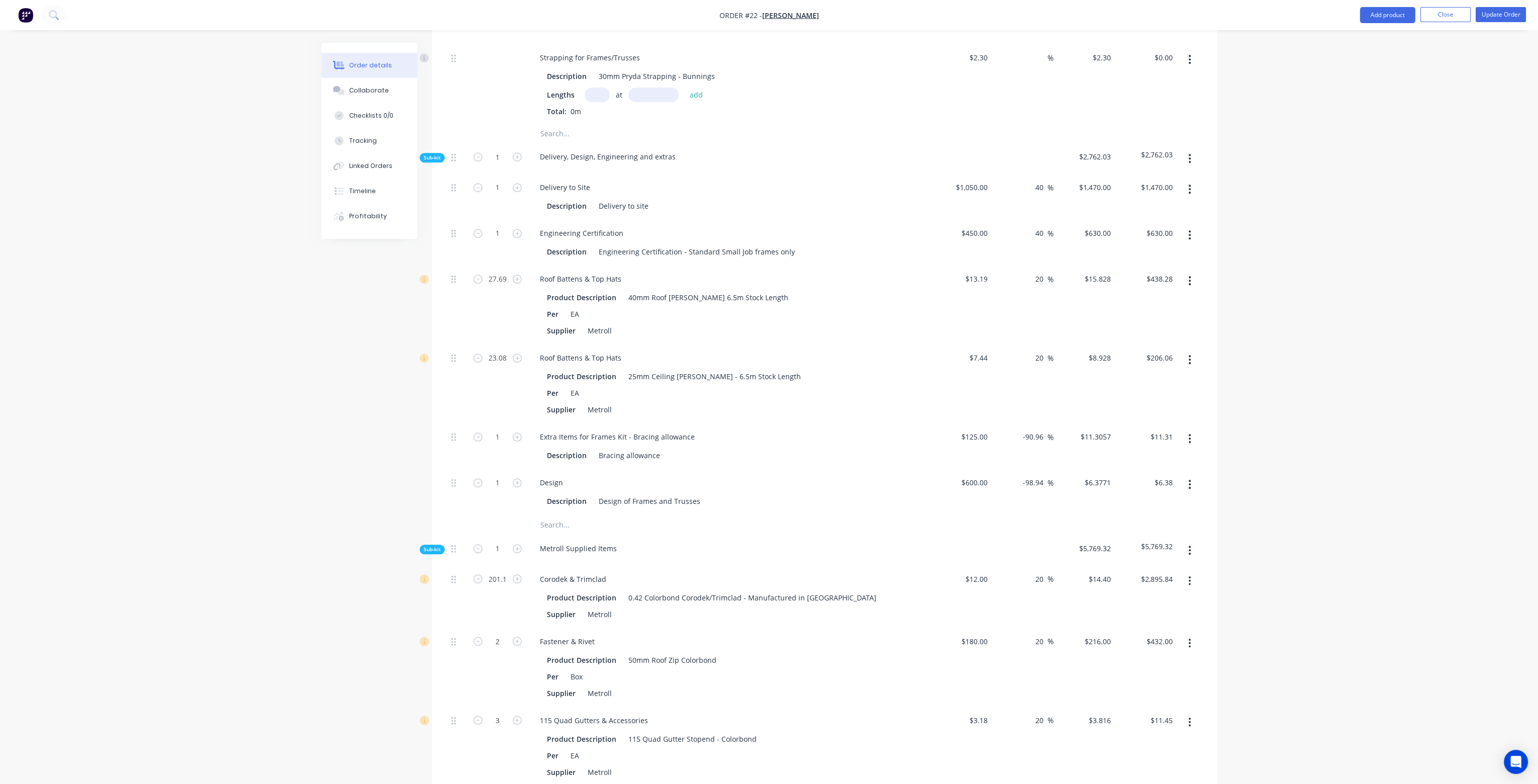
scroll to position [1807, 0]
drag, startPoint x: 1022, startPoint y: 416, endPoint x: 1047, endPoint y: 416, distance: 25.0
click at [1047, 436] on div "-90.96 -90.96 %" at bounding box center [1036, 443] width 35 height 15
click at [1032, 444] on div "68 68 %" at bounding box center [1022, 453] width 62 height 46
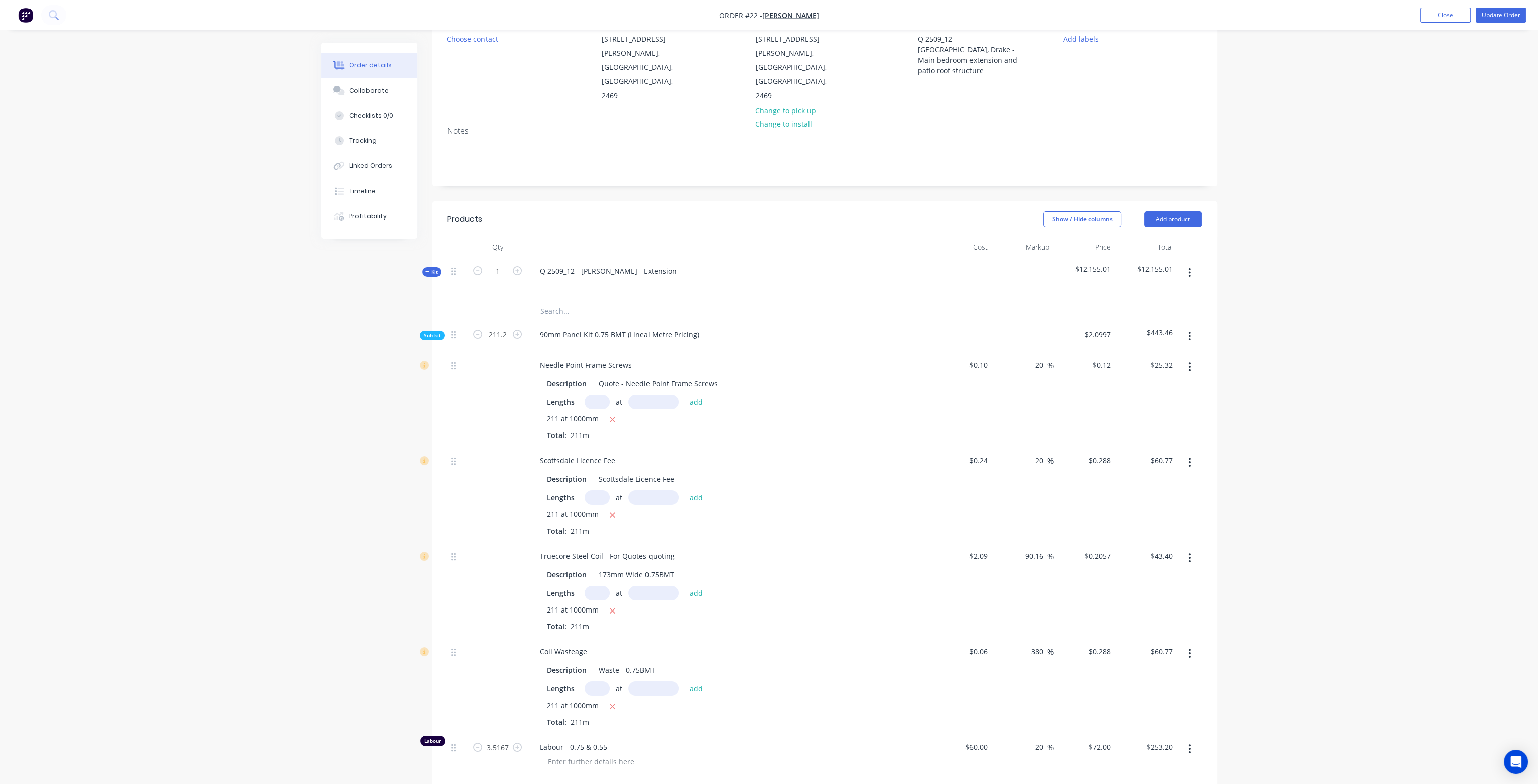
scroll to position [98, 0]
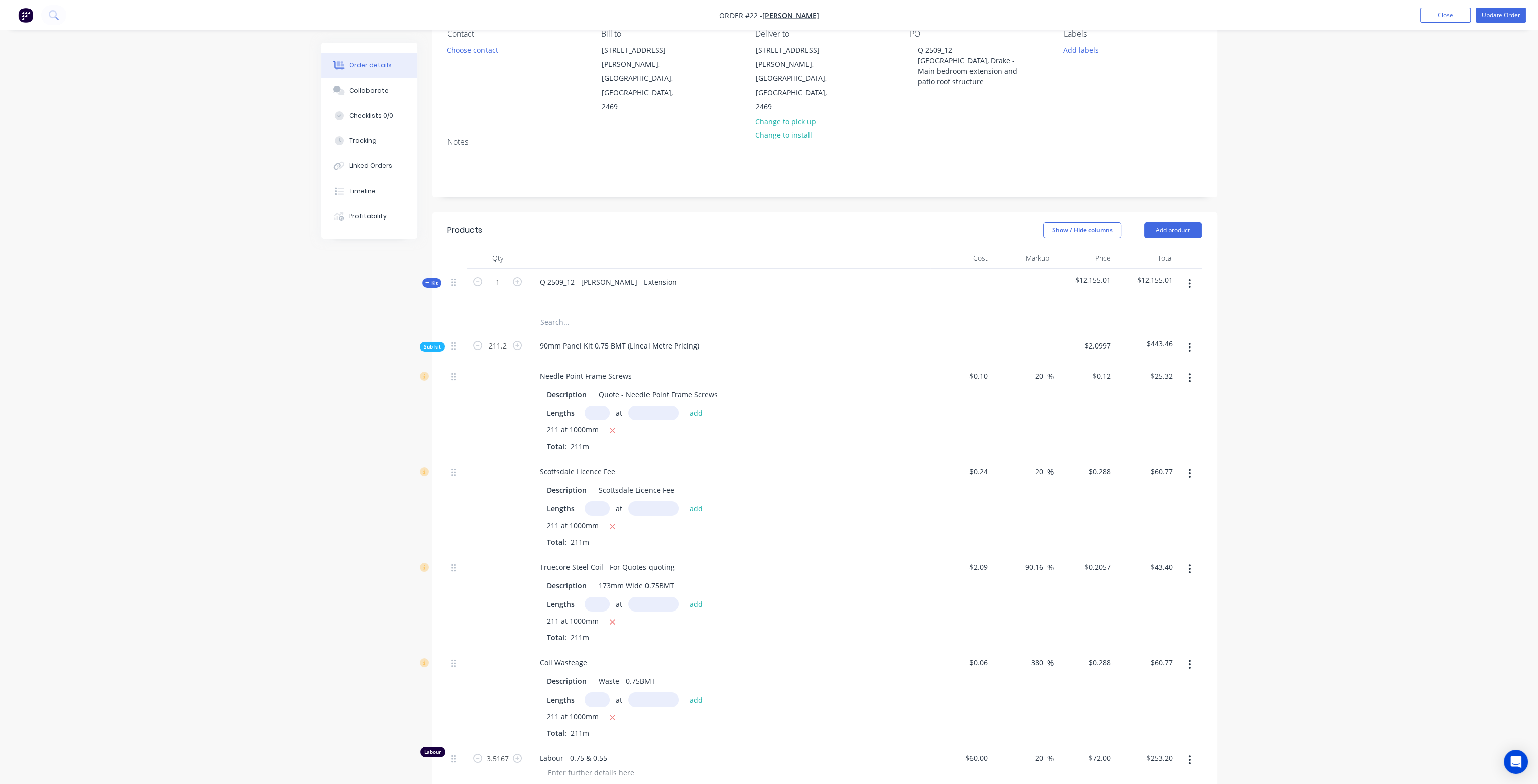
drag, startPoint x: 1036, startPoint y: 351, endPoint x: 1052, endPoint y: 353, distance: 16.1
click at [1052, 362] on div "Needle Point Frame Screws Description Quote - Needle Point Frame Screws Lengths…" at bounding box center [825, 410] width 754 height 95
click at [1038, 412] on div "68 68 %" at bounding box center [1022, 410] width 62 height 95
drag, startPoint x: 1036, startPoint y: 444, endPoint x: 1044, endPoint y: 445, distance: 8.1
click at [1044, 464] on input "20" at bounding box center [1040, 472] width 13 height 15
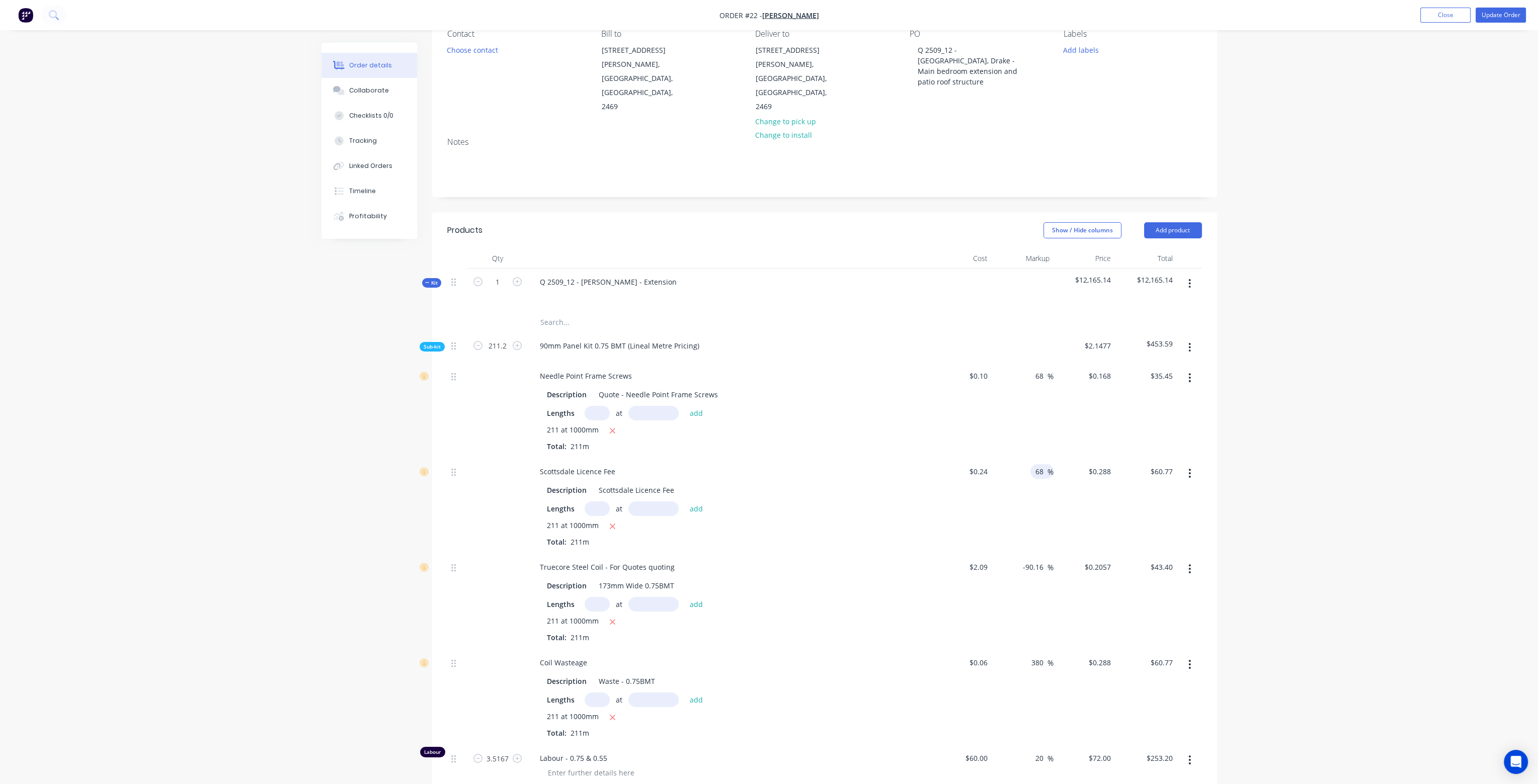
click at [1032, 496] on div "68 68 %" at bounding box center [1022, 506] width 62 height 95
drag, startPoint x: 1023, startPoint y: 543, endPoint x: 1043, endPoint y: 544, distance: 20.0
click at [1043, 560] on input "-90.16" at bounding box center [1034, 567] width 25 height 15
click at [1038, 604] on div "68 68 %" at bounding box center [1022, 601] width 62 height 95
drag, startPoint x: 1043, startPoint y: 636, endPoint x: 1017, endPoint y: 636, distance: 26.0
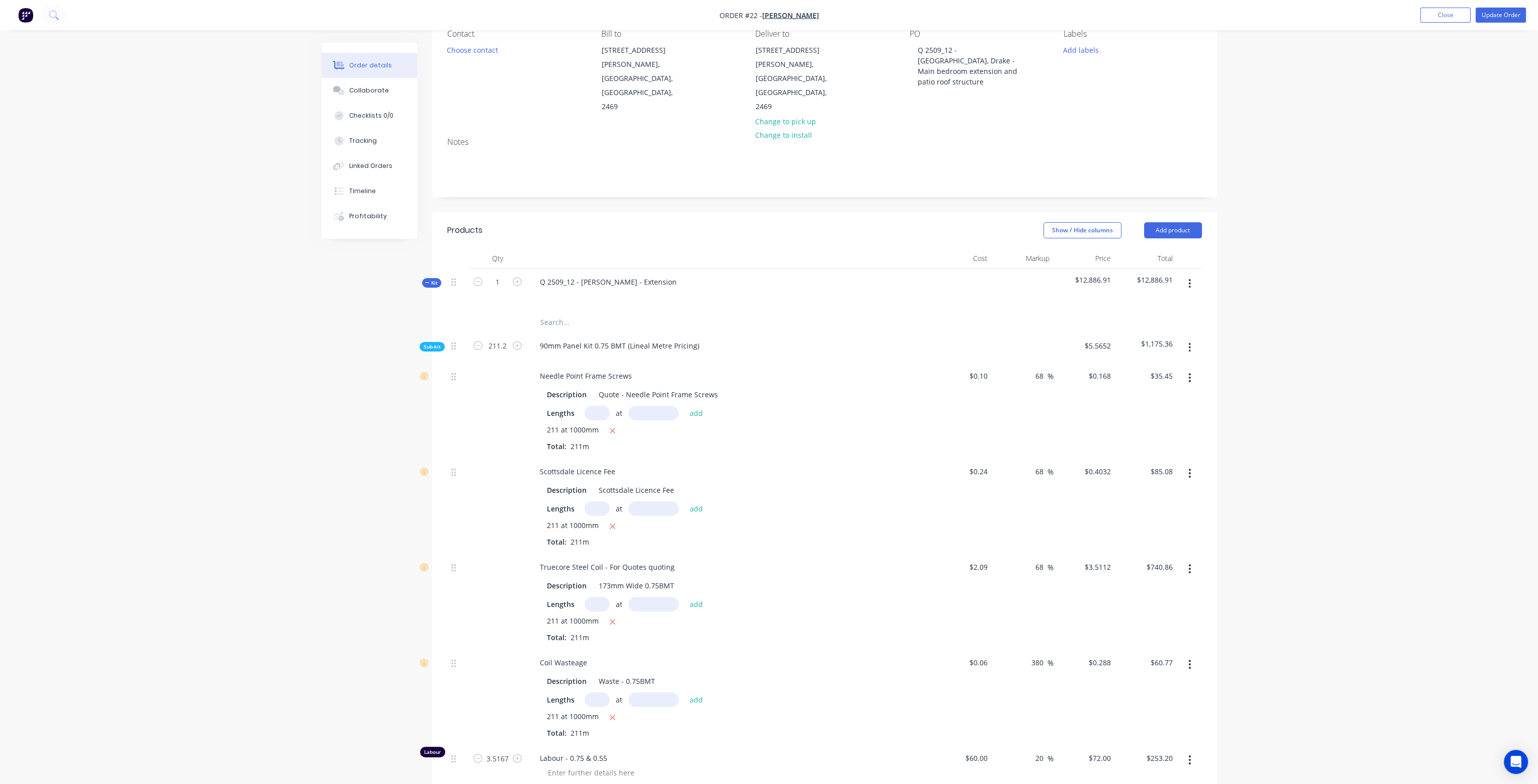
click at [1017, 649] on div "380 380 %" at bounding box center [1022, 697] width 62 height 95
click at [1026, 691] on div "68 68 %" at bounding box center [1022, 697] width 62 height 95
drag, startPoint x: 1043, startPoint y: 731, endPoint x: 1030, endPoint y: 731, distance: 13.0
click at [1031, 751] on div "20 20 %" at bounding box center [1042, 758] width 23 height 15
click at [1011, 689] on div "68 68 %" at bounding box center [1022, 697] width 62 height 95
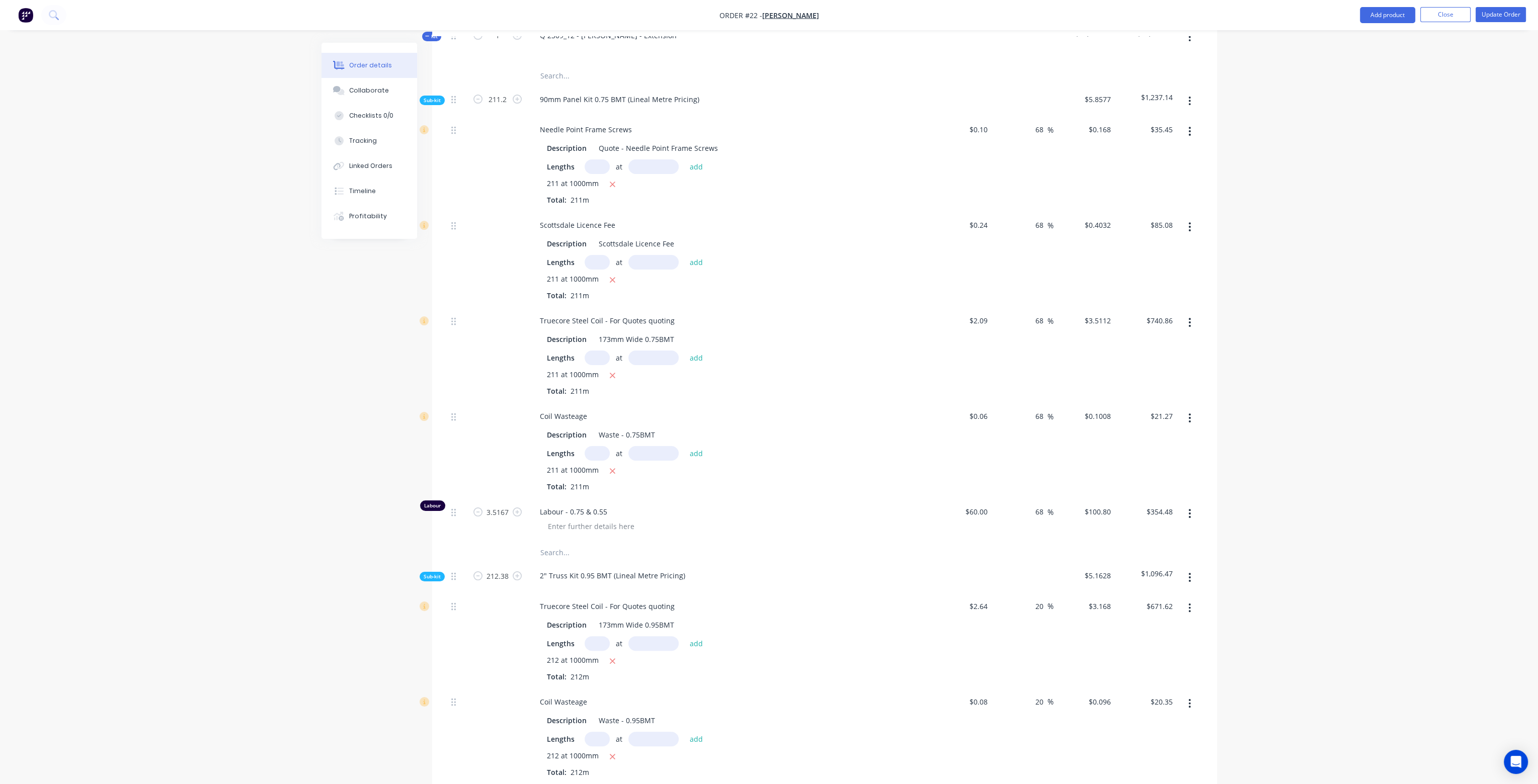
scroll to position [349, 0]
drag, startPoint x: 1042, startPoint y: 573, endPoint x: 1023, endPoint y: 574, distance: 19.0
click at [1023, 588] on div "20 20 %" at bounding box center [1022, 636] width 62 height 95
click at [1024, 608] on div "68 68 %" at bounding box center [1022, 636] width 62 height 95
drag, startPoint x: 1047, startPoint y: 670, endPoint x: 1031, endPoint y: 671, distance: 16.0
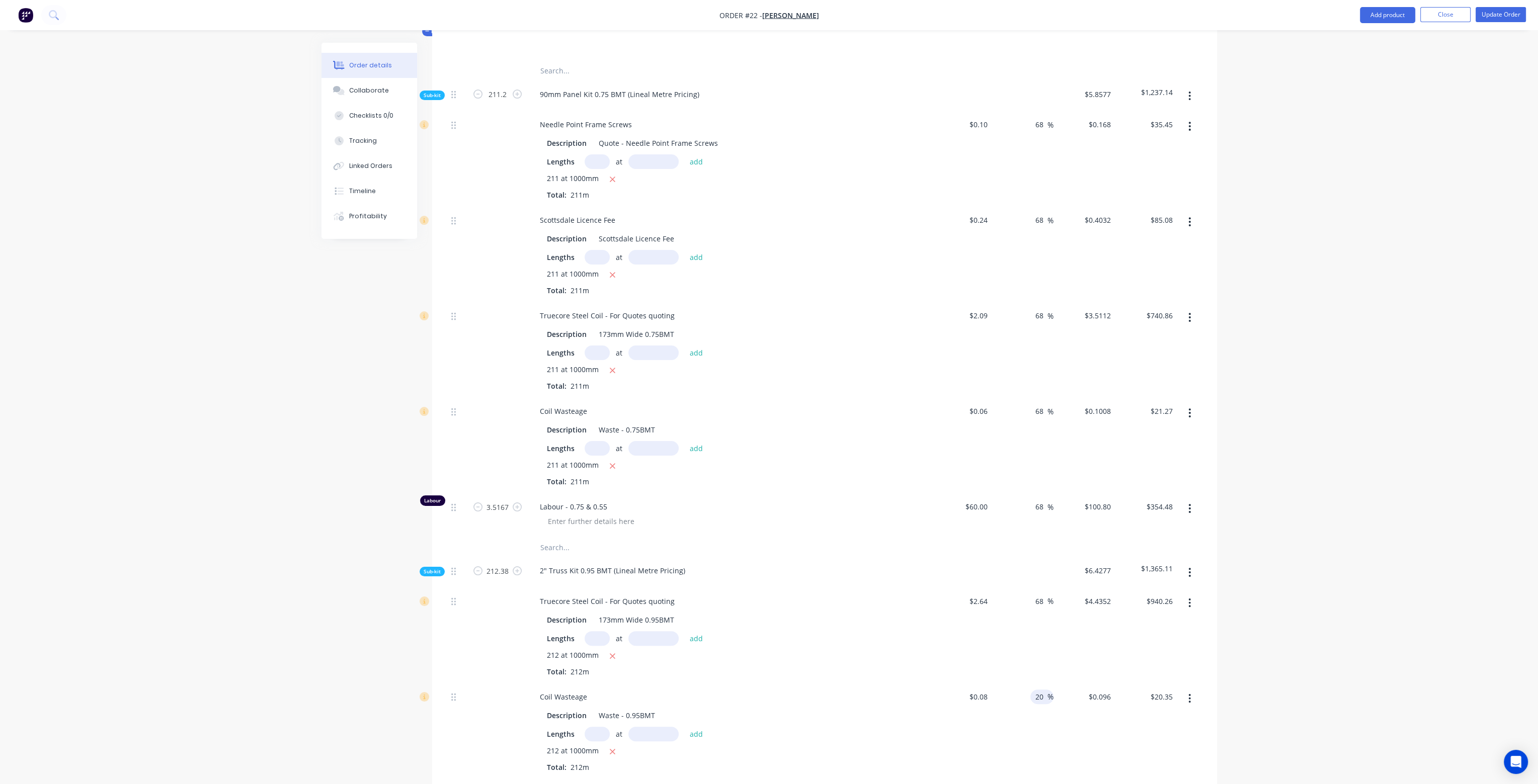
click at [1032, 689] on div "20 20 %" at bounding box center [1042, 697] width 23 height 15
click at [1026, 614] on div "68 68 %" at bounding box center [1022, 636] width 62 height 95
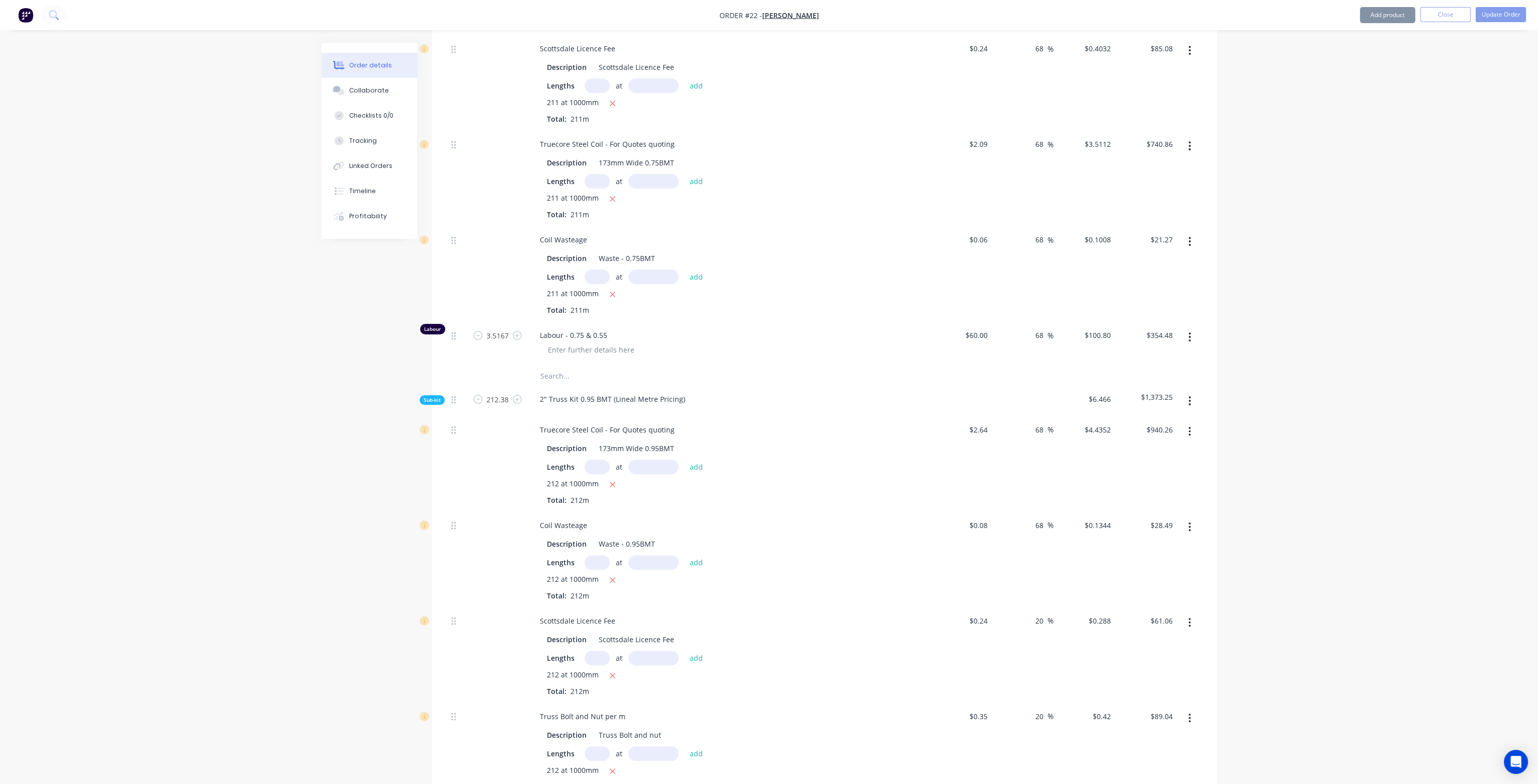
scroll to position [550, 0]
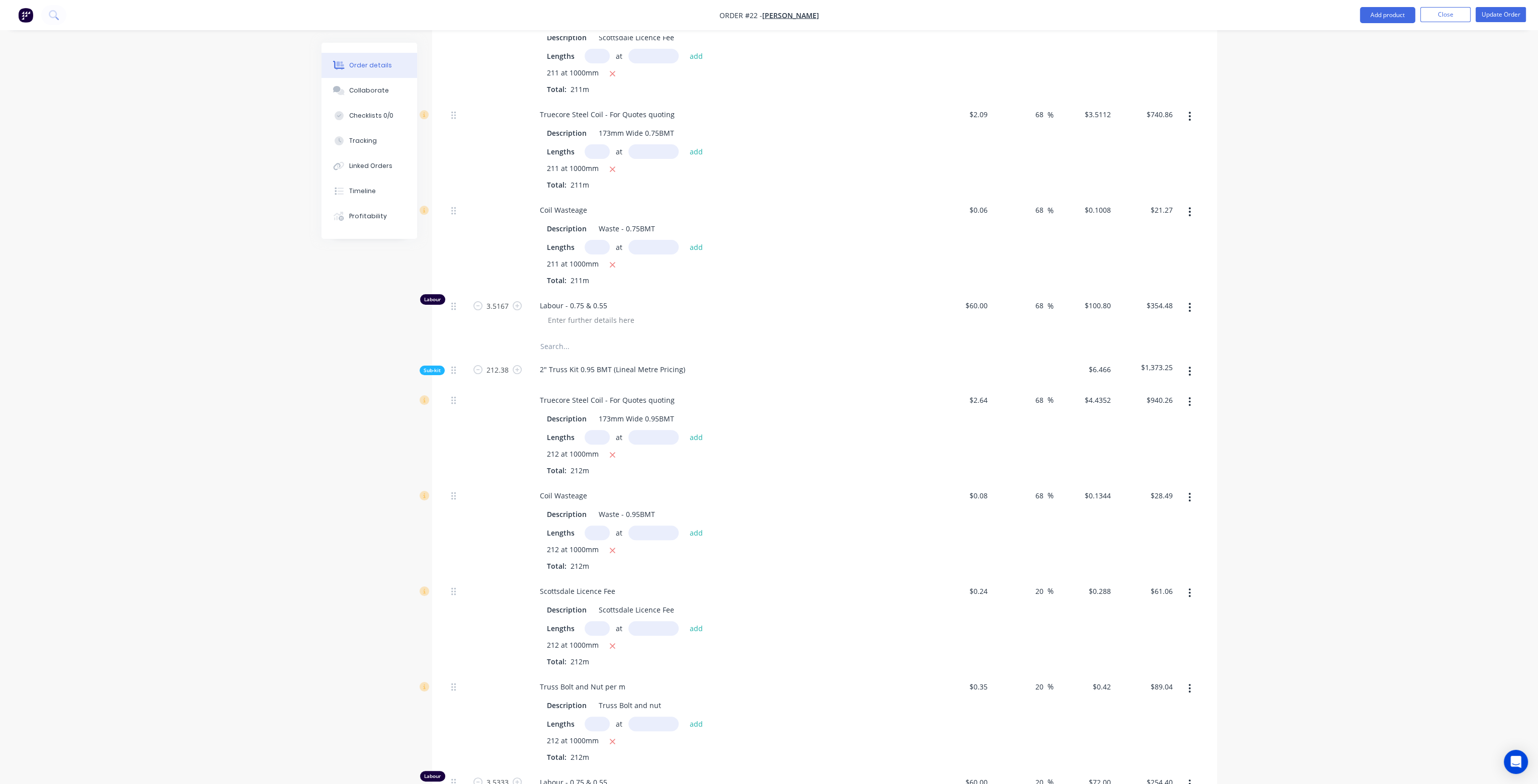
drag, startPoint x: 1044, startPoint y: 566, endPoint x: 1029, endPoint y: 566, distance: 15.0
click at [1029, 577] on div "20 20 %" at bounding box center [1022, 625] width 62 height 95
click at [1034, 520] on div "68 68 %" at bounding box center [1022, 530] width 62 height 95
drag, startPoint x: 1044, startPoint y: 660, endPoint x: 1023, endPoint y: 660, distance: 21.0
click at [1023, 673] on div "20 20 %" at bounding box center [1022, 721] width 62 height 95
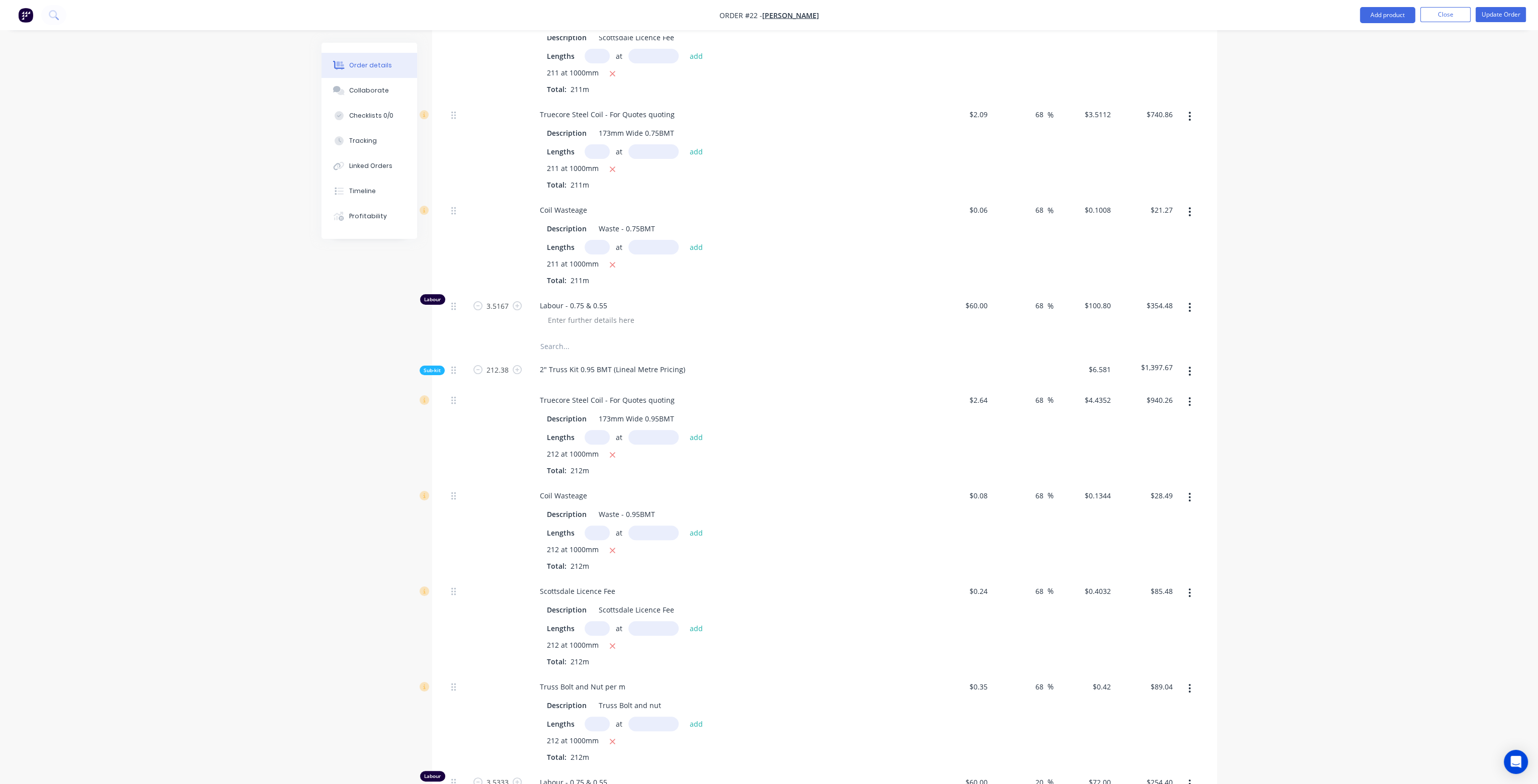
click at [1029, 701] on div "68 68 %" at bounding box center [1022, 721] width 62 height 95
drag, startPoint x: 1043, startPoint y: 757, endPoint x: 1027, endPoint y: 755, distance: 16.1
click at [1027, 769] on div "20 20 %" at bounding box center [1022, 791] width 62 height 44
click at [1024, 709] on div "68 68 %" at bounding box center [1022, 721] width 62 height 95
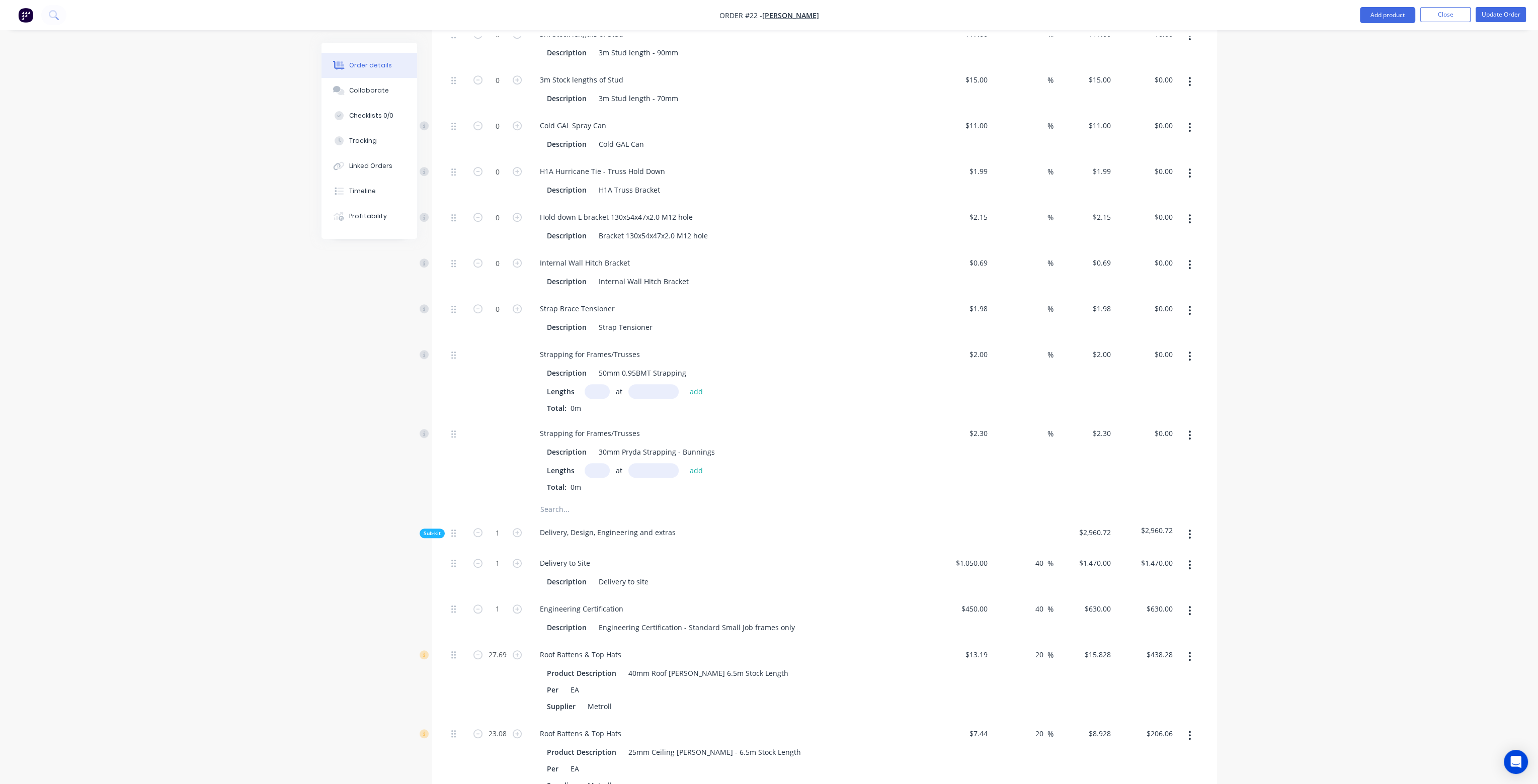
scroll to position [1455, 0]
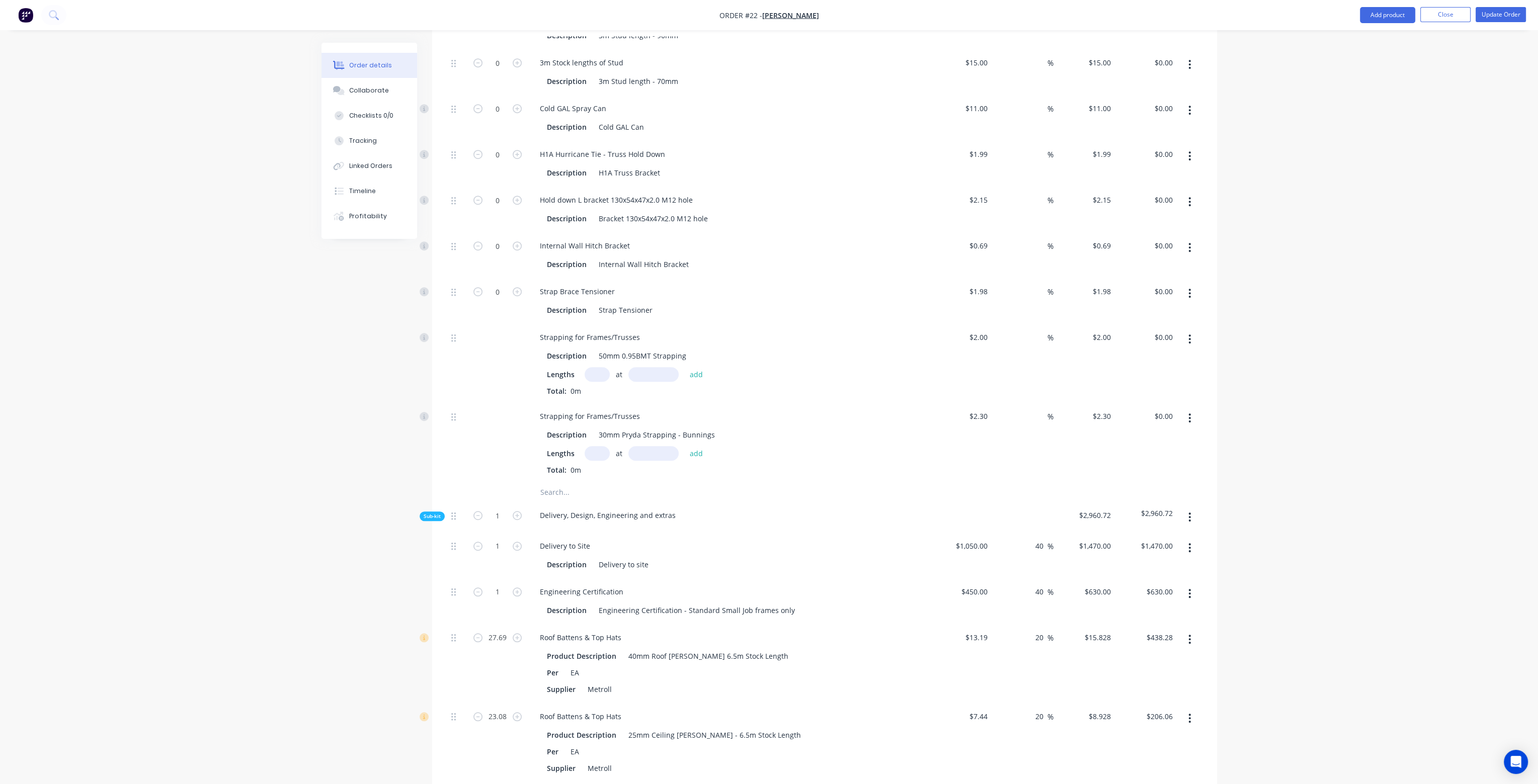
drag, startPoint x: 1042, startPoint y: 612, endPoint x: 1029, endPoint y: 612, distance: 13.0
click at [1029, 624] on div "20 20 %" at bounding box center [1022, 663] width 62 height 79
click at [1034, 655] on div "68 68 %" at bounding box center [1022, 663] width 62 height 79
drag, startPoint x: 1045, startPoint y: 689, endPoint x: 1030, endPoint y: 689, distance: 15.0
click at [1030, 709] on div "20 20 %" at bounding box center [1042, 716] width 23 height 15
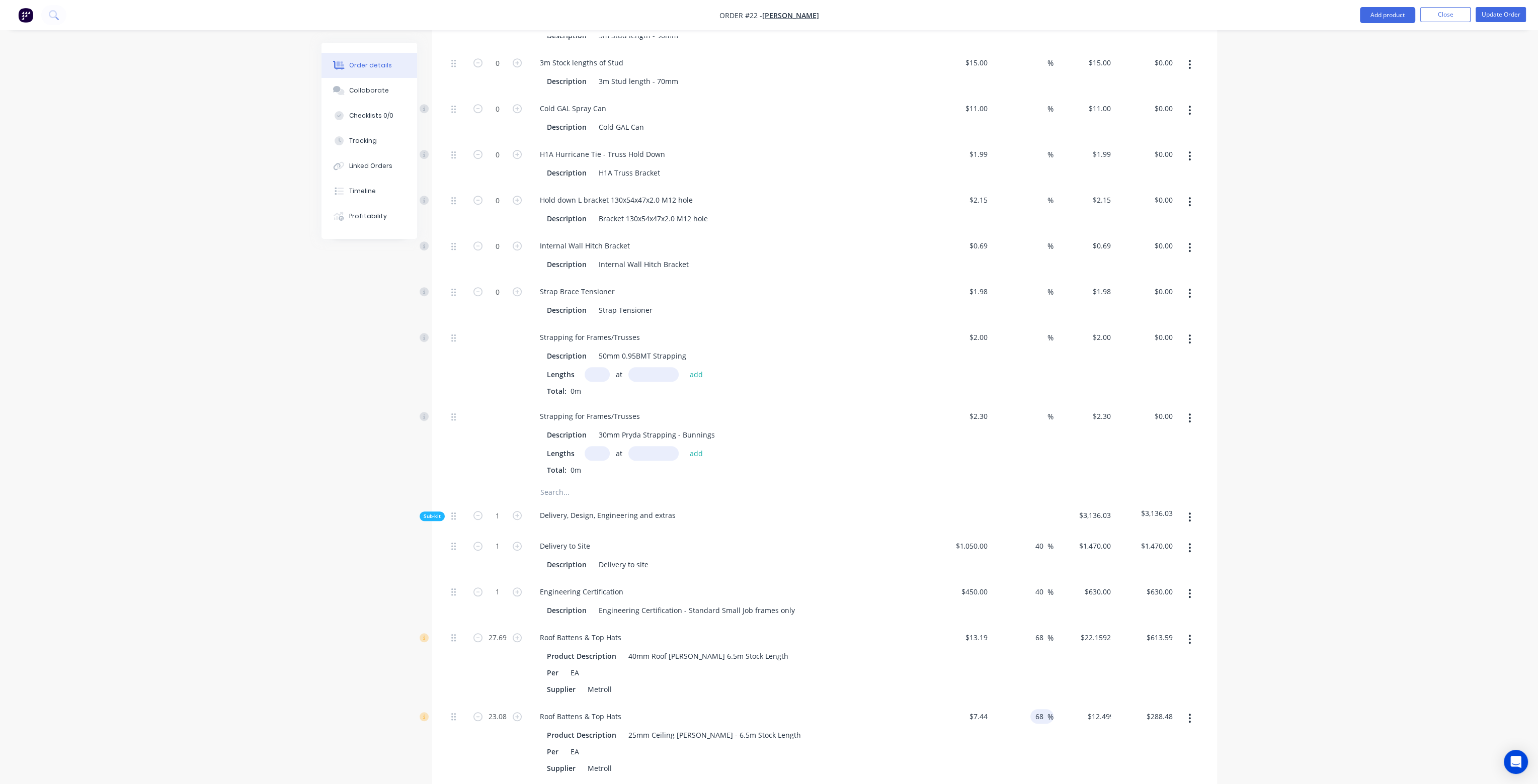
click at [1029, 719] on div "68 68 %" at bounding box center [1022, 742] width 62 height 79
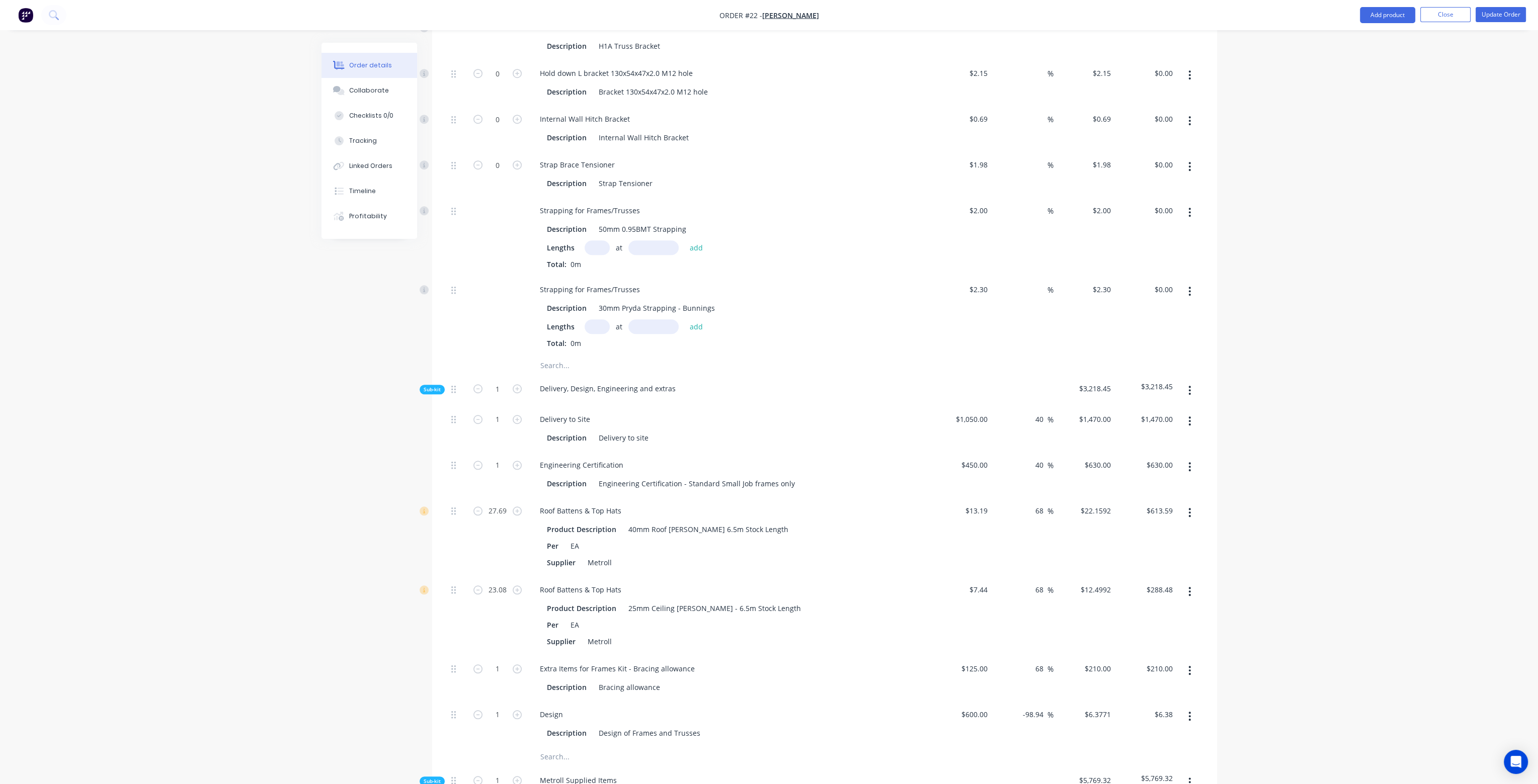
scroll to position [1606, 0]
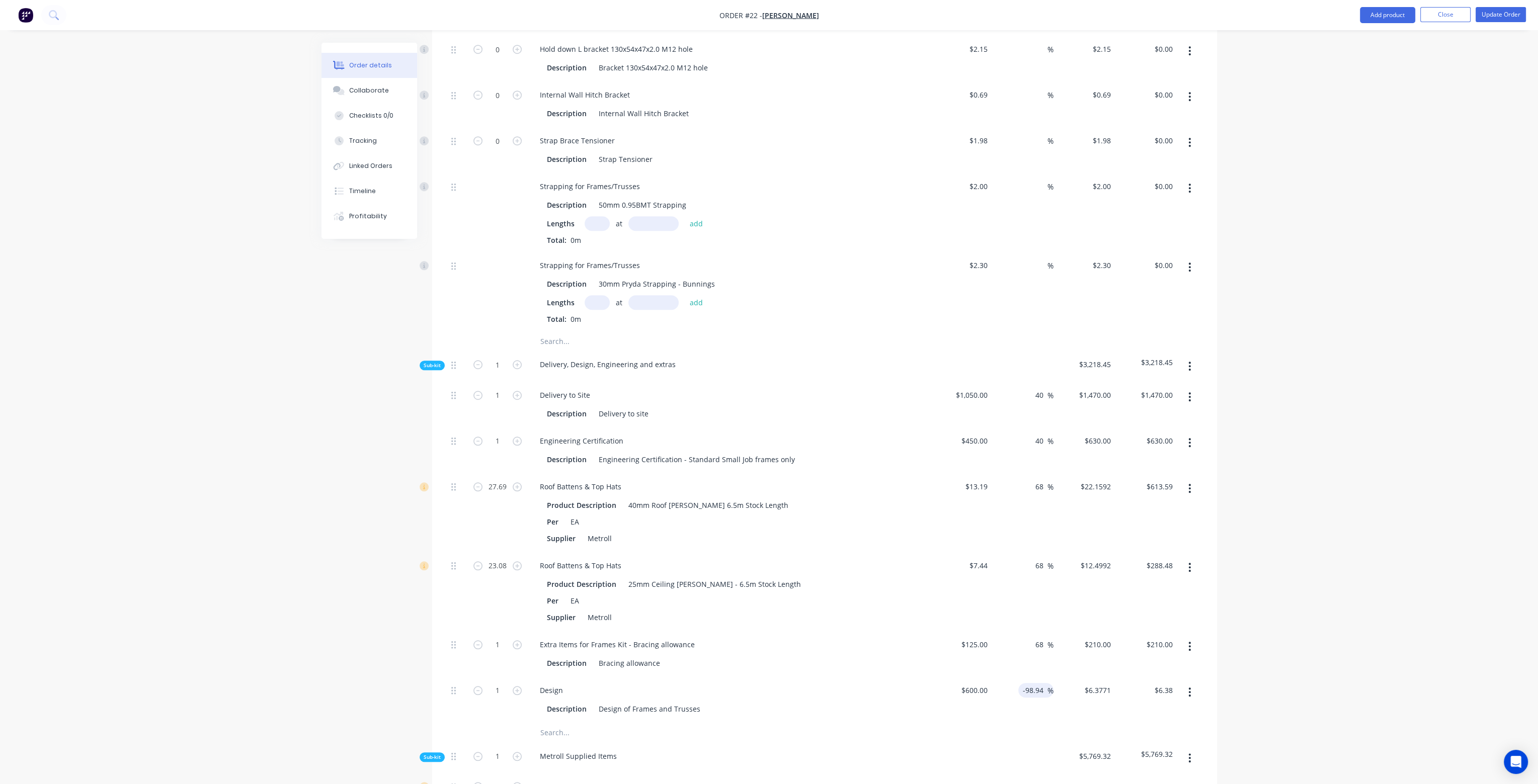
drag, startPoint x: 1043, startPoint y: 661, endPoint x: 1018, endPoint y: 661, distance: 25.0
click at [1018, 683] on div "-98.94 -98.94 %" at bounding box center [1036, 690] width 35 height 15
click at [1008, 631] on div "68 68 %" at bounding box center [1022, 654] width 62 height 46
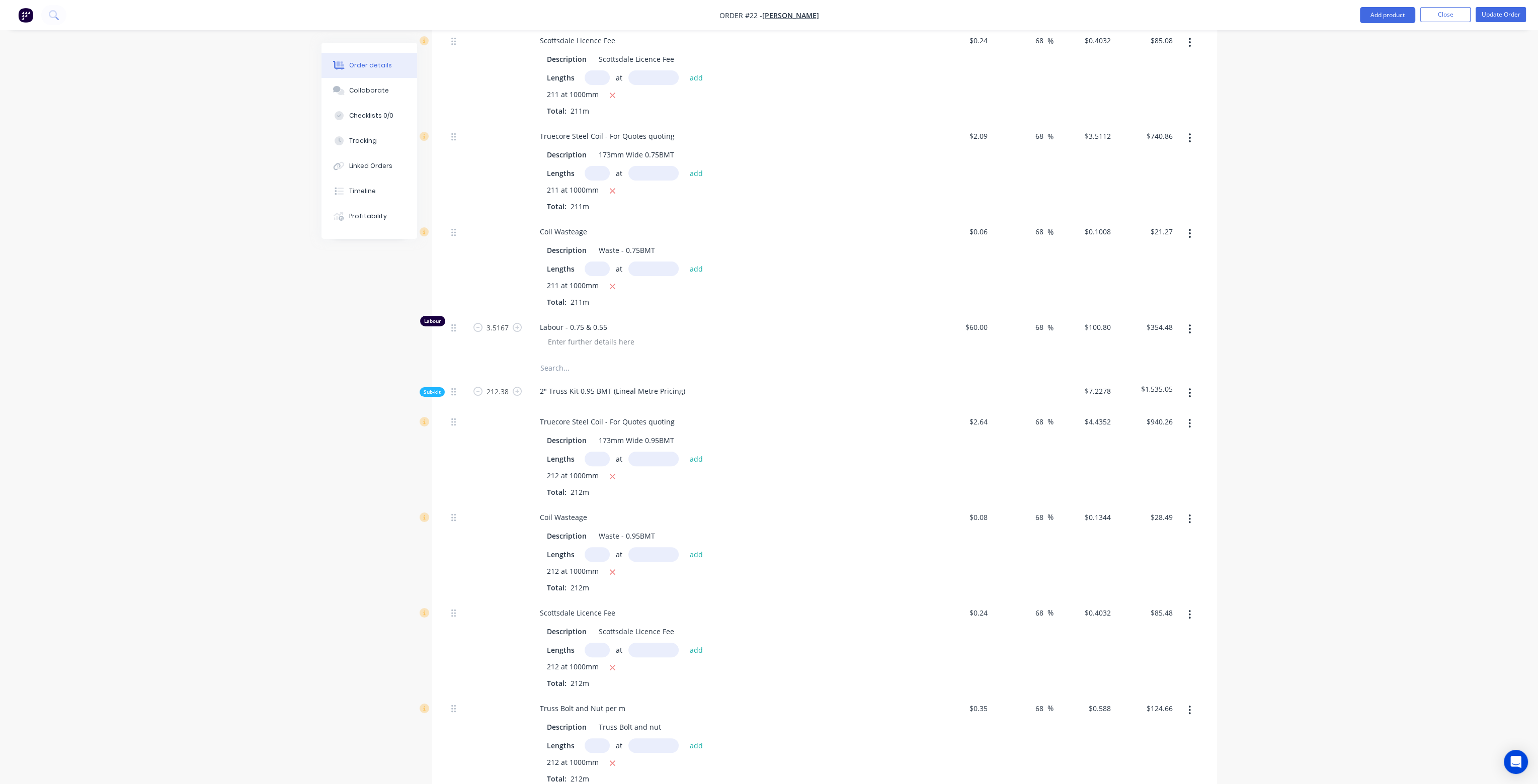
scroll to position [399, 0]
